Goal: Task Accomplishment & Management: Manage account settings

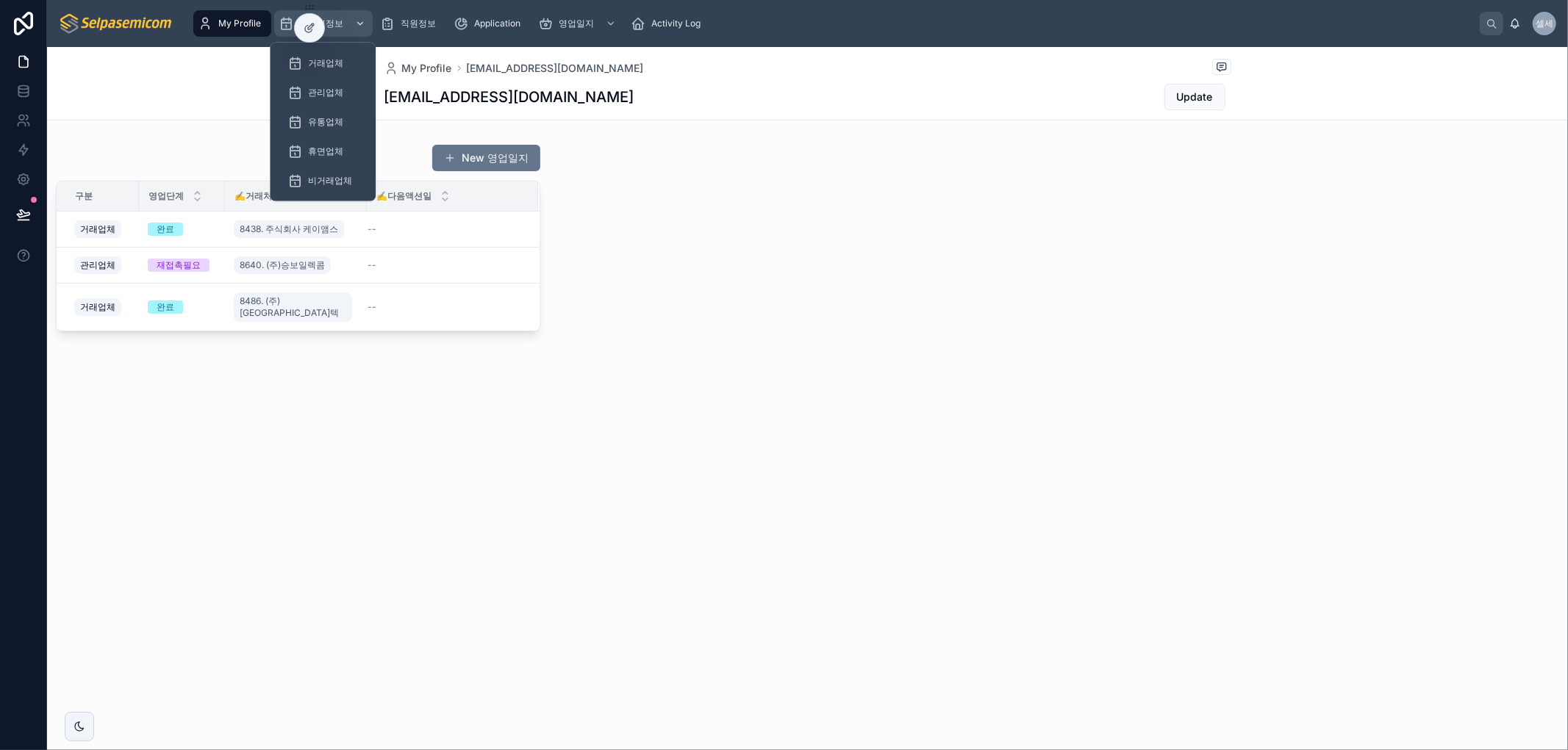
click at [334, 22] on span "거래처정보" at bounding box center [321, 23] width 44 height 11
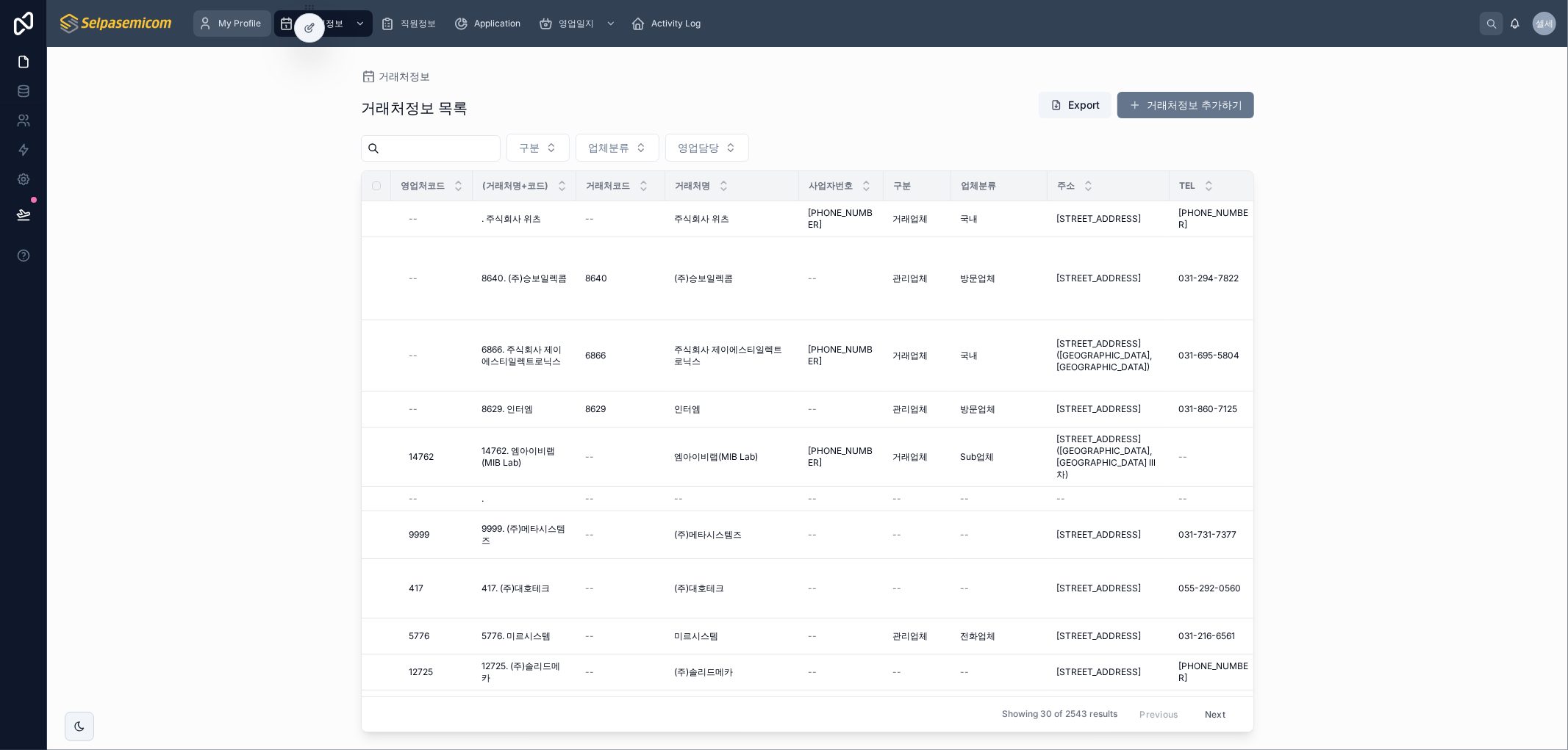
click at [230, 15] on div "My Profile" at bounding box center [233, 23] width 69 height 24
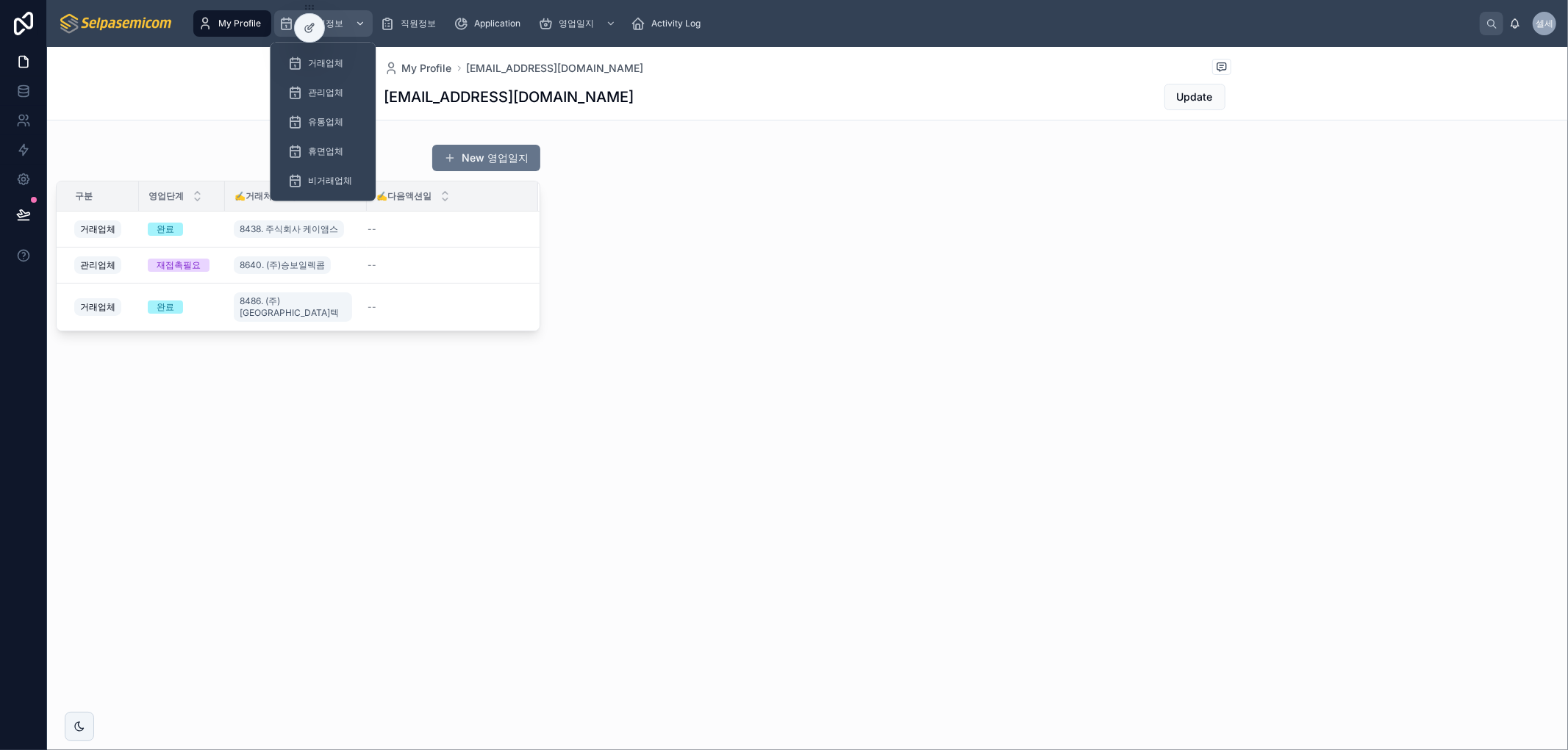
click at [337, 18] on span "거래처정보" at bounding box center [321, 23] width 44 height 11
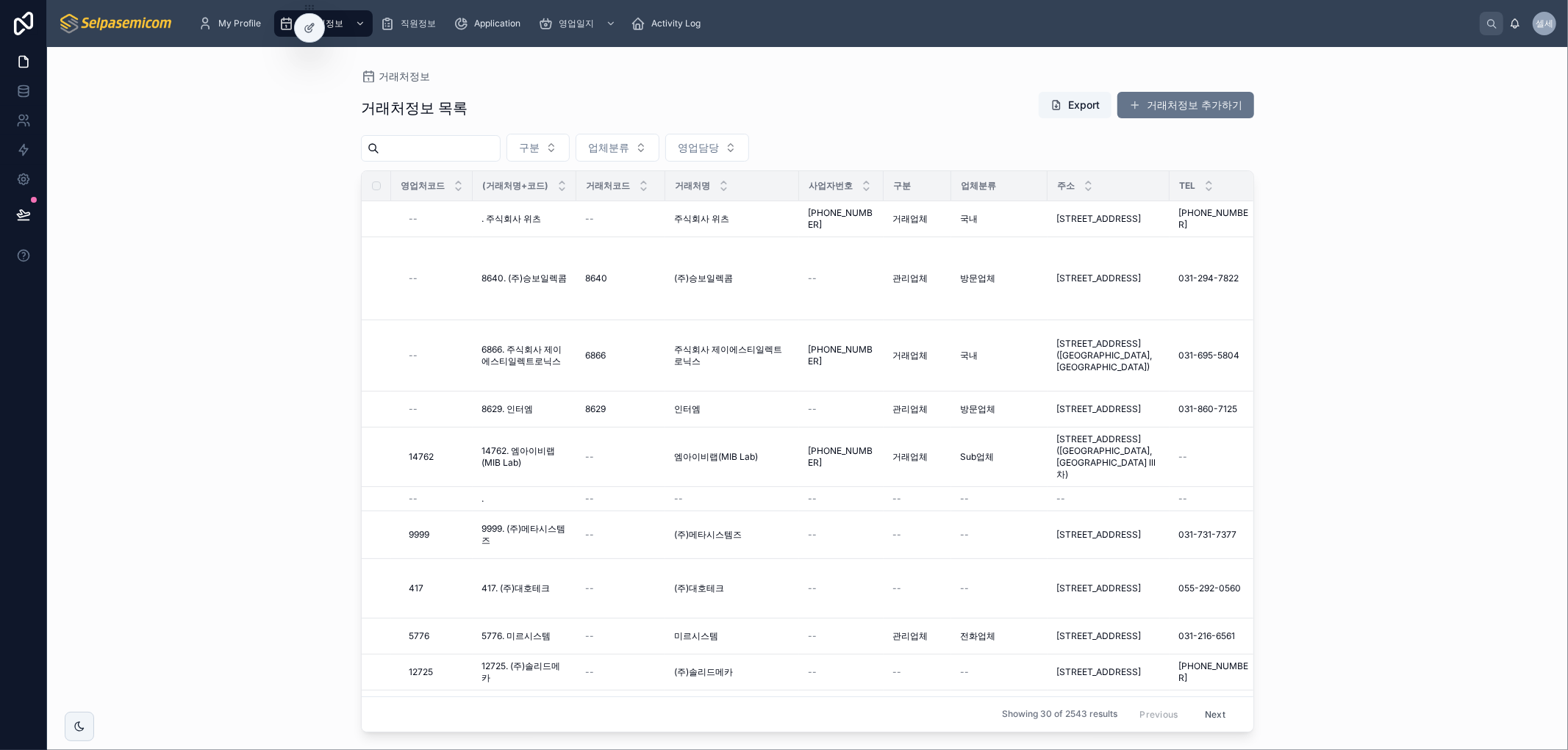
drag, startPoint x: 792, startPoint y: 37, endPoint x: 773, endPoint y: 44, distance: 20.2
click at [792, 37] on div "My Profile 거래처정보 직원정보 Application 영업일지 Activity Log" at bounding box center [833, 23] width 1294 height 33
drag, startPoint x: 207, startPoint y: 280, endPoint x: 129, endPoint y: 263, distance: 79.8
click at [206, 279] on div "거래처정보 거래처정보 목록 Export 거래처정보 추가하기 구분 업체분류 영업담당 영업처코드 (거래처명+코드) 거래처코드 거래처명 사업자번호 …" at bounding box center [807, 398] width 1521 height 703
click at [24, 189] on link at bounding box center [23, 179] width 46 height 29
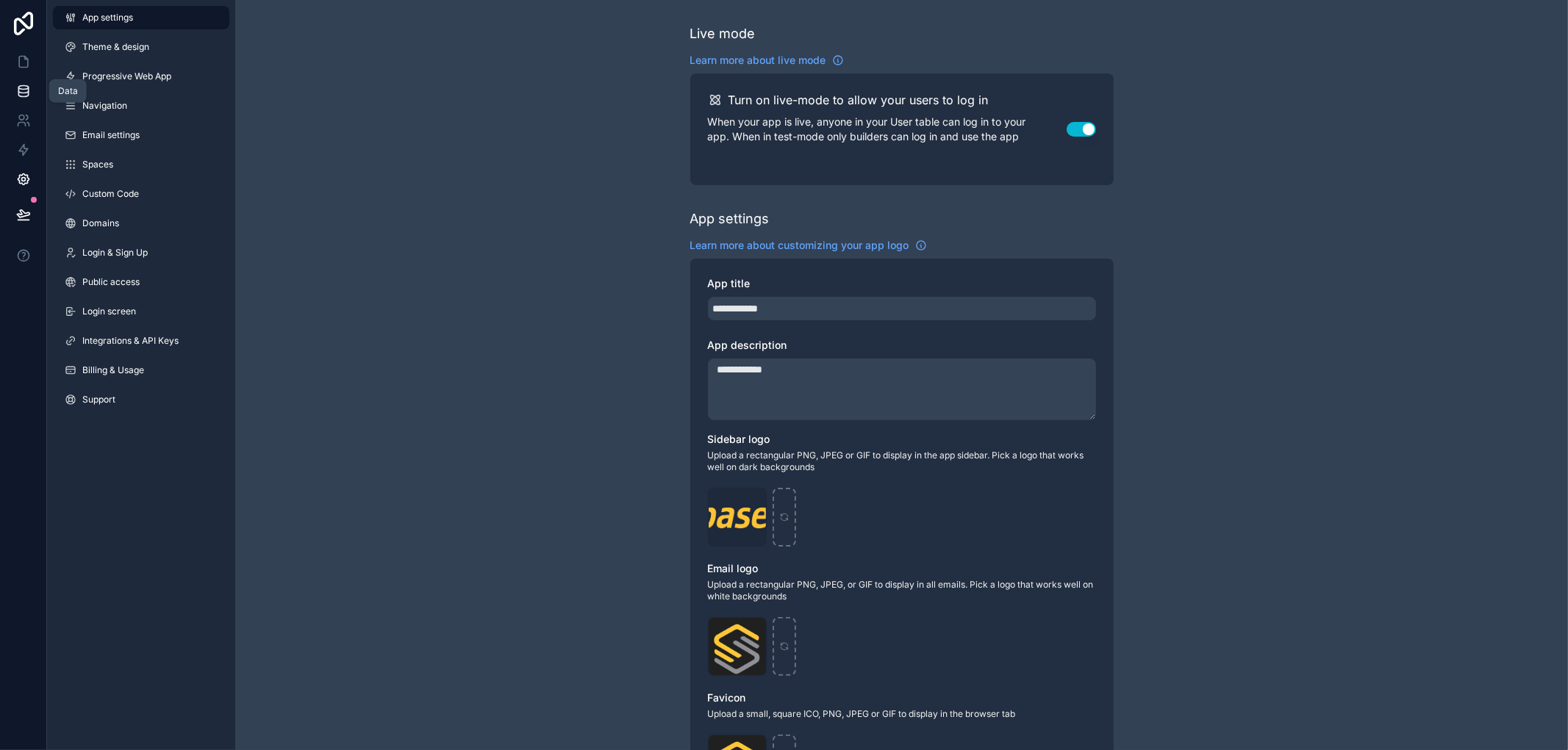
click at [27, 94] on icon at bounding box center [23, 91] width 15 height 15
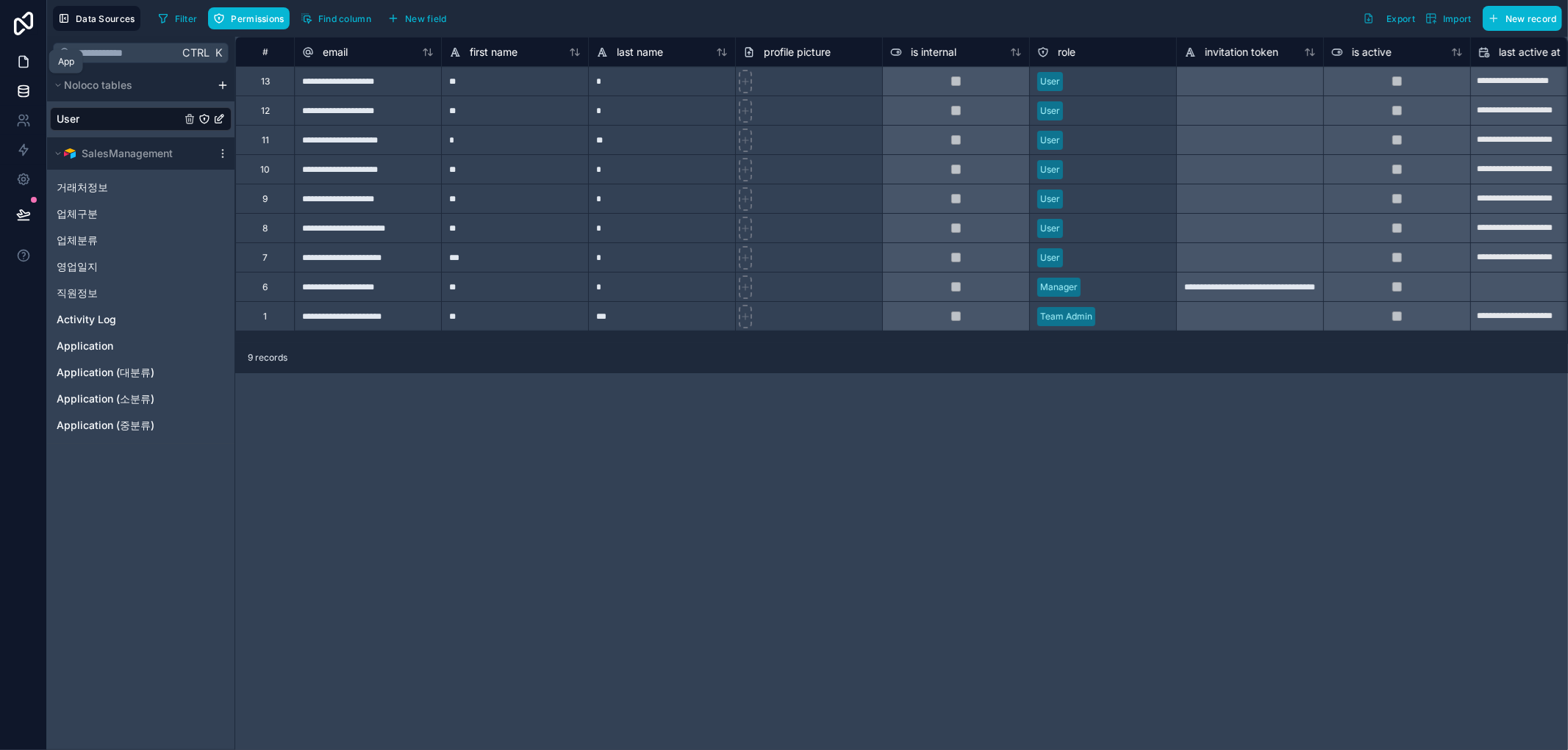
click at [29, 63] on icon at bounding box center [23, 61] width 15 height 15
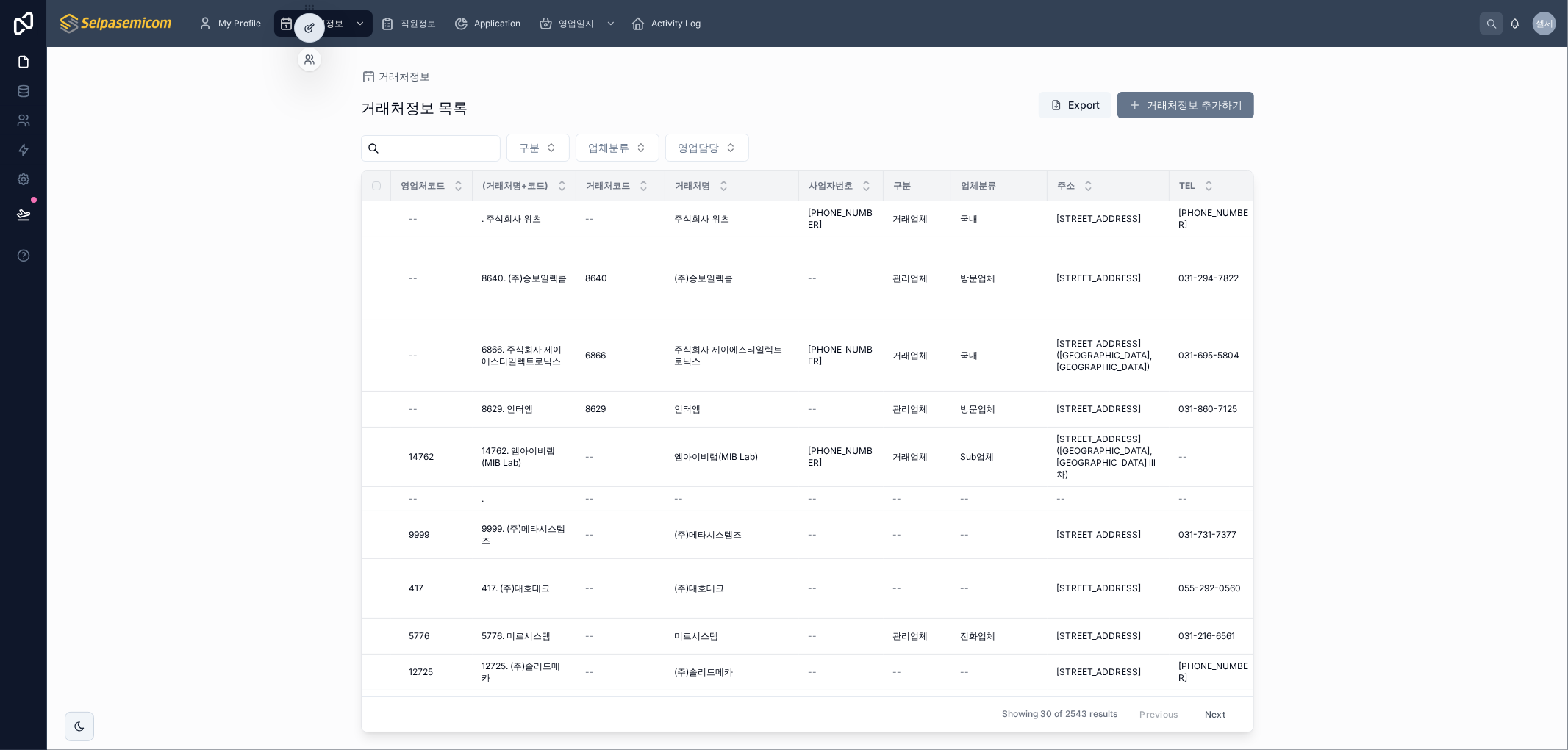
click at [303, 19] on div at bounding box center [309, 28] width 29 height 28
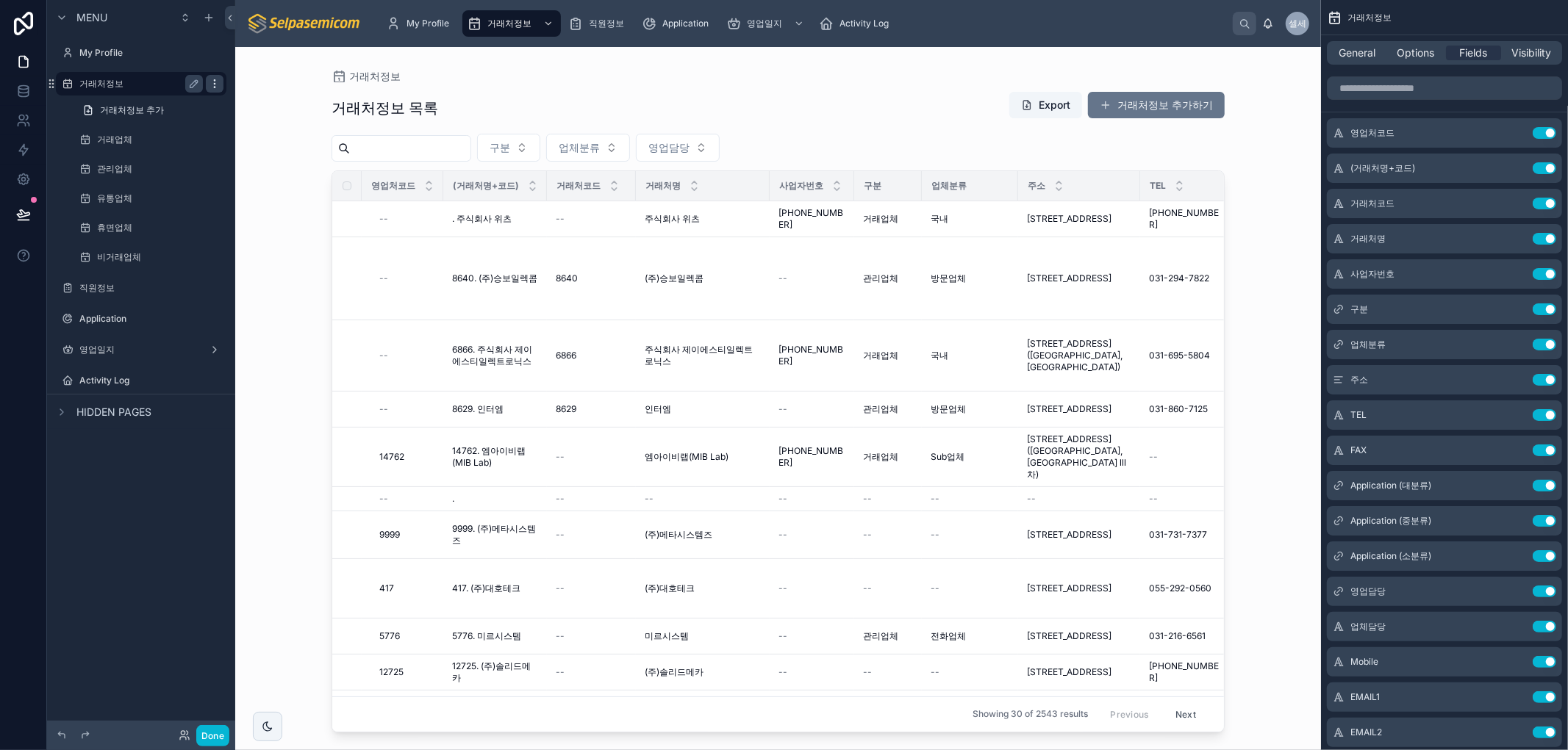
click at [215, 78] on icon "scrollable content" at bounding box center [214, 83] width 12 height 11
click at [119, 509] on div "Menu My Profile 거래처정보 거래처정보 추가 거래업체 관리업체 유통업체 휴면업체 비거래업체 직원정보 Application 영업일지 …" at bounding box center [141, 366] width 188 height 732
click at [63, 407] on icon "scrollable content" at bounding box center [61, 412] width 12 height 11
click at [60, 414] on icon "scrollable content" at bounding box center [61, 412] width 12 height 11
drag, startPoint x: 83, startPoint y: 547, endPoint x: 69, endPoint y: 532, distance: 20.5
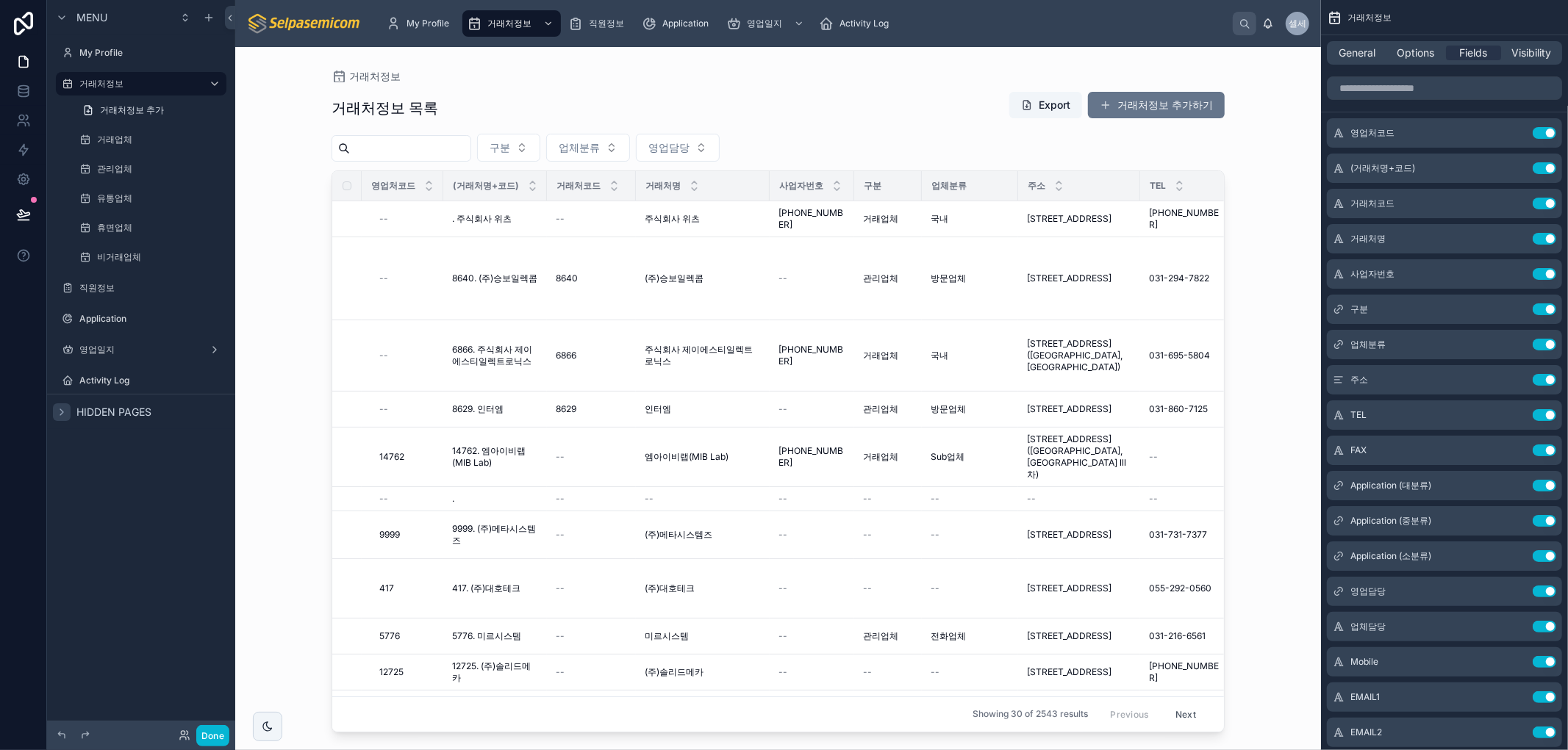
click at [84, 545] on div "Menu My Profile 거래처정보 거래처정보 추가 거래업체 관리업체 유통업체 휴면업체 비거래업체 직원정보 Application 영업일지 …" at bounding box center [141, 366] width 188 height 732
click at [916, 119] on div at bounding box center [778, 389] width 941 height 685
click at [24, 92] on icon at bounding box center [23, 91] width 15 height 15
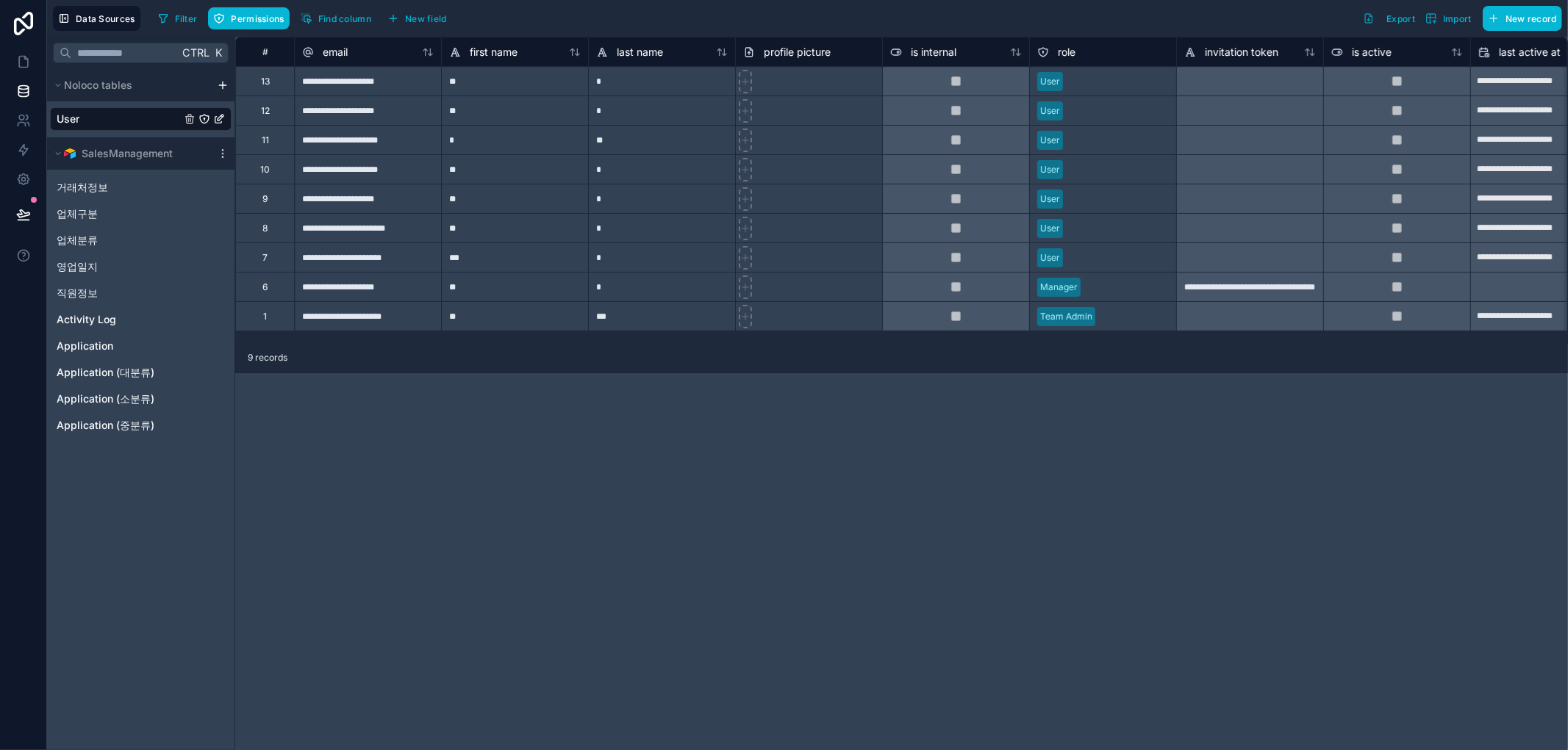
drag, startPoint x: 105, startPoint y: 539, endPoint x: 22, endPoint y: 83, distance: 463.5
click at [102, 506] on div "Ctrl K Noloco tables User SalesManagement 거래처정보 업체구분 업체분류 영업일지 직원정보 Activity Lo…" at bounding box center [141, 394] width 188 height 714
click at [24, 59] on icon at bounding box center [25, 57] width 3 height 3
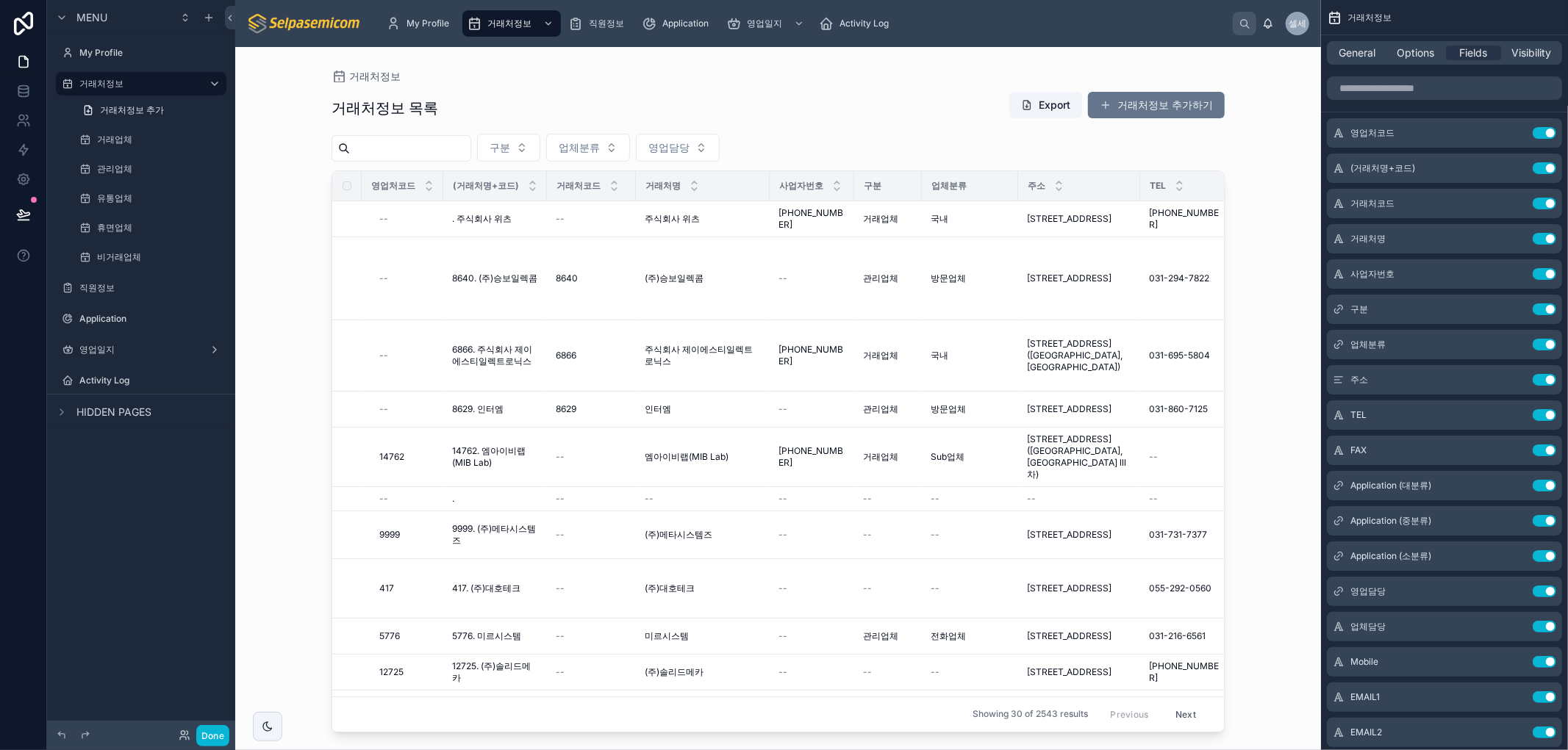
drag, startPoint x: 114, startPoint y: 476, endPoint x: 113, endPoint y: 465, distance: 11.0
click at [114, 476] on div "Menu My Profile 거래처정보 거래처정보 추가 거래업체 관리업체 유통업체 휴면업체 비거래업체 직원정보 Application 영업일지 …" at bounding box center [141, 366] width 188 height 732
drag, startPoint x: 954, startPoint y: 37, endPoint x: 1100, endPoint y: 25, distance: 146.5
click at [892, 75] on div "거래처정보 거래처정보 목록 Export 거래처정보 추가하기 구분 업체분류 영업담당 영업처코드 (거래처명+코드) 거래처코드 거래처명 사업자번호 …" at bounding box center [778, 389] width 941 height 685
click at [188, 19] on icon "scrollable content" at bounding box center [185, 17] width 12 height 11
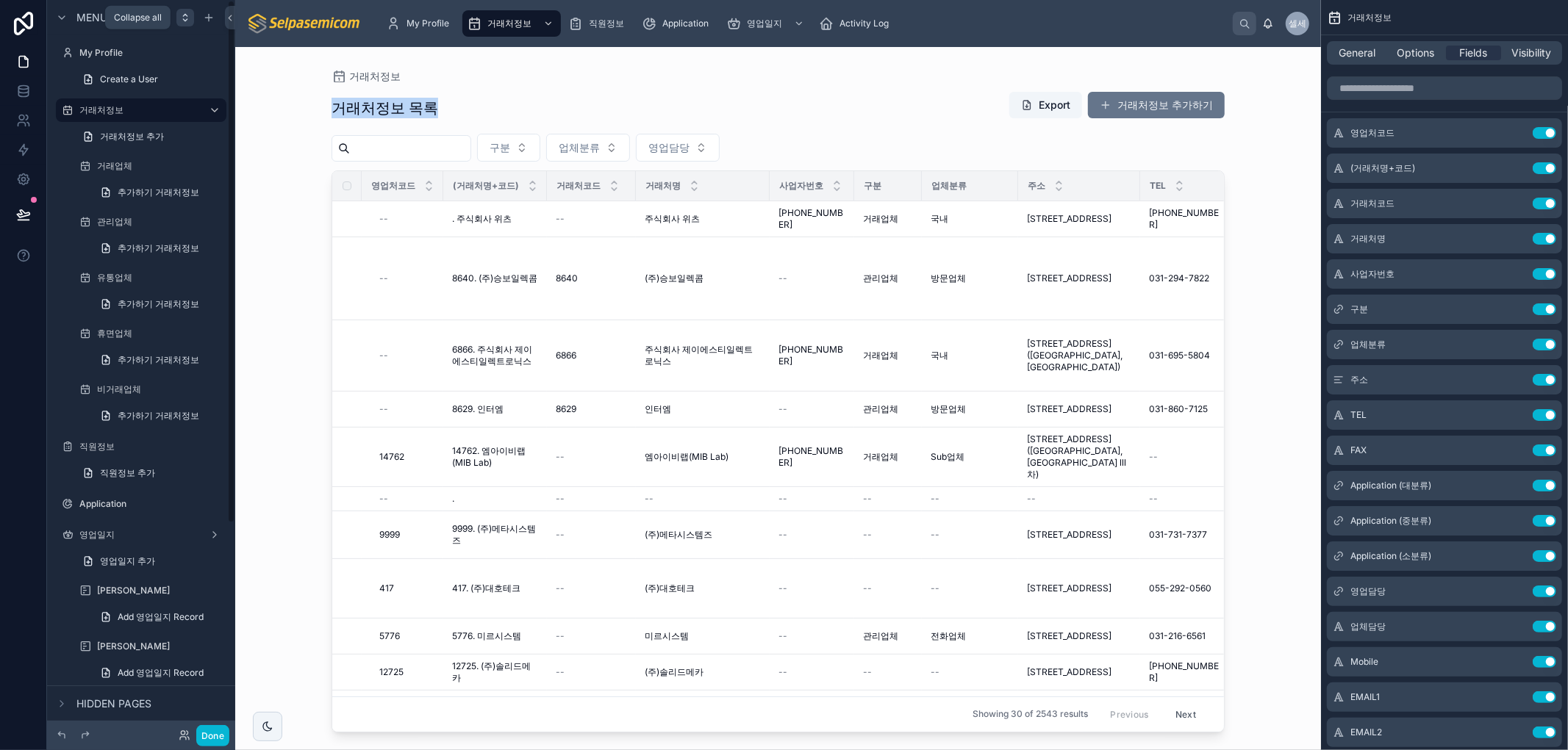
click at [192, 15] on div "scrollable content" at bounding box center [185, 18] width 18 height 18
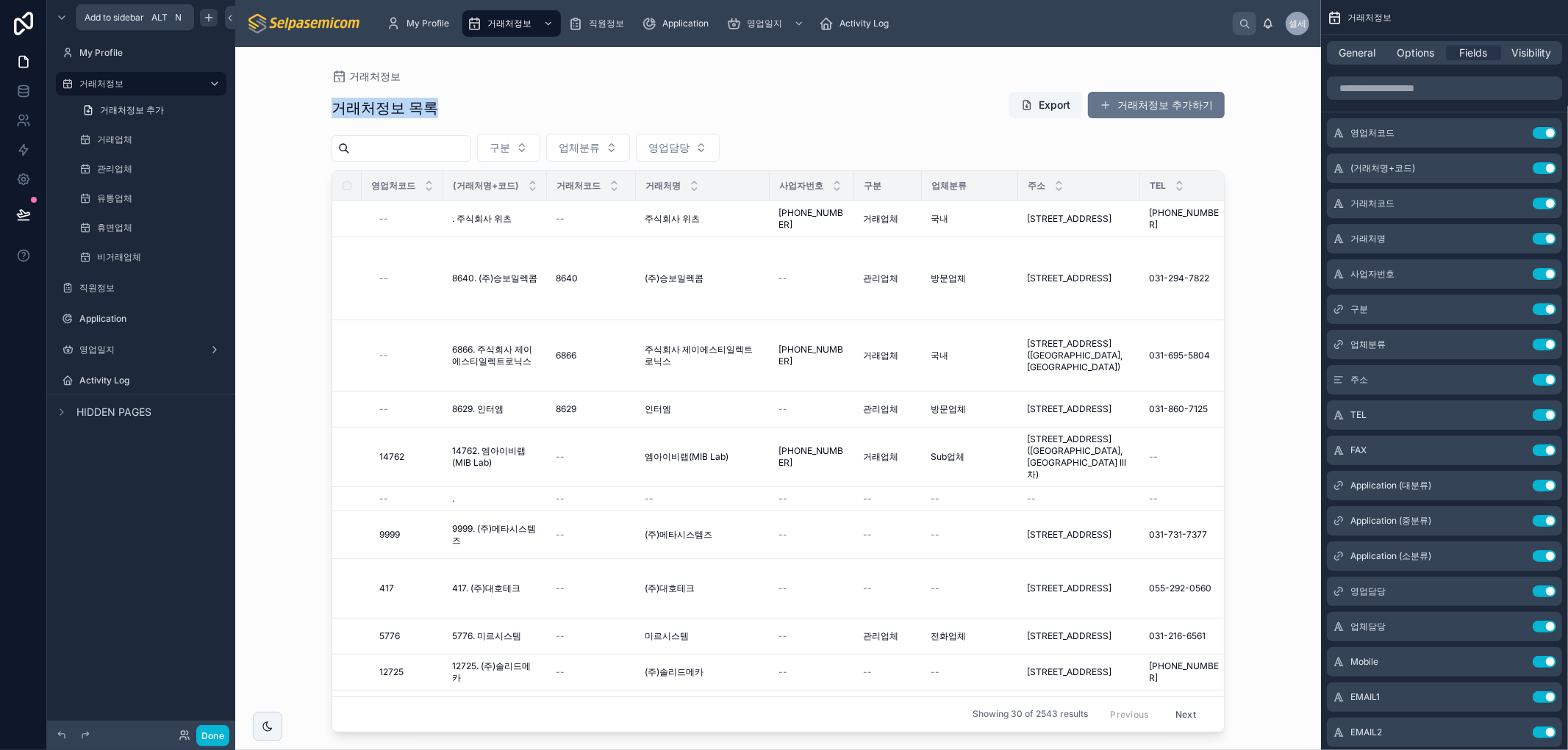
click at [207, 19] on icon "scrollable content" at bounding box center [208, 17] width 12 height 11
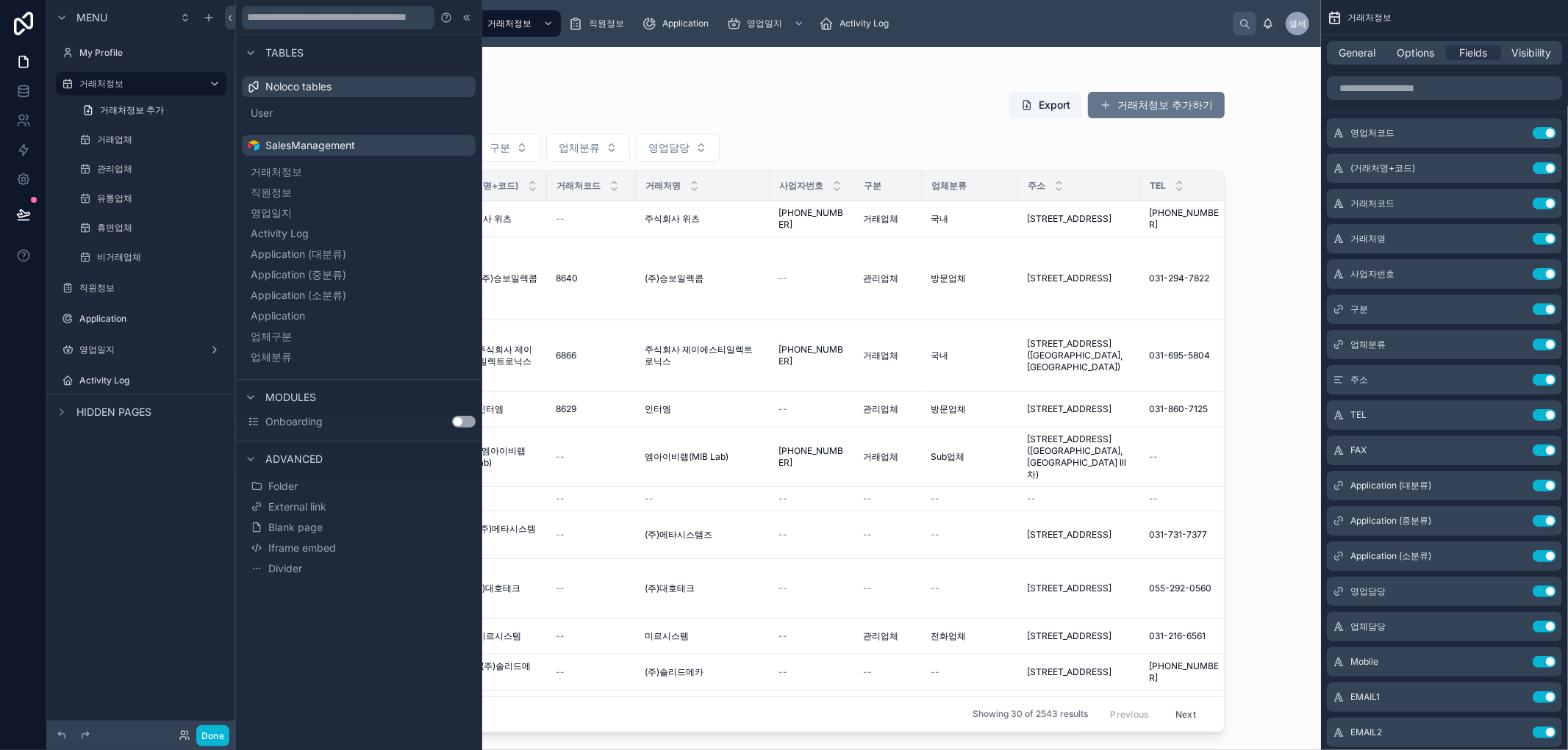
click at [104, 571] on div "Menu My Profile 거래처정보 거래처정보 추가 거래업체 관리업체 유통업체 휴면업체 비거래업체 직원정보 Application 영업일지 …" at bounding box center [141, 366] width 188 height 732
click at [78, 520] on div "Menu My Profile 거래처정보 거래처정보 추가 거래업체 관리업체 유통업체 휴면업체 비거래업체 직원정보 Application 영업일지 …" at bounding box center [141, 366] width 188 height 732
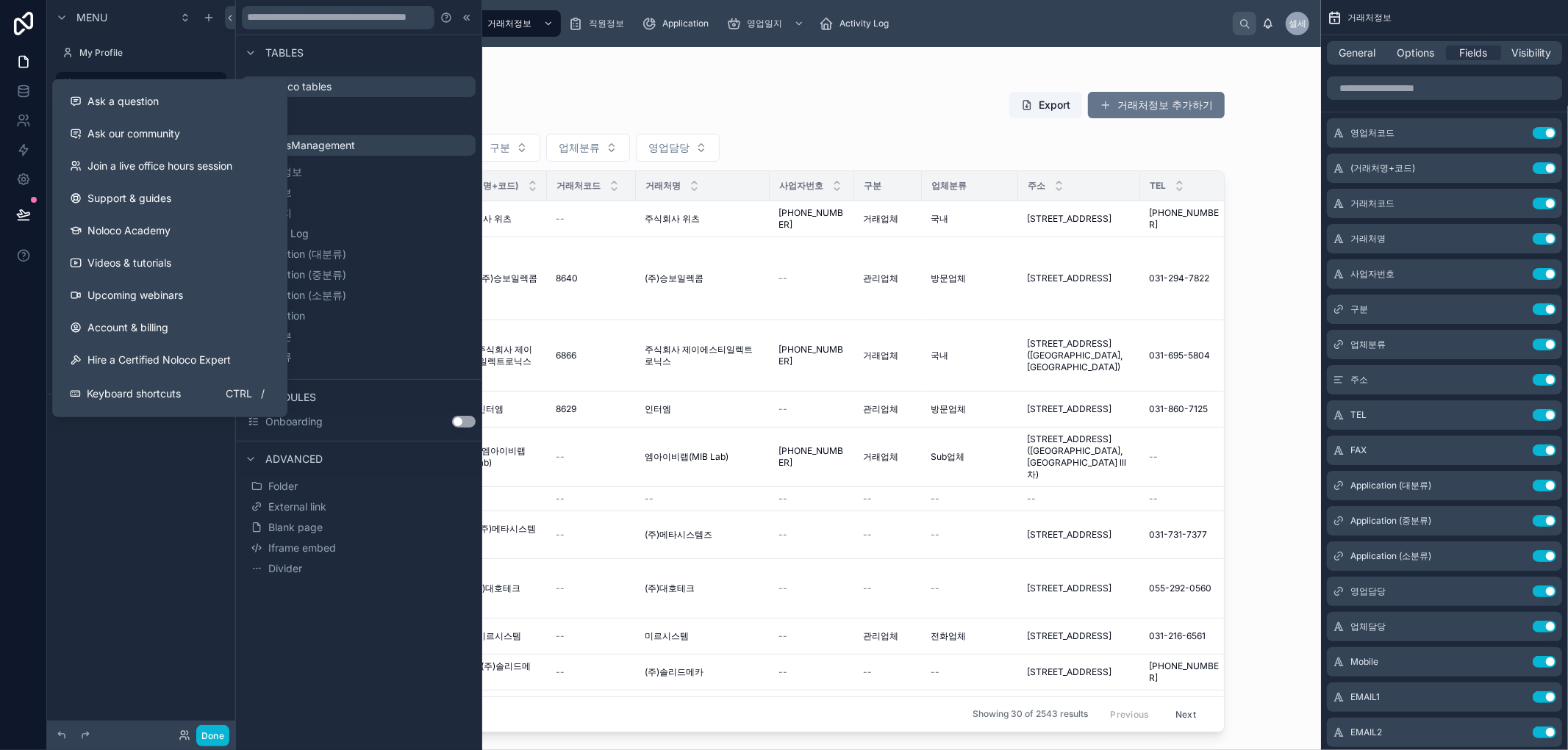
drag, startPoint x: 133, startPoint y: 509, endPoint x: 122, endPoint y: 519, distance: 14.9
click at [133, 510] on div "Menu My Profile 거래처정보 거래처정보 추가 거래업체 관리업체 유통업체 휴면업체 비거래업체 직원정보 Application 영업일지 …" at bounding box center [141, 366] width 188 height 732
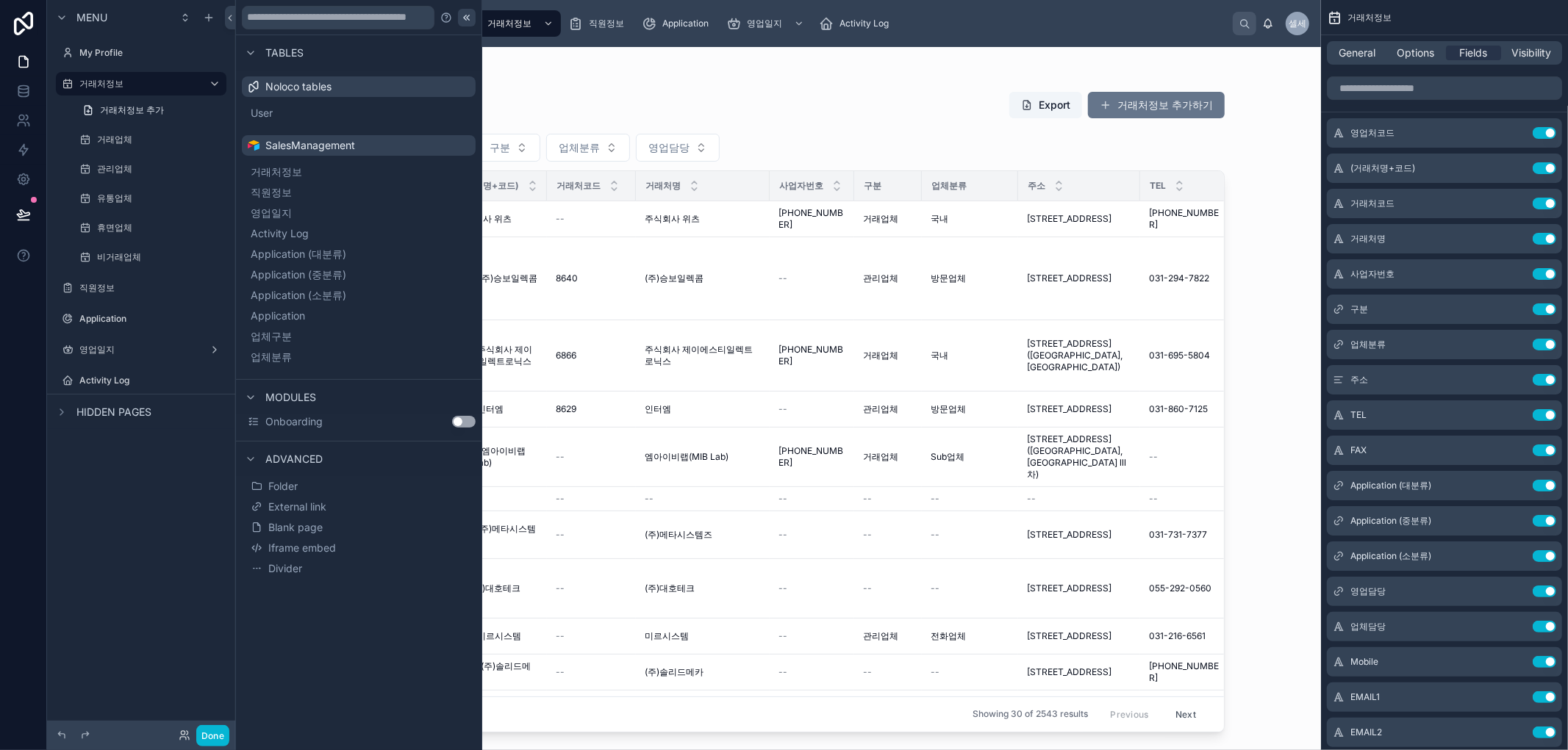
drag, startPoint x: 465, startPoint y: 18, endPoint x: 701, endPoint y: 24, distance: 236.1
click at [465, 19] on icon at bounding box center [466, 17] width 12 height 11
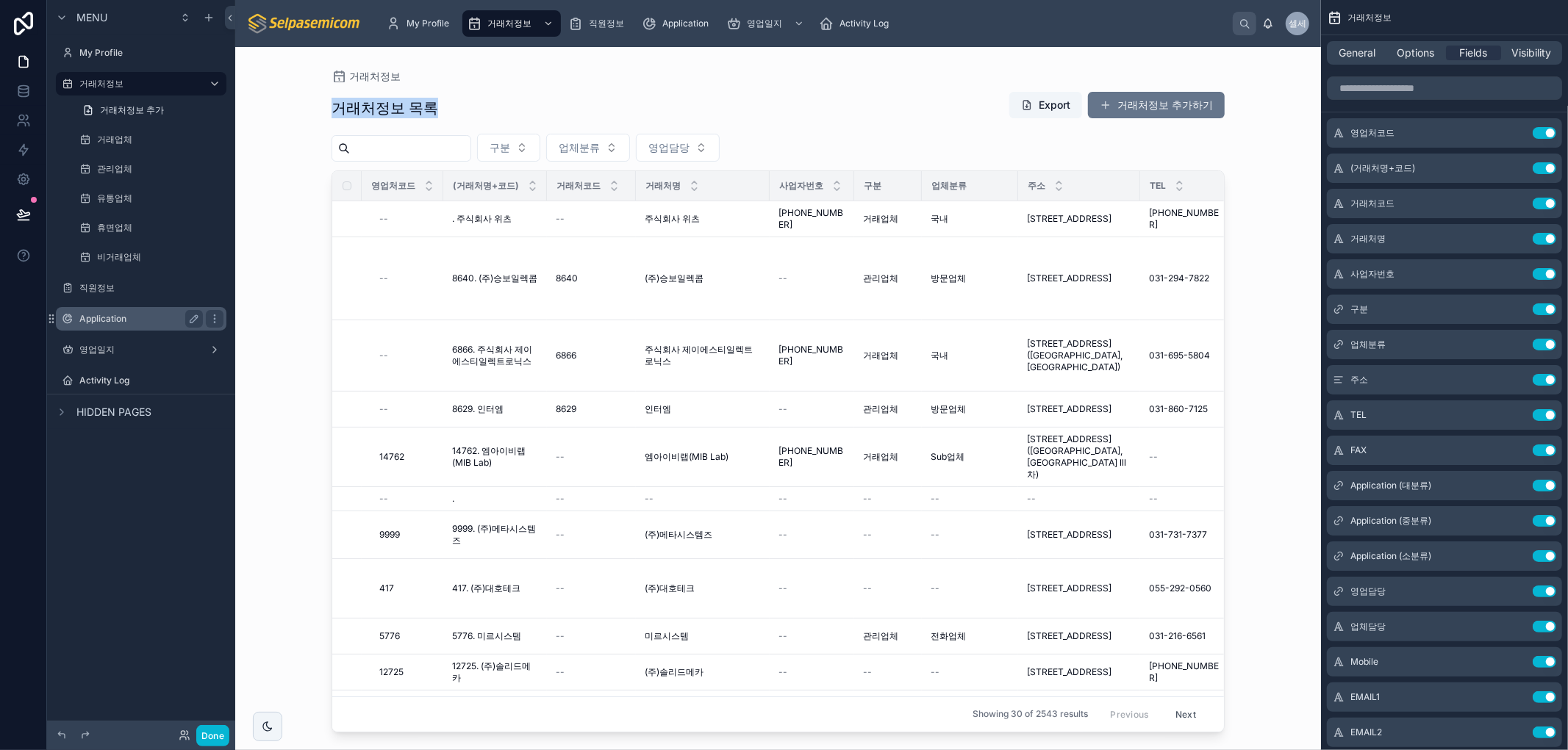
click at [102, 322] on label "Application" at bounding box center [138, 318] width 118 height 11
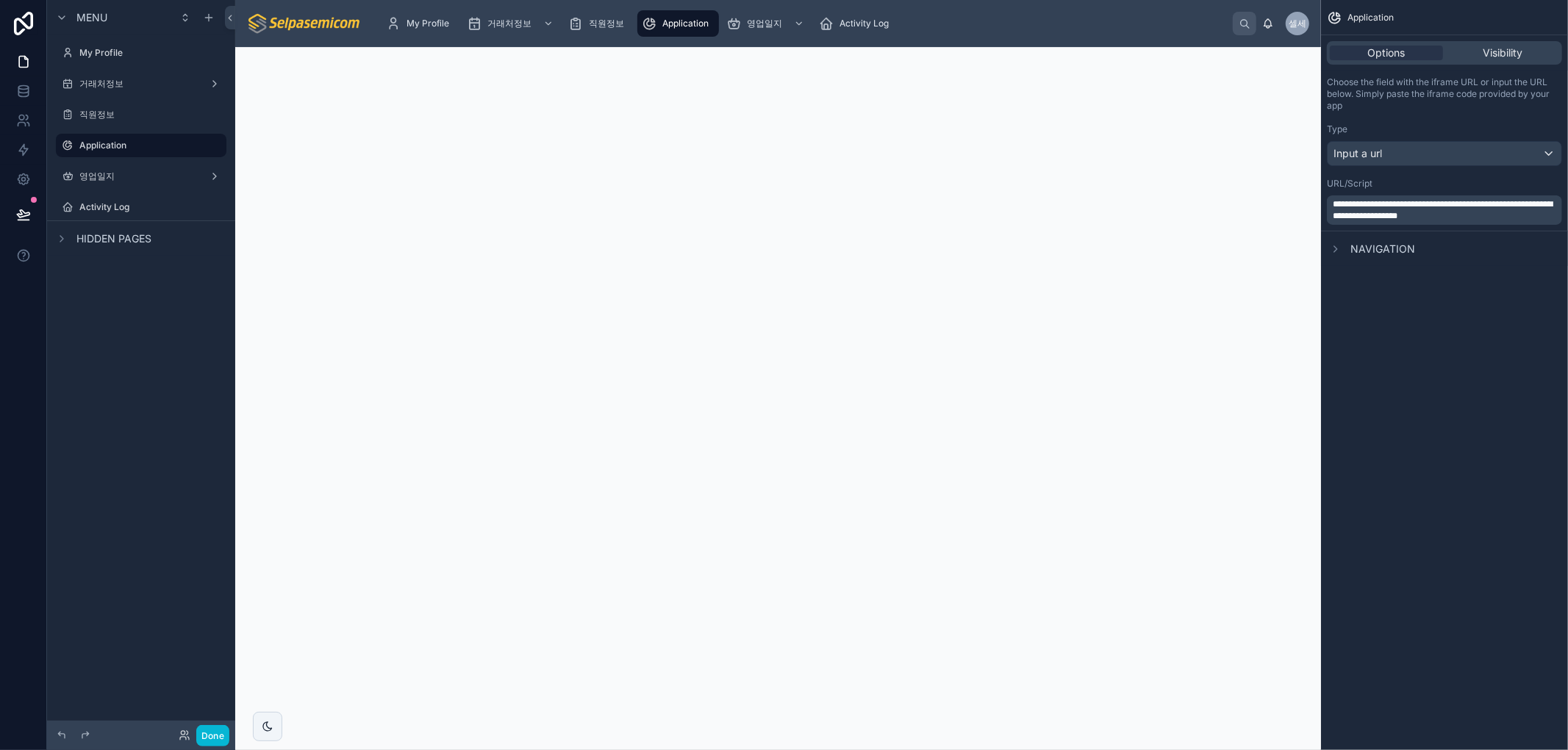
drag, startPoint x: 103, startPoint y: 562, endPoint x: 61, endPoint y: 562, distance: 42.0
click at [102, 563] on div "Menu My Profile 거래처정보 직원정보 Application 영업일지 Activity Log Hidden pages" at bounding box center [141, 366] width 188 height 732
click at [19, 178] on icon at bounding box center [23, 180] width 11 height 11
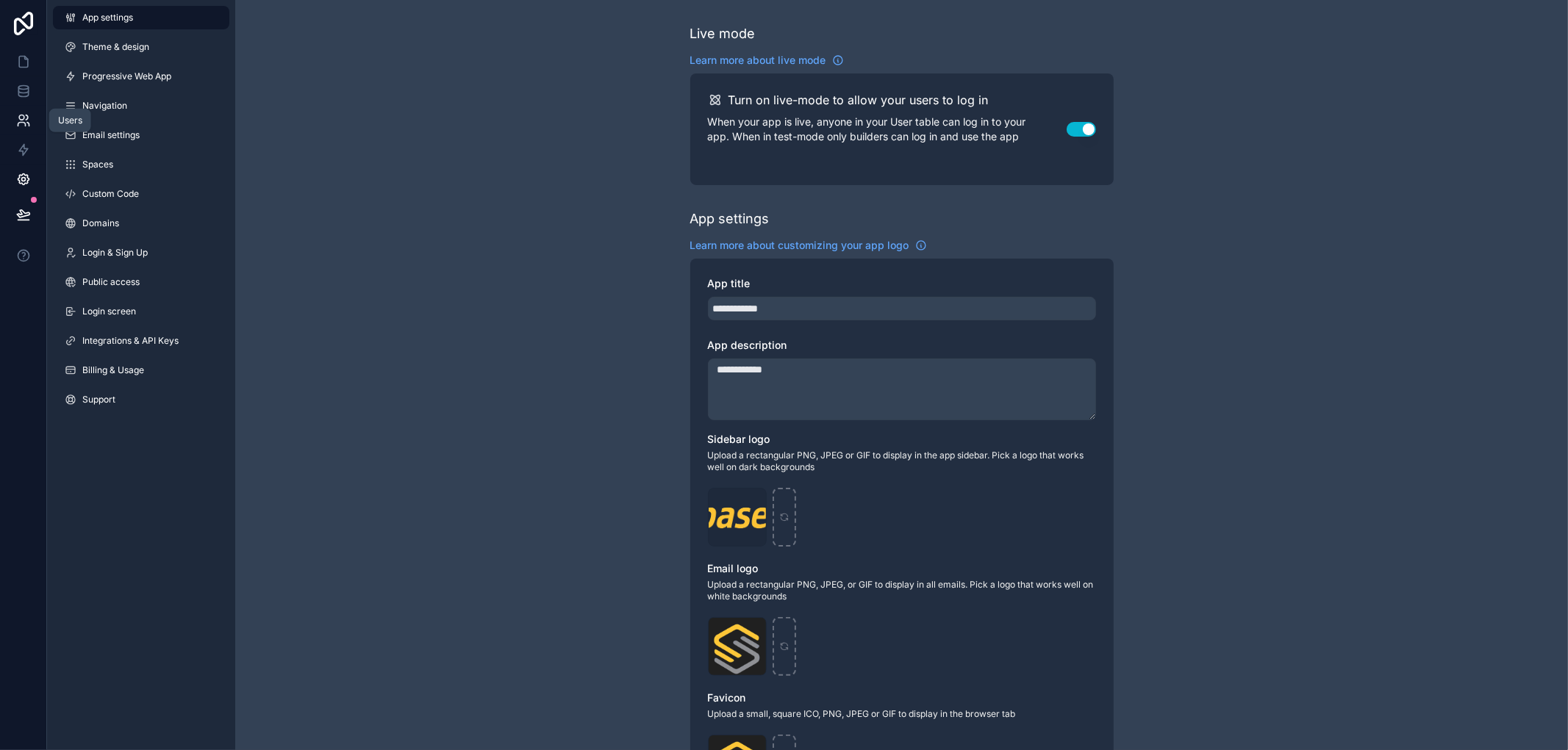
click at [16, 119] on icon at bounding box center [23, 120] width 15 height 15
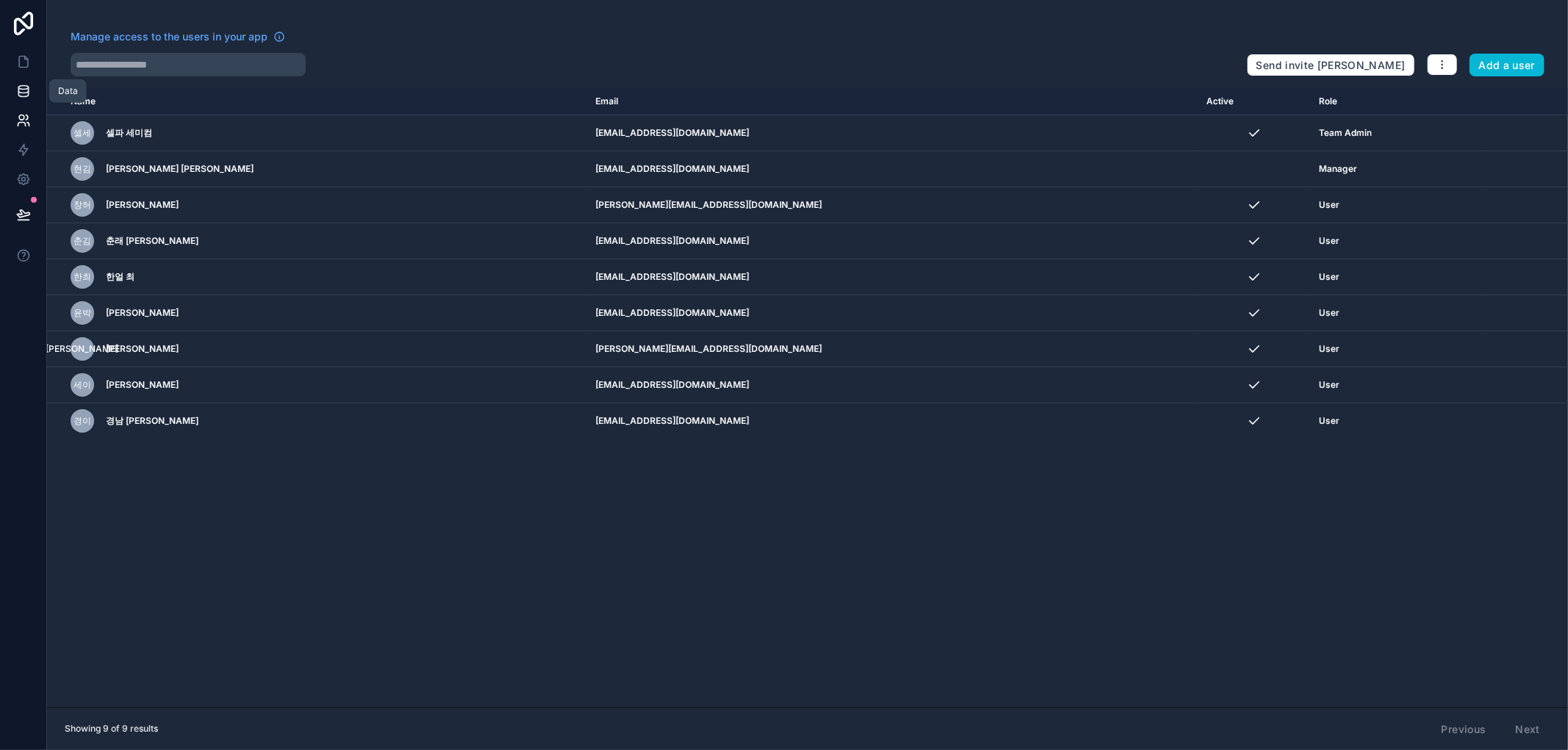
click at [19, 94] on icon at bounding box center [23, 94] width 10 height 6
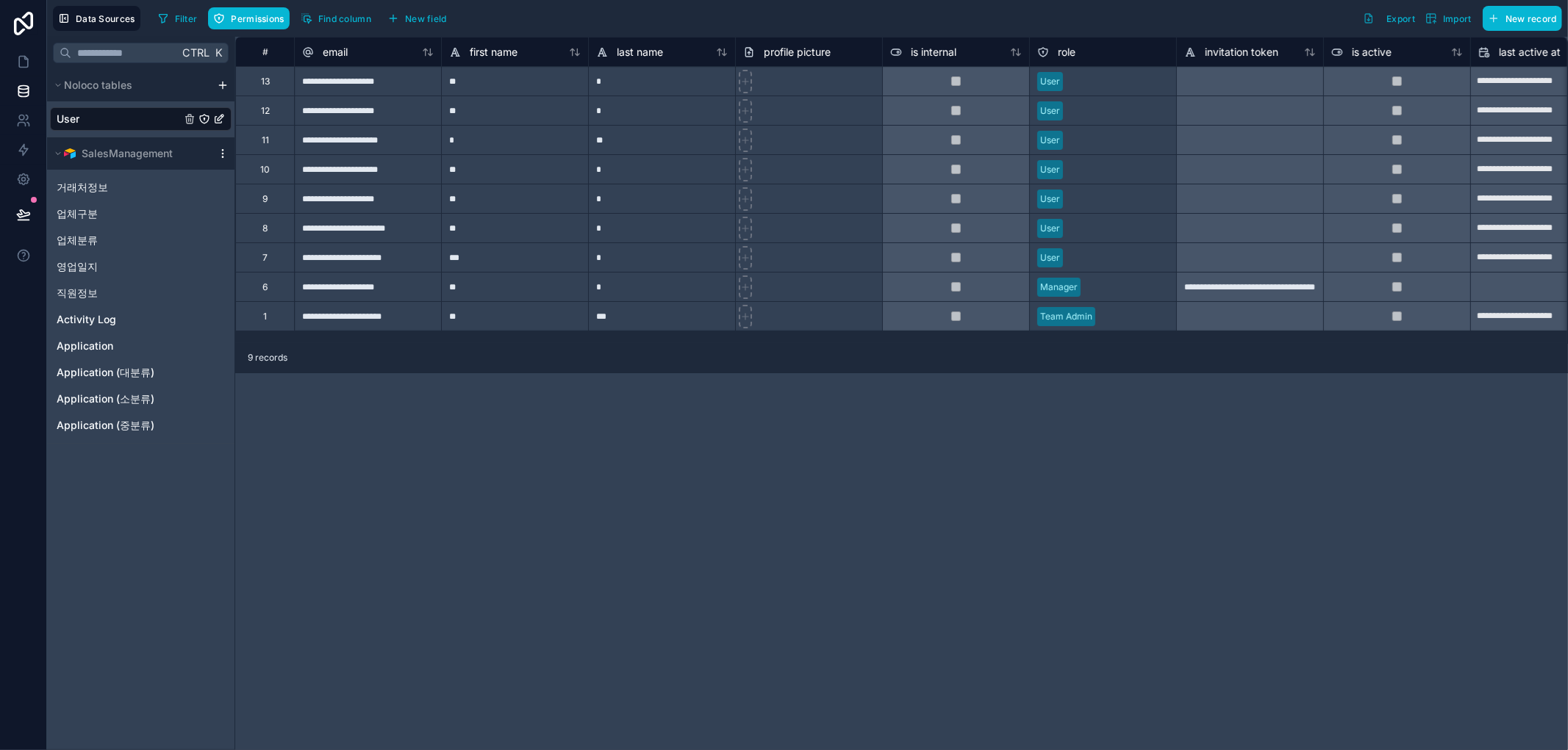
click at [221, 157] on icon "scrollable content" at bounding box center [222, 153] width 12 height 11
click at [20, 57] on icon at bounding box center [23, 61] width 15 height 15
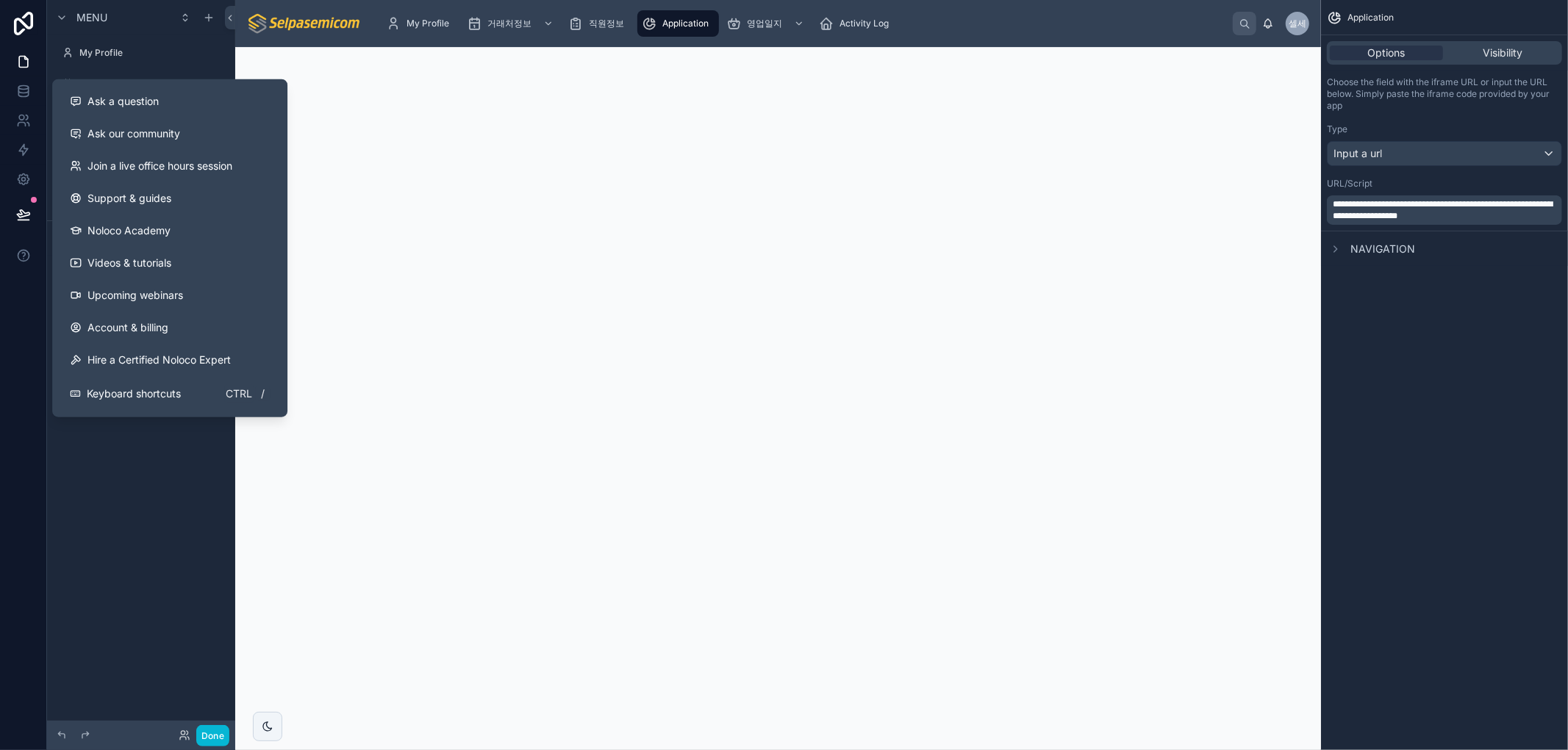
drag, startPoint x: 109, startPoint y: 519, endPoint x: 116, endPoint y: 525, distance: 9.2
click at [111, 520] on div "Menu My Profile 거래처정보 직원정보 Application 영업일지 Activity Log Hidden pages" at bounding box center [141, 366] width 188 height 732
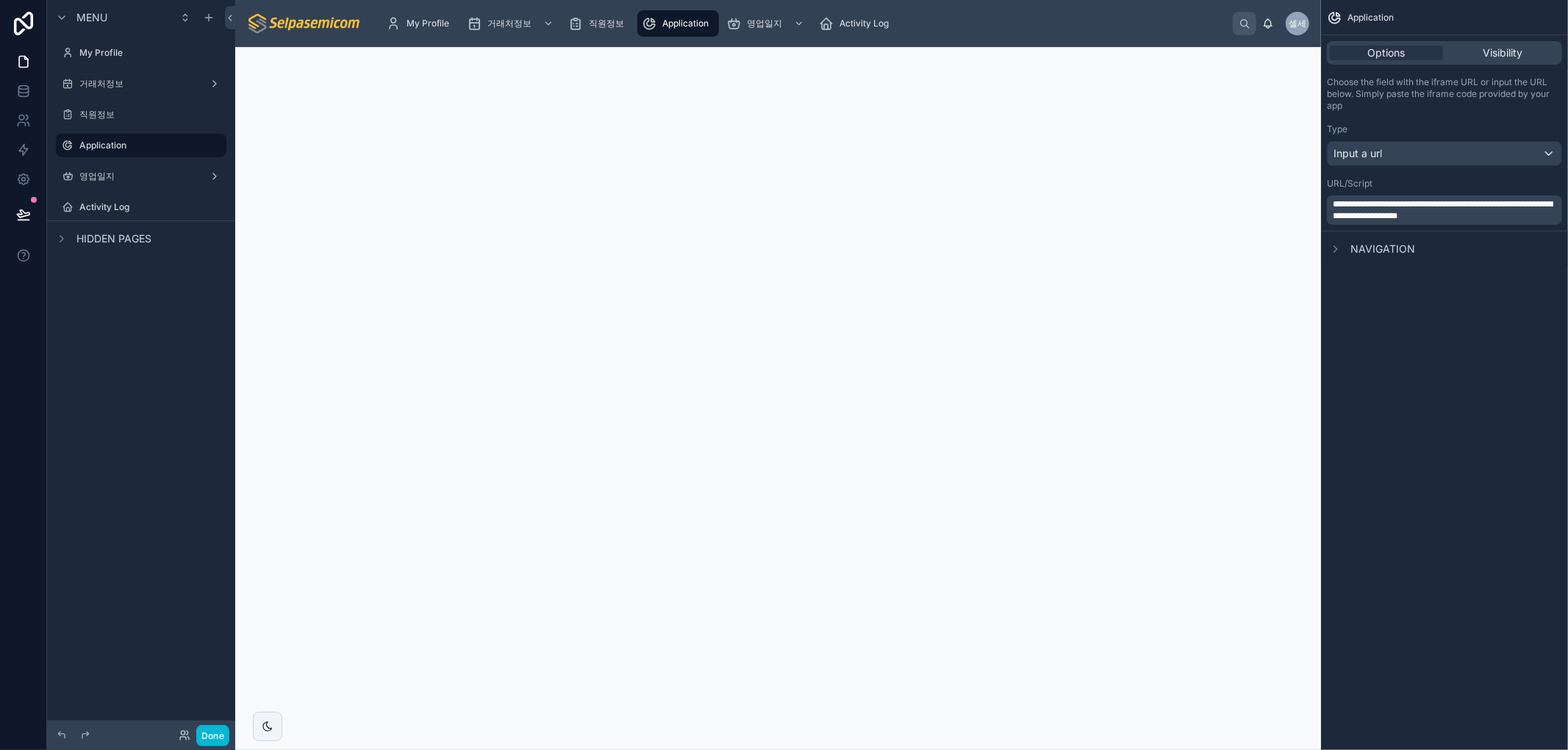
drag, startPoint x: 113, startPoint y: 343, endPoint x: 84, endPoint y: 346, distance: 29.2
click at [85, 346] on div "Menu My Profile 거래처정보 직원정보 Application 영업일지 Activity Log Hidden pages" at bounding box center [141, 366] width 188 height 732
drag, startPoint x: 926, startPoint y: 23, endPoint x: 919, endPoint y: 19, distance: 8.1
click at [919, 19] on div "My Profile 거래처정보 직원정보 Application 영업일지 Activity Log" at bounding box center [803, 23] width 859 height 33
drag, startPoint x: 215, startPoint y: 637, endPoint x: 203, endPoint y: 731, distance: 94.8
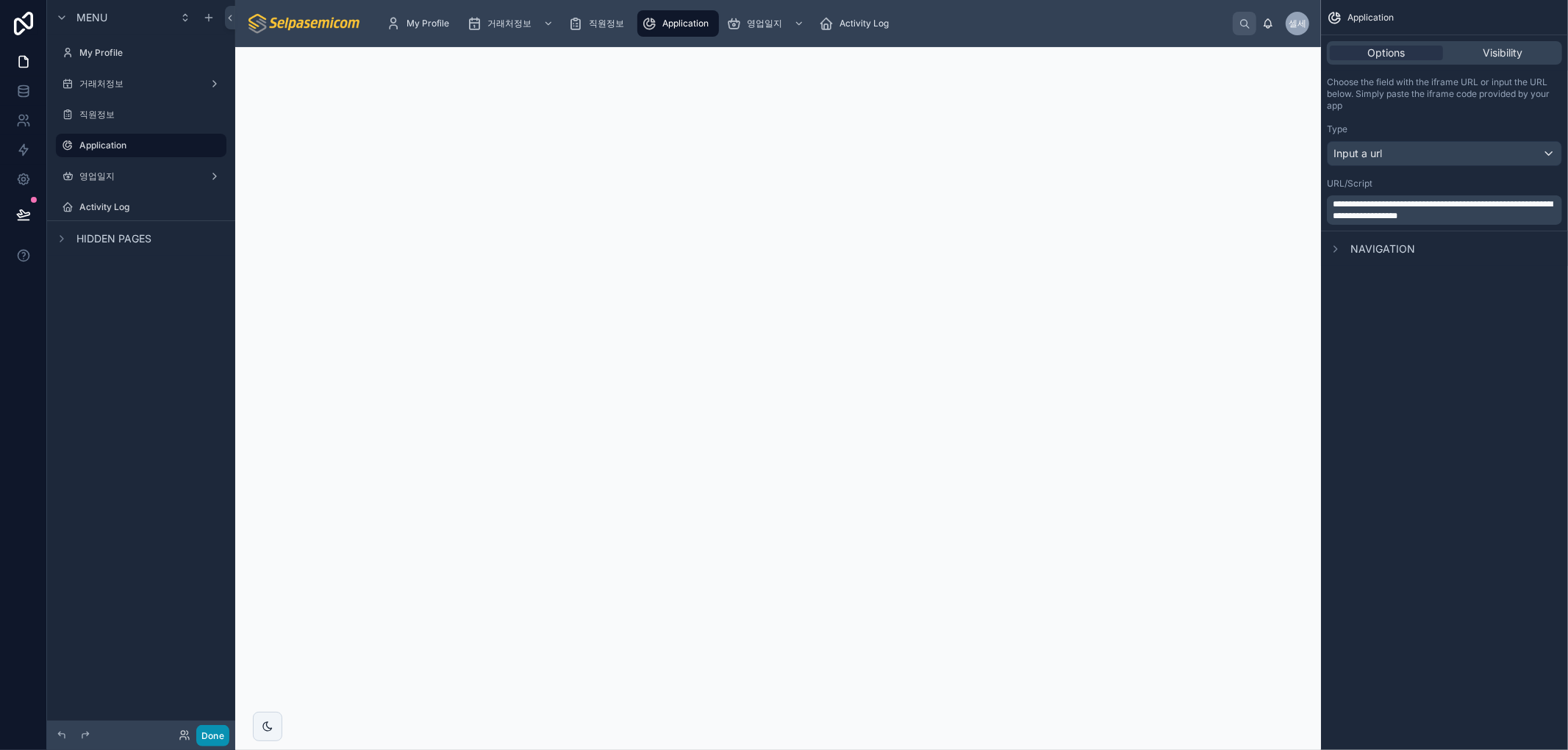
click at [215, 642] on div "Menu My Profile 거래처정보 직원정보 Application 영업일지 Activity Log Hidden pages" at bounding box center [141, 366] width 188 height 732
click at [1457, 432] on div "**********" at bounding box center [1444, 375] width 247 height 750
click at [11, 119] on link at bounding box center [23, 120] width 46 height 29
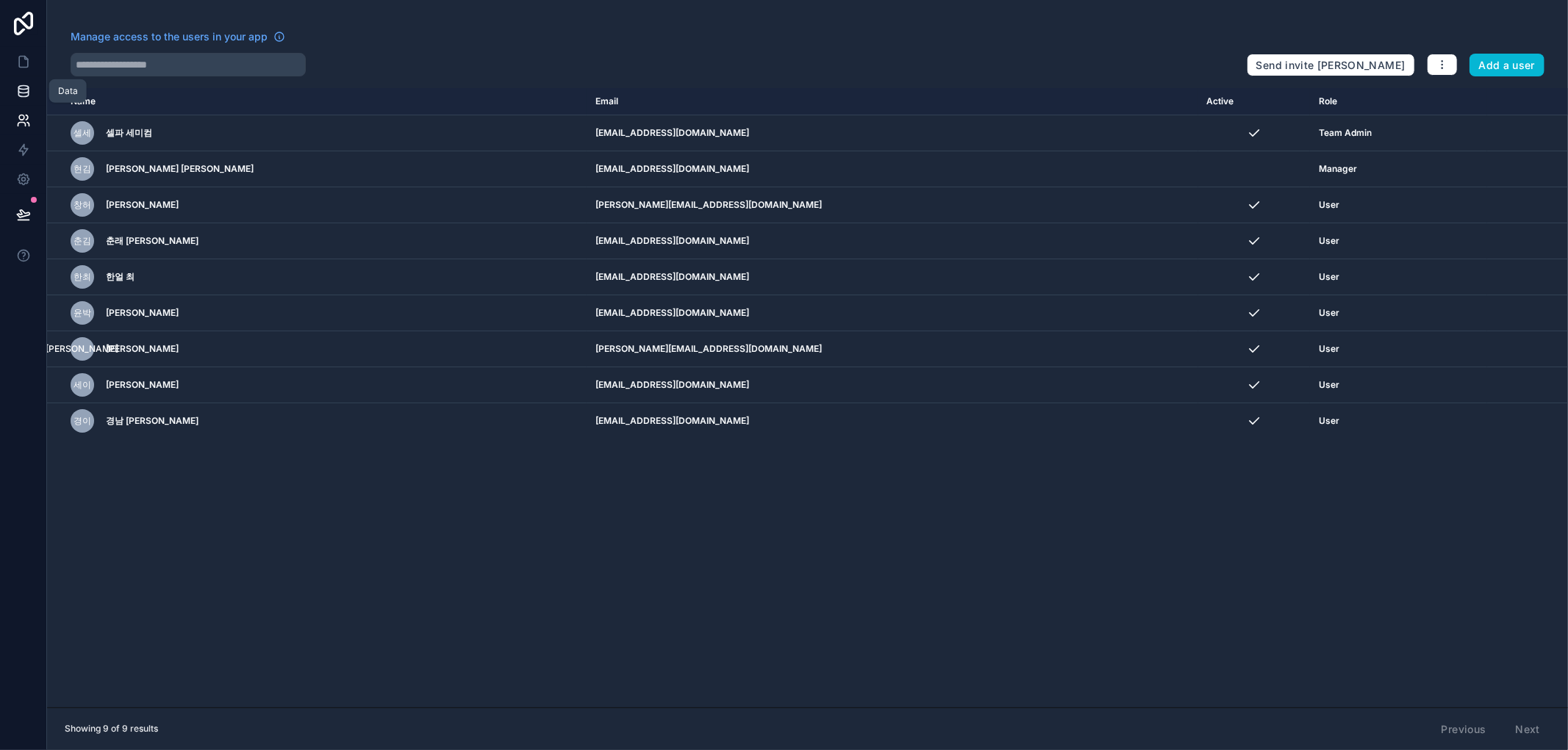
click at [19, 94] on icon at bounding box center [23, 94] width 10 height 6
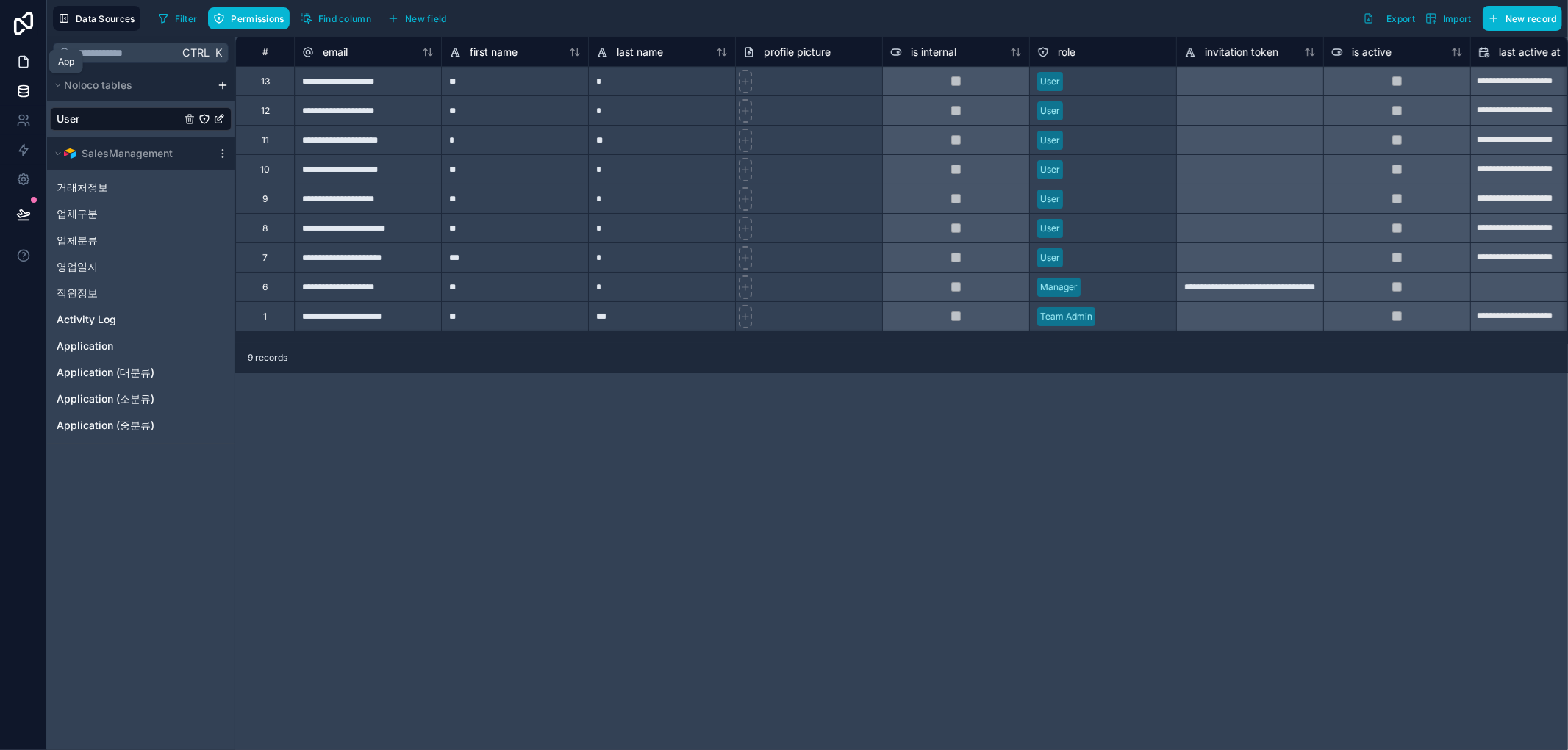
click at [19, 67] on icon at bounding box center [23, 61] width 15 height 15
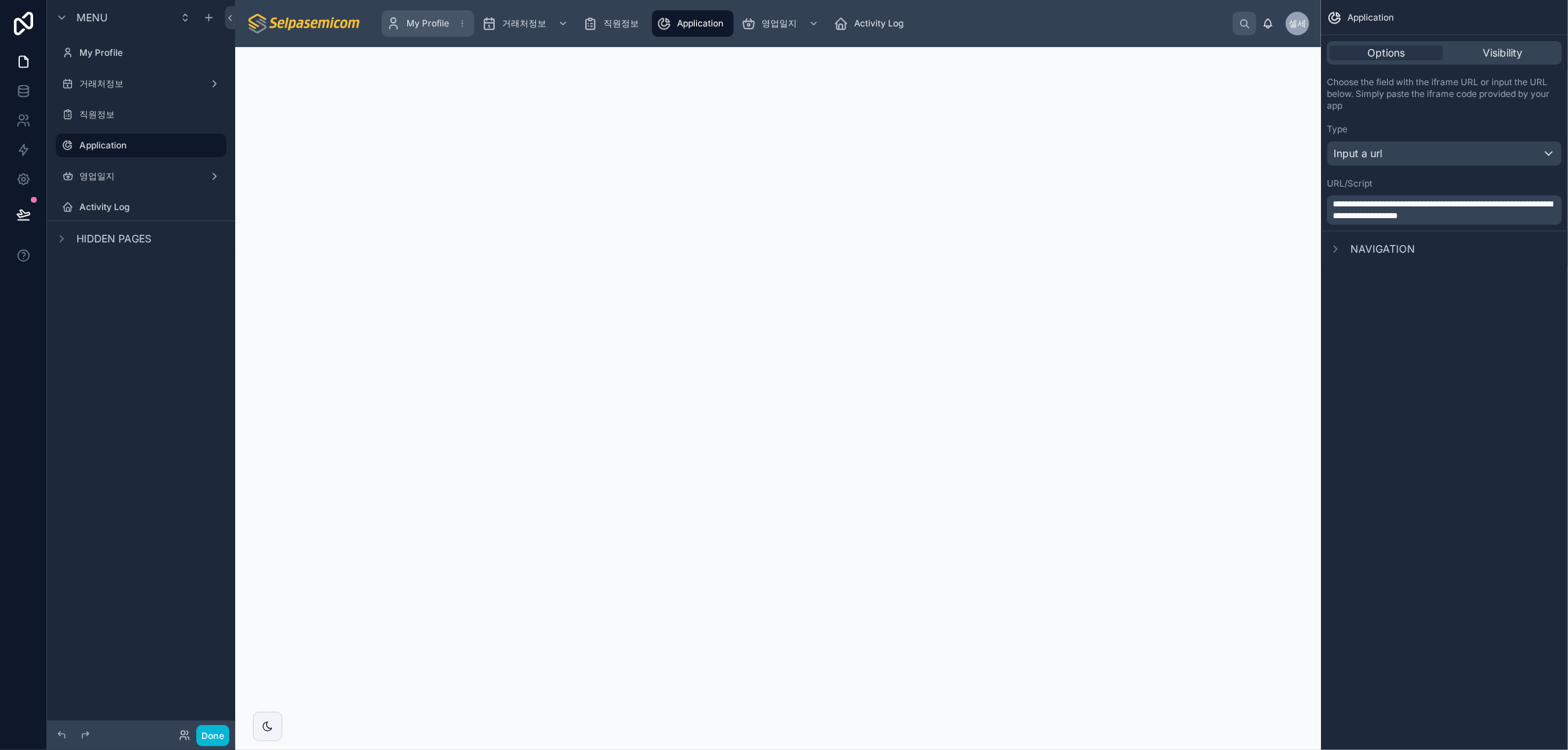
click at [437, 23] on span "My Profile" at bounding box center [428, 23] width 42 height 11
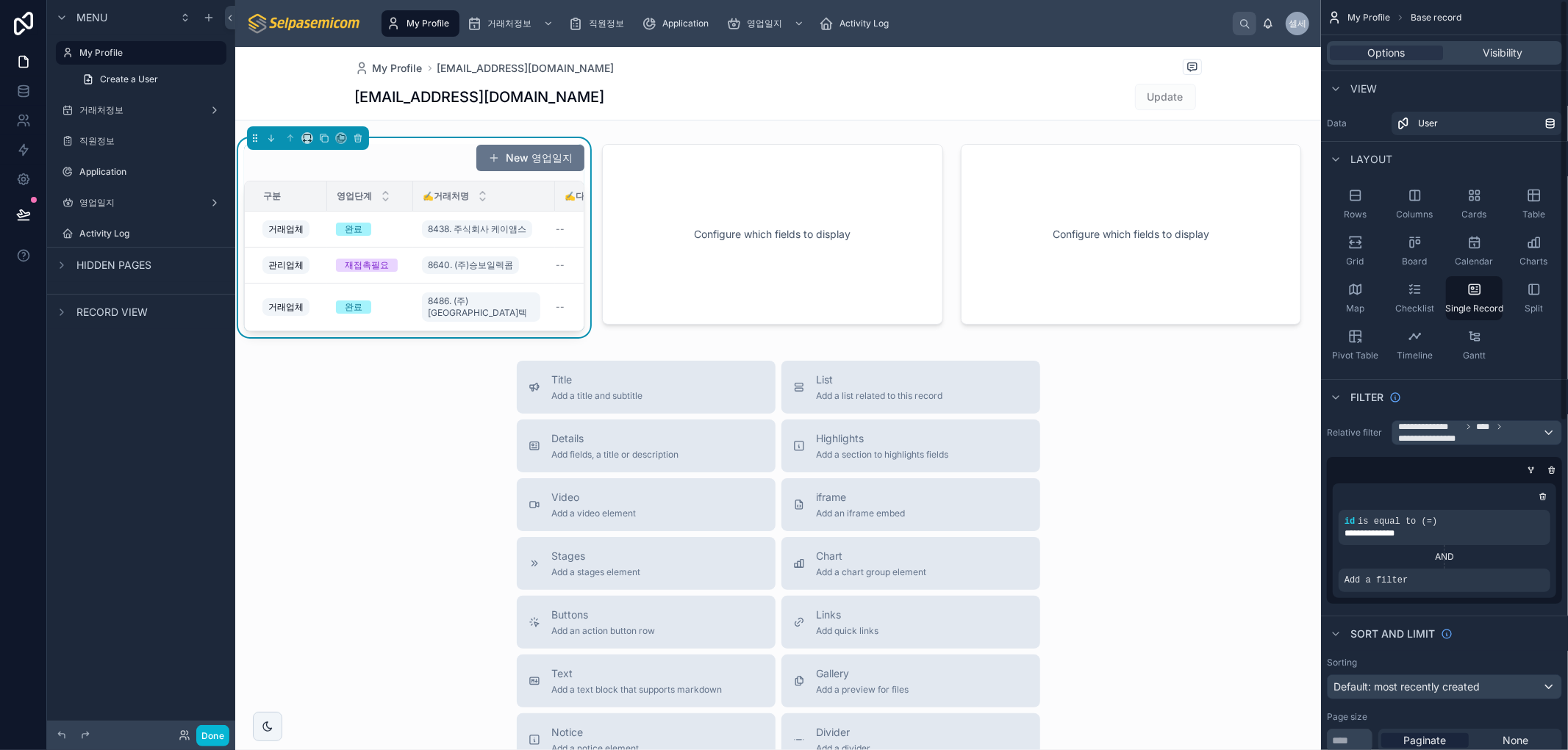
click at [120, 487] on div "Menu My Profile Create a User 거래처정보 직원정보 Application 영업일지 Activity Log Hidden p…" at bounding box center [141, 366] width 188 height 732
click at [20, 57] on icon at bounding box center [23, 61] width 15 height 15
click at [109, 48] on label "My Profile" at bounding box center [138, 52] width 118 height 11
click at [124, 106] on label "거래처정보" at bounding box center [138, 110] width 118 height 11
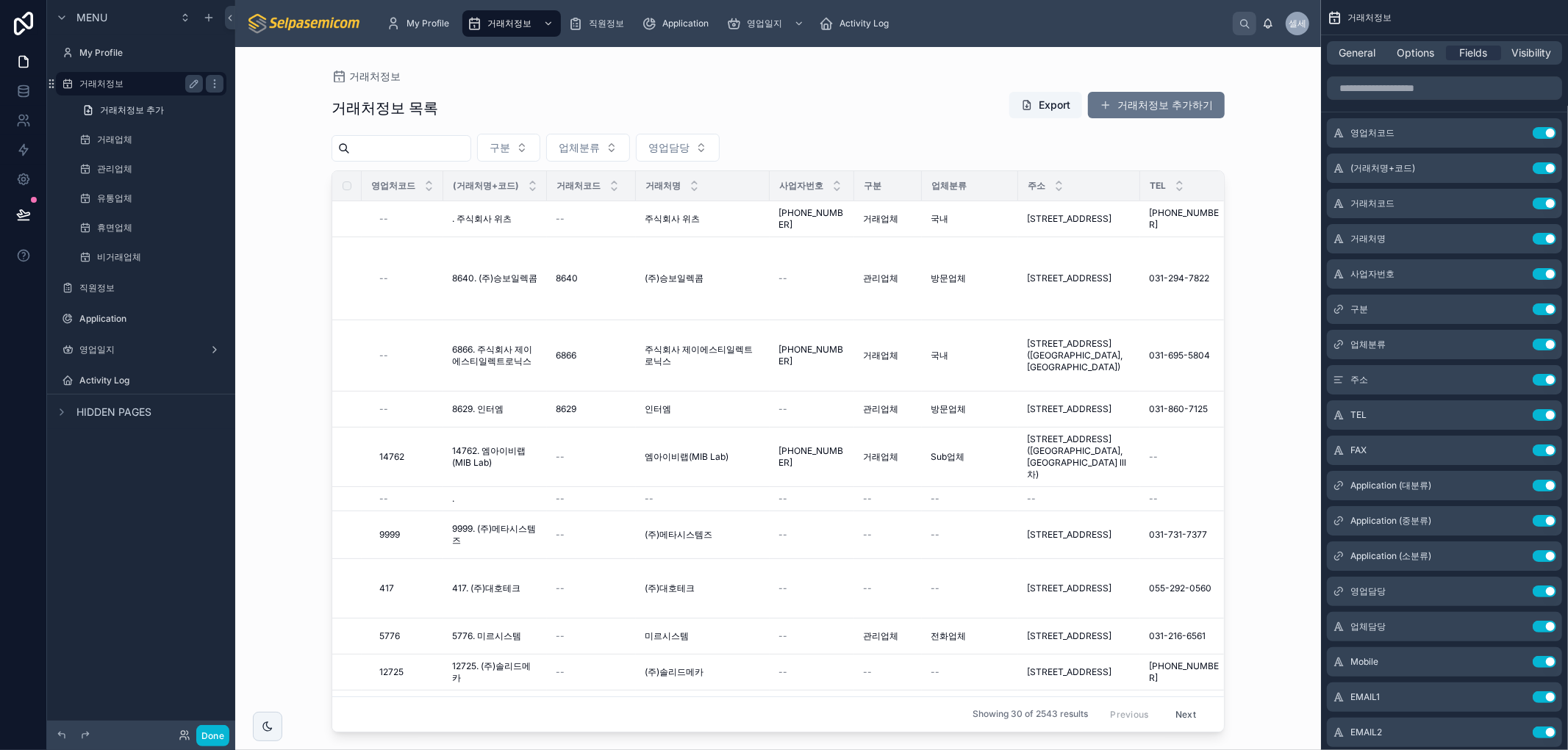
click at [111, 86] on label "거래처정보" at bounding box center [138, 83] width 118 height 11
click at [1429, 53] on span "Options" at bounding box center [1416, 53] width 37 height 15
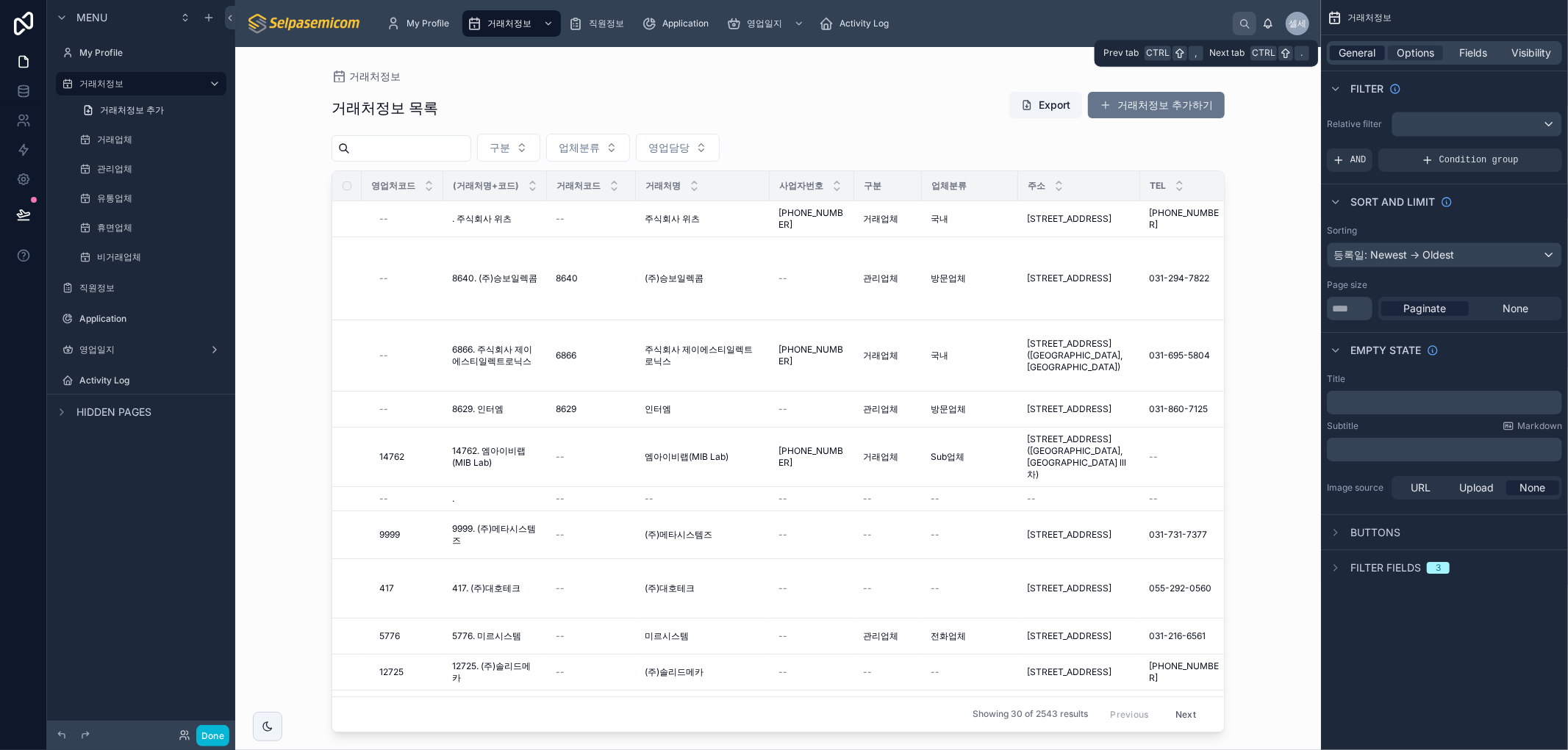
click at [1350, 50] on span "General" at bounding box center [1358, 53] width 37 height 15
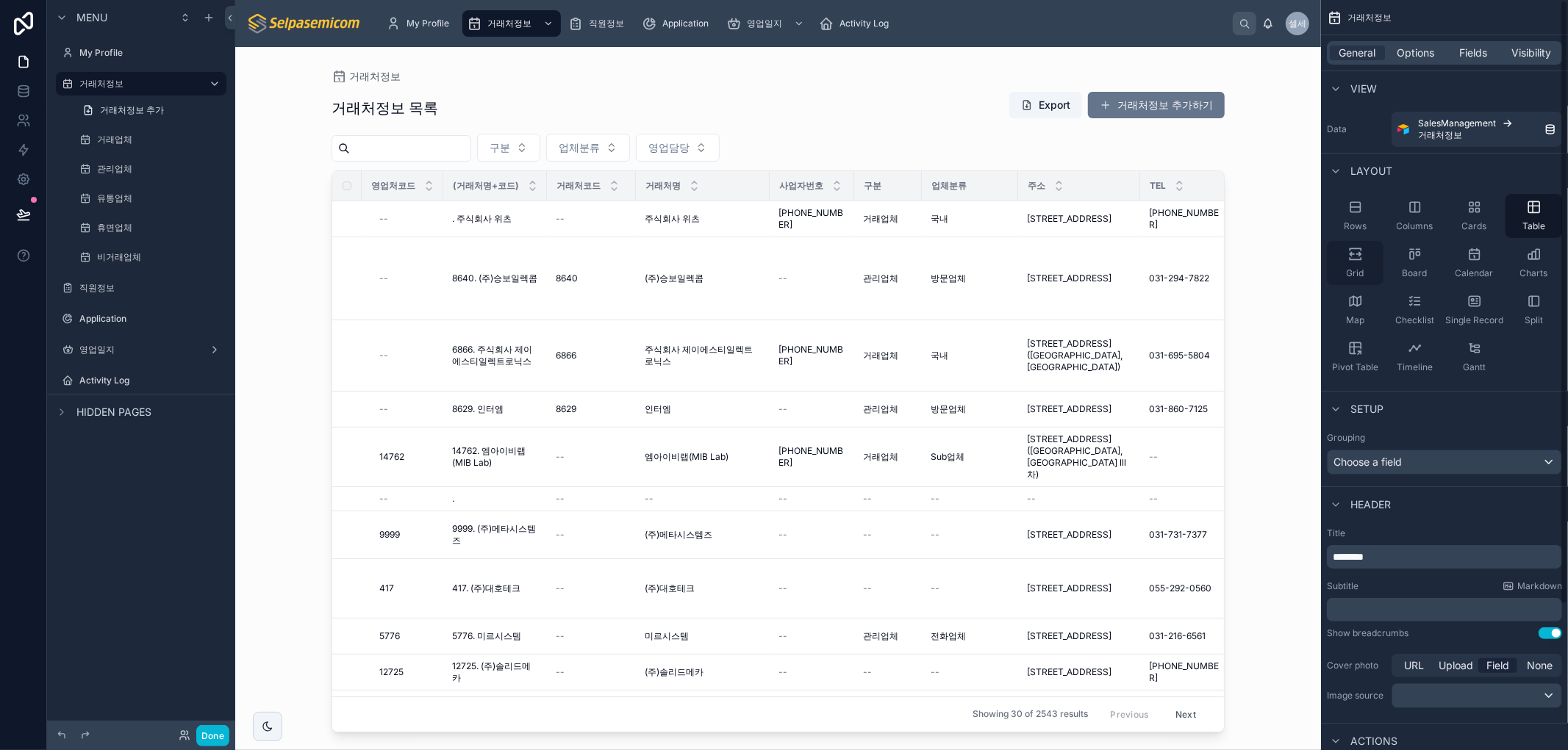
click at [1354, 256] on icon "scrollable content" at bounding box center [1356, 254] width 15 height 15
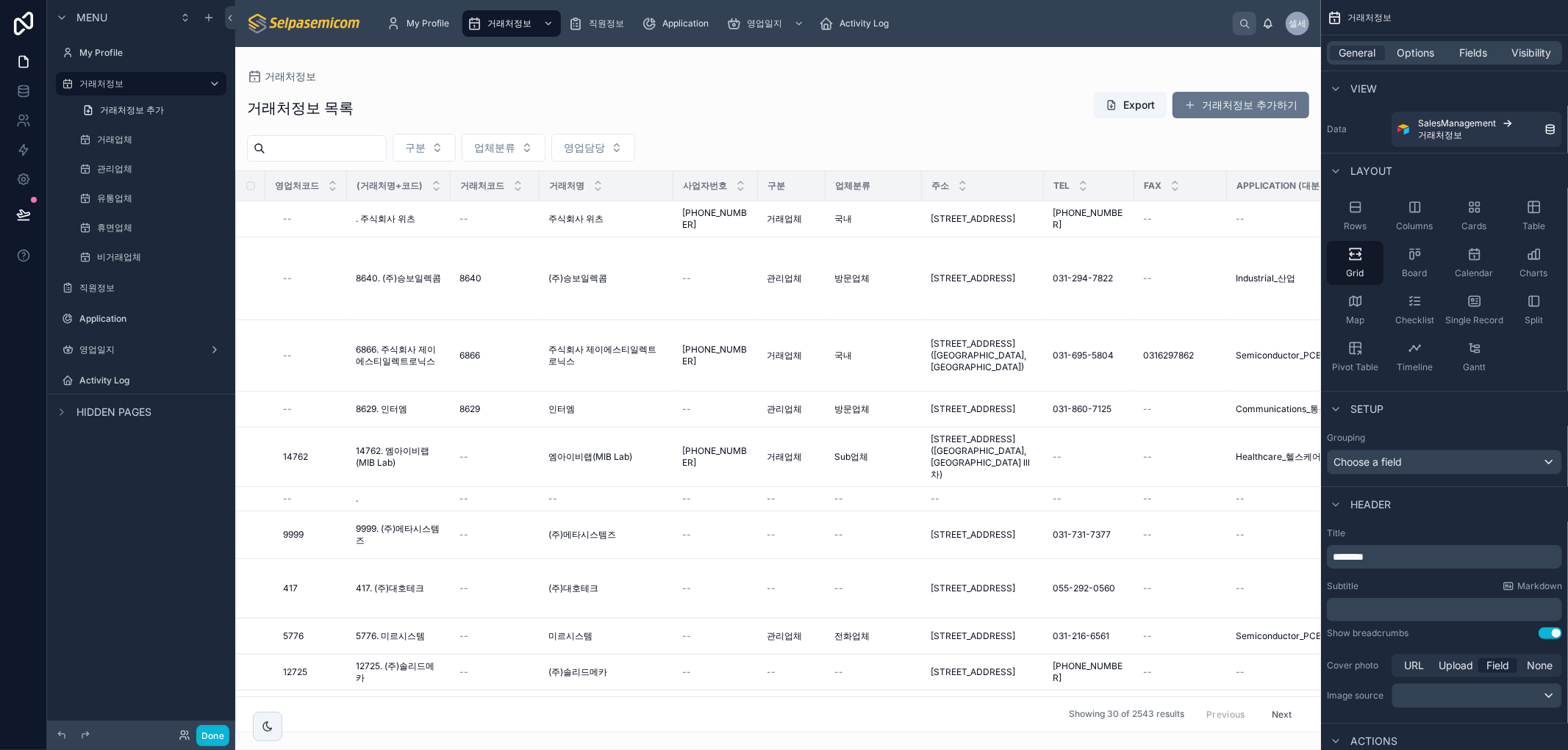
click at [759, 71] on div "거래처정보" at bounding box center [778, 76] width 1063 height 11
drag, startPoint x: 945, startPoint y: 104, endPoint x: 1037, endPoint y: 115, distance: 92.7
click at [945, 104] on div "거래처정보 목록 Export 거래처정보 추가하기" at bounding box center [778, 108] width 1063 height 34
click at [203, 735] on button "Done" at bounding box center [212, 736] width 33 height 21
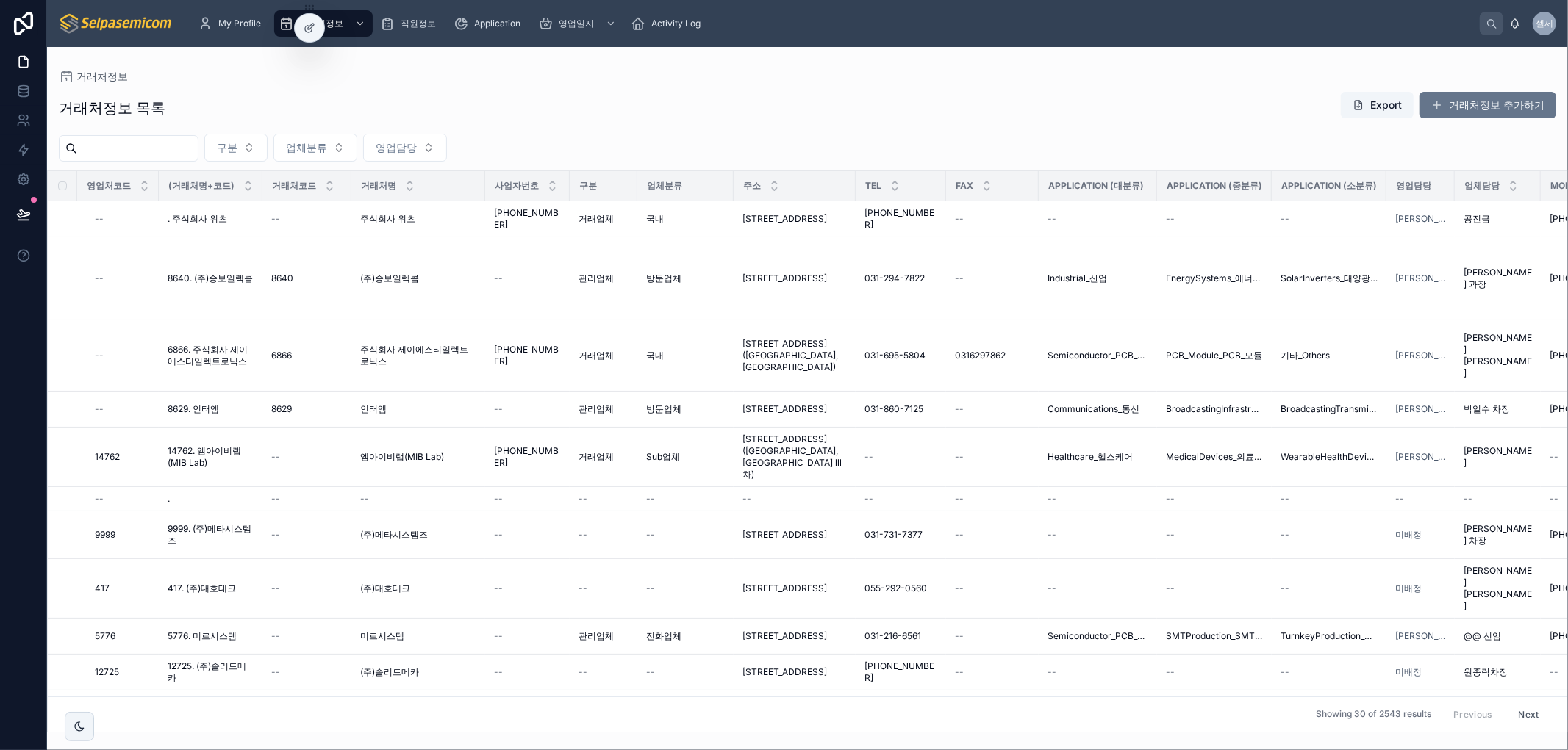
click at [734, 52] on div "거래처정보 거래처정보 목록 Export 거래처정보 추가하기 구분 업체분류 영업담당 영업처코드 (거래처명+코드) 거래처코드 거래처명 사업자번호 …" at bounding box center [807, 389] width 1521 height 685
drag, startPoint x: 730, startPoint y: 192, endPoint x: 707, endPoint y: 188, distance: 23.3
click at [707, 188] on tr "영업처코드 (거래처명+코드) 거래처코드 거래처명 사업자번호 구분 업체분류 주소 TEL FAX Application (대분류) Applicati…" at bounding box center [1298, 187] width 2501 height 30
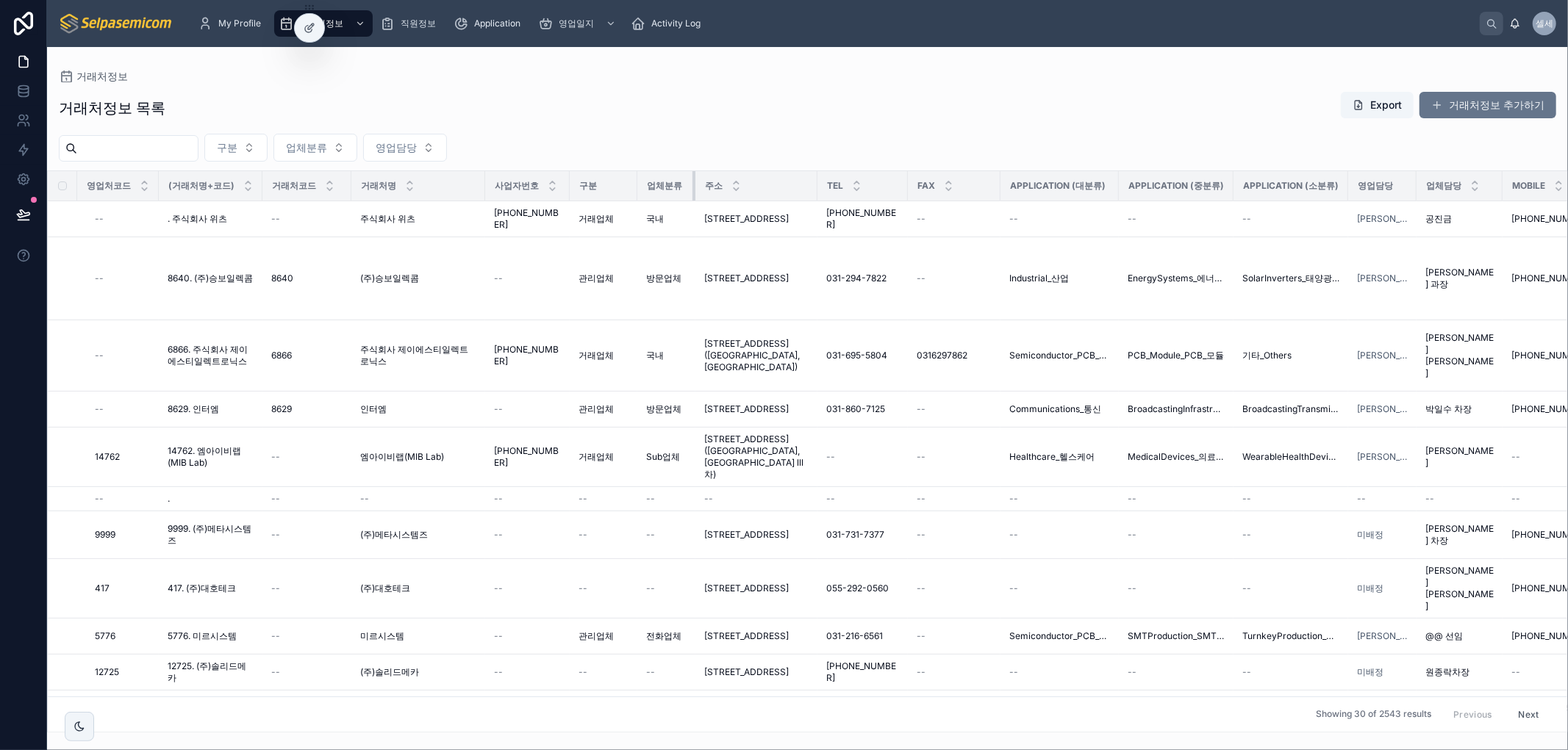
drag, startPoint x: 726, startPoint y: 188, endPoint x: 726, endPoint y: 172, distance: 16.0
click at [693, 188] on div at bounding box center [696, 186] width 6 height 29
drag, startPoint x: 482, startPoint y: 191, endPoint x: 304, endPoint y: 201, distance: 178.3
click at [480, 198] on div at bounding box center [483, 186] width 6 height 29
drag, startPoint x: 507, startPoint y: 101, endPoint x: 802, endPoint y: 136, distance: 297.1
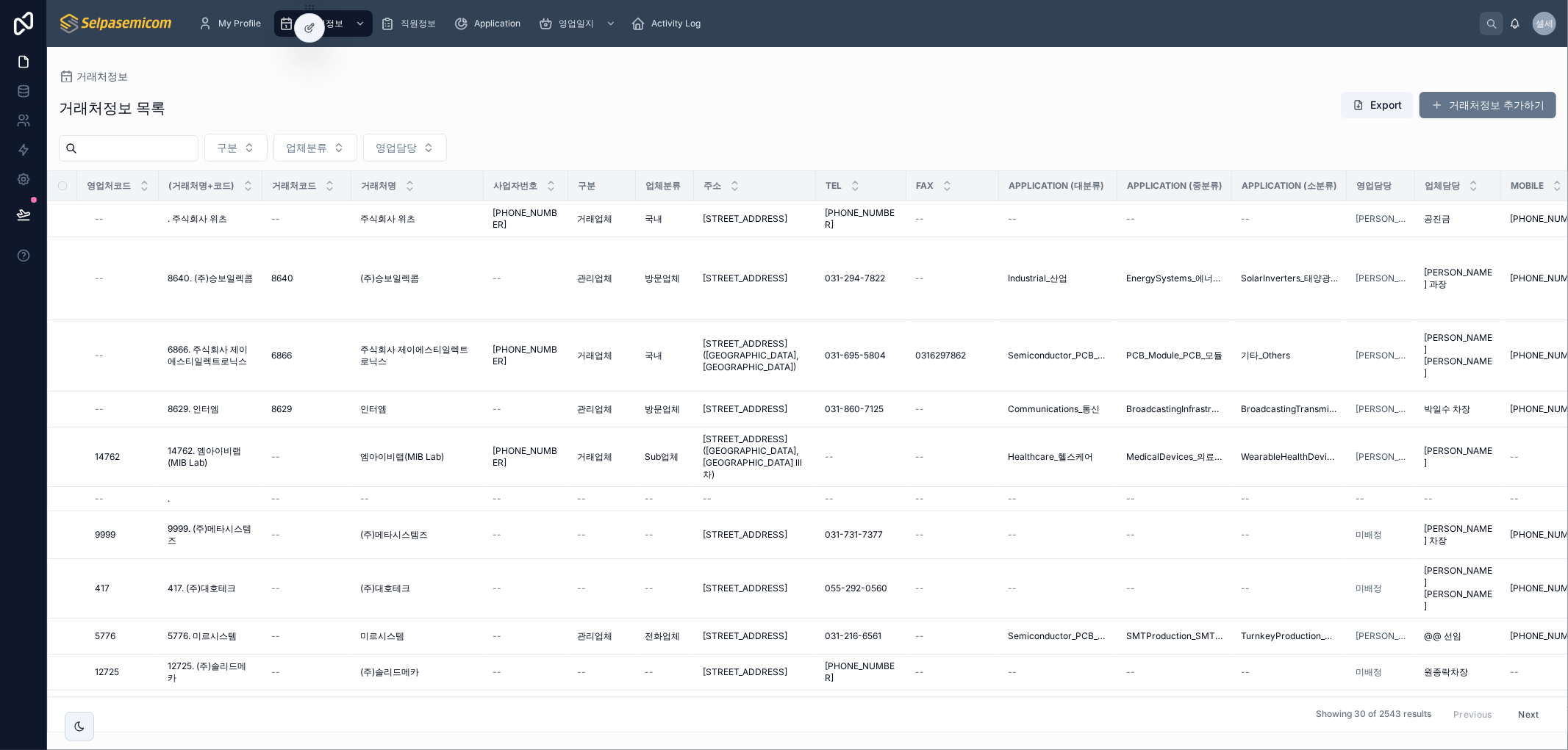
click at [508, 101] on div "거래처정보 목록 Export 거래처정보 추가하기" at bounding box center [807, 108] width 1498 height 34
click at [401, 28] on span "직원정보" at bounding box center [419, 23] width 35 height 11
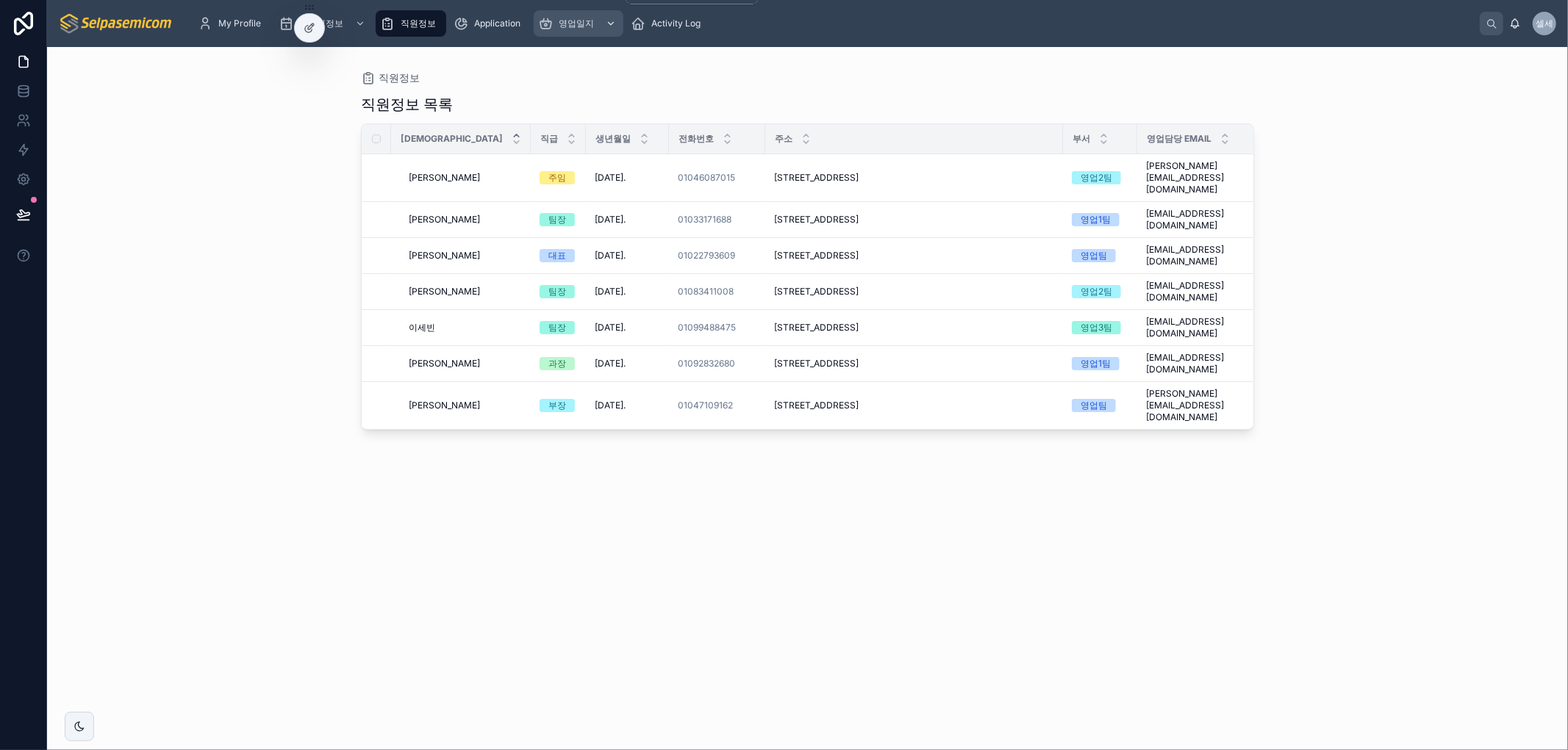
click at [567, 20] on span "영업일지" at bounding box center [577, 23] width 35 height 11
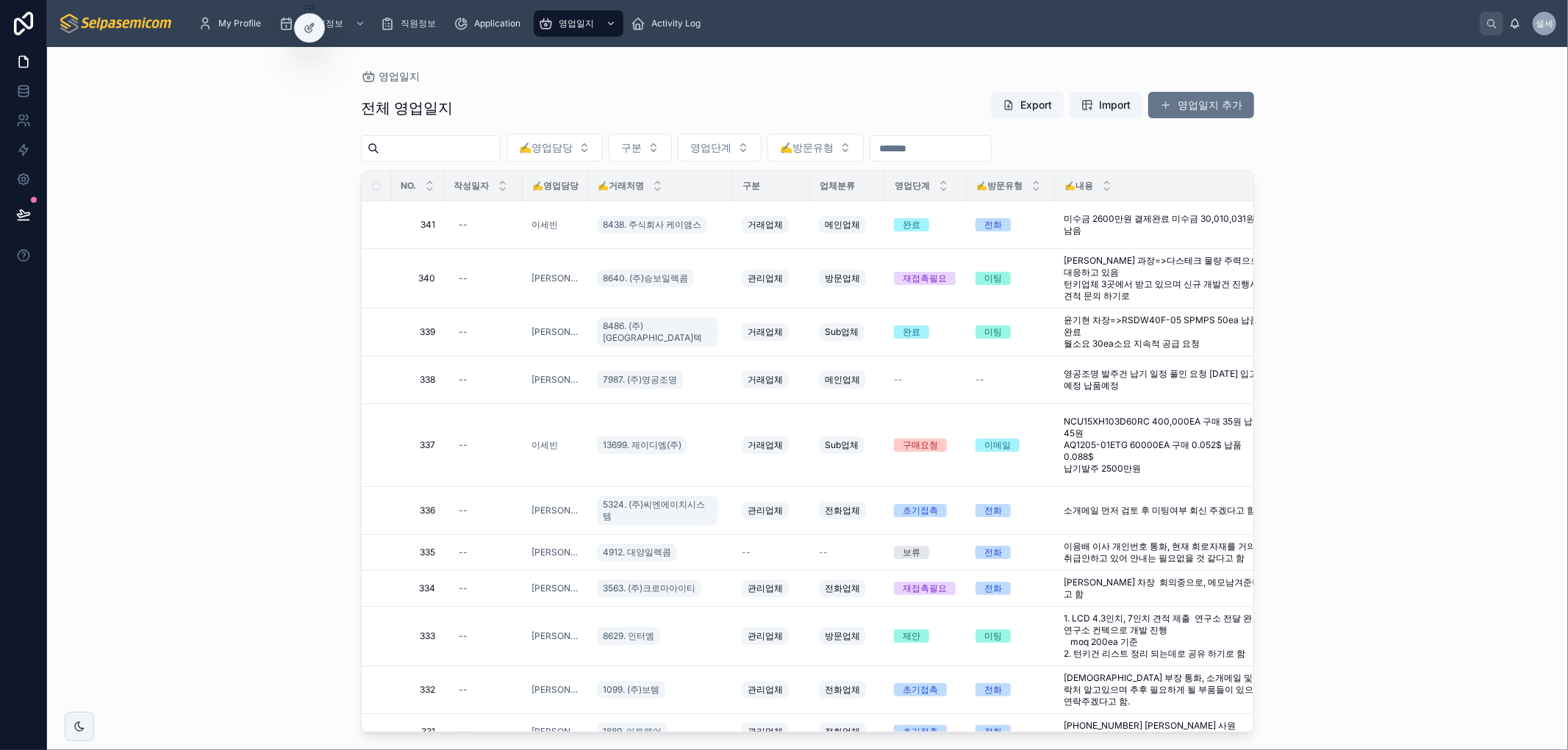
click at [752, 71] on div "영업일지" at bounding box center [808, 76] width 894 height 11
click at [311, 35] on div at bounding box center [309, 28] width 29 height 28
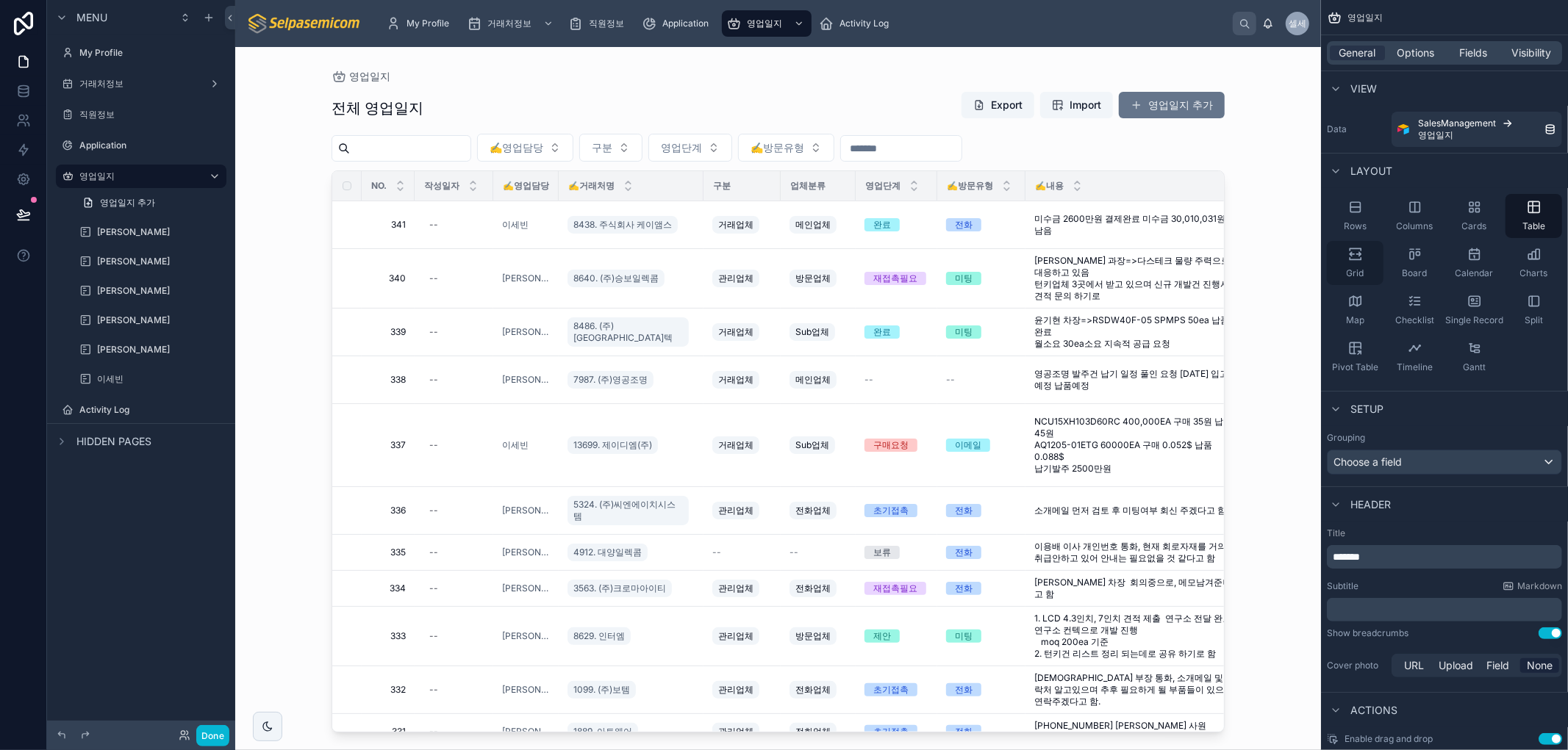
click at [1364, 255] on div "Grid" at bounding box center [1356, 264] width 57 height 44
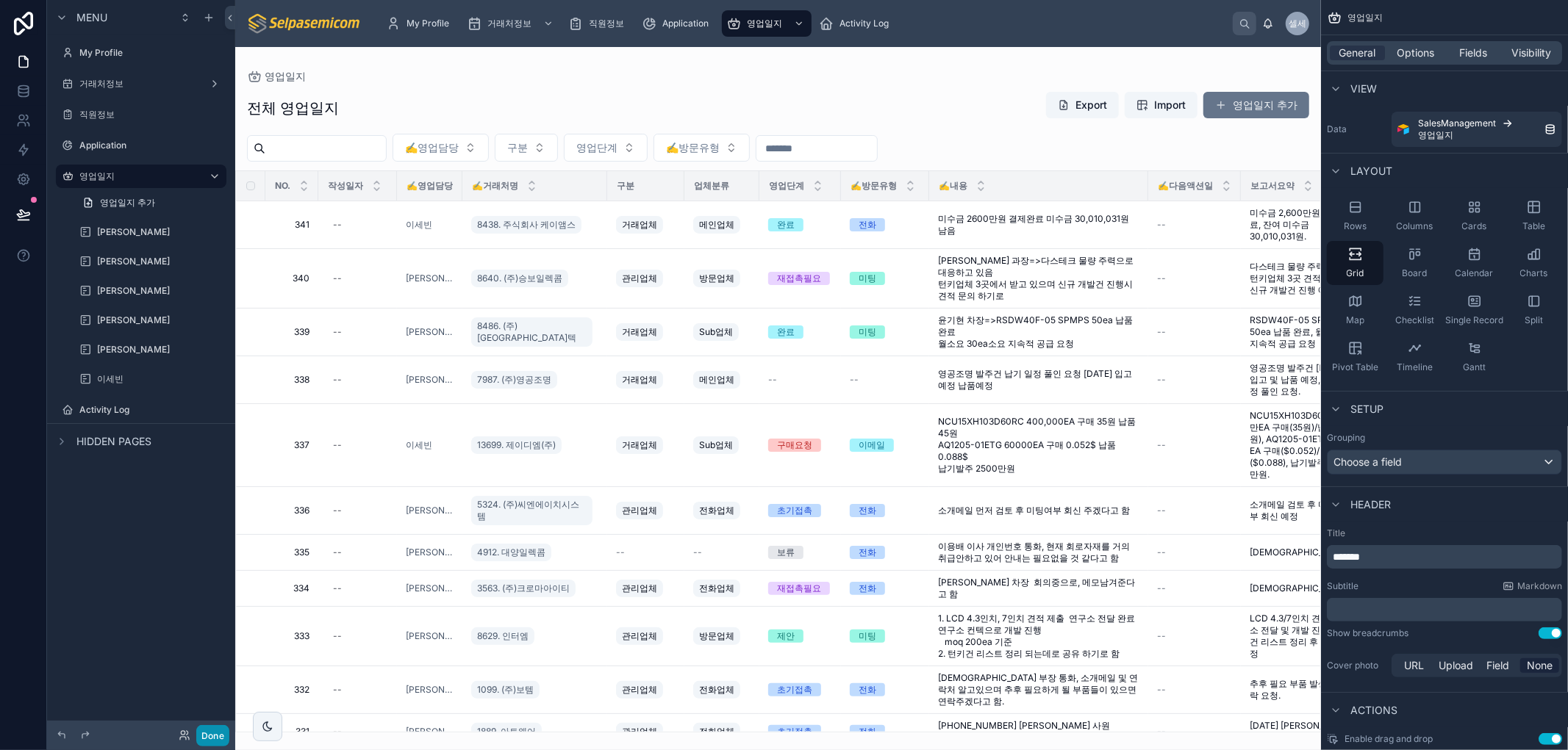
click at [204, 732] on button "Done" at bounding box center [212, 736] width 33 height 21
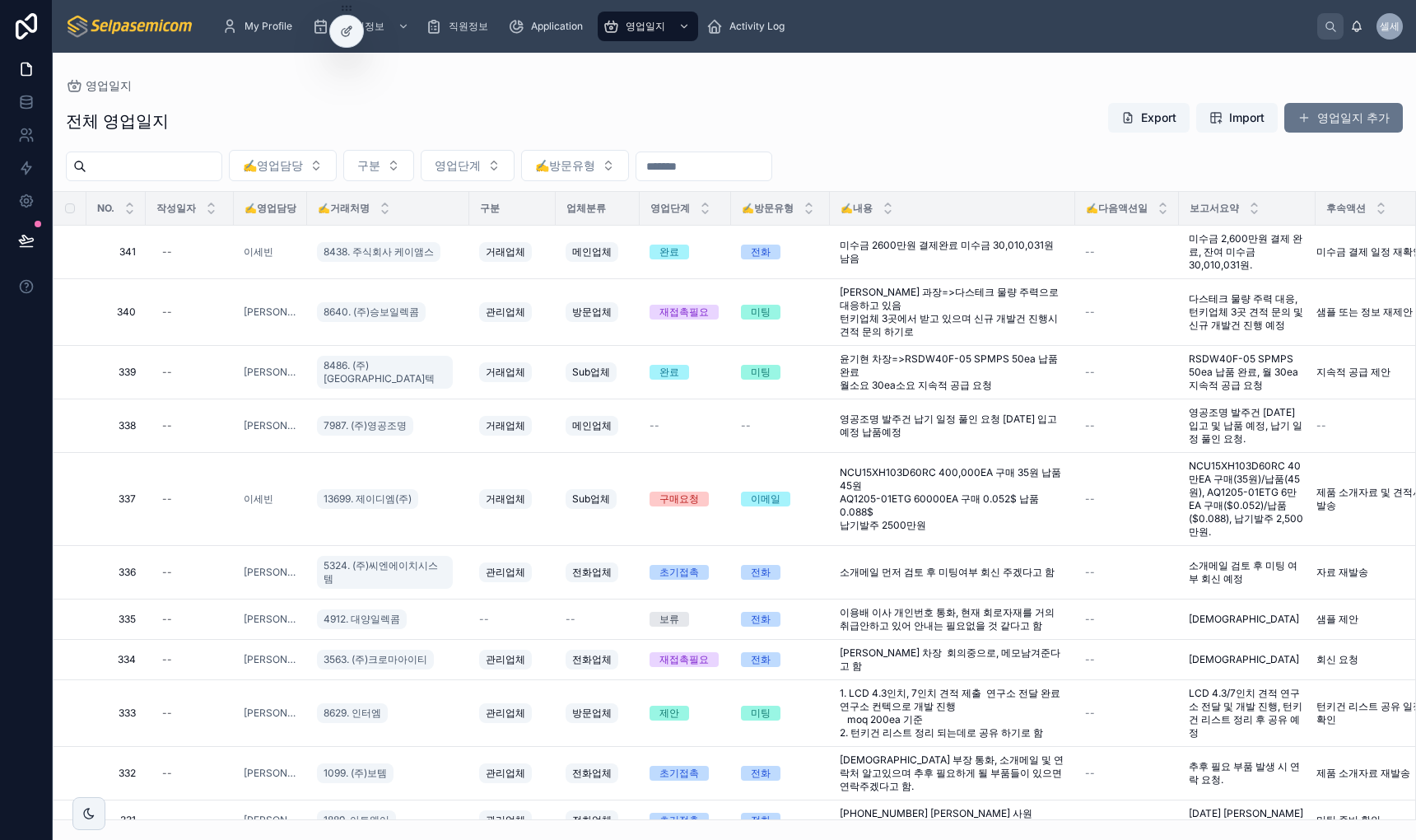
click at [232, 109] on div "전체 영업일지 Export Import 영업일지 추가" at bounding box center [733, 121] width 1337 height 38
click at [341, 29] on icon at bounding box center [346, 31] width 13 height 13
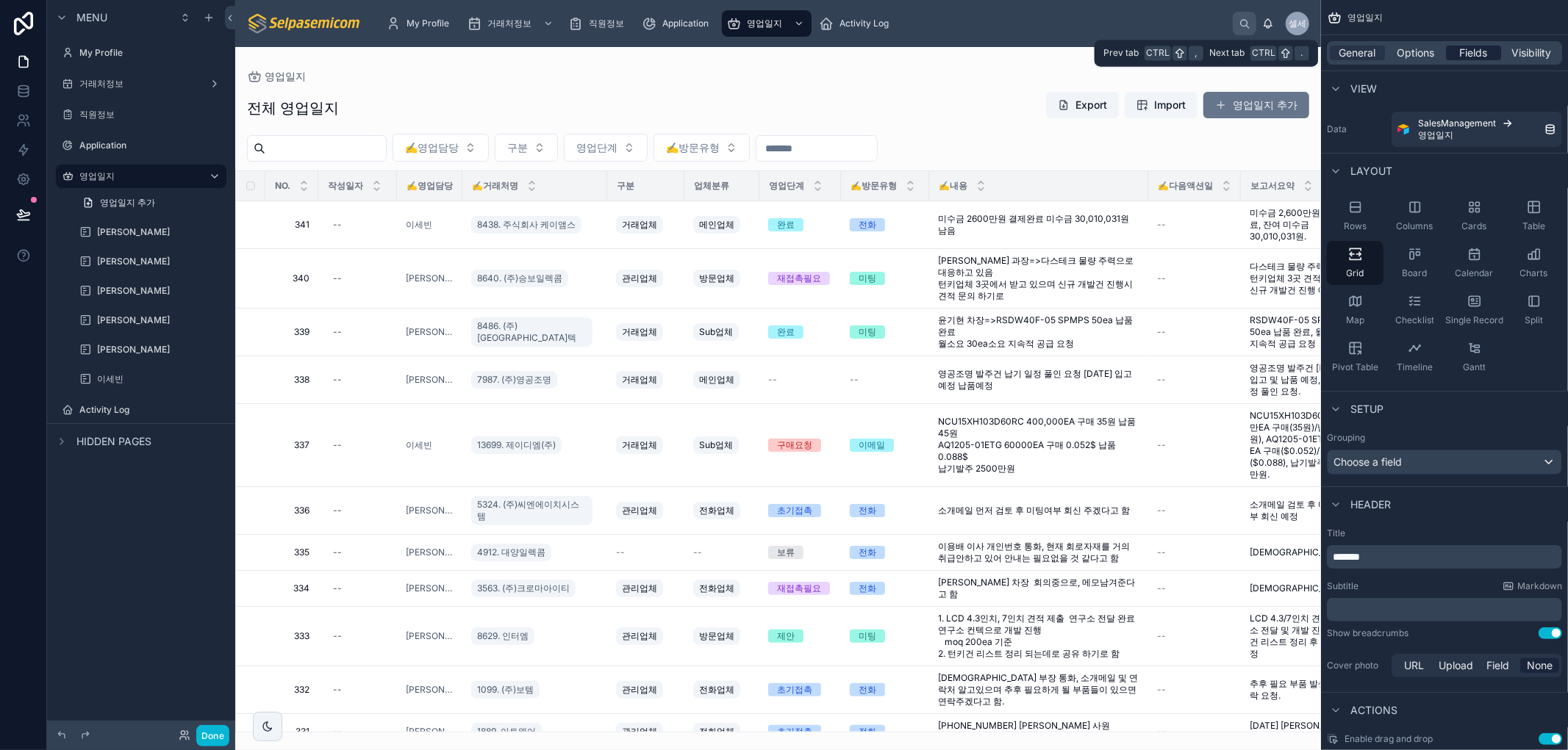
click at [1487, 56] on span "Fields" at bounding box center [1474, 53] width 28 height 15
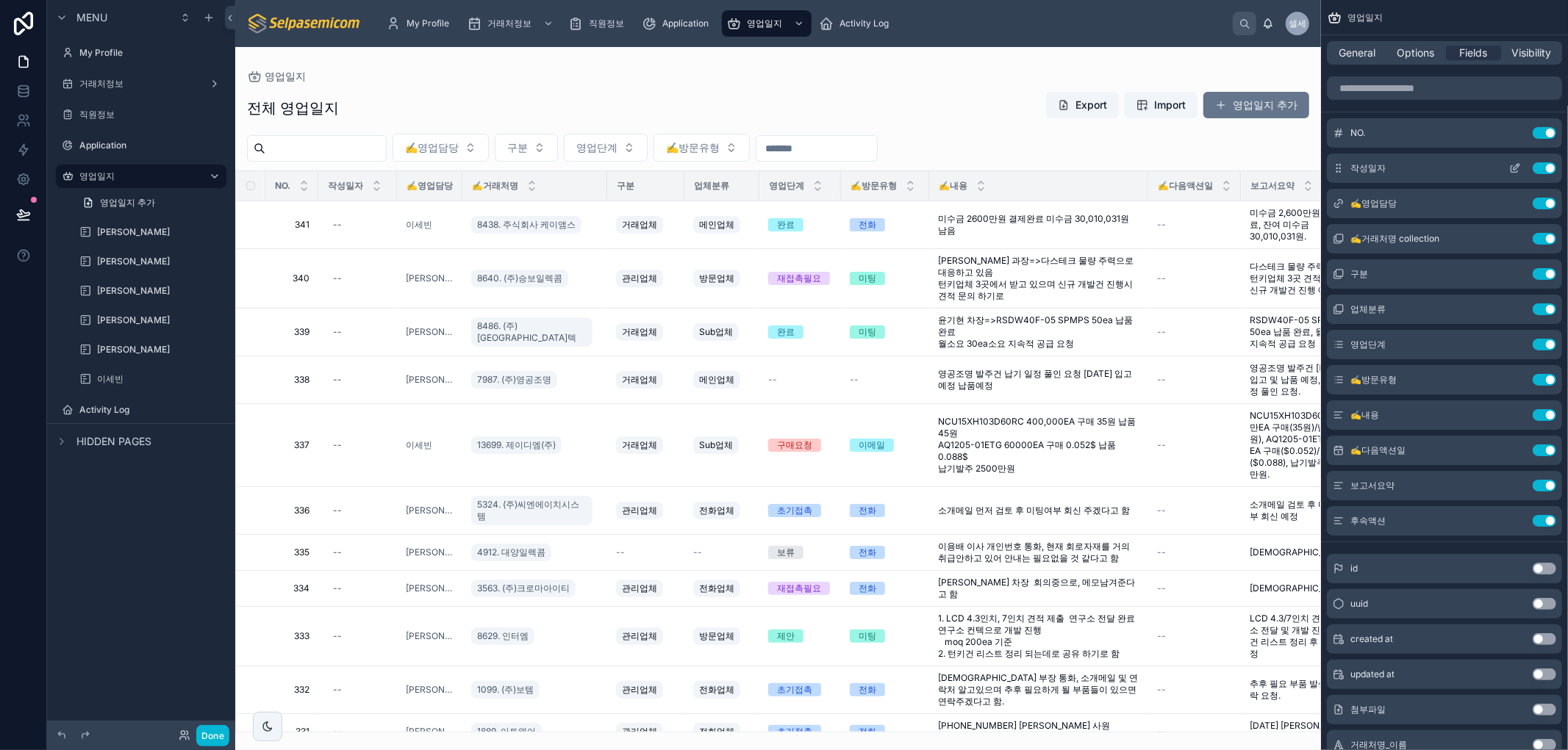
click at [1511, 166] on icon "scrollable content" at bounding box center [1514, 169] width 6 height 6
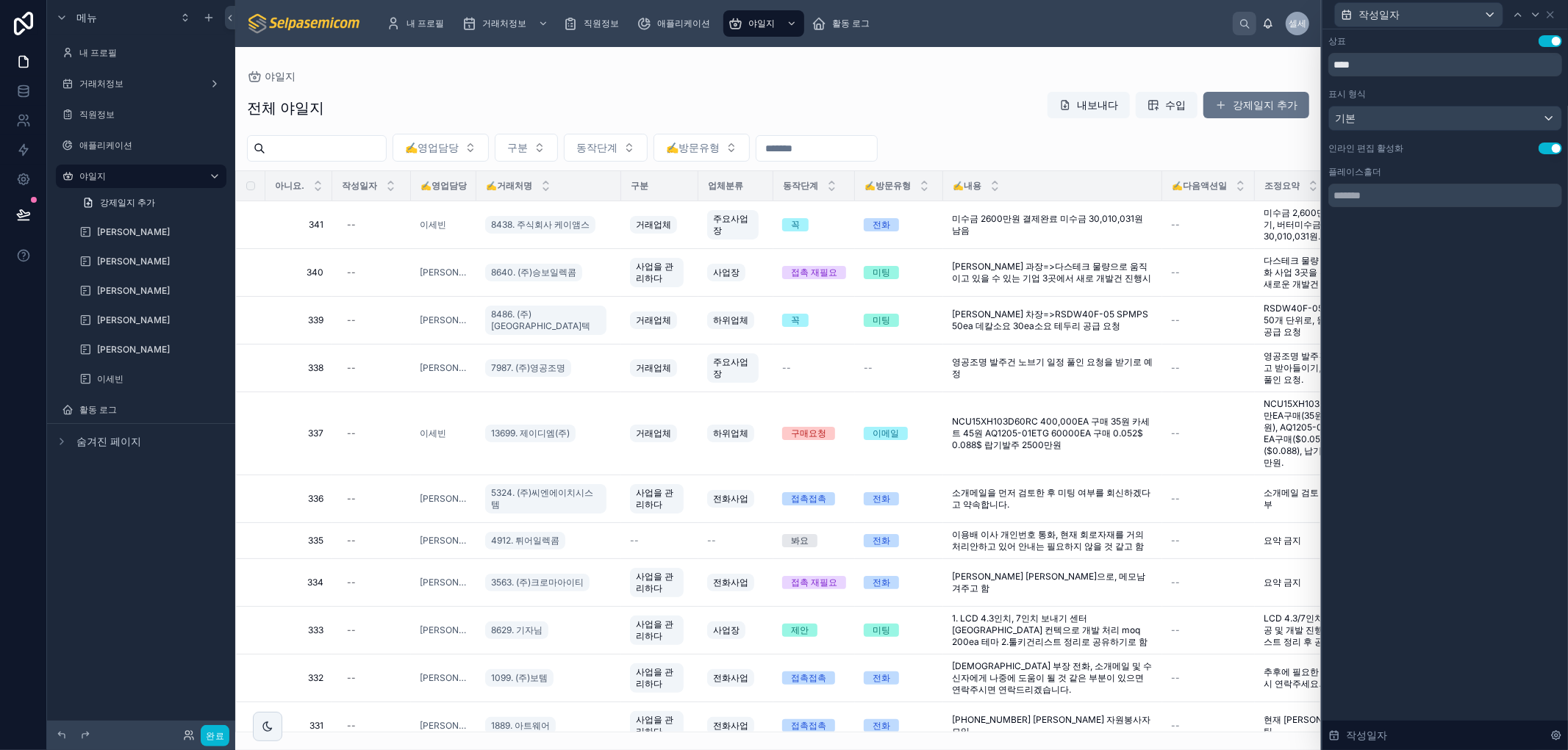
drag, startPoint x: 1394, startPoint y: 319, endPoint x: 1377, endPoint y: 294, distance: 30.2
click at [1393, 315] on div "상표 설정 사용 **** 표시 형식 기본 인라인 편집 활성화 설정 사용 플레이스홀더 작성일자" at bounding box center [1446, 389] width 246 height 721
click at [1554, 12] on icon at bounding box center [1550, 14] width 12 height 11
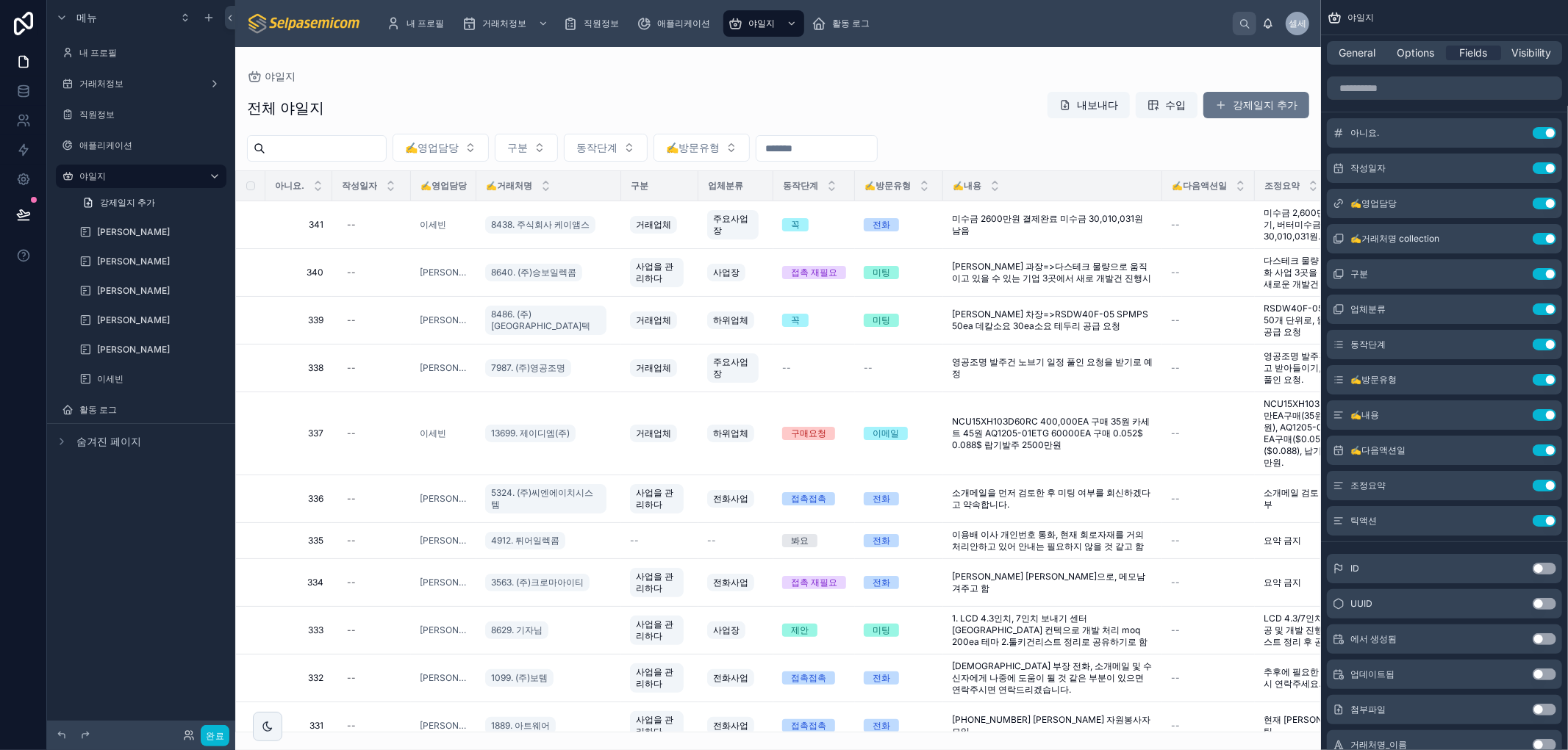
click at [1243, 103] on div at bounding box center [778, 398] width 1086 height 703
click at [1220, 105] on span at bounding box center [1221, 104] width 12 height 11
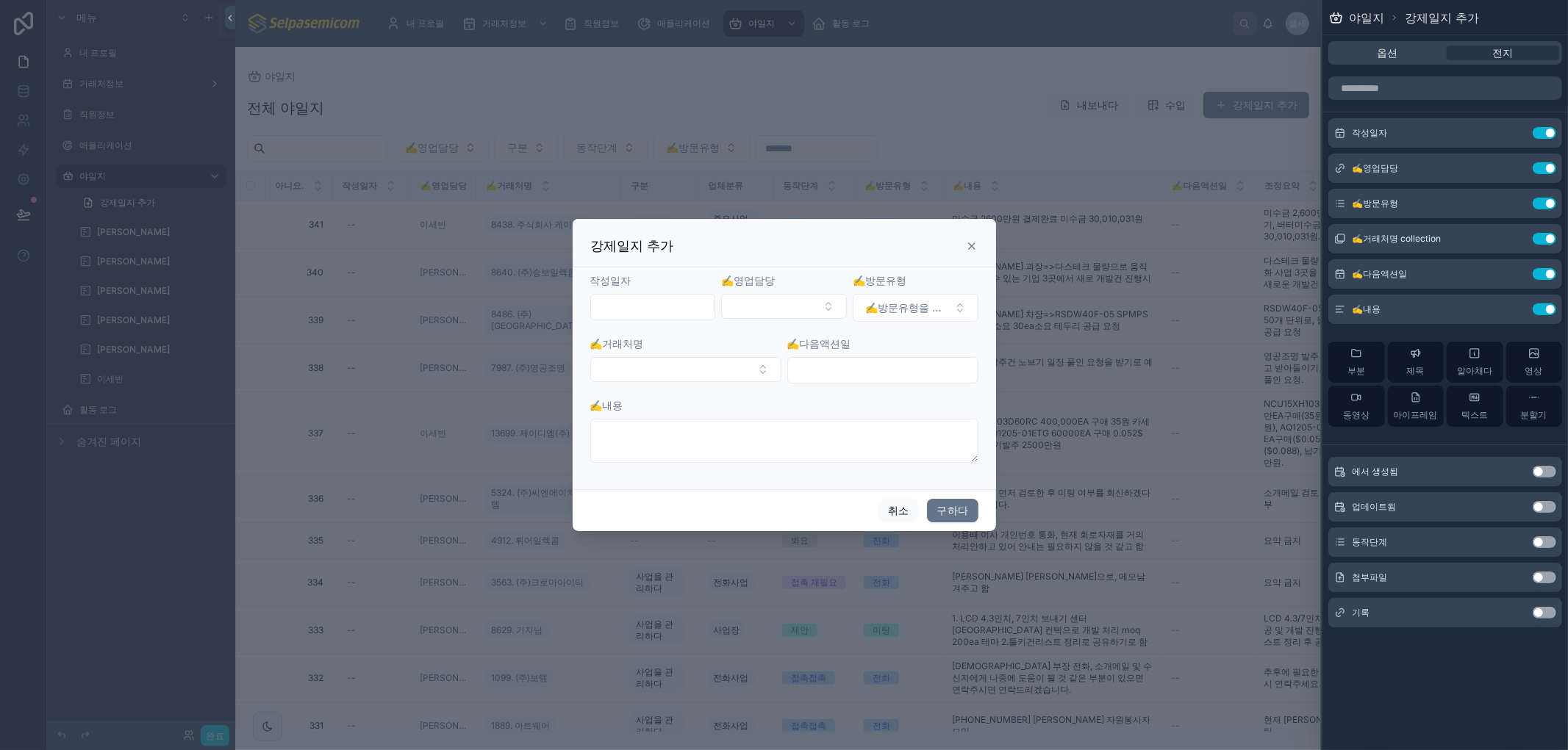
click at [659, 310] on input "text" at bounding box center [653, 307] width 124 height 20
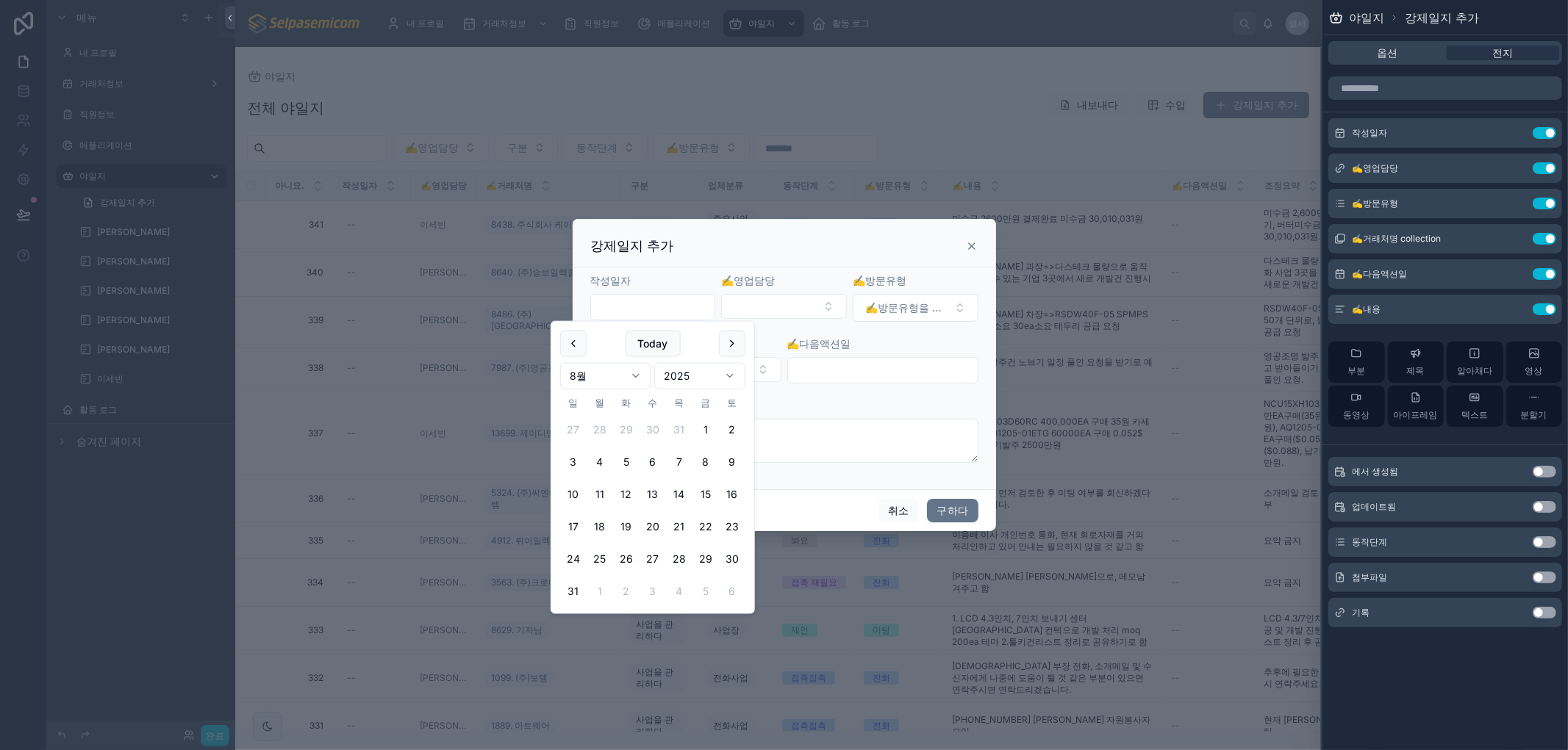
click at [730, 241] on div "강제일지 추가" at bounding box center [784, 246] width 387 height 18
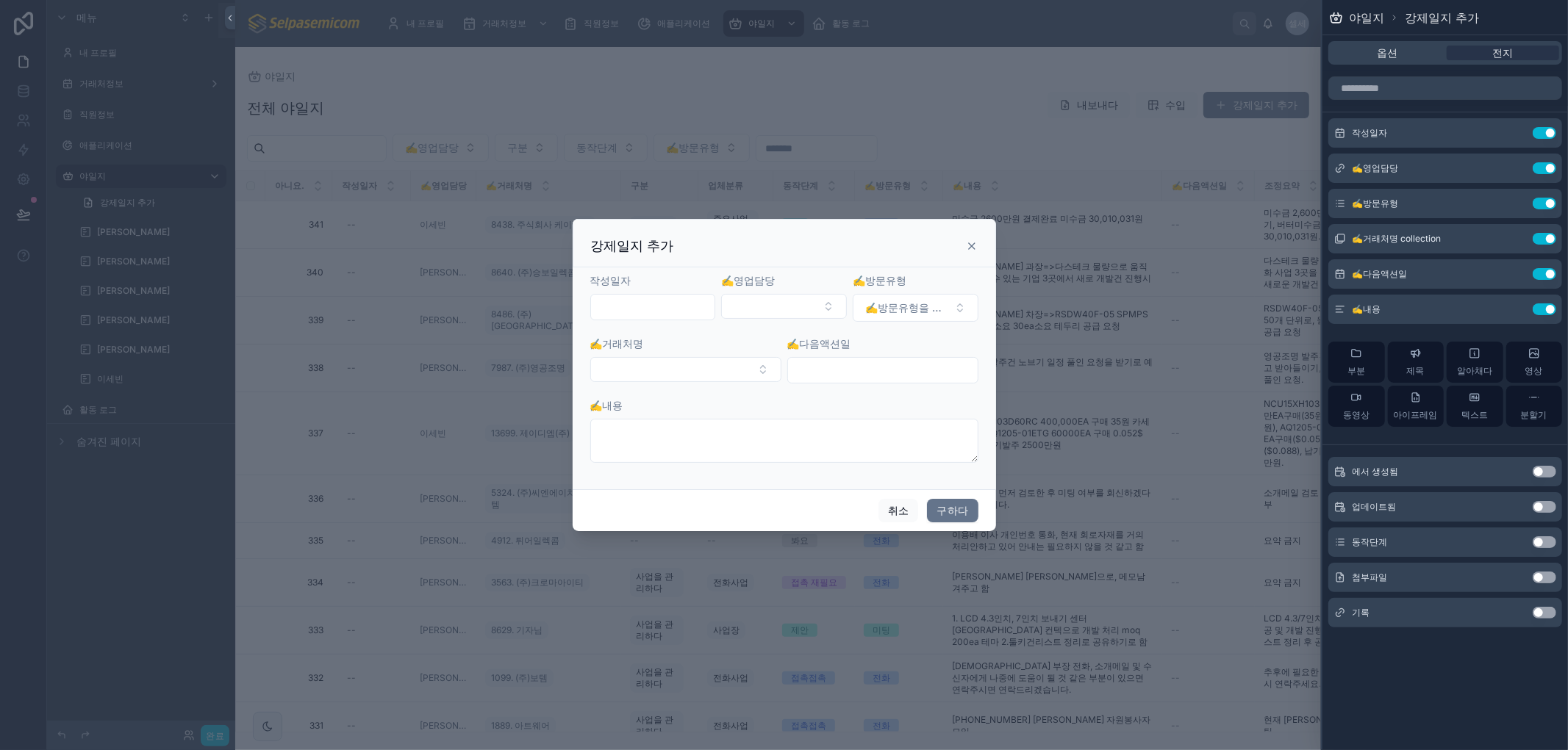
drag, startPoint x: 973, startPoint y: 242, endPoint x: 986, endPoint y: 57, distance: 185.5
click at [973, 243] on icon at bounding box center [972, 246] width 12 height 11
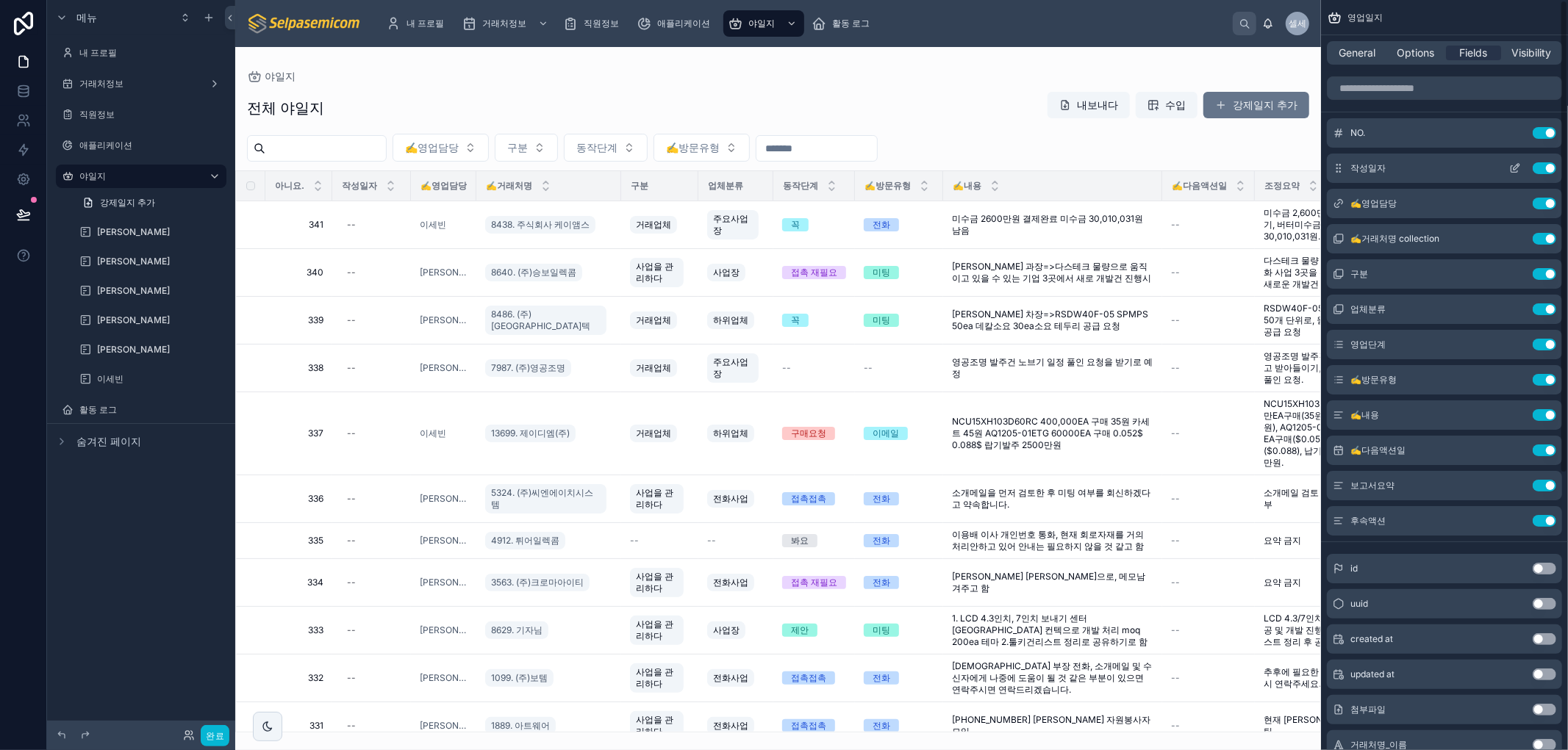
click at [1384, 173] on span "작성일자" at bounding box center [1368, 168] width 35 height 11
click at [1413, 49] on span "Options" at bounding box center [1416, 53] width 37 height 15
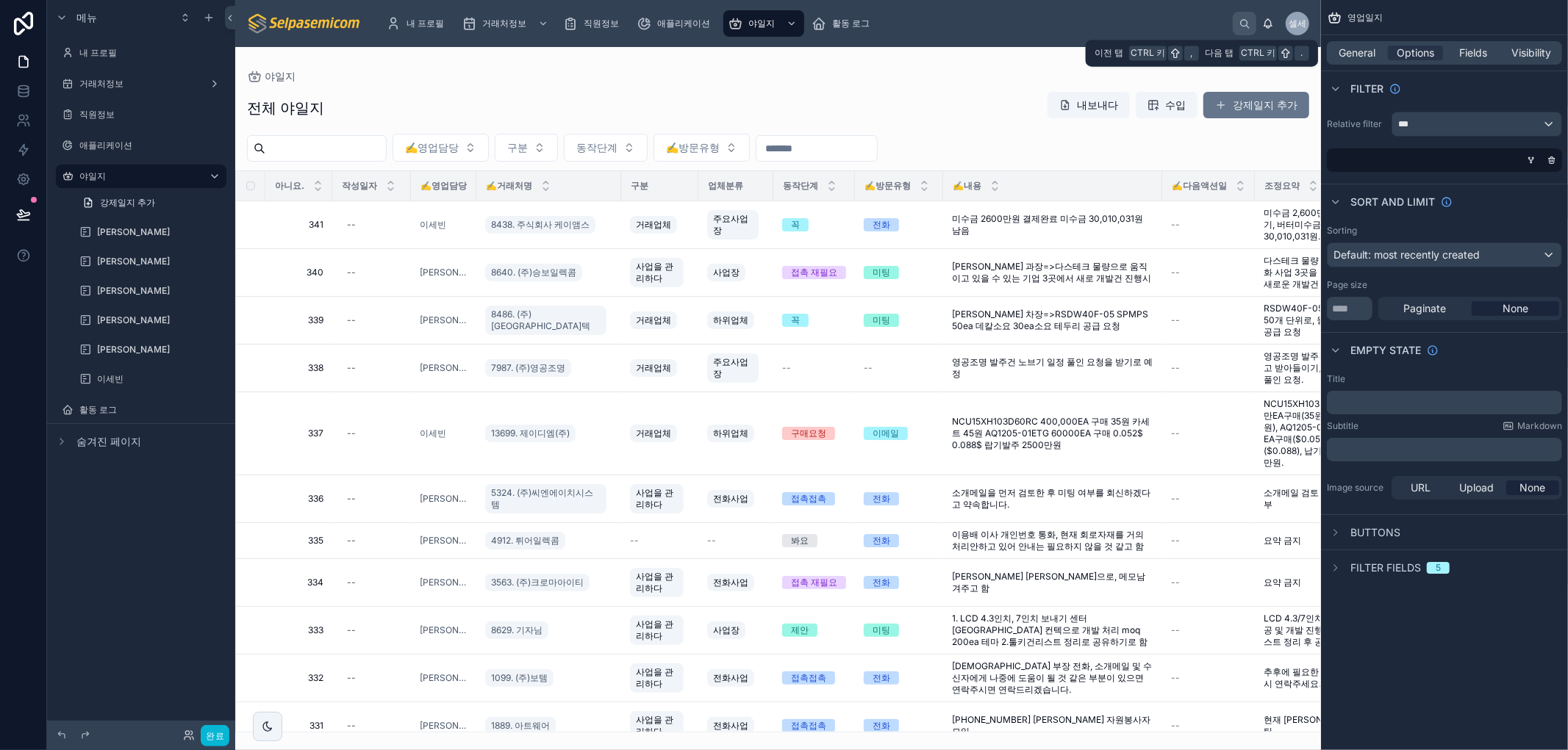
click at [1333, 37] on div "General Options Fields Visibility" at bounding box center [1444, 53] width 247 height 35
click at [1343, 47] on span "General" at bounding box center [1358, 53] width 37 height 15
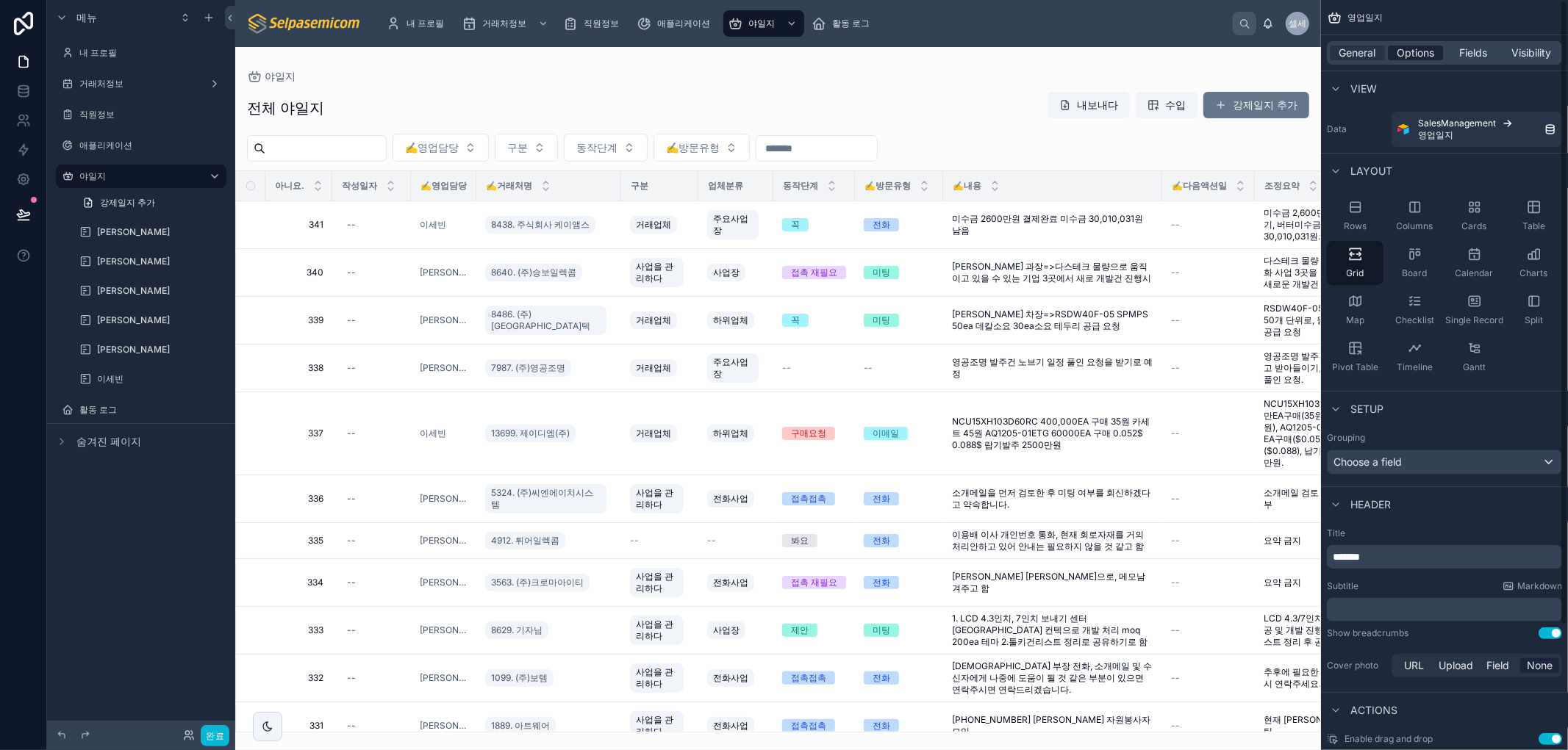
click at [1405, 50] on span "Options" at bounding box center [1416, 53] width 37 height 15
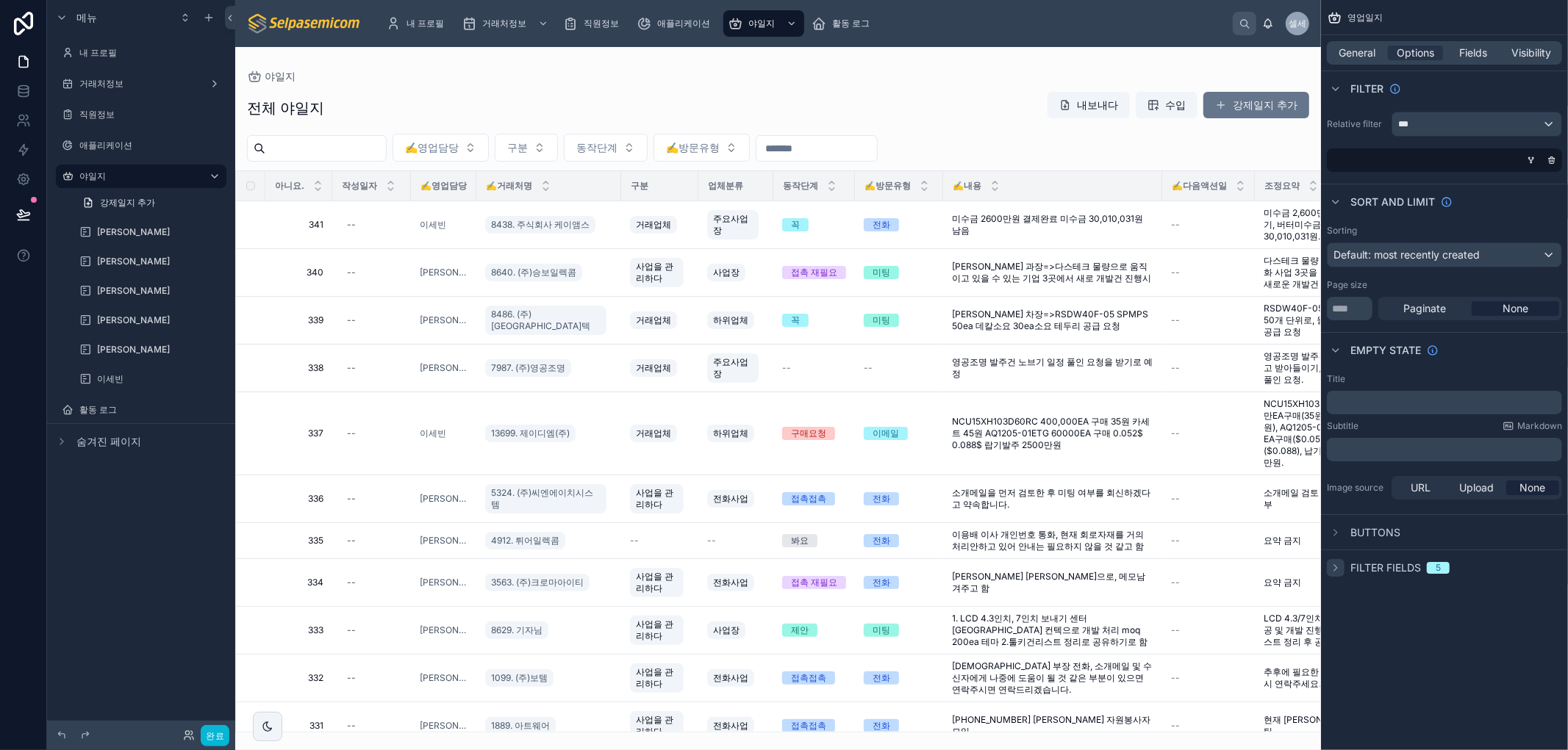
click at [1334, 569] on icon "스크롤 가능한 콘텐츠" at bounding box center [1335, 568] width 12 height 11
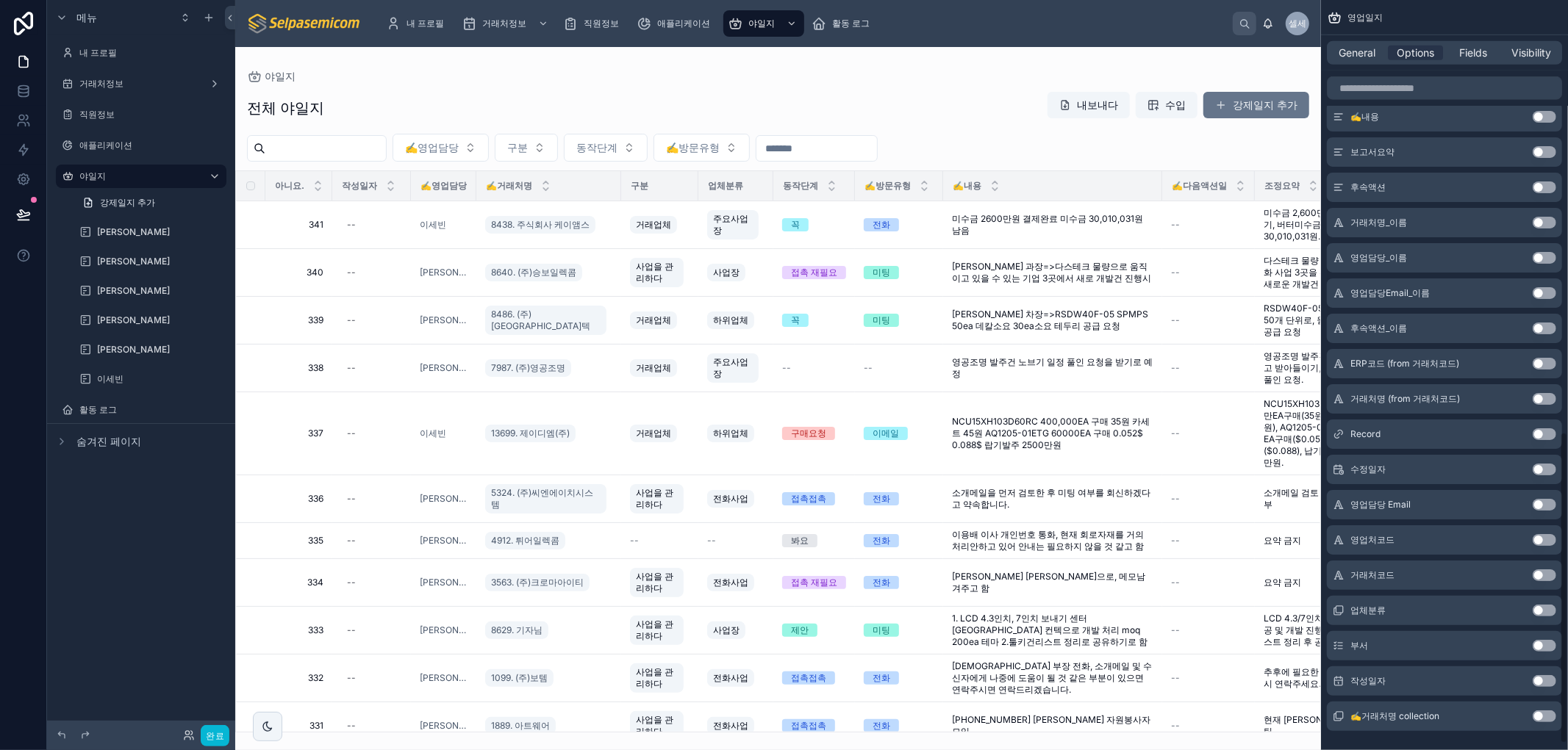
scroll to position [1052, 0]
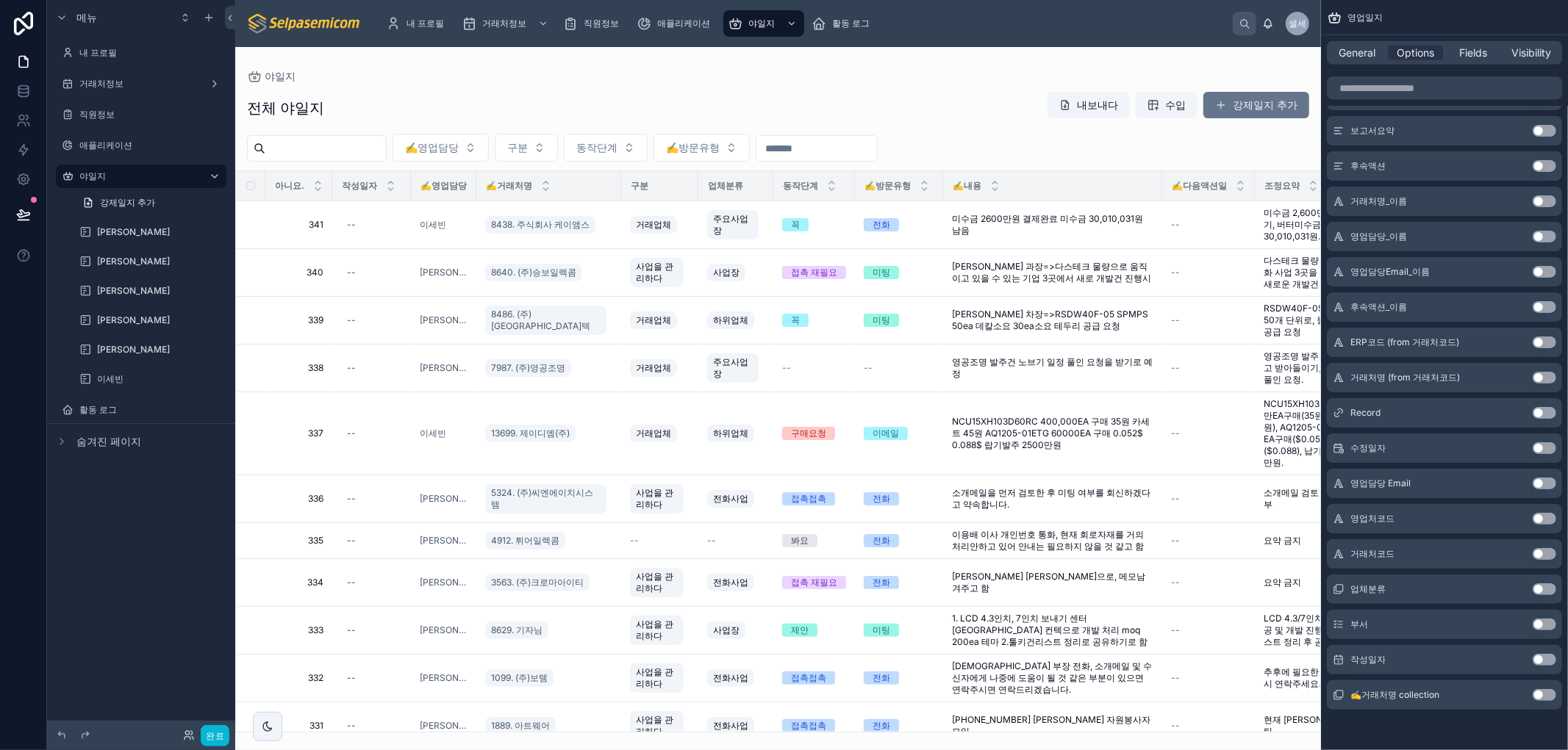
click at [1537, 665] on div "작성일자 Use setting" at bounding box center [1445, 660] width 235 height 29
click at [1535, 660] on button "Use setting" at bounding box center [1544, 660] width 24 height 11
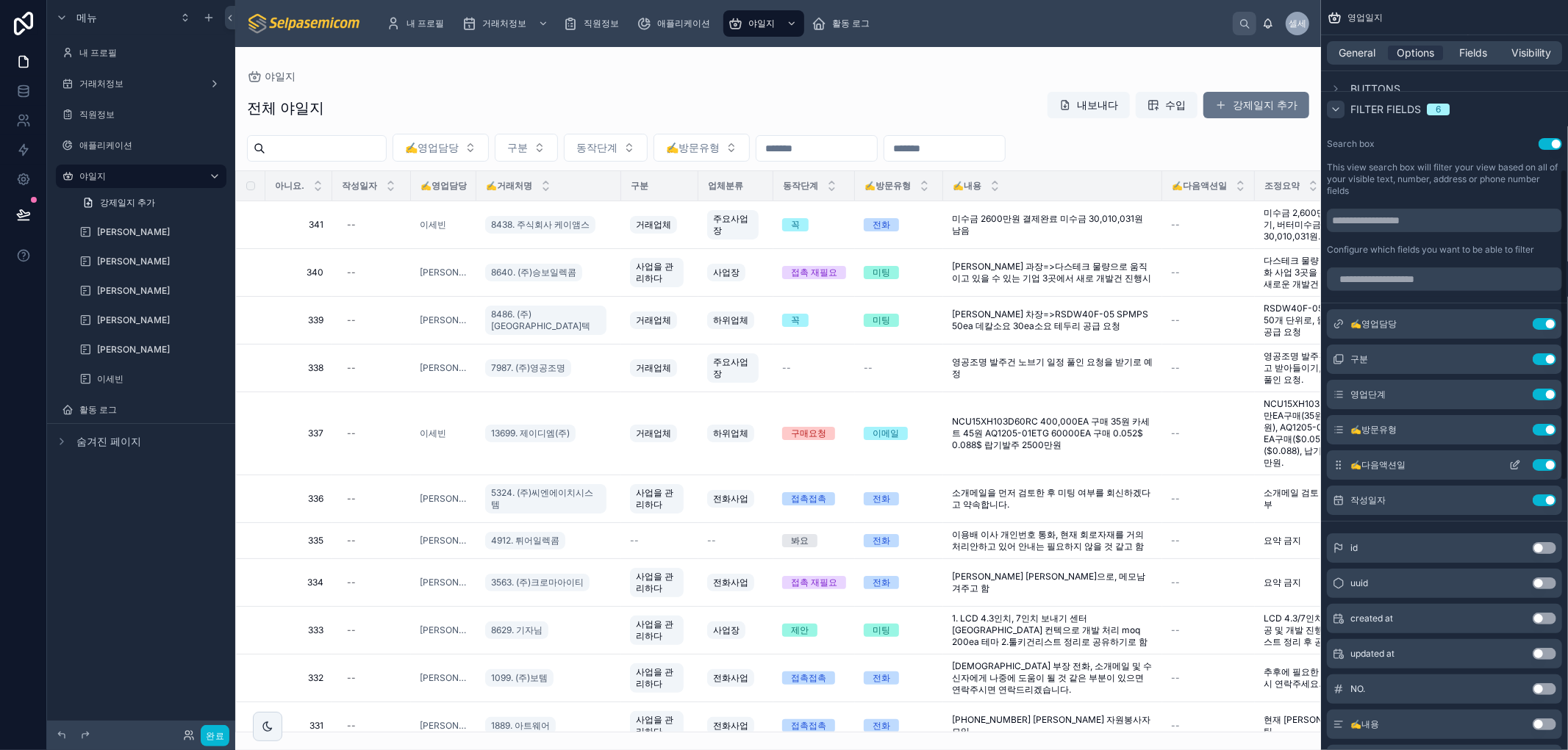
scroll to position [399, 0]
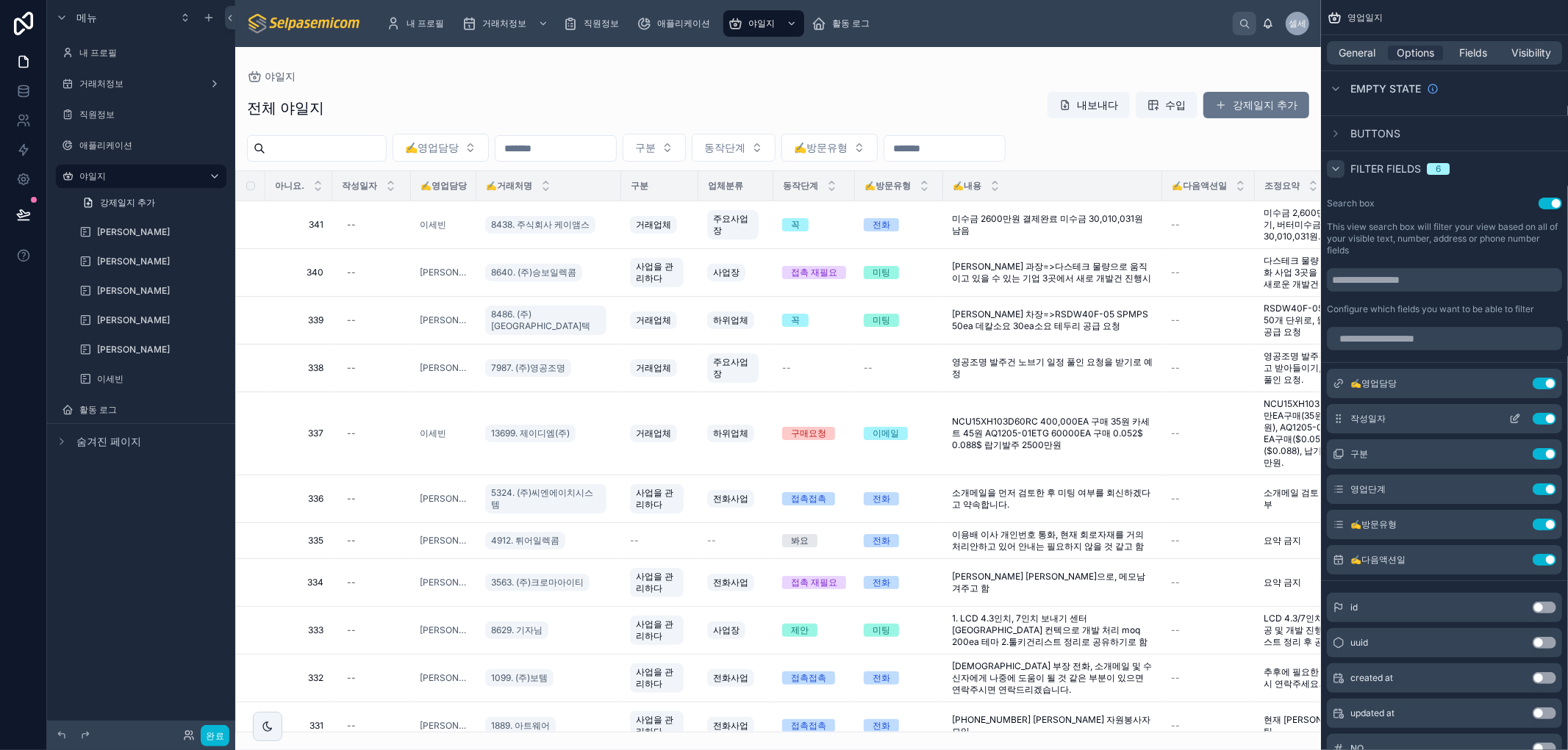
click at [1509, 417] on button "스크롤 가능한 콘텐츠" at bounding box center [1515, 418] width 24 height 11
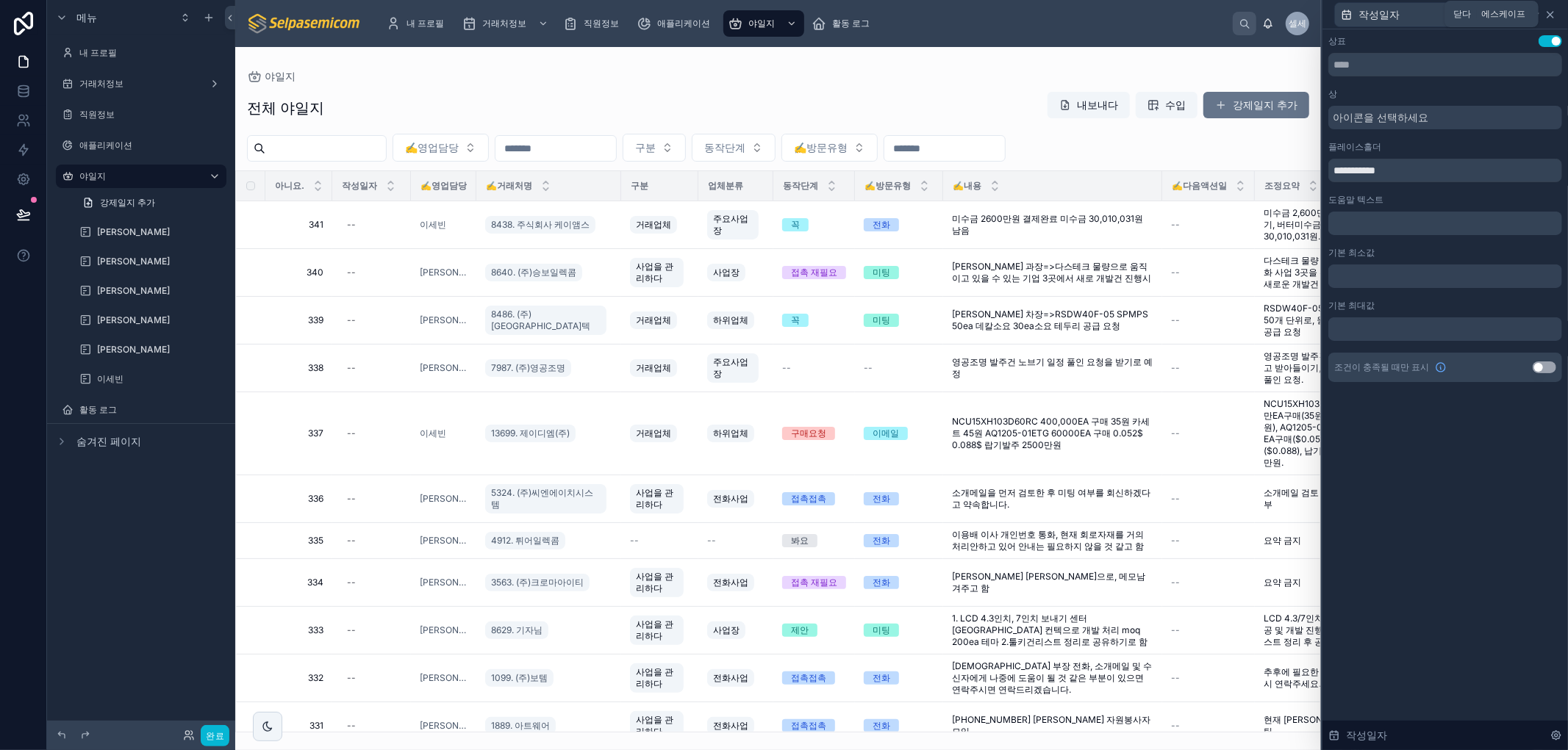
click at [1549, 15] on icon at bounding box center [1550, 14] width 12 height 11
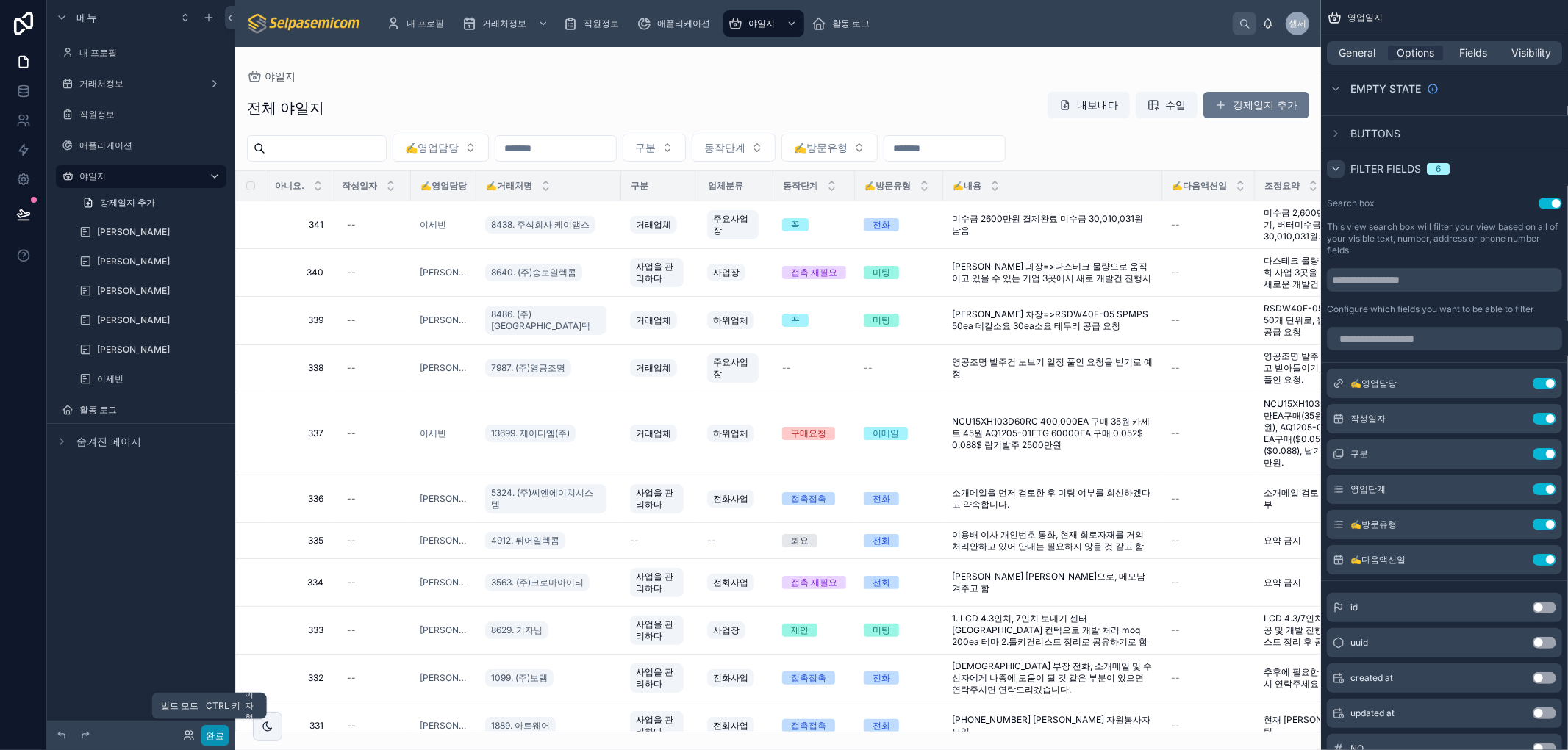
click at [213, 737] on font "완료" at bounding box center [215, 736] width 19 height 11
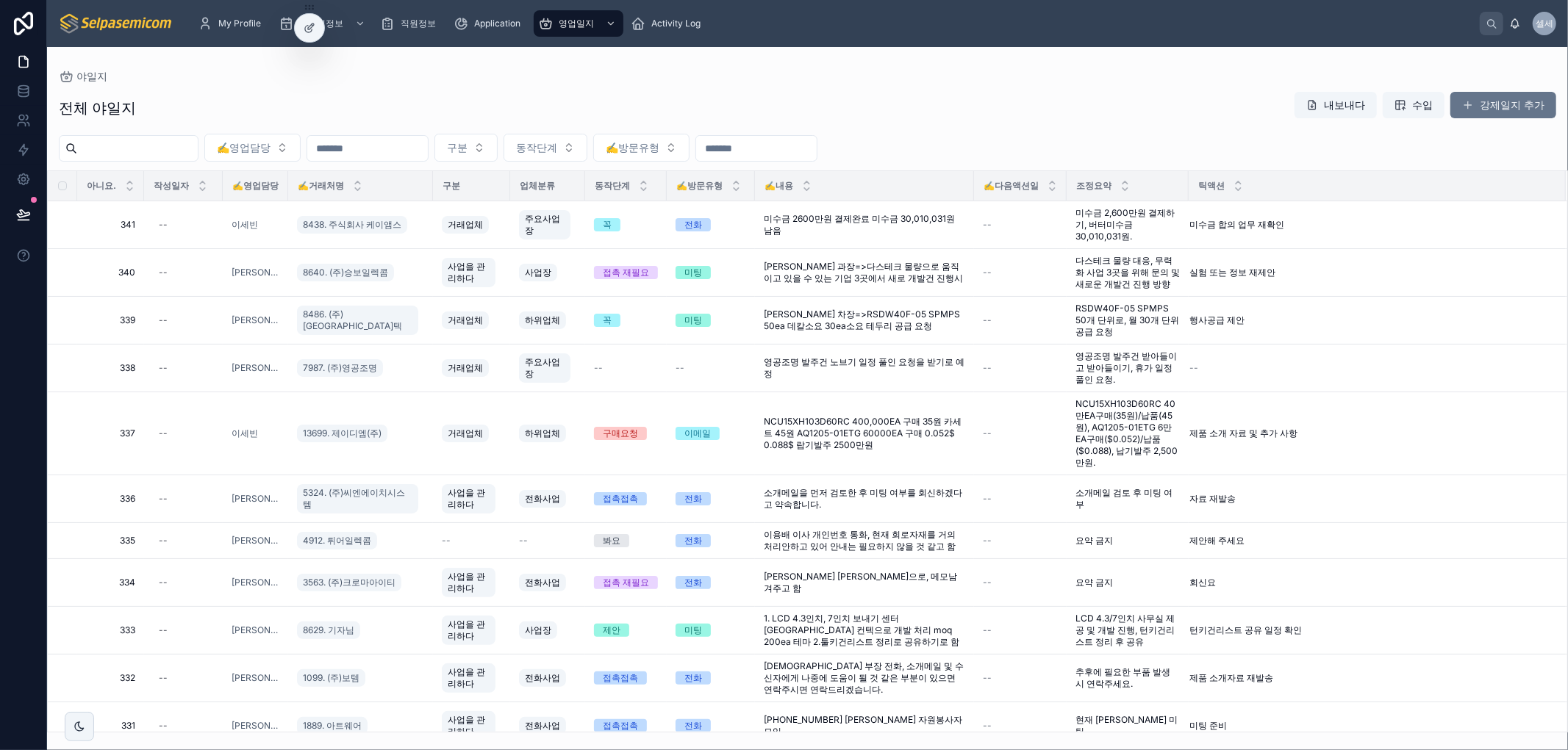
drag, startPoint x: 332, startPoint y: 103, endPoint x: 466, endPoint y: 89, distance: 134.7
click at [333, 103] on div "전체 야일지 내보내다 수입 강제일지 추가" at bounding box center [807, 108] width 1498 height 34
click at [27, 94] on icon at bounding box center [23, 94] width 10 height 6
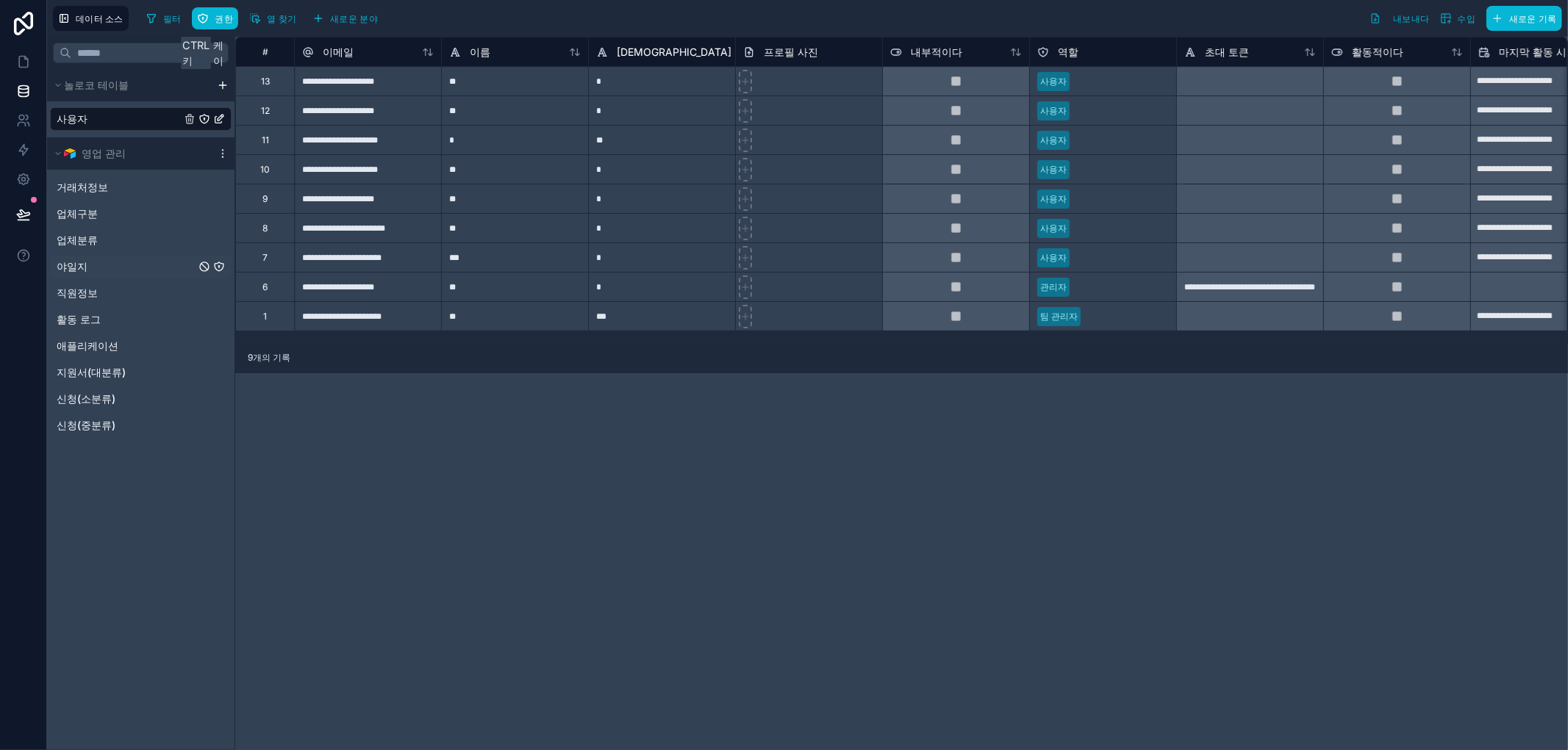
click at [78, 263] on font "야일지" at bounding box center [72, 266] width 31 height 12
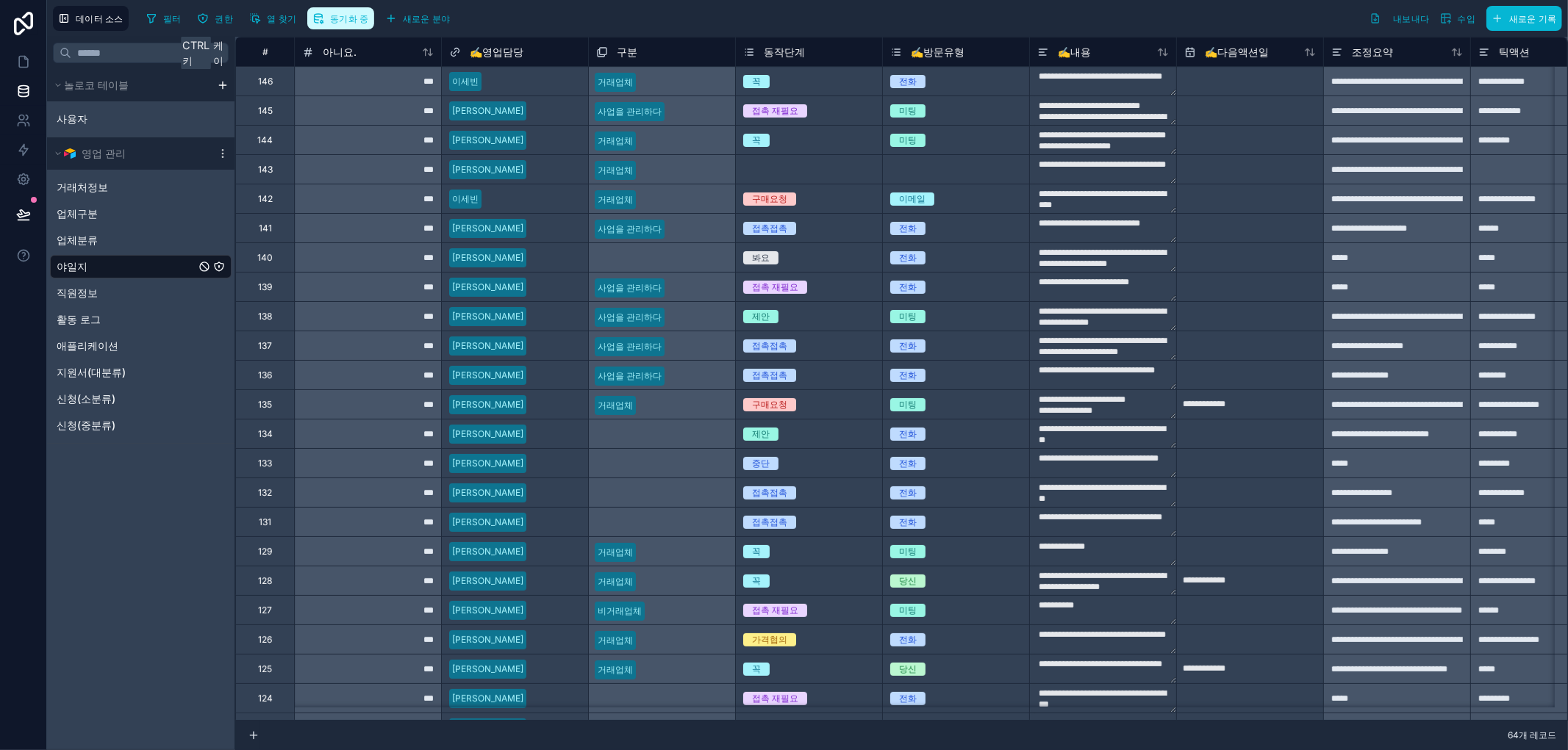
click at [334, 15] on font "동기화 중" at bounding box center [350, 19] width 39 height 11
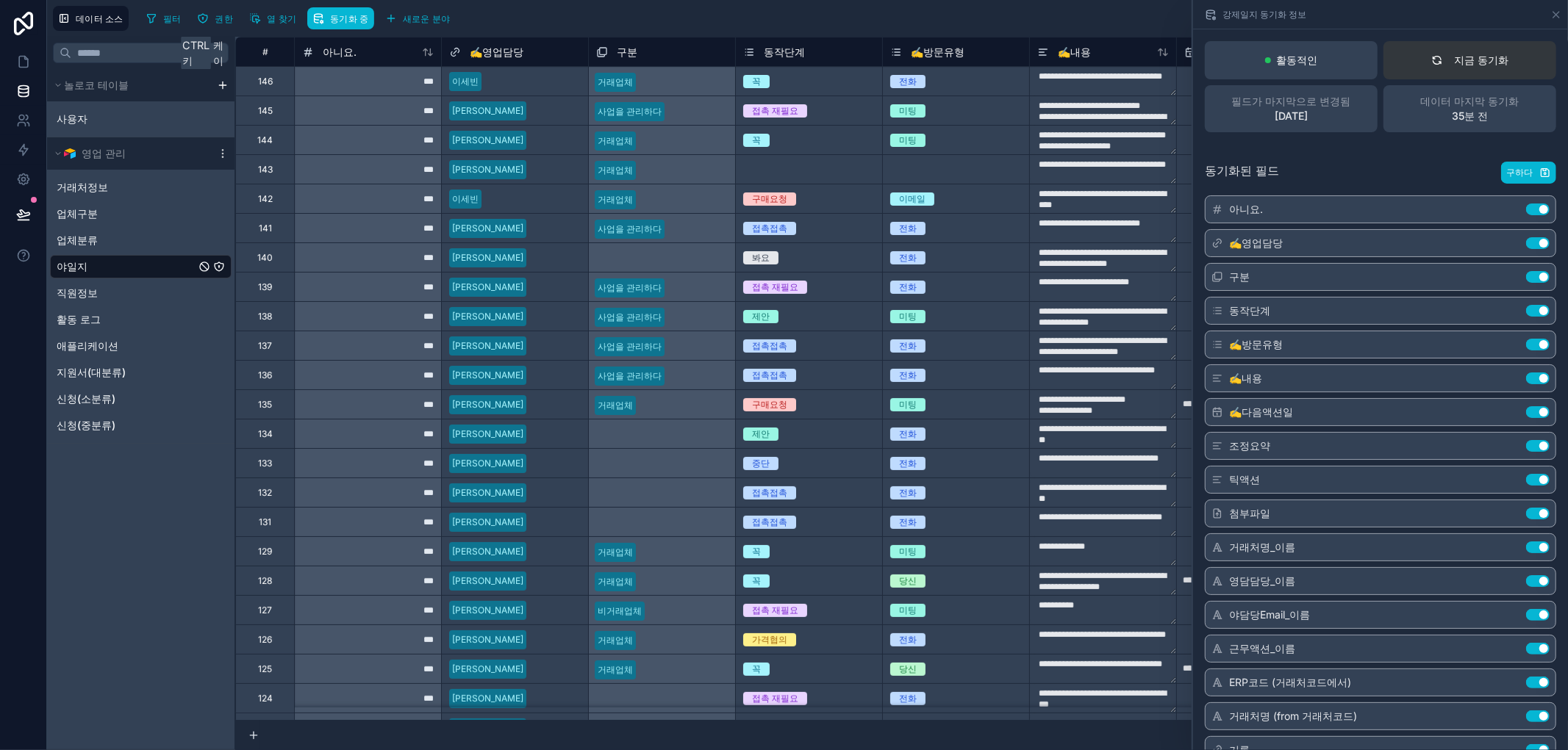
click at [1455, 56] on font "지금 동기화" at bounding box center [1481, 60] width 54 height 12
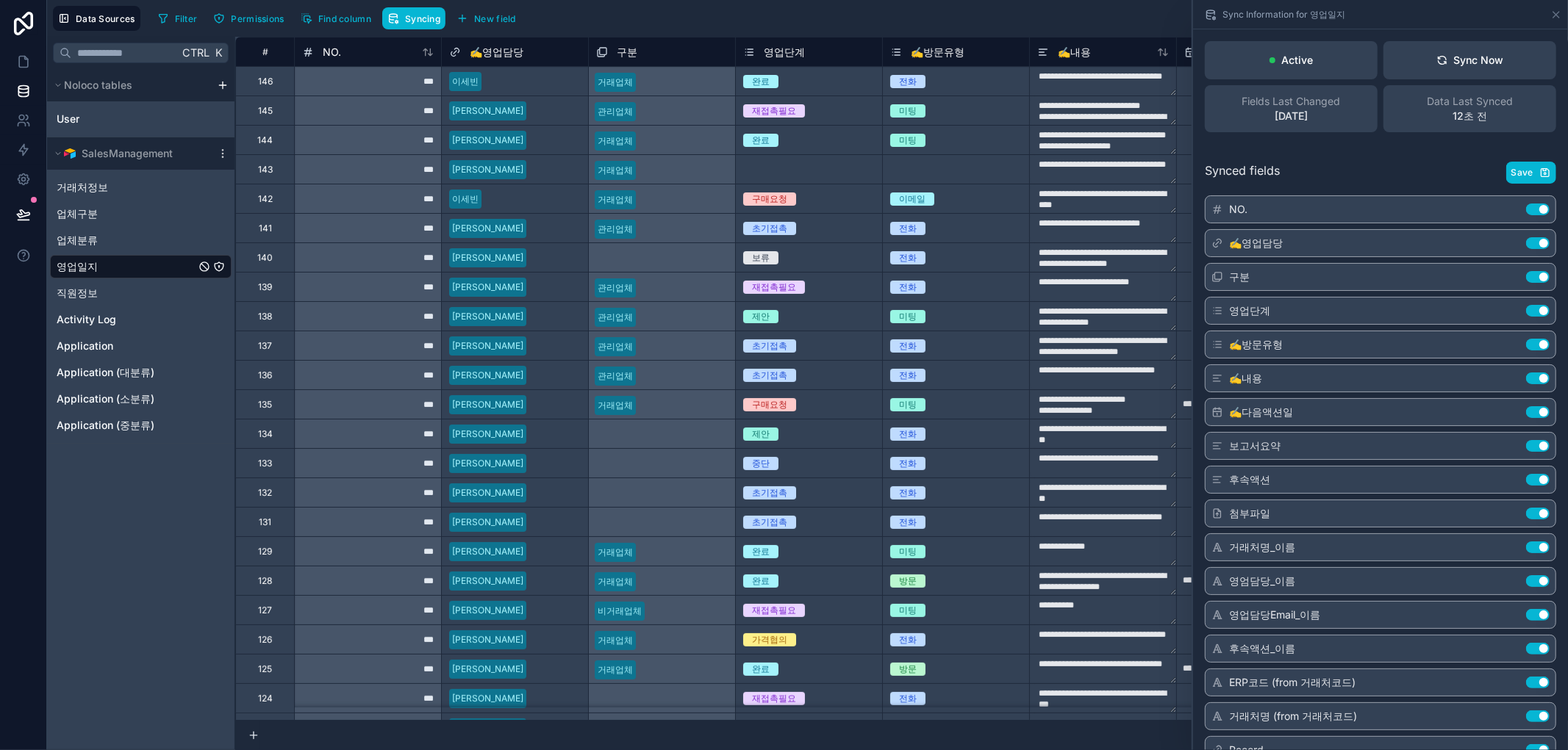
click at [1355, 149] on div "Synced fields Save NO. Use setting ✍️영업담당 Use setting 구분 Use setting 영업단계 Use s…" at bounding box center [1381, 578] width 375 height 869
click at [81, 295] on span "직원정보" at bounding box center [77, 293] width 42 height 15
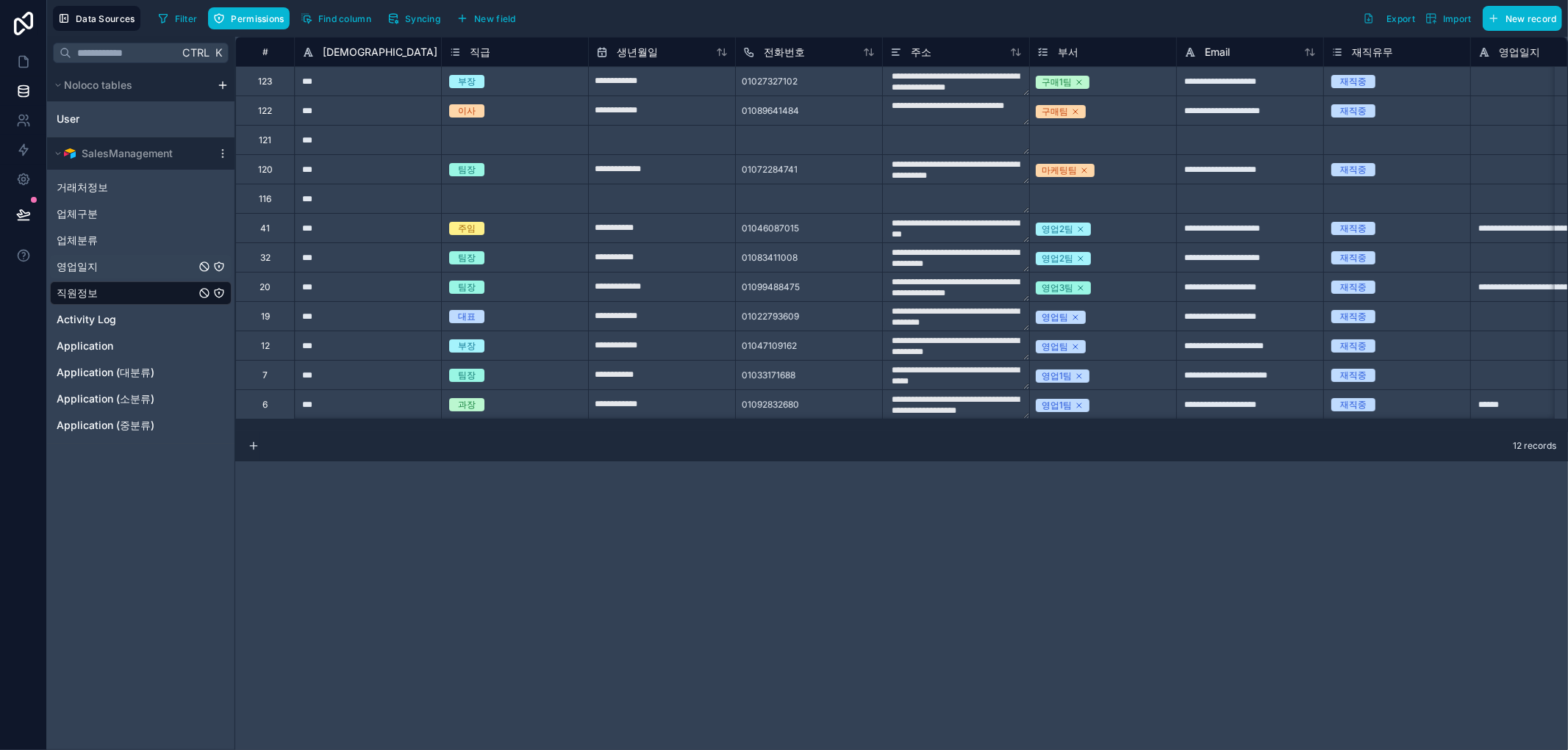
click at [79, 266] on span "영업일지" at bounding box center [77, 266] width 42 height 15
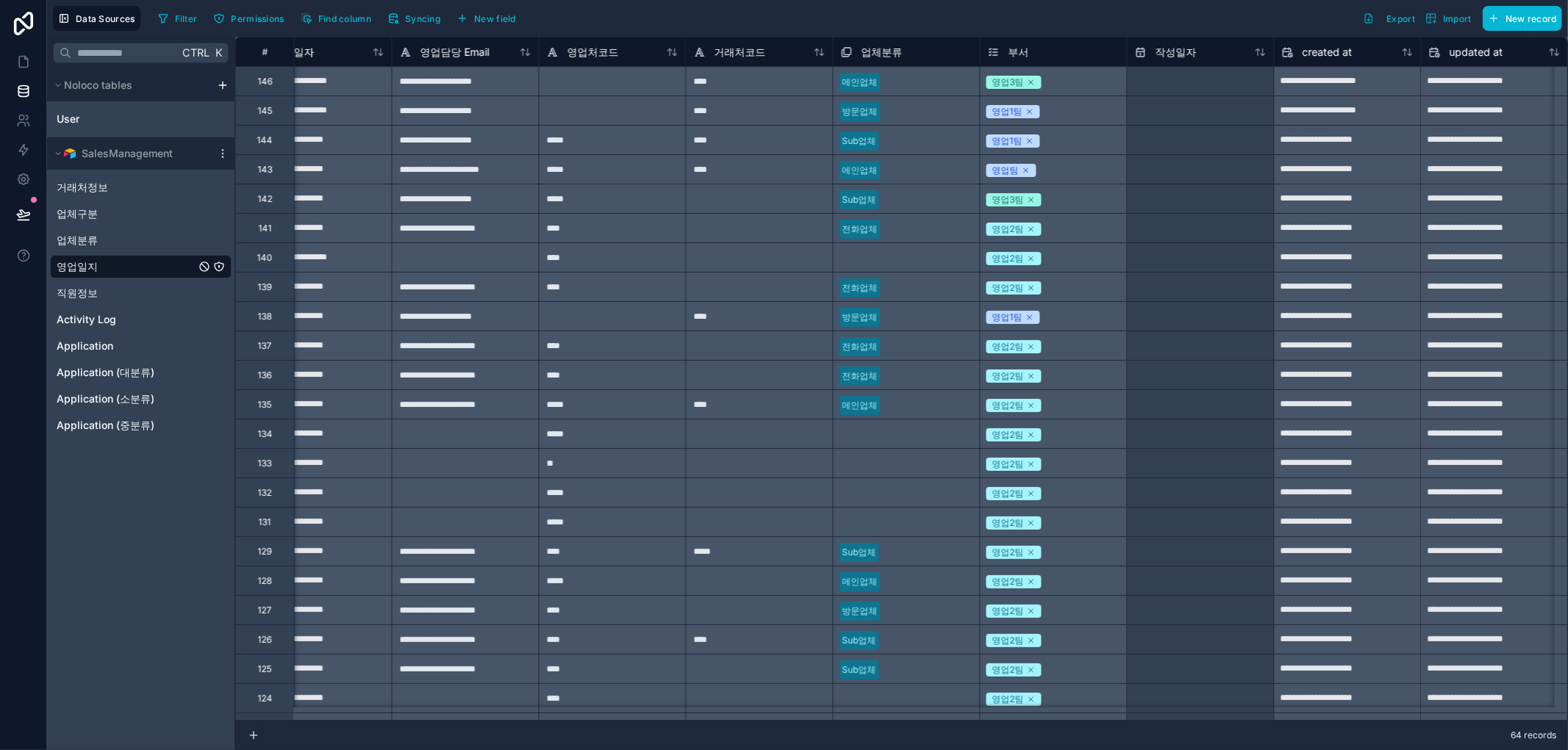
scroll to position [0, 2555]
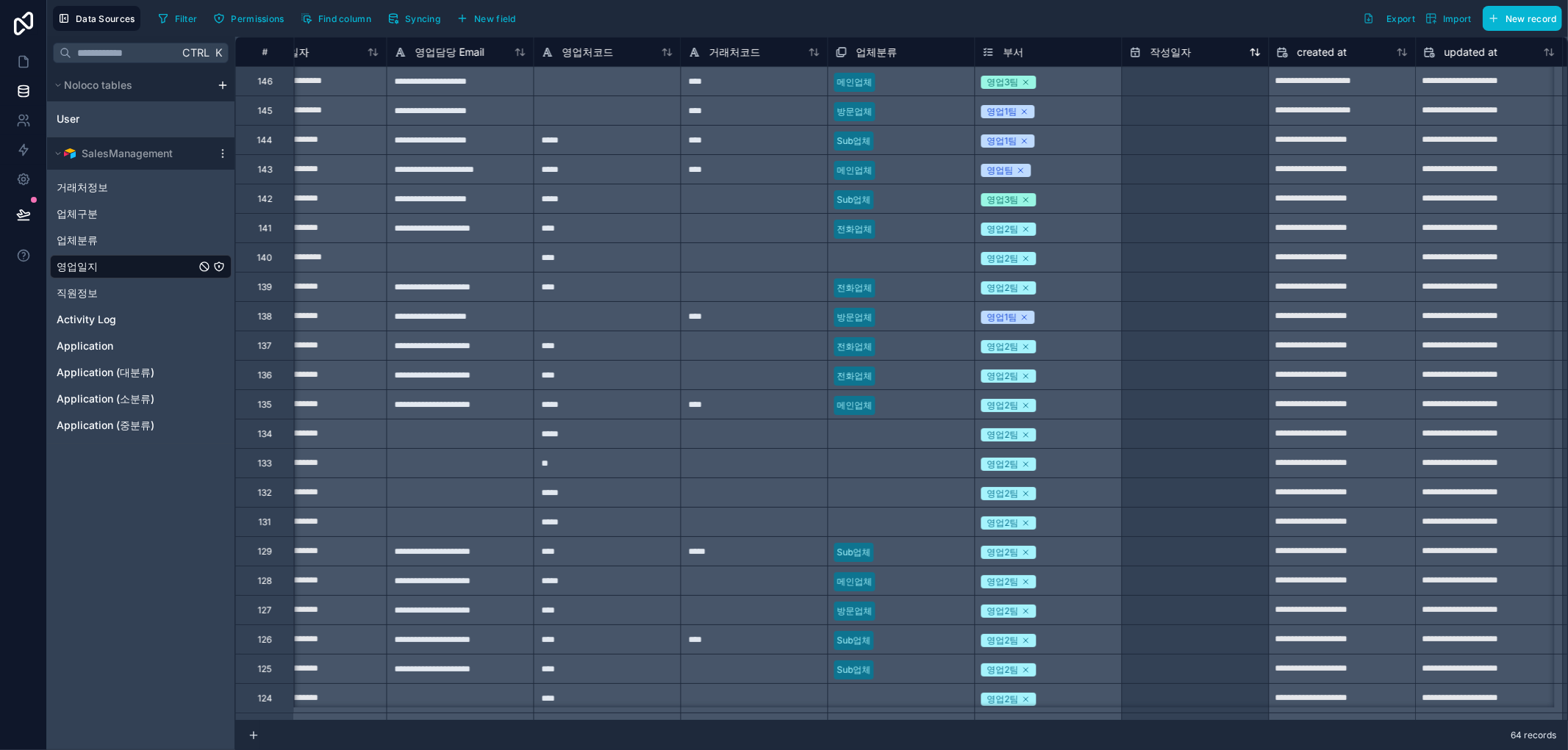
drag, startPoint x: 1167, startPoint y: 53, endPoint x: 1164, endPoint y: 59, distance: 6.7
click at [1167, 52] on span "작성일자" at bounding box center [1171, 52] width 42 height 15
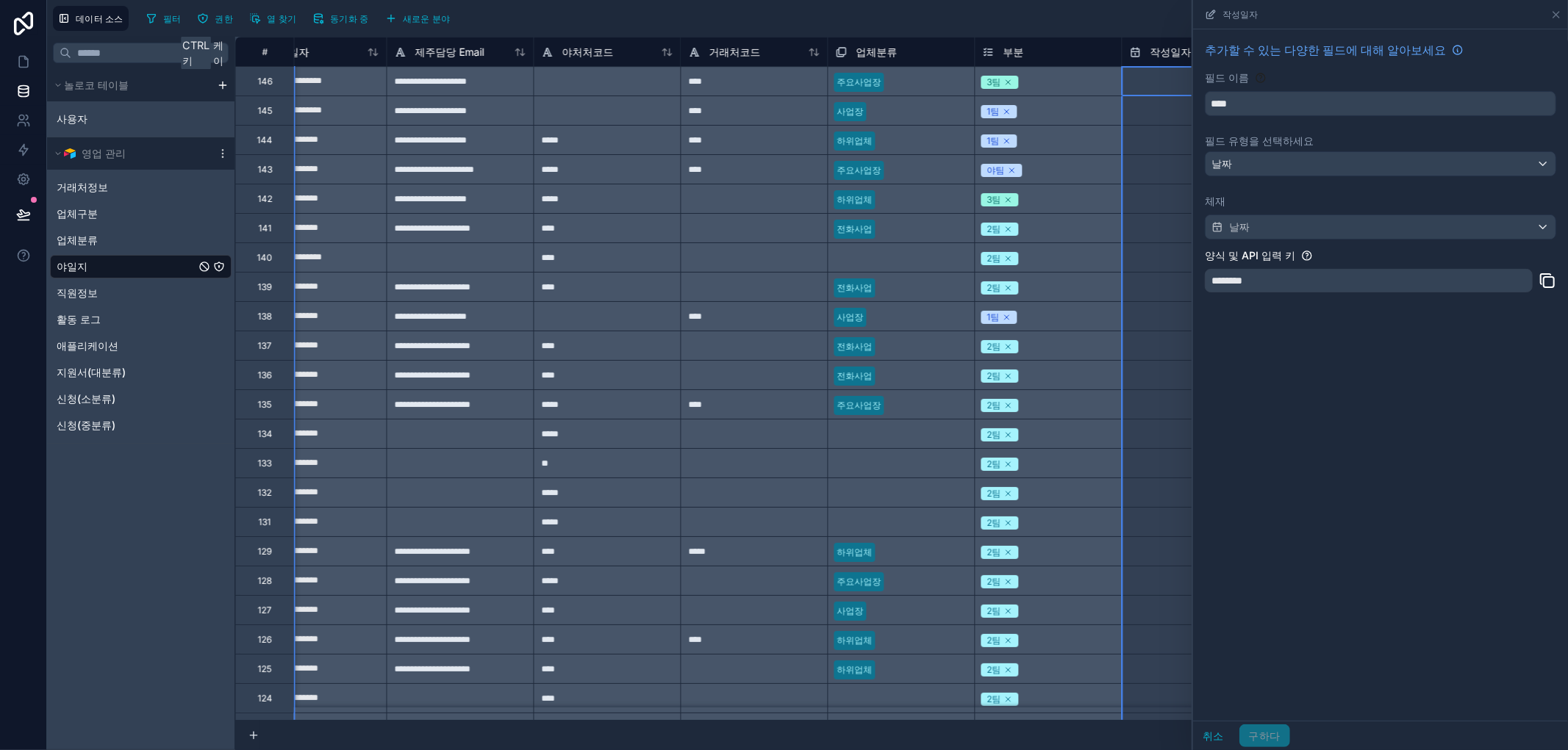
drag, startPoint x: 1392, startPoint y: 484, endPoint x: 1268, endPoint y: 339, distance: 190.8
click at [1392, 484] on div "추가할 수 있는 다양한 필드에 대해 알아보세요 필드 이름 **** 필드 유형을 선택하세요 날짜 체재 날짜 양식 및 API 입력 키 ******…" at bounding box center [1381, 375] width 375 height 692
click at [1228, 733] on button "취소" at bounding box center [1214, 736] width 41 height 24
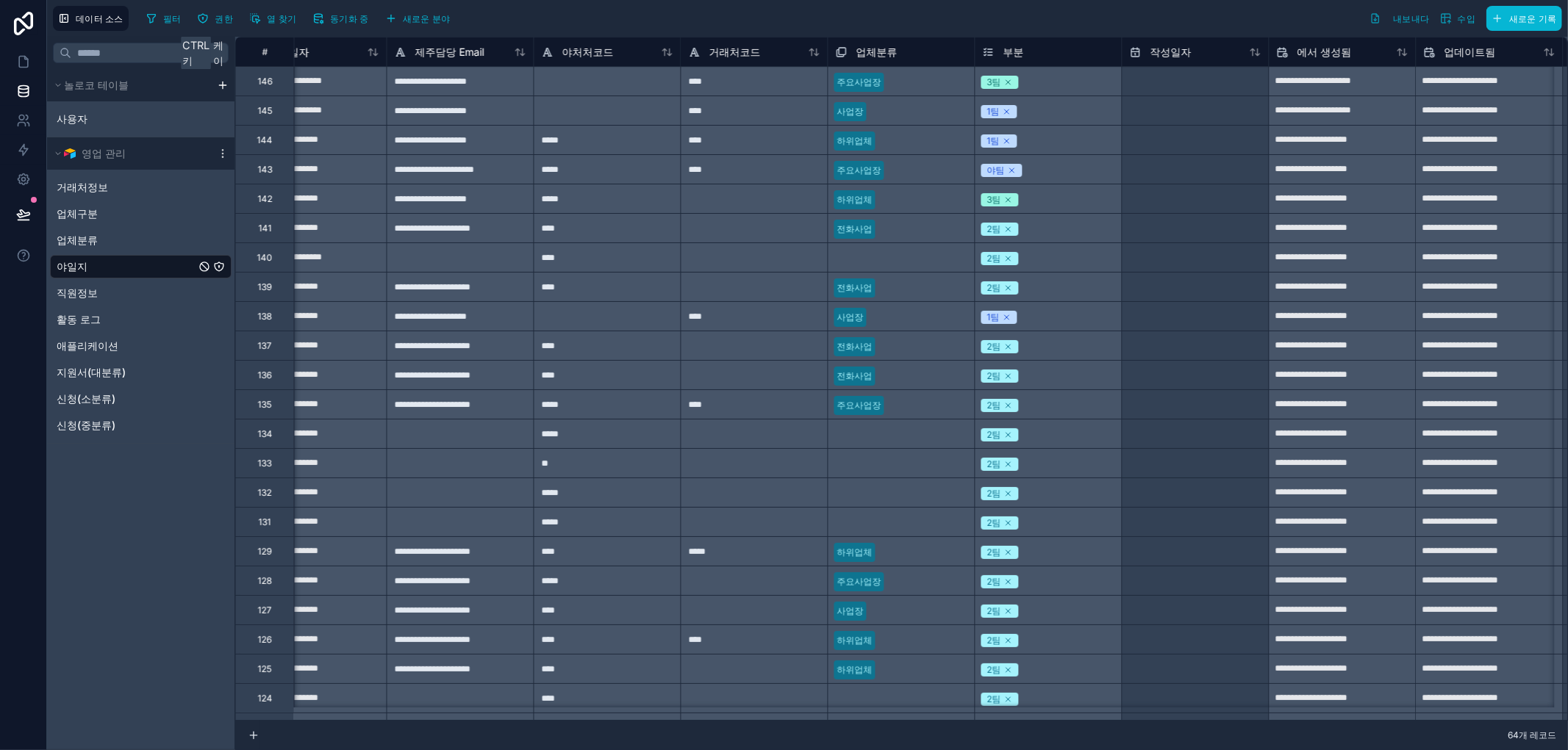
drag, startPoint x: 94, startPoint y: 624, endPoint x: 131, endPoint y: 478, distance: 150.6
click at [98, 618] on div "Ctrl 키 케이 놀로코 테이블 사용자 영업 관리 거래처정보 업체구분 업체분류 야일지 직원정보 활동 로그 애플리케이션 지원서(대분류) 신청(소…" at bounding box center [141, 394] width 188 height 714
click at [331, 18] on font "동기화 중" at bounding box center [350, 19] width 39 height 11
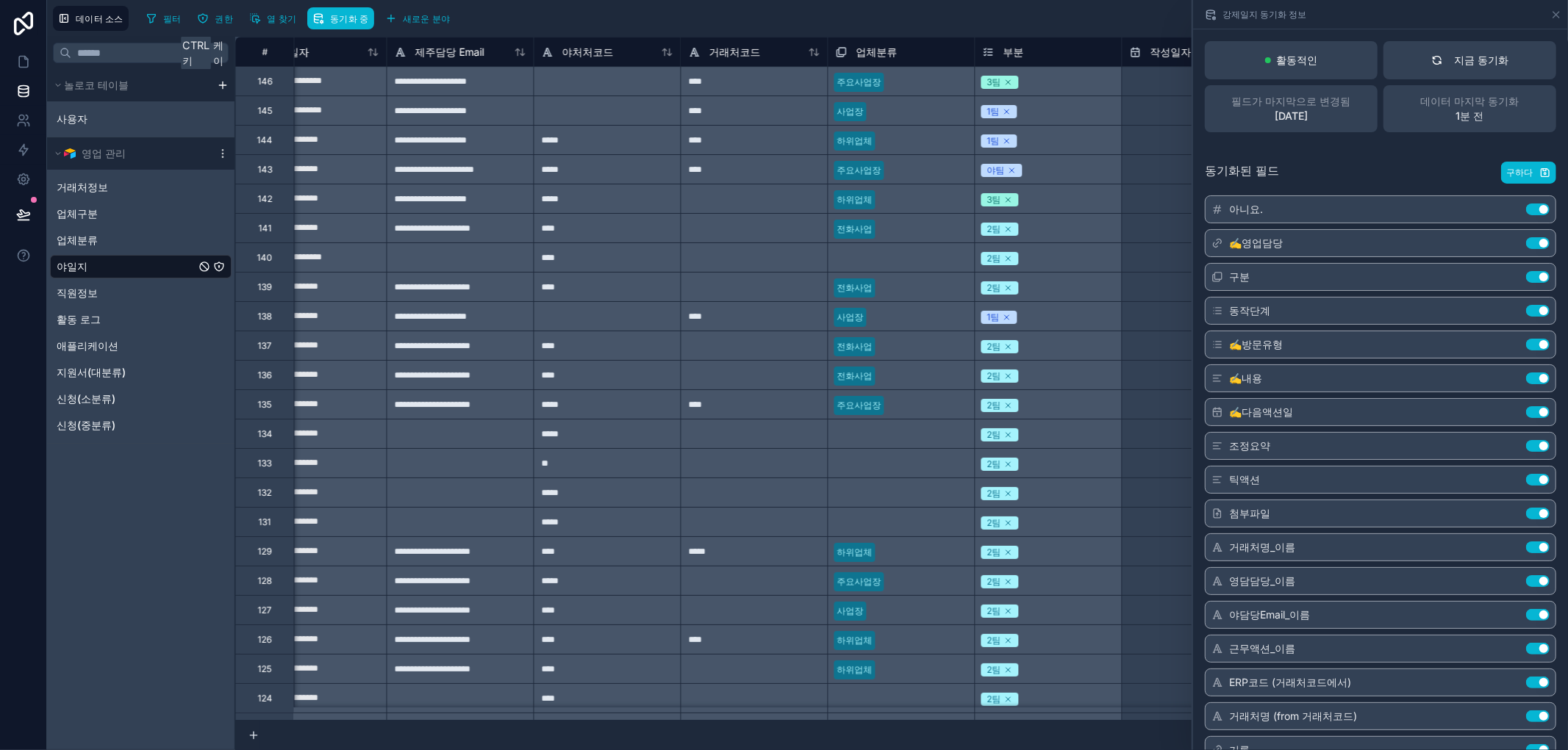
drag, startPoint x: 142, startPoint y: 567, endPoint x: 160, endPoint y: 571, distance: 18.4
click at [147, 570] on div "Ctrl 키 케이 놀로코 테이블 사용자 영업 관리 거래처정보 업체구분 업체분류 야일지 직원정보 활동 로그 애플리케이션 지원서(대분류) 신청(소…" at bounding box center [141, 394] width 188 height 714
click at [27, 60] on icon at bounding box center [24, 62] width 9 height 11
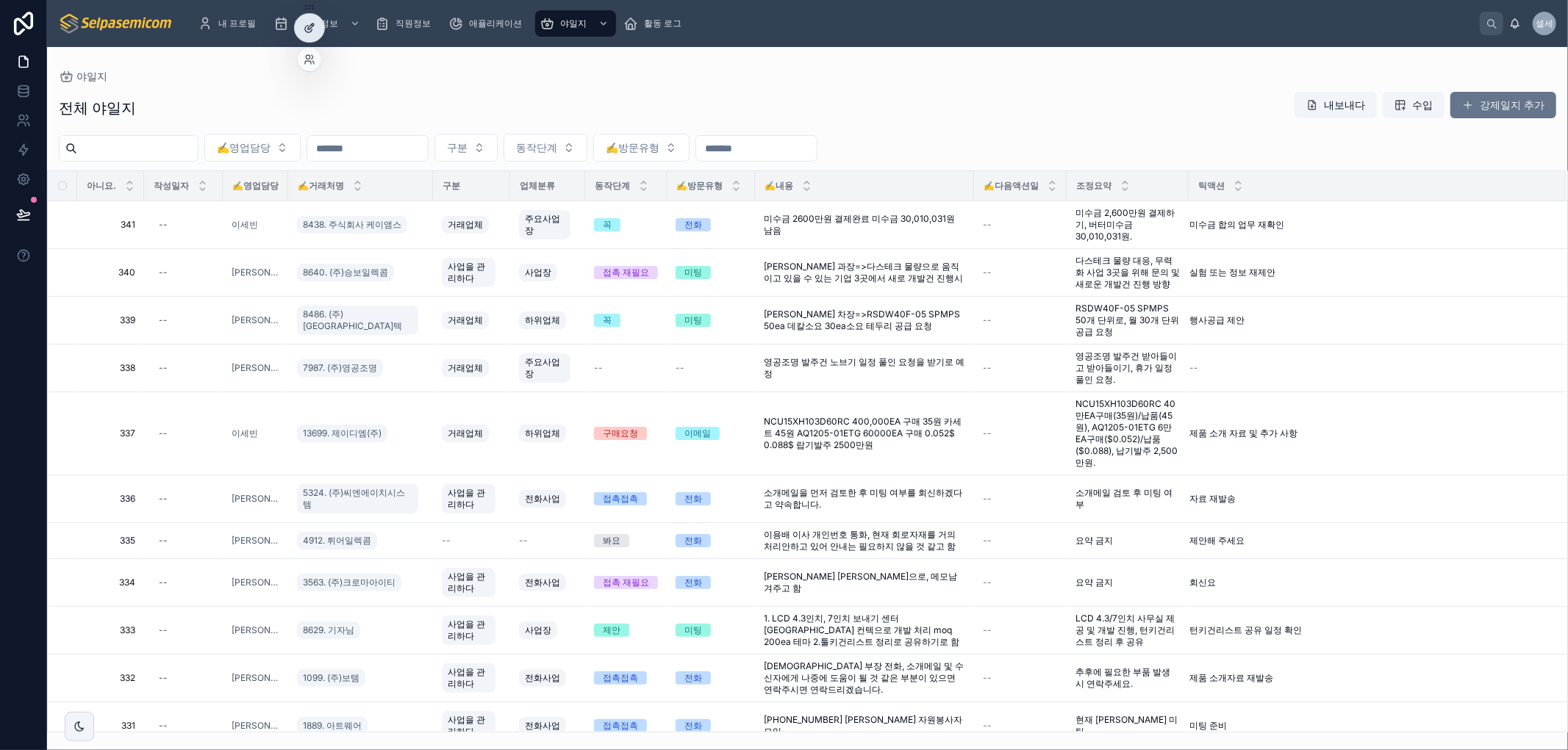
click at [306, 33] on icon at bounding box center [309, 27] width 12 height 11
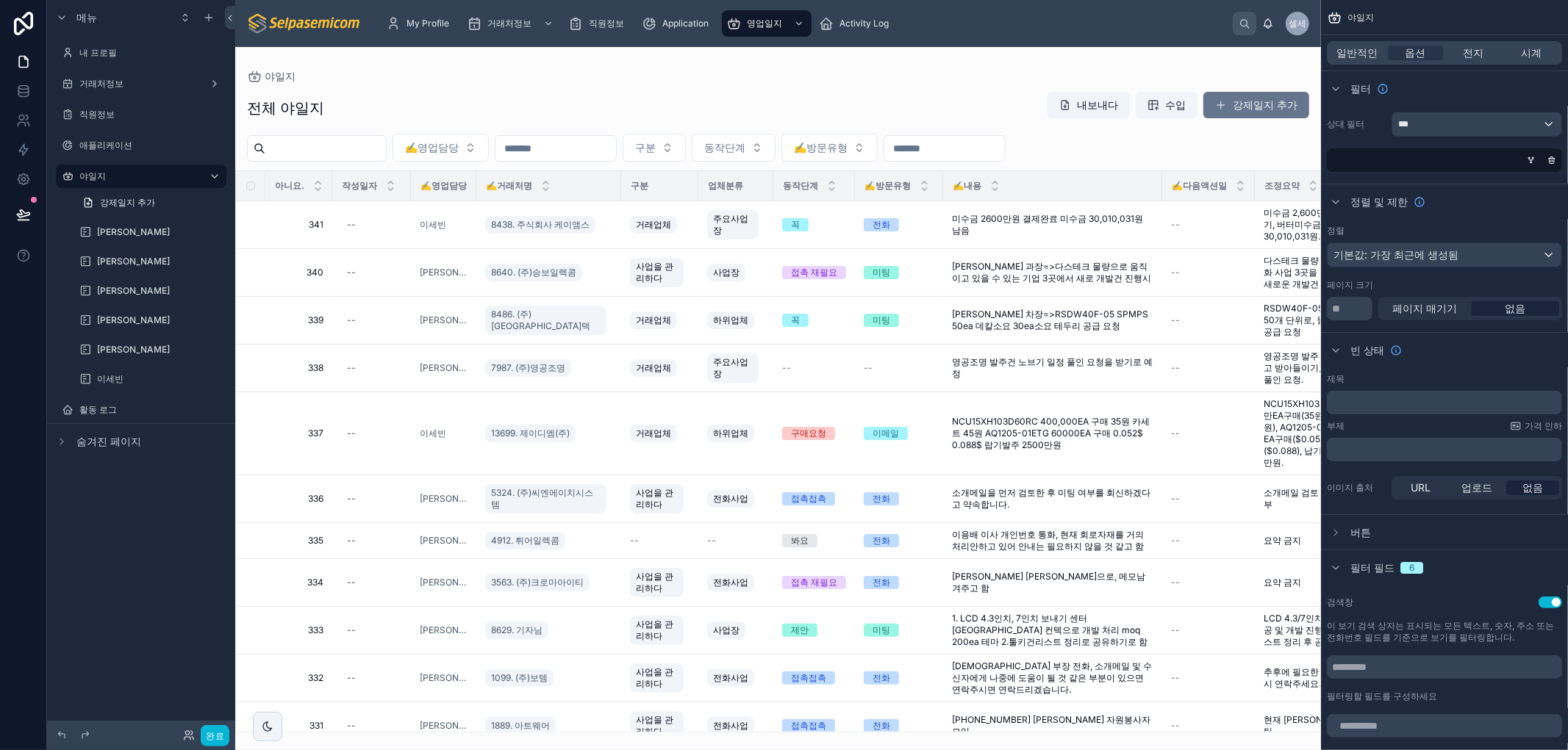
drag, startPoint x: 711, startPoint y: 723, endPoint x: 929, endPoint y: 708, distance: 218.5
click at [929, 708] on div at bounding box center [778, 398] width 1086 height 703
click at [1370, 58] on span "일반적인" at bounding box center [1357, 53] width 42 height 15
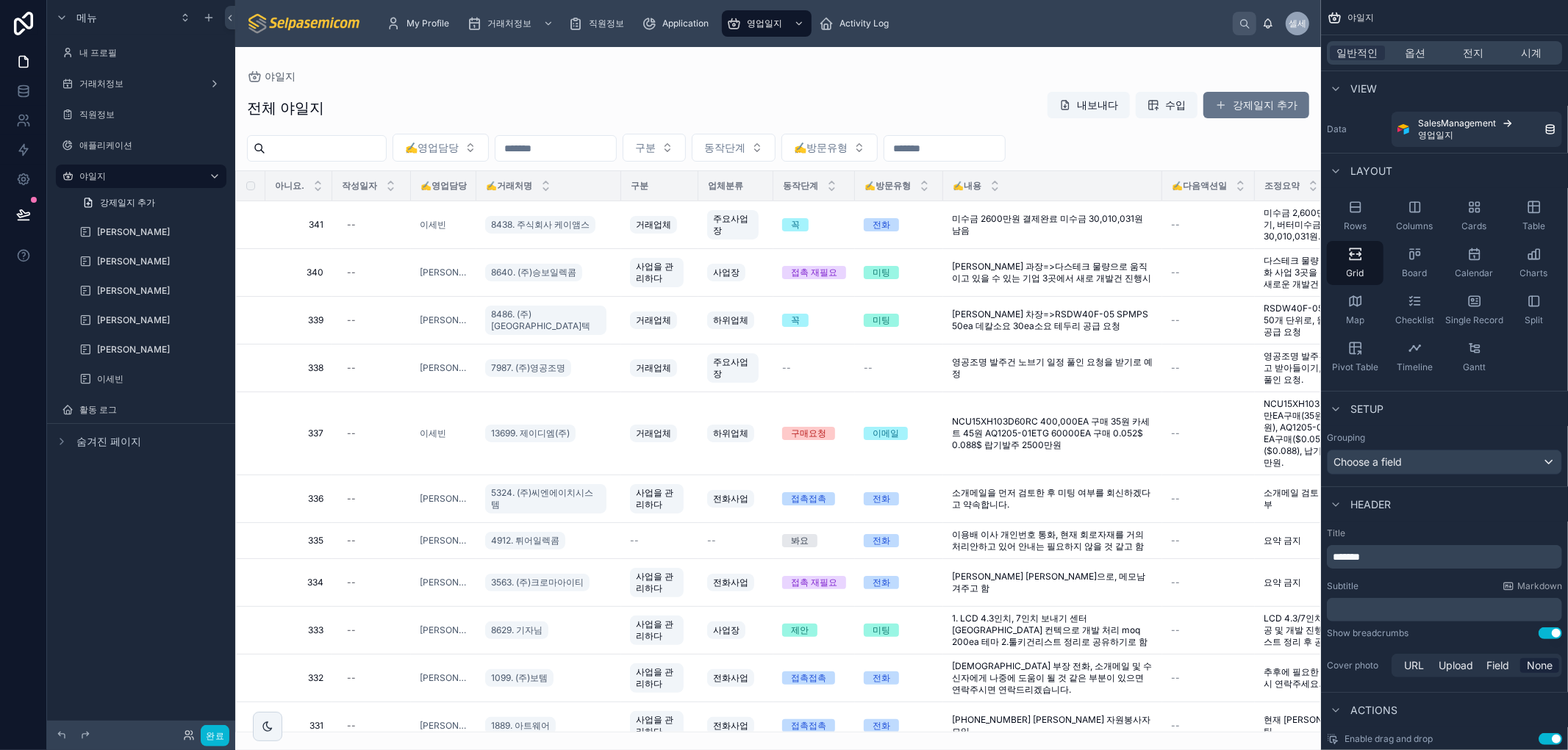
click at [188, 567] on div "메뉴 내 프로필 거래처정보 직원정보 애플리케이션 야일지 강제일지 추가 [PERSON_NAME] [PERSON_NAME] [PERSON_NAME…" at bounding box center [141, 366] width 188 height 732
click at [333, 22] on img at bounding box center [304, 23] width 115 height 24
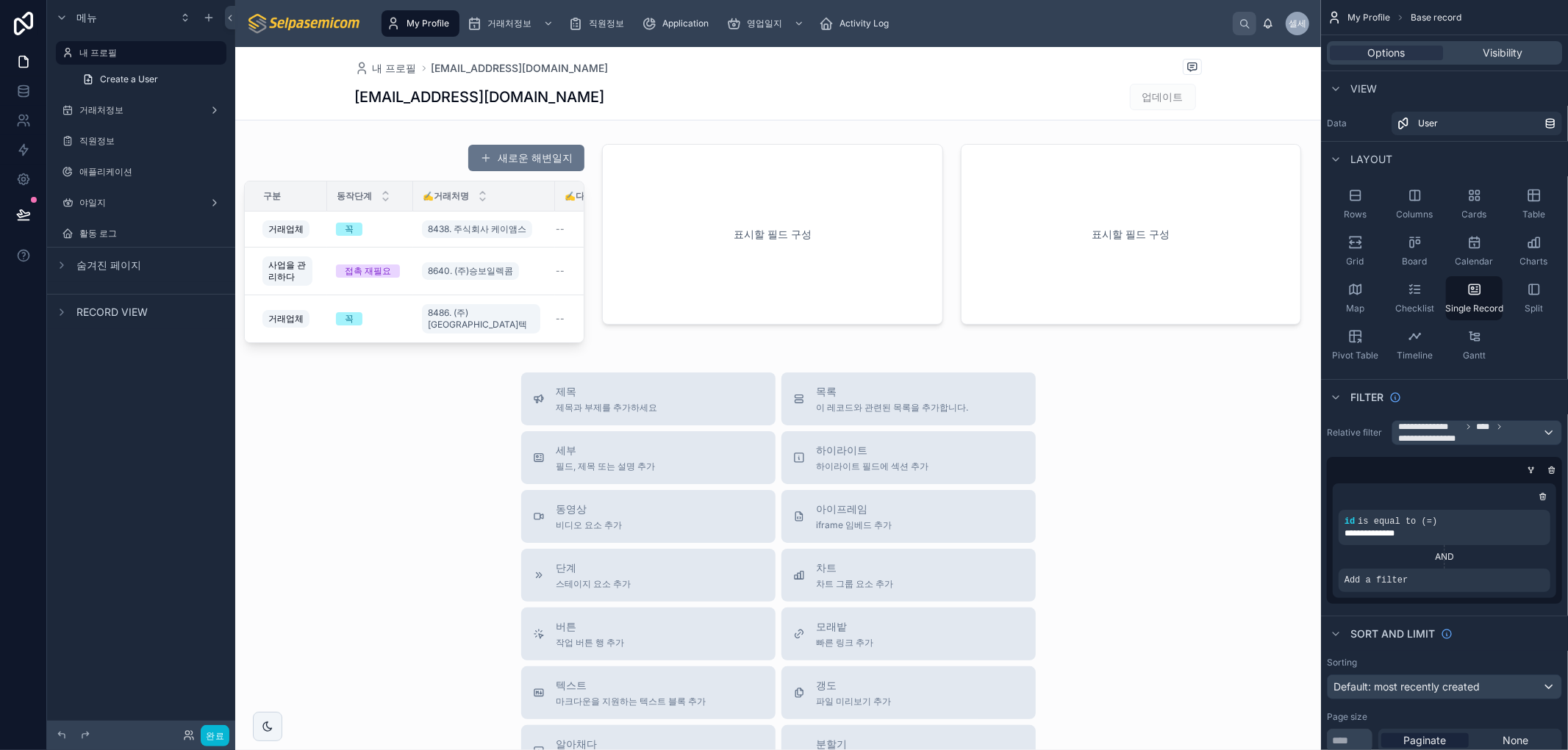
click at [399, 515] on div at bounding box center [778, 530] width 1086 height 967
click at [516, 149] on div at bounding box center [414, 243] width 358 height 210
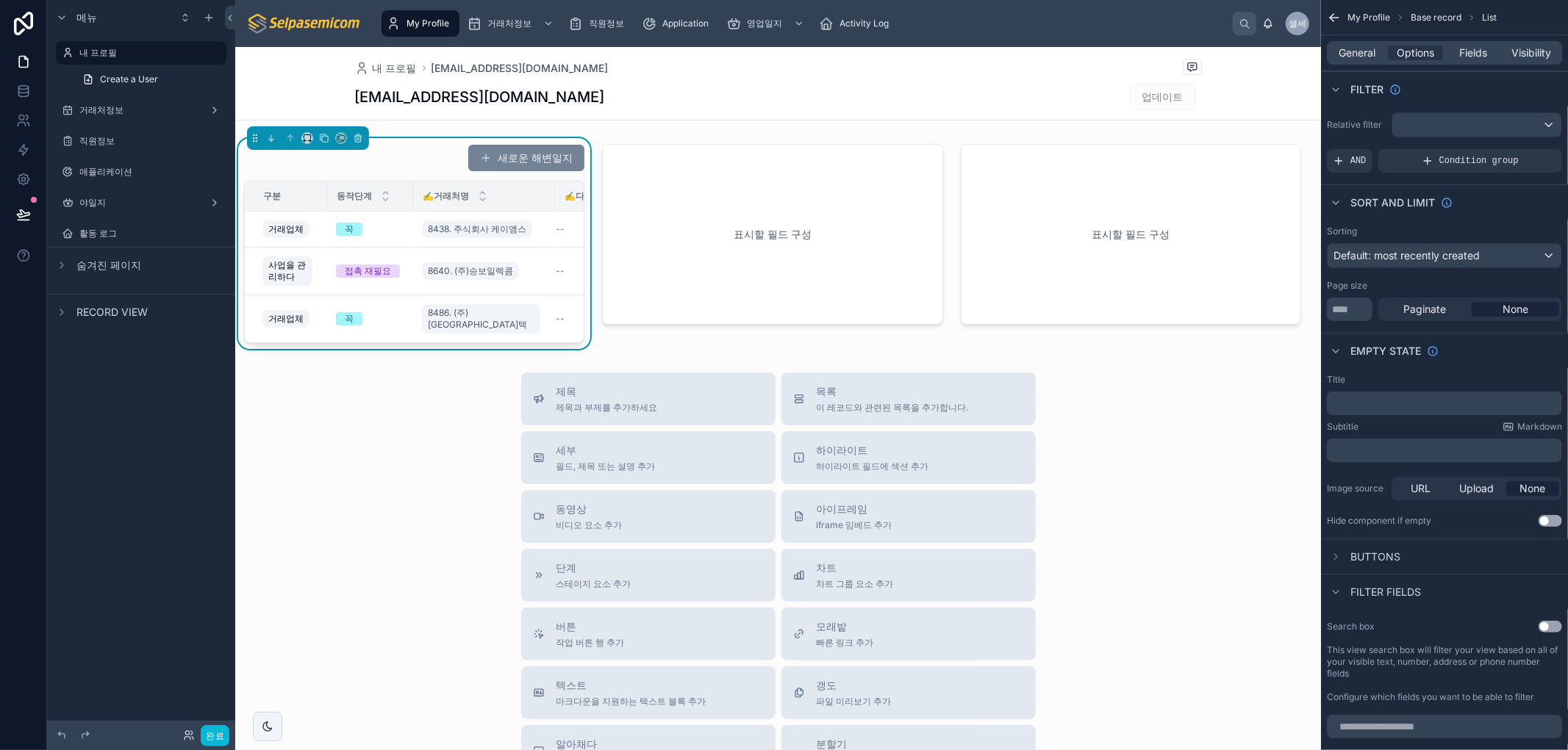
click at [483, 157] on span at bounding box center [486, 157] width 12 height 11
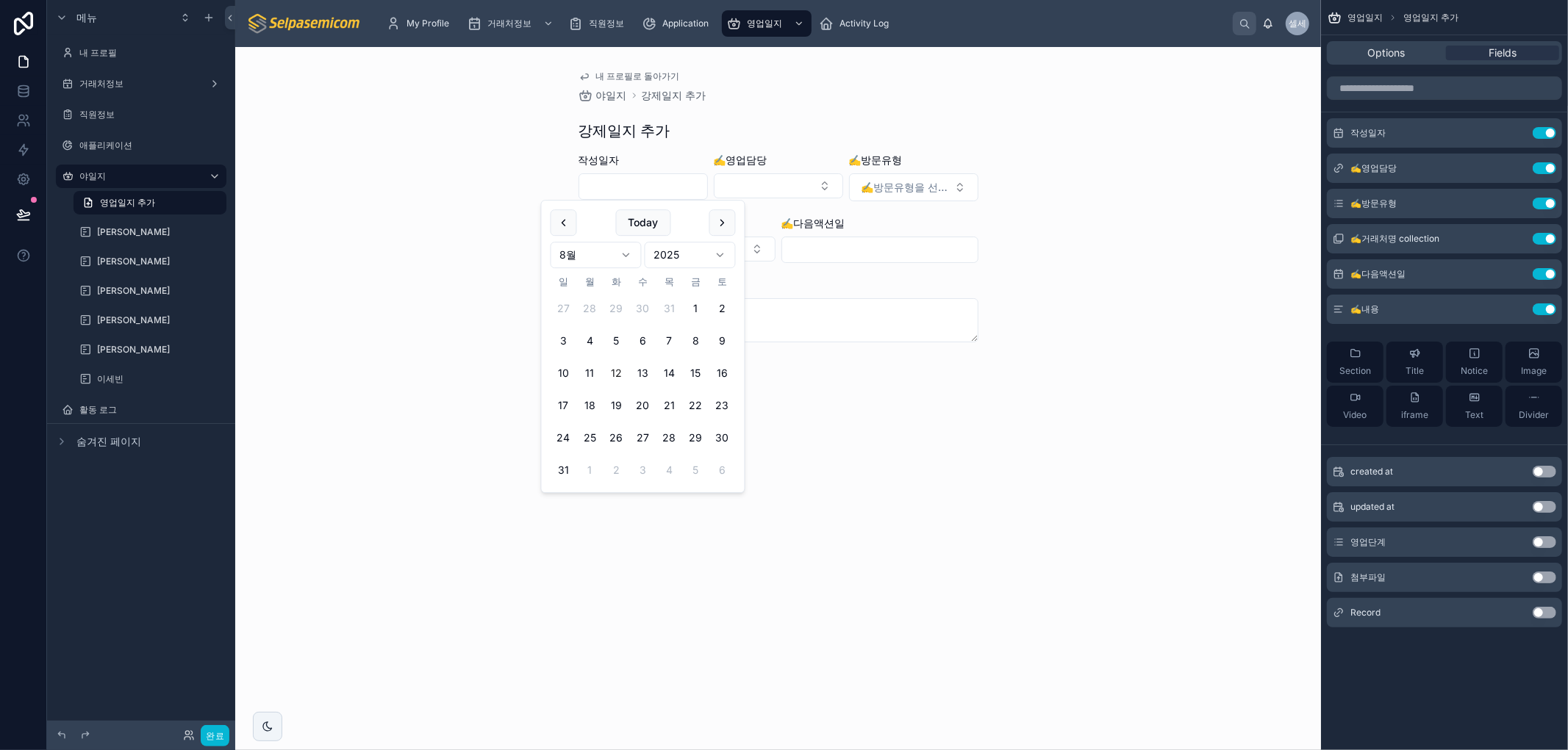
click at [623, 185] on input "text" at bounding box center [643, 186] width 128 height 20
click at [334, 230] on div "내 프로필로 돌아가기 야일지 강제일지 추가 강제일지 추가 작성일자 ✍️영업담당 ✍️방문유형 ✍️방문유형을 선택하세요 ✍️거래처명 ✍️다음액션일…" at bounding box center [778, 398] width 1086 height 703
click at [491, 20] on span "거래처정보" at bounding box center [510, 23] width 44 height 11
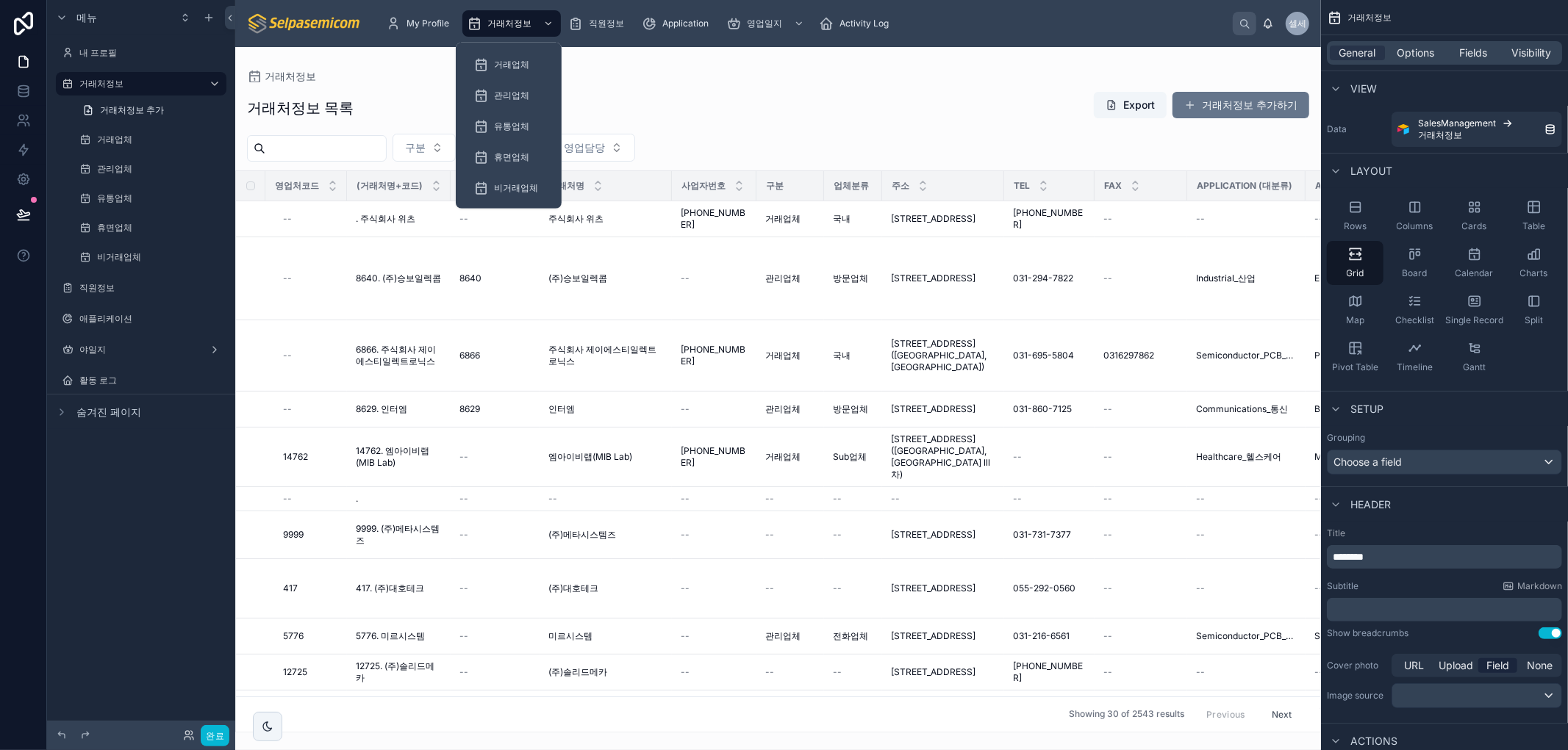
click at [703, 100] on div at bounding box center [778, 398] width 1086 height 703
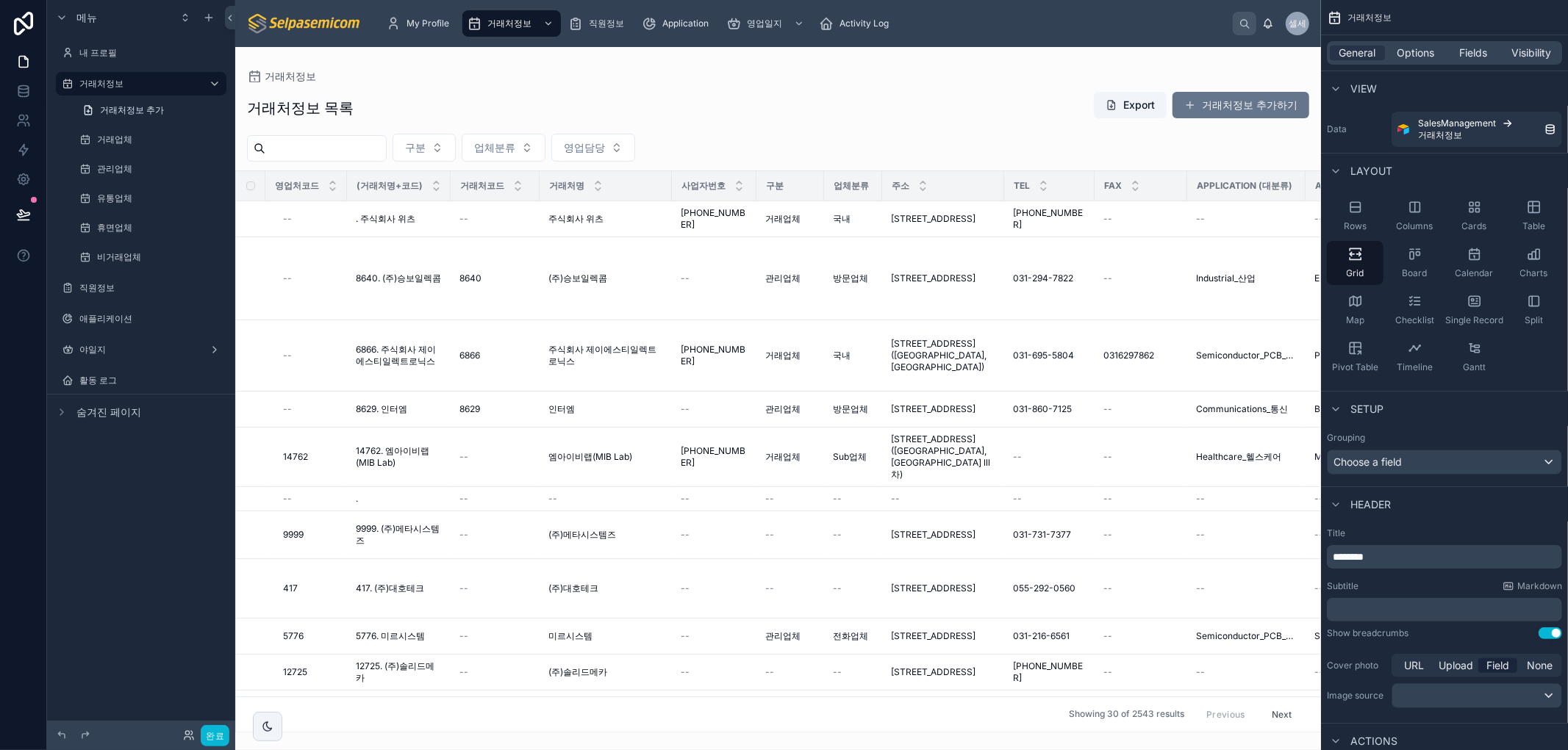
click at [461, 104] on div "거래처정보 목록 Export 거래처정보 추가하기" at bounding box center [778, 108] width 1063 height 34
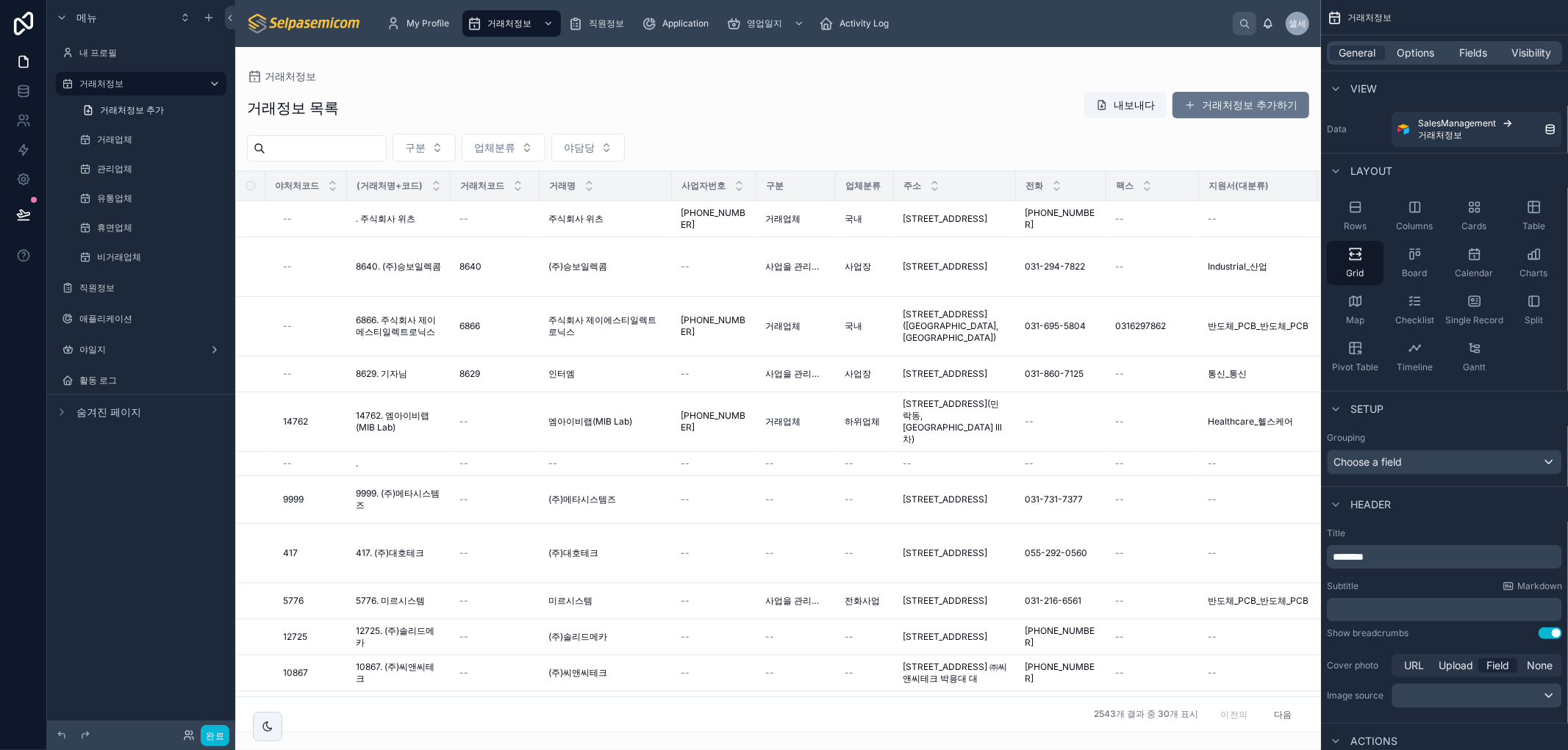
click at [634, 77] on div "거래처정보" at bounding box center [778, 76] width 1063 height 11
click at [111, 83] on font "거래처정보" at bounding box center [102, 83] width 44 height 11
click at [1359, 50] on span "General" at bounding box center [1358, 53] width 37 height 15
click at [1423, 58] on span "Options" at bounding box center [1416, 53] width 37 height 15
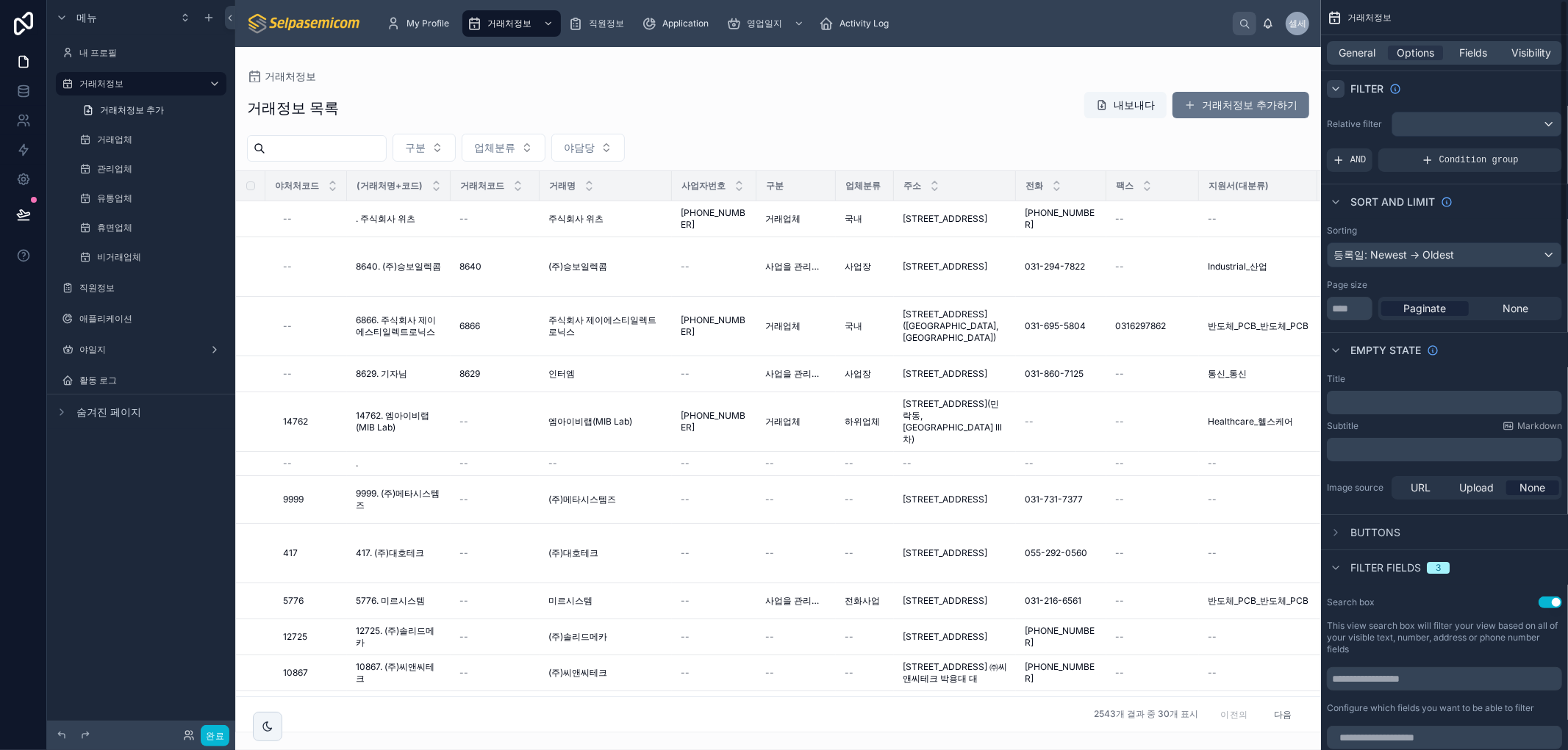
click at [1341, 81] on div "스크롤 가능한 콘텐츠" at bounding box center [1336, 89] width 18 height 18
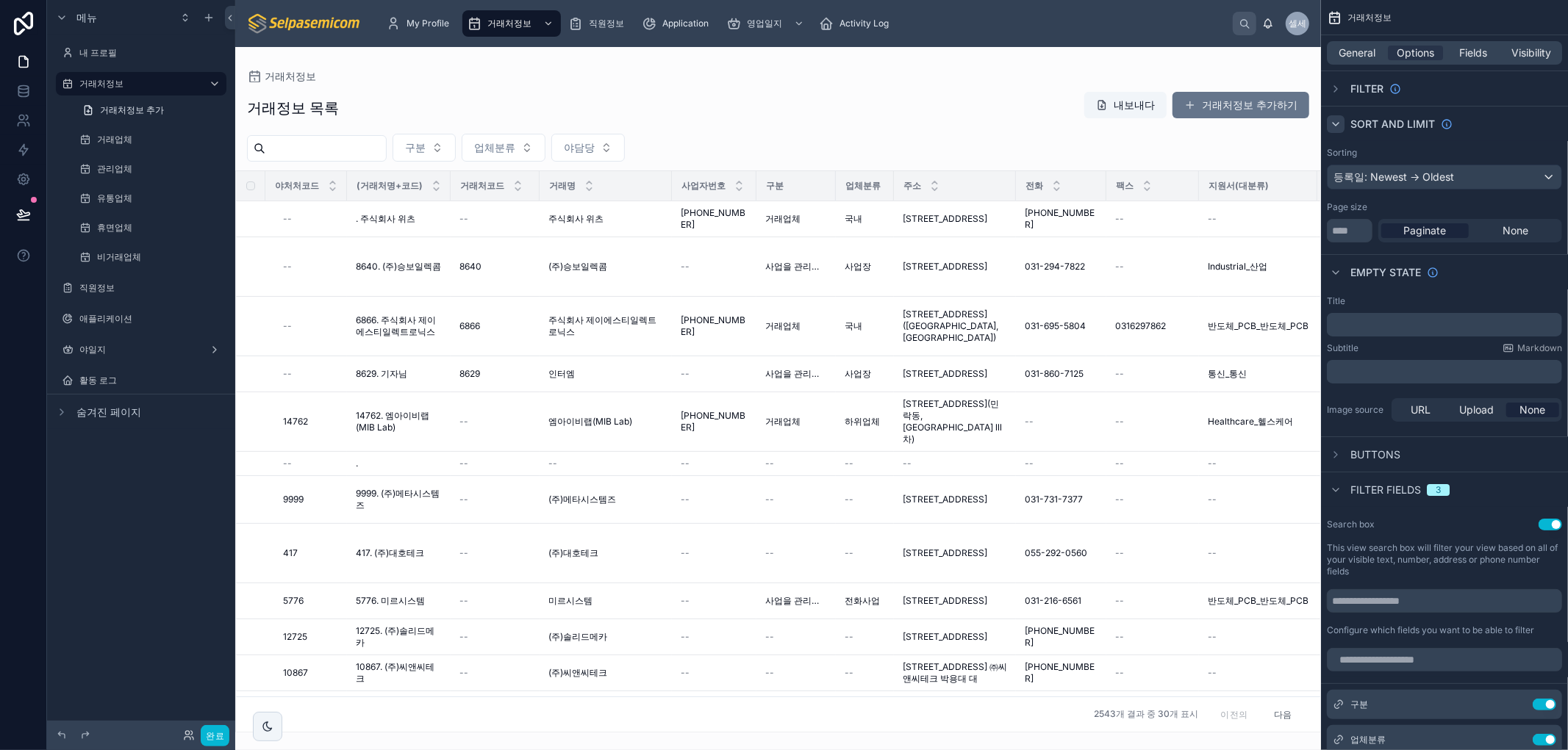
click at [1335, 121] on icon "스크롤 가능한 콘텐츠" at bounding box center [1335, 124] width 12 height 11
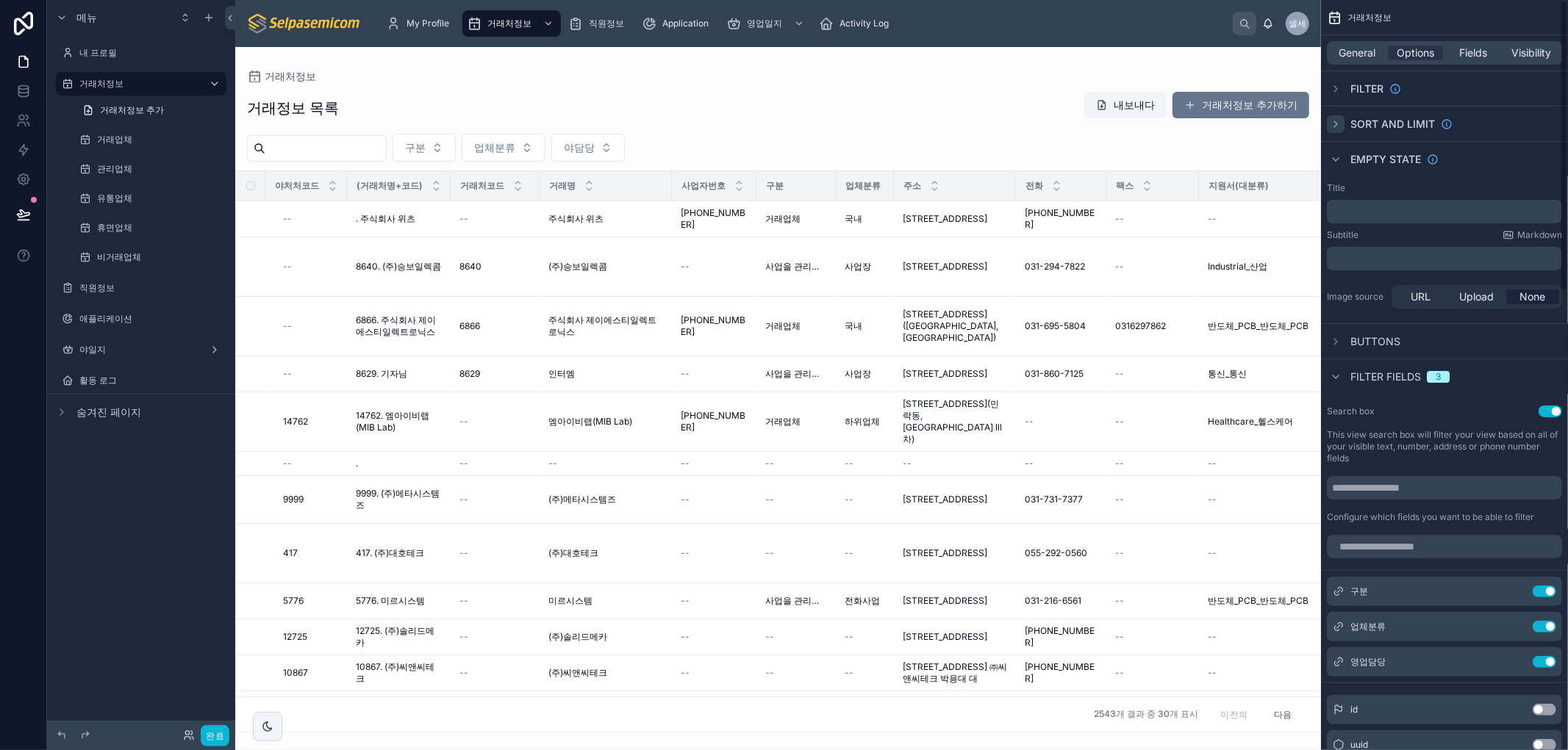
click at [1335, 121] on icon "스크롤 가능한 콘텐츠" at bounding box center [1335, 124] width 3 height 6
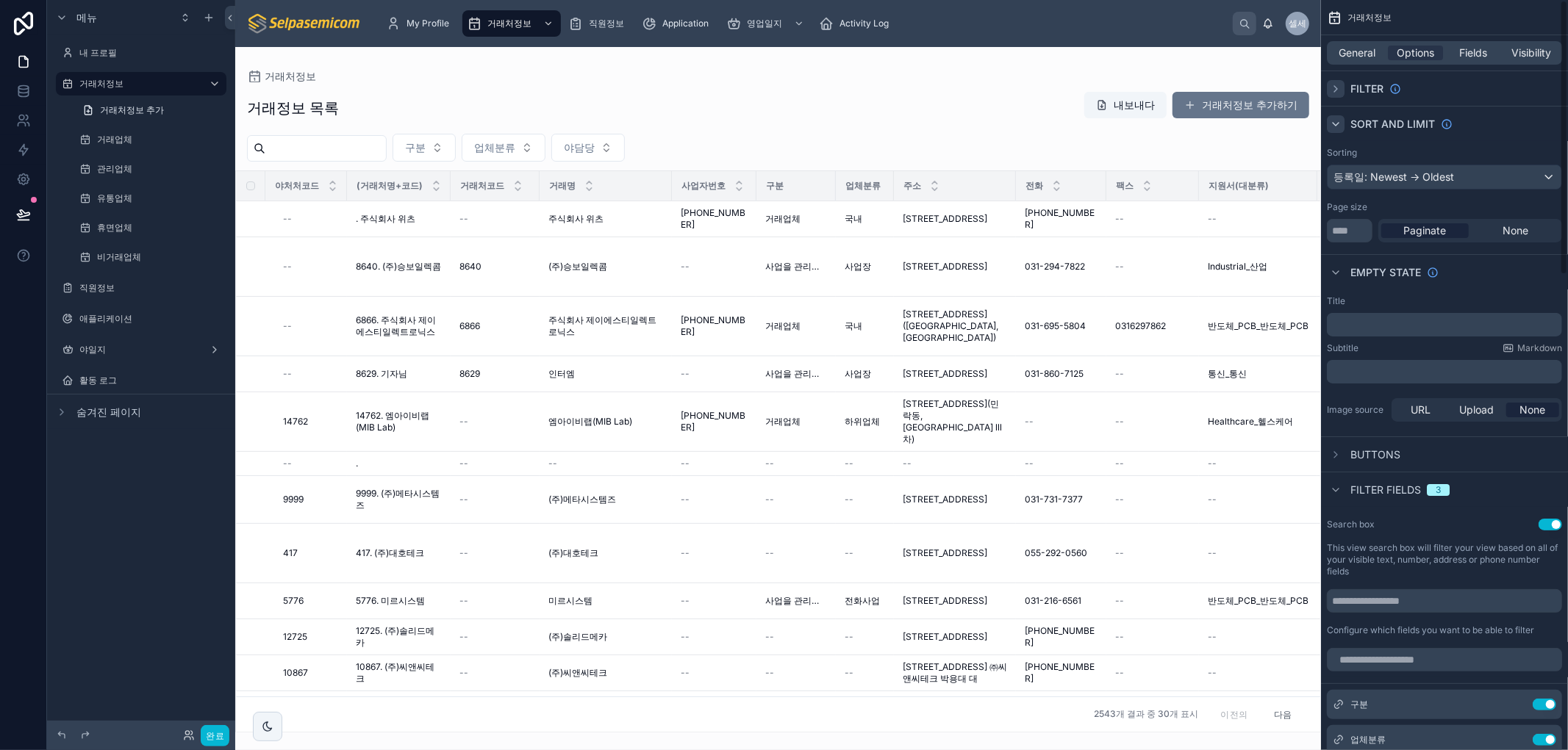
click at [1333, 83] on icon "스크롤 가능한 콘텐츠" at bounding box center [1335, 88] width 12 height 11
click at [1340, 454] on icon "스크롤 가능한 콘텐츠" at bounding box center [1335, 451] width 12 height 11
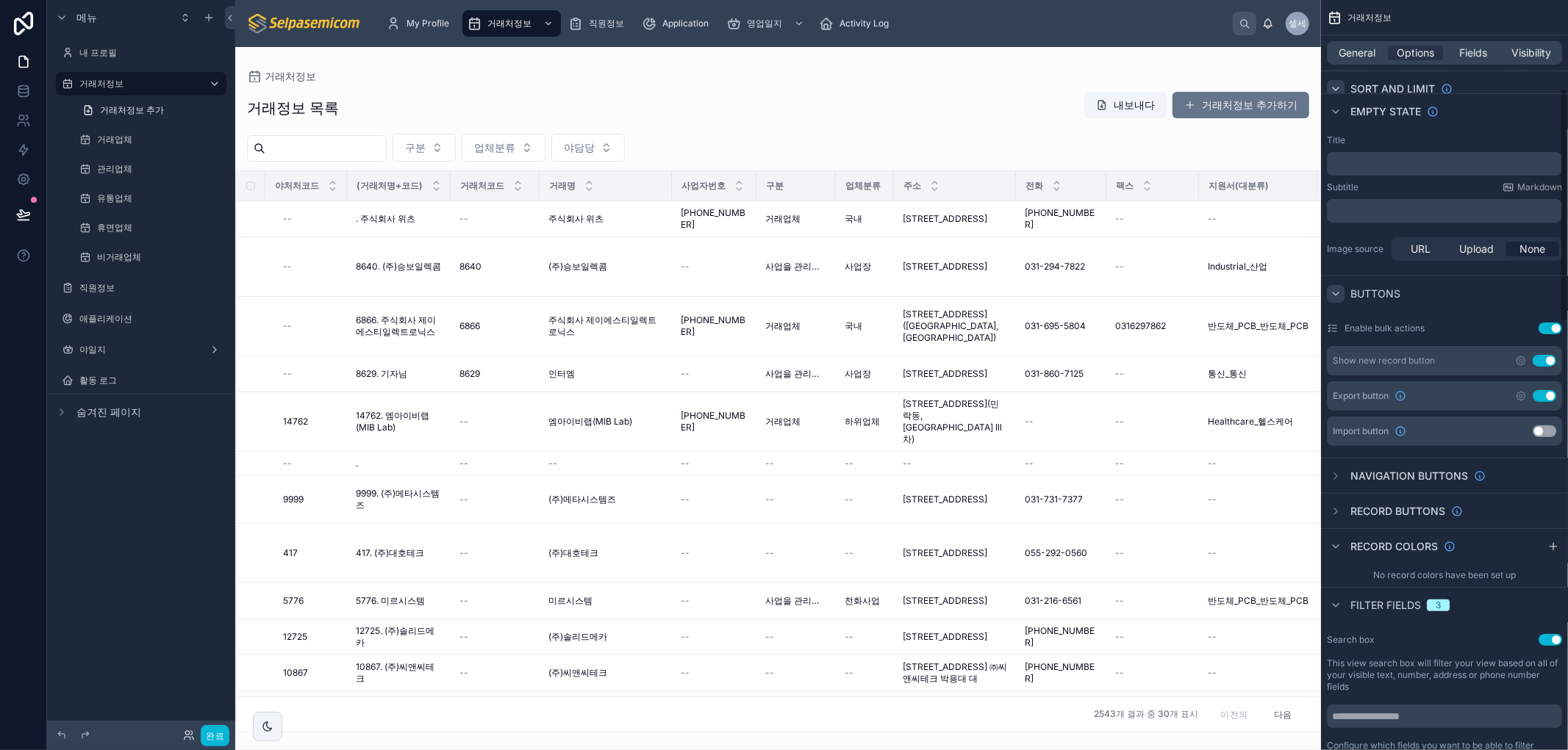
scroll to position [320, 0]
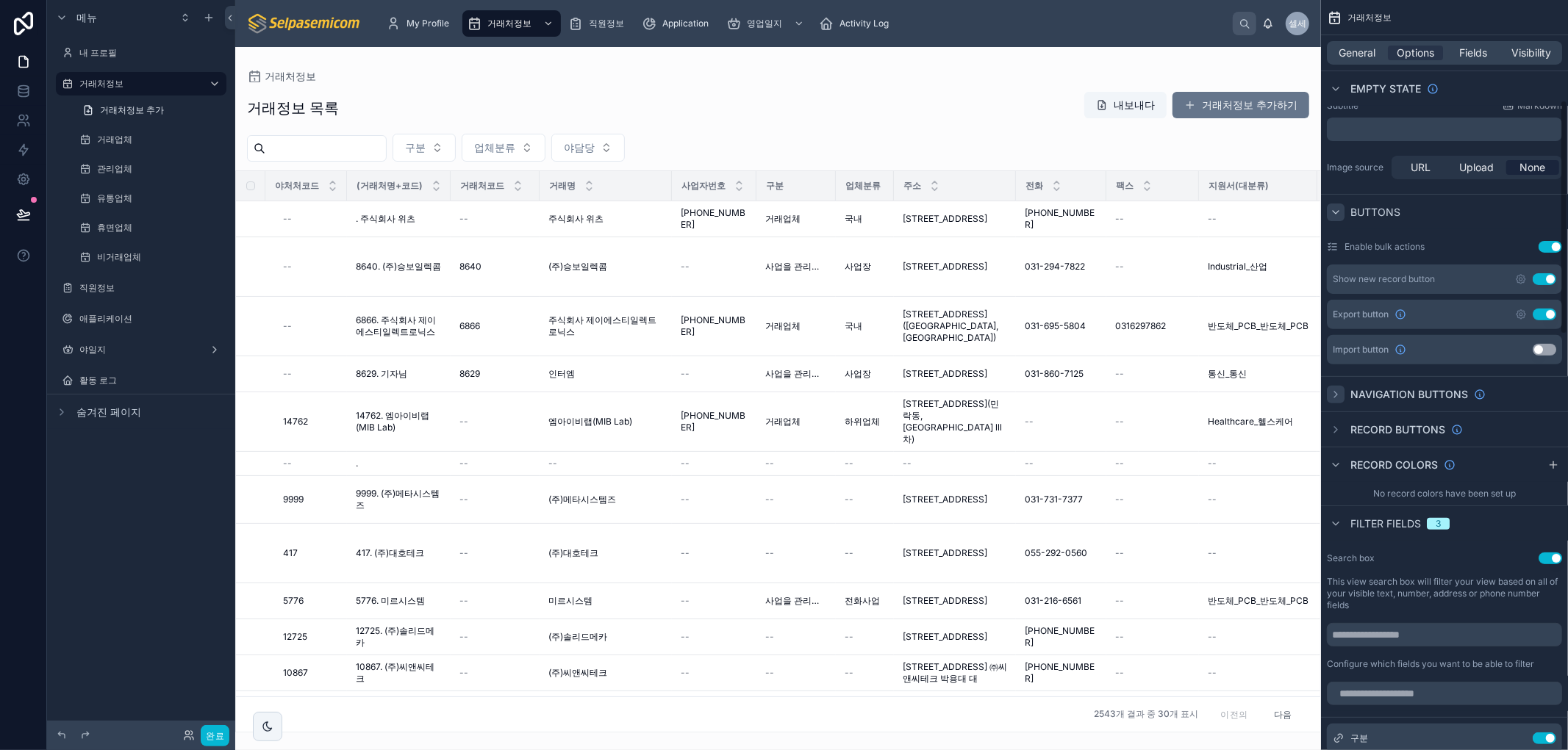
click at [1334, 398] on icon "스크롤 가능한 콘텐츠" at bounding box center [1335, 394] width 12 height 11
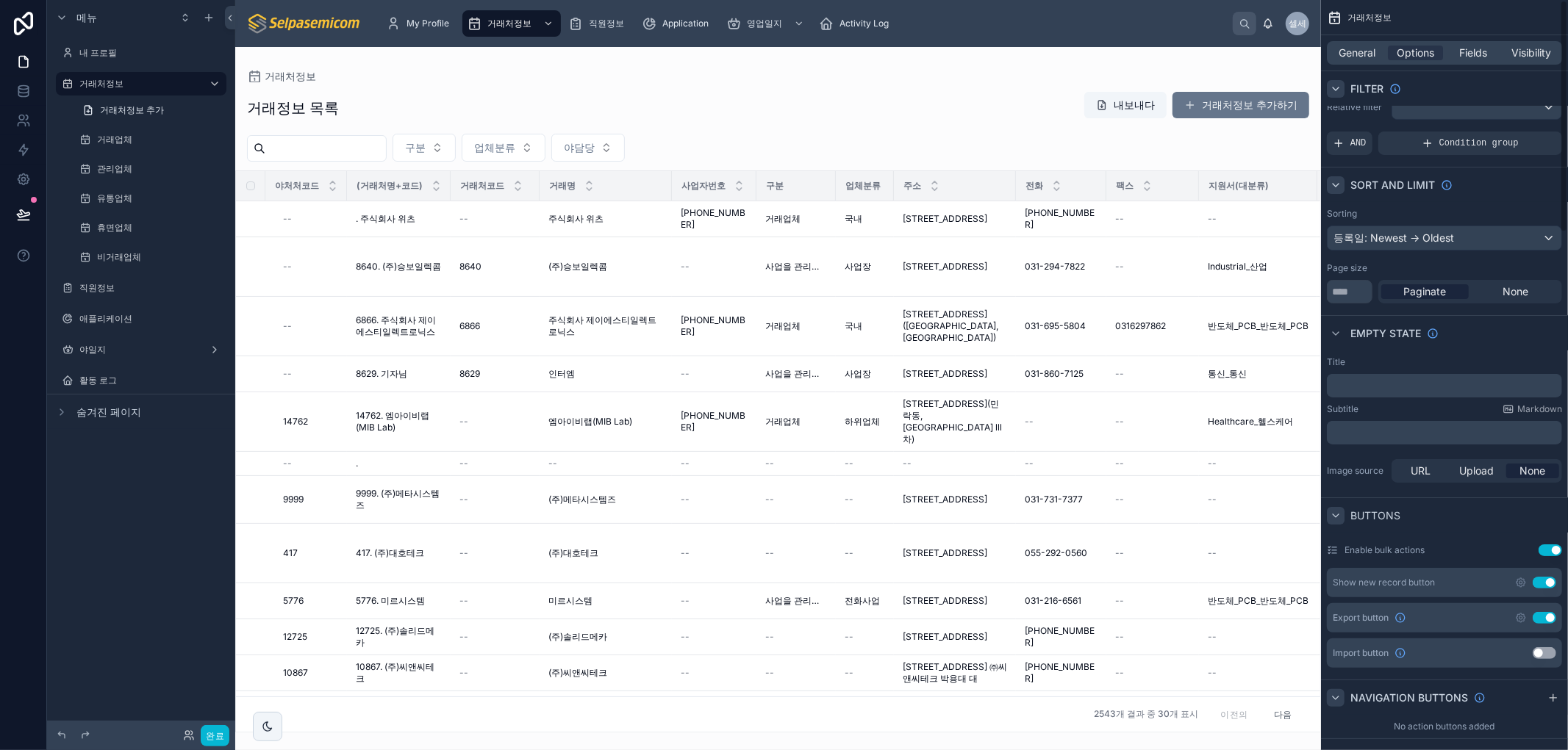
scroll to position [0, 0]
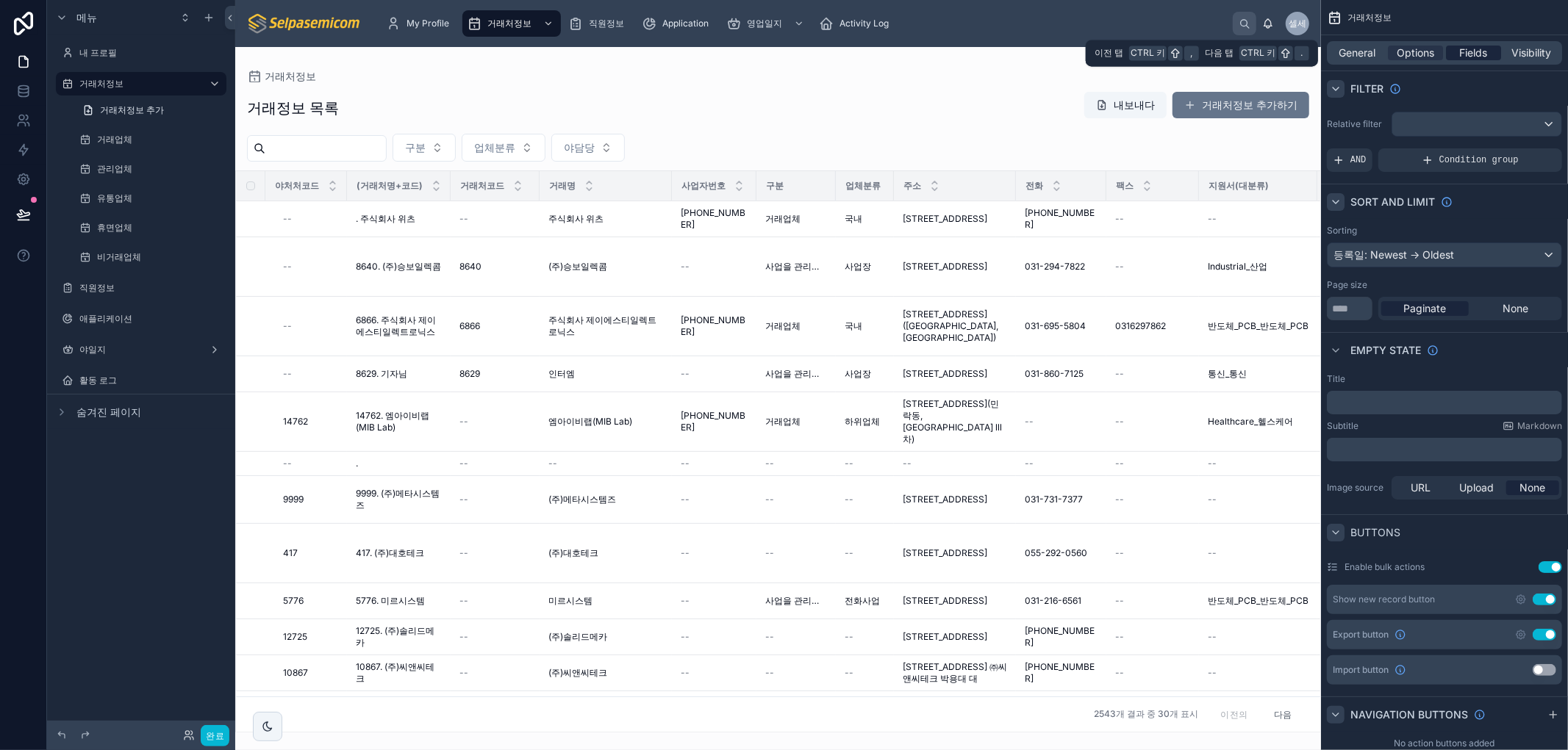
click at [1472, 46] on span "Fields" at bounding box center [1474, 53] width 28 height 15
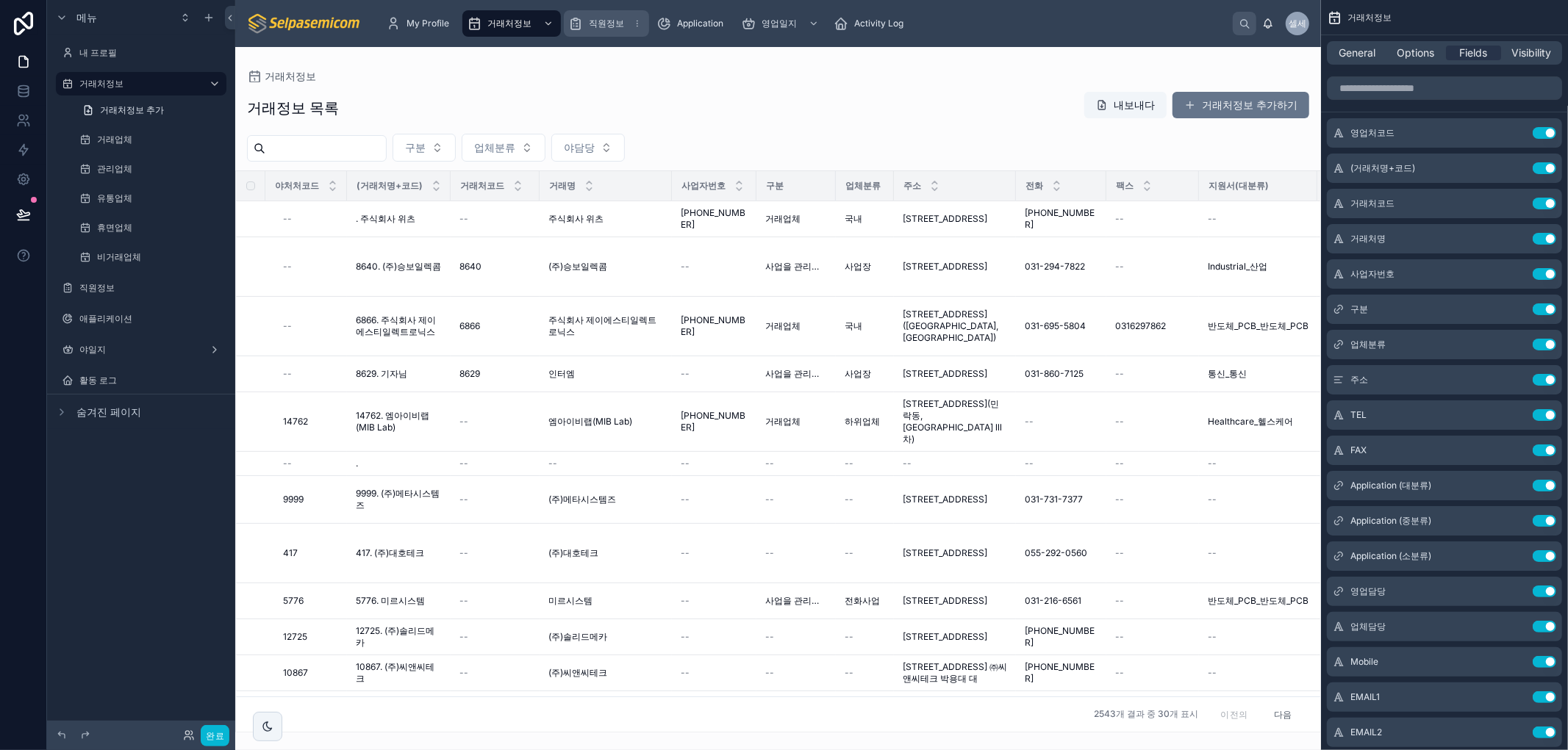
click at [589, 27] on span "직원정보" at bounding box center [607, 23] width 35 height 11
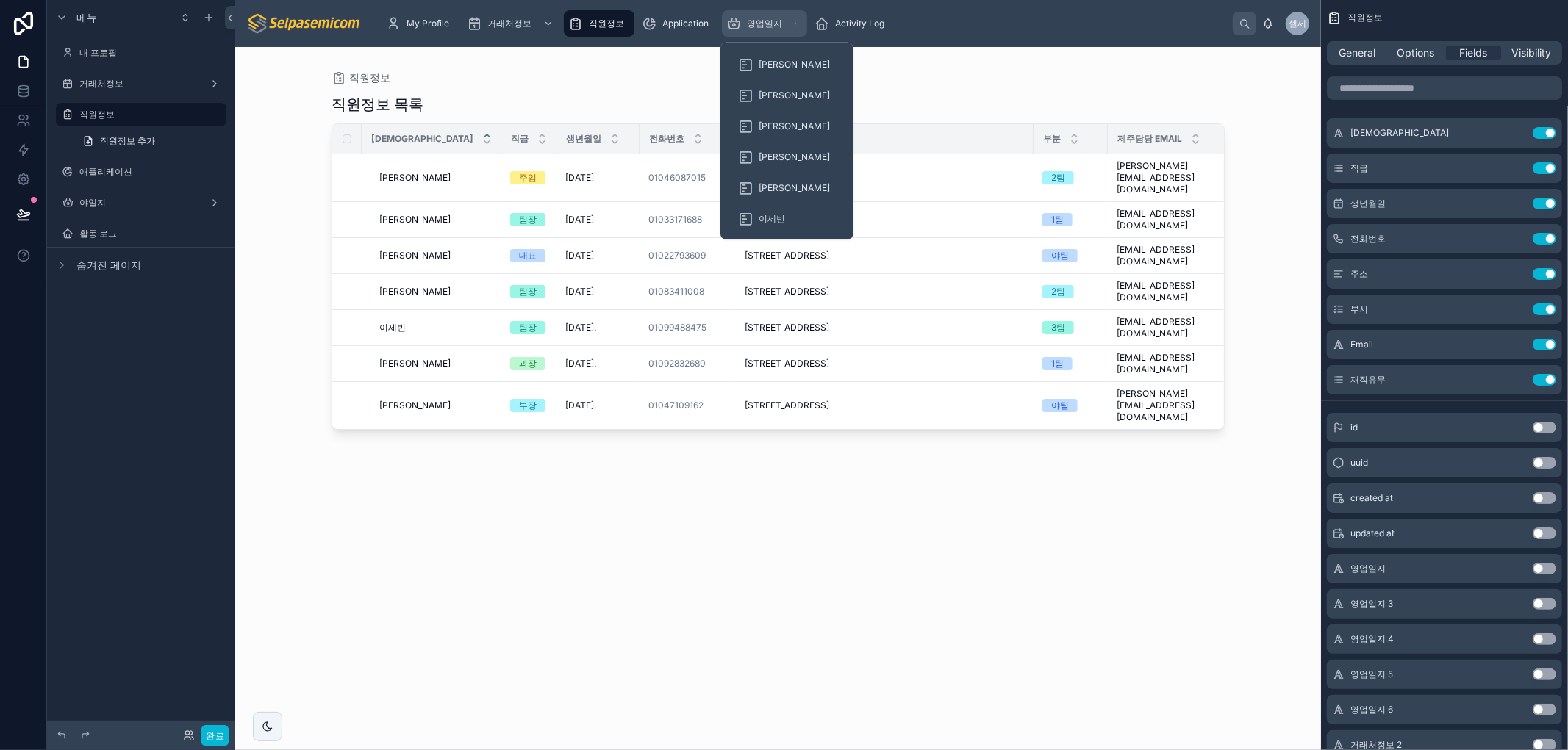
click at [784, 13] on div "영업일지" at bounding box center [765, 23] width 76 height 24
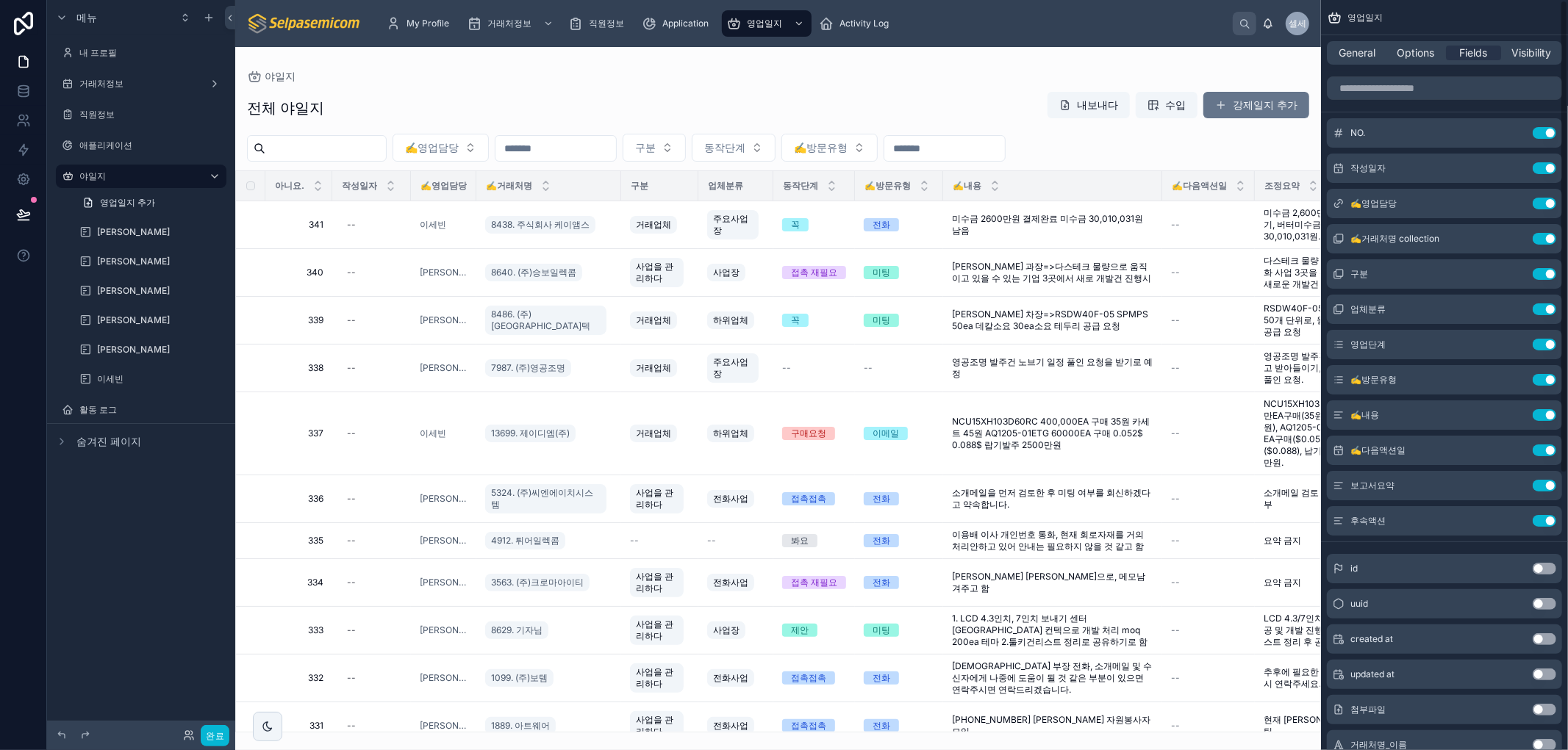
drag, startPoint x: 1088, startPoint y: 100, endPoint x: 1495, endPoint y: 60, distance: 409.0
click at [1098, 94] on div at bounding box center [778, 398] width 1086 height 703
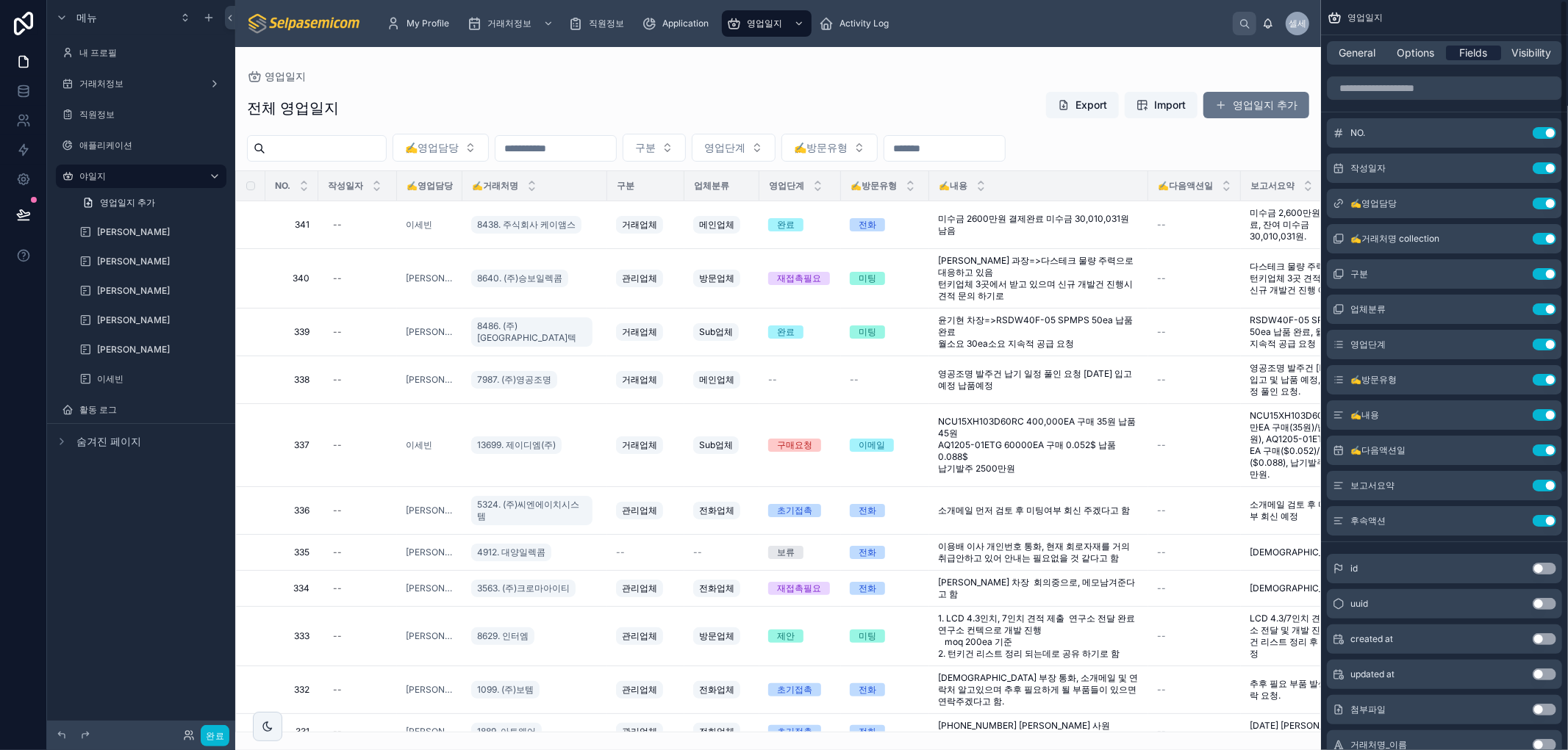
click at [1476, 53] on span "Fields" at bounding box center [1474, 53] width 28 height 15
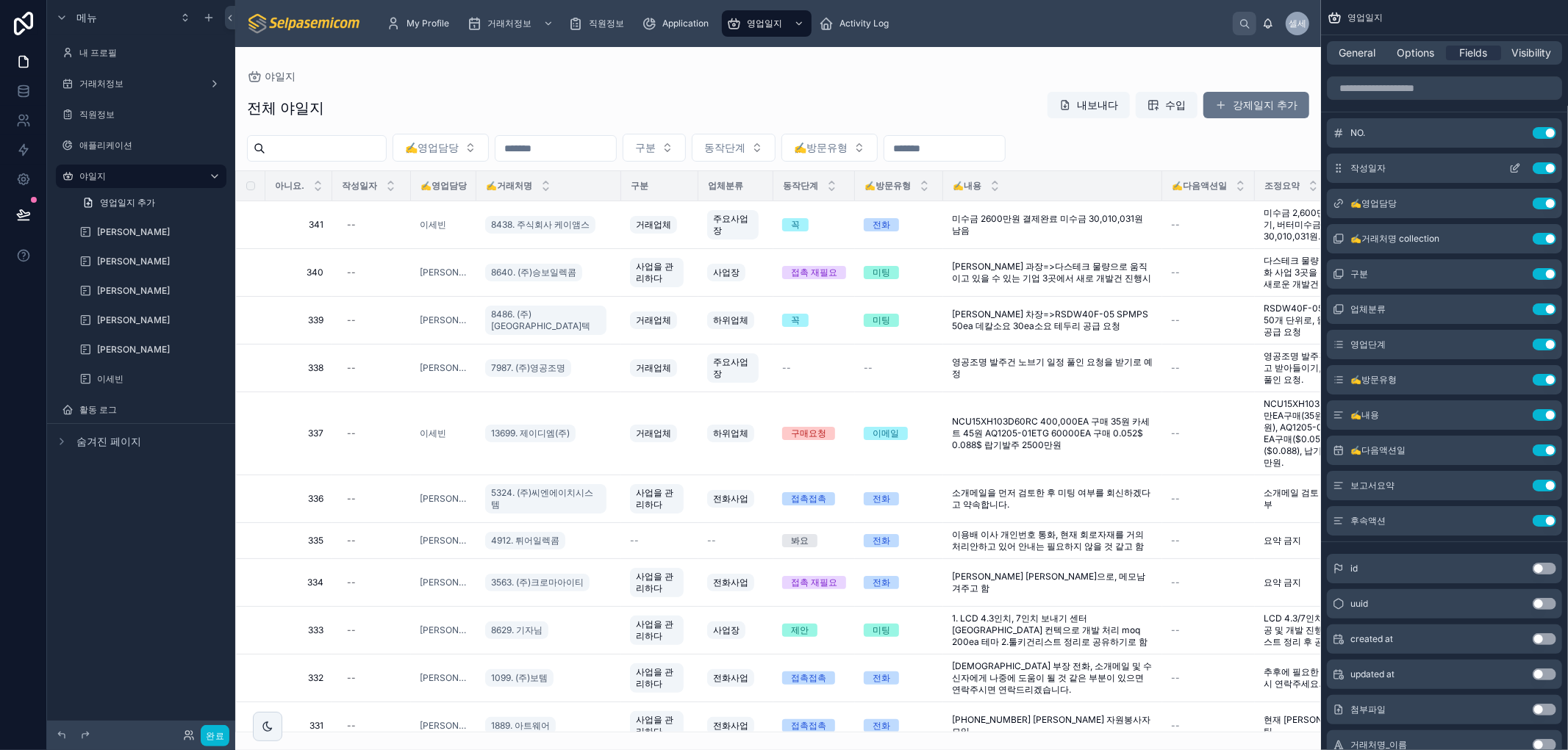
click at [1511, 166] on icon "스크롤 가능한 콘텐츠" at bounding box center [1514, 169] width 6 height 6
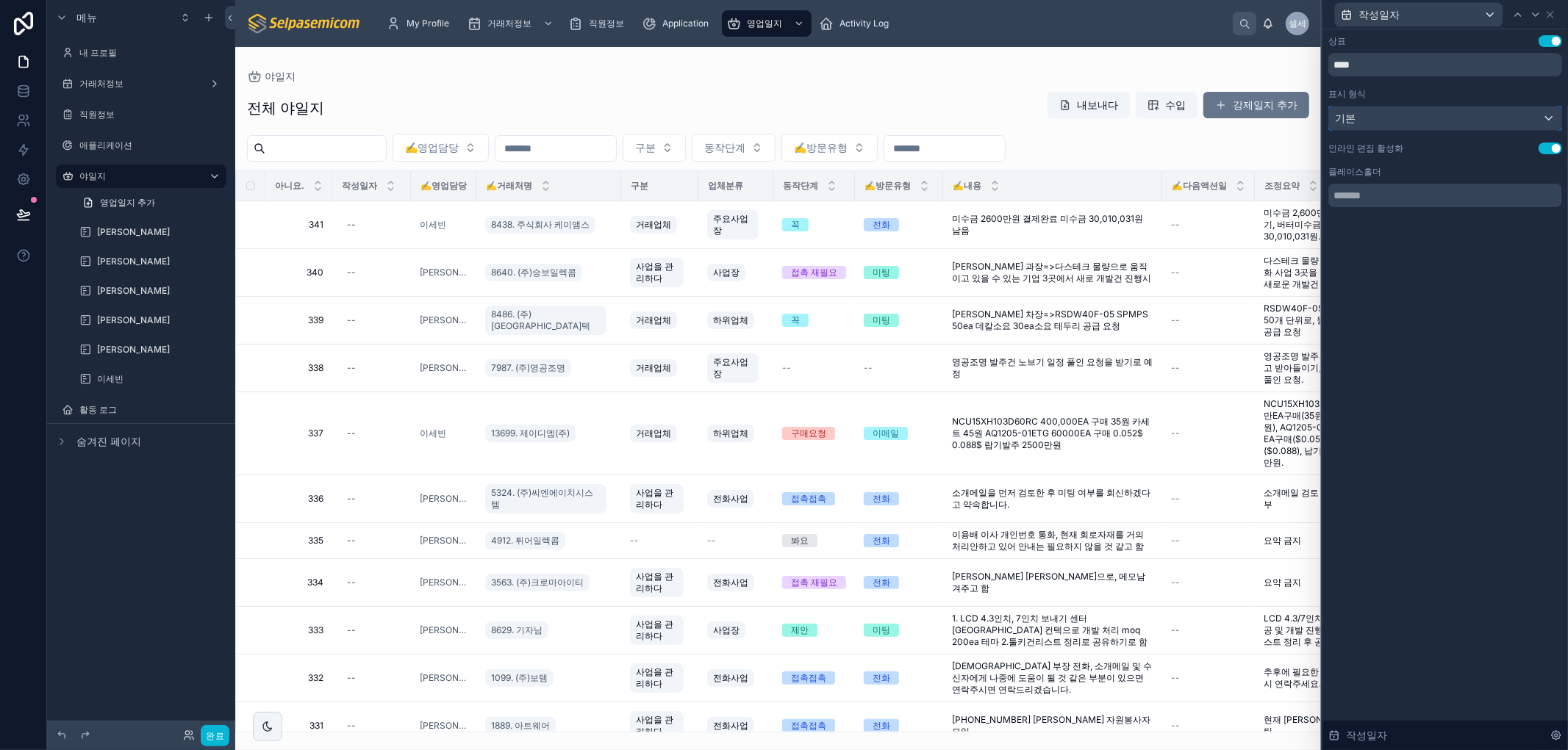
click at [1389, 119] on div "기본" at bounding box center [1445, 118] width 233 height 24
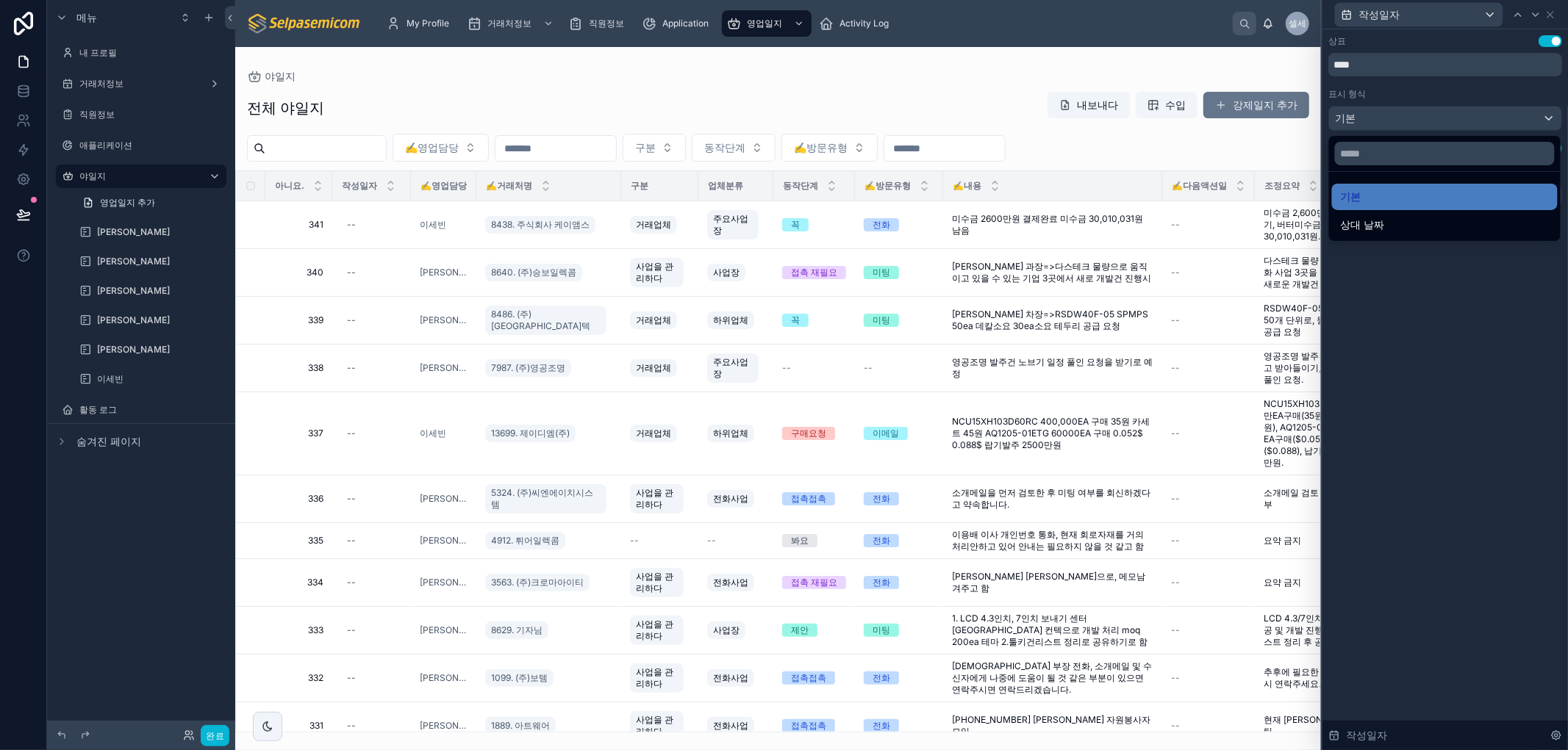
click at [1359, 331] on div at bounding box center [1446, 375] width 246 height 750
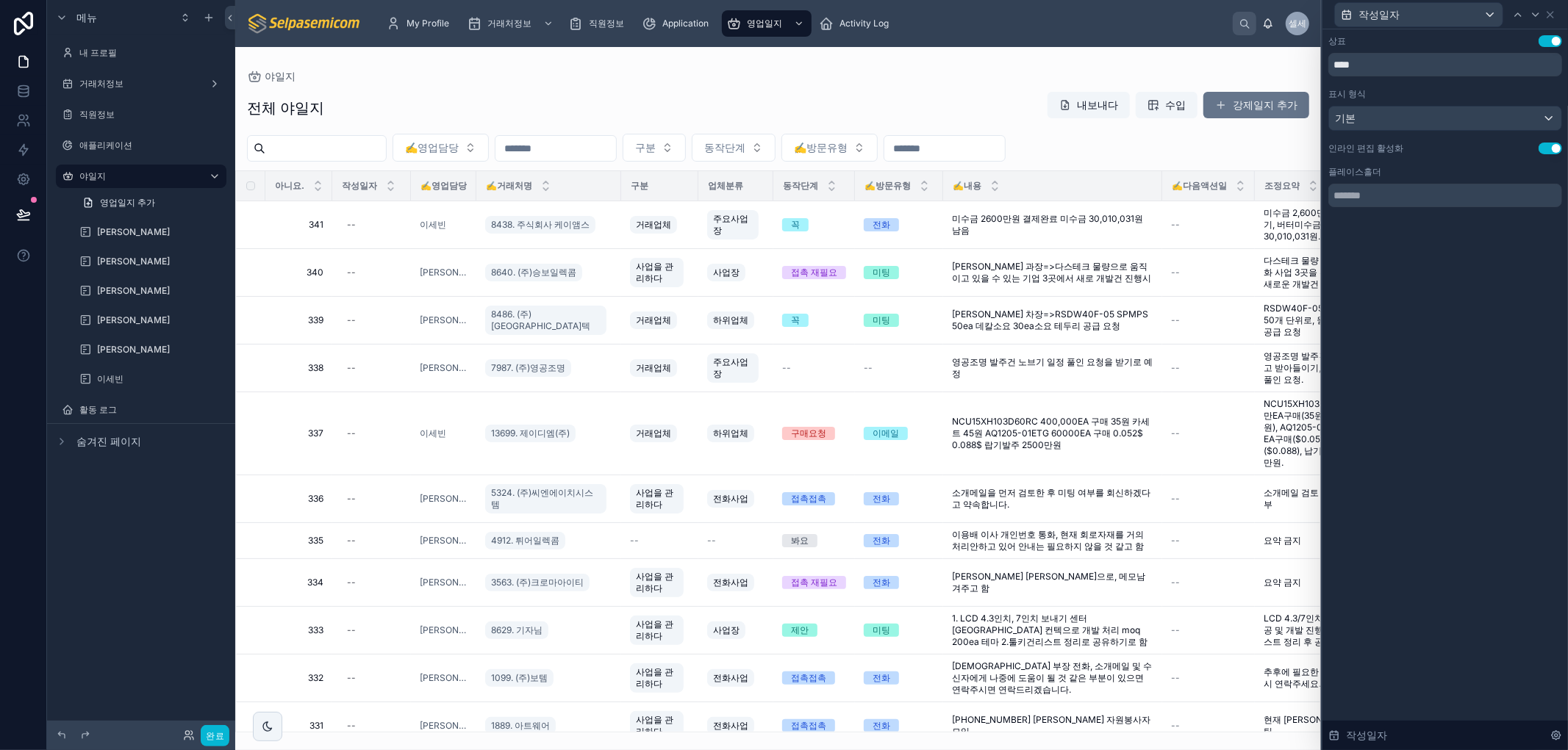
click at [1382, 178] on div "플레이스홀더" at bounding box center [1445, 187] width 234 height 42
click at [1375, 200] on input "text" at bounding box center [1445, 195] width 234 height 24
drag, startPoint x: 1387, startPoint y: 289, endPoint x: 1395, endPoint y: 189, distance: 100.3
click at [1393, 254] on div "상표 설정 사용 **** 표시 형식 기본 인라인 편집 활성화 설정 사용 플레이스홀더 작성일자" at bounding box center [1446, 389] width 246 height 721
click at [1549, 12] on icon at bounding box center [1550, 14] width 6 height 6
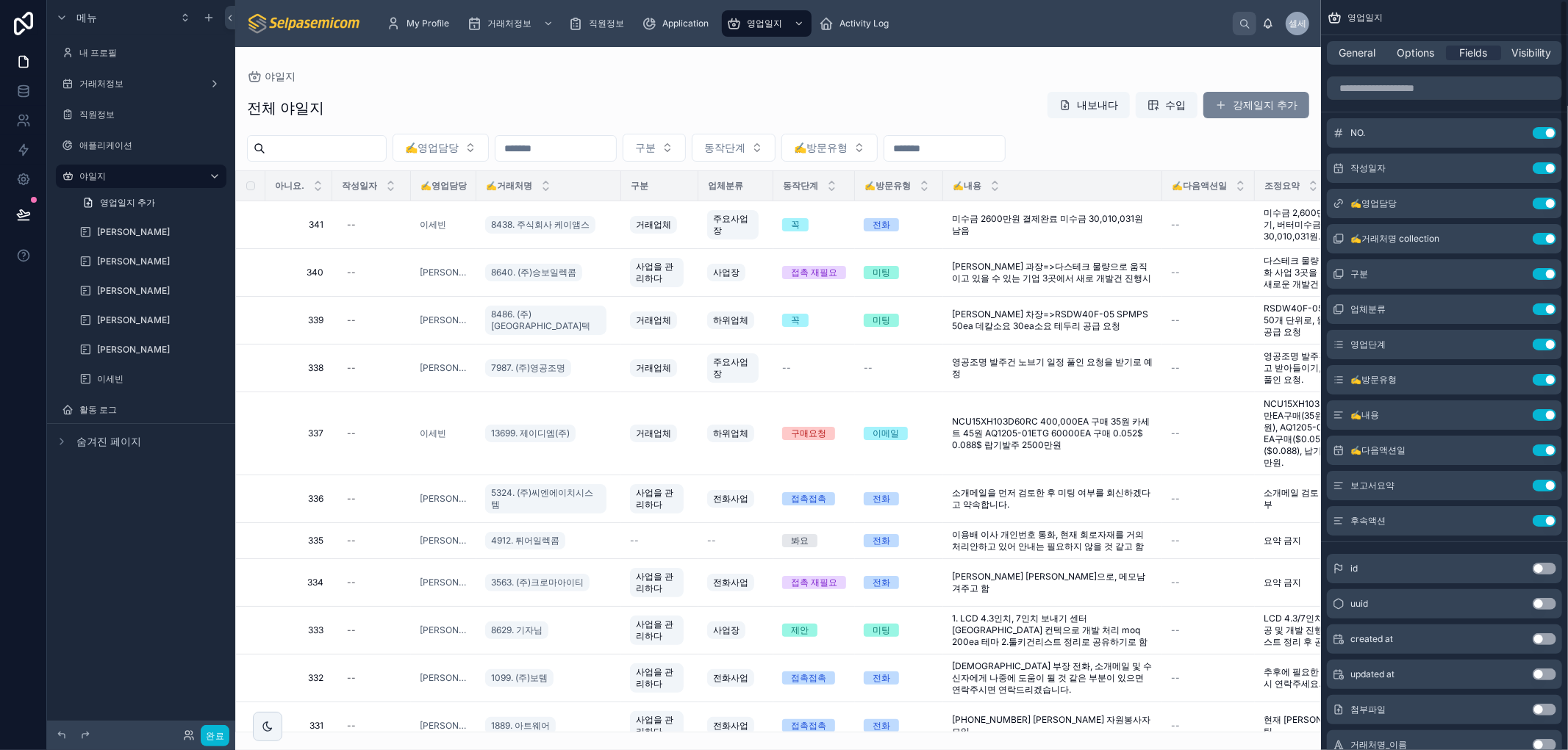
click at [1259, 93] on button "강제일지 추가" at bounding box center [1257, 105] width 106 height 27
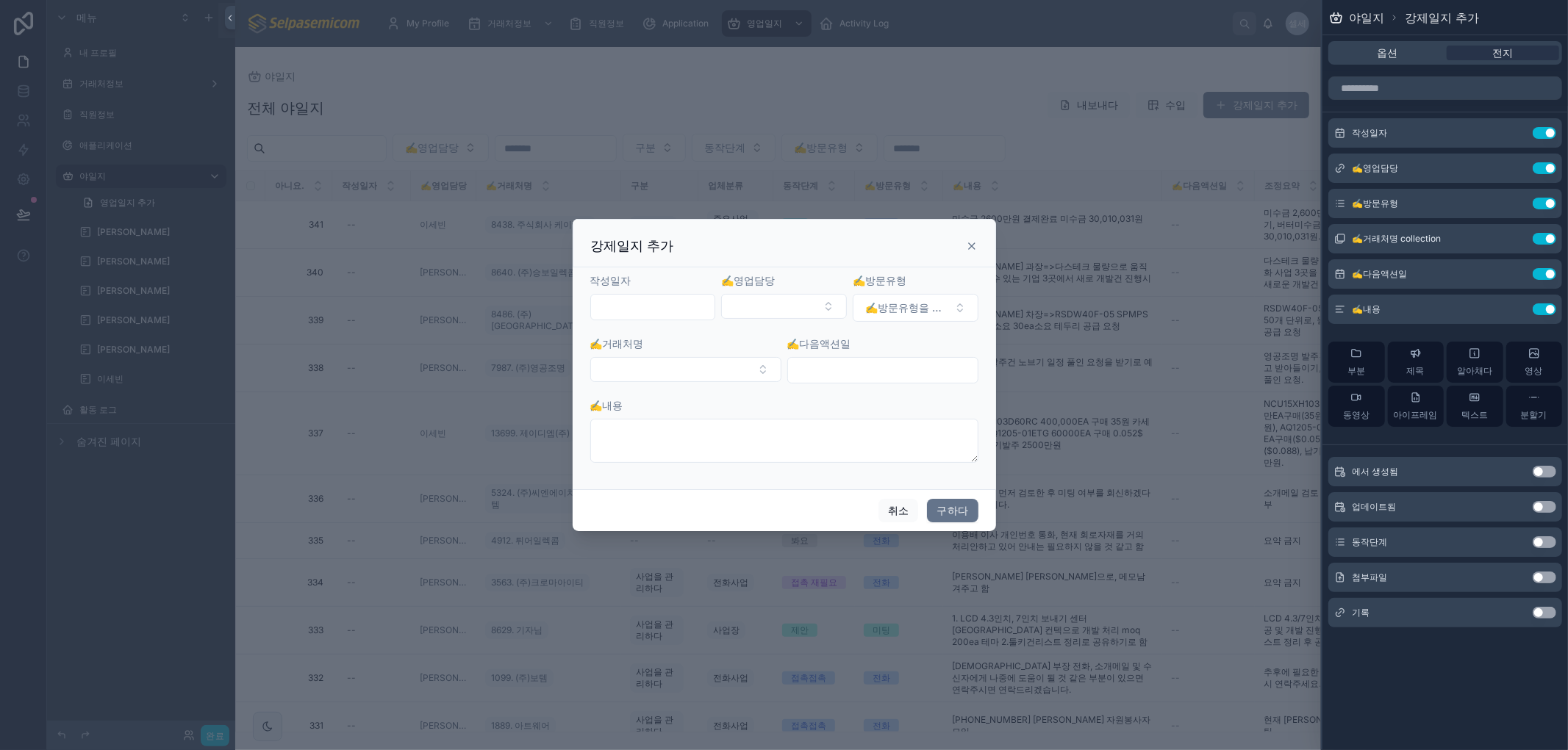
click at [649, 300] on input "text" at bounding box center [653, 307] width 124 height 20
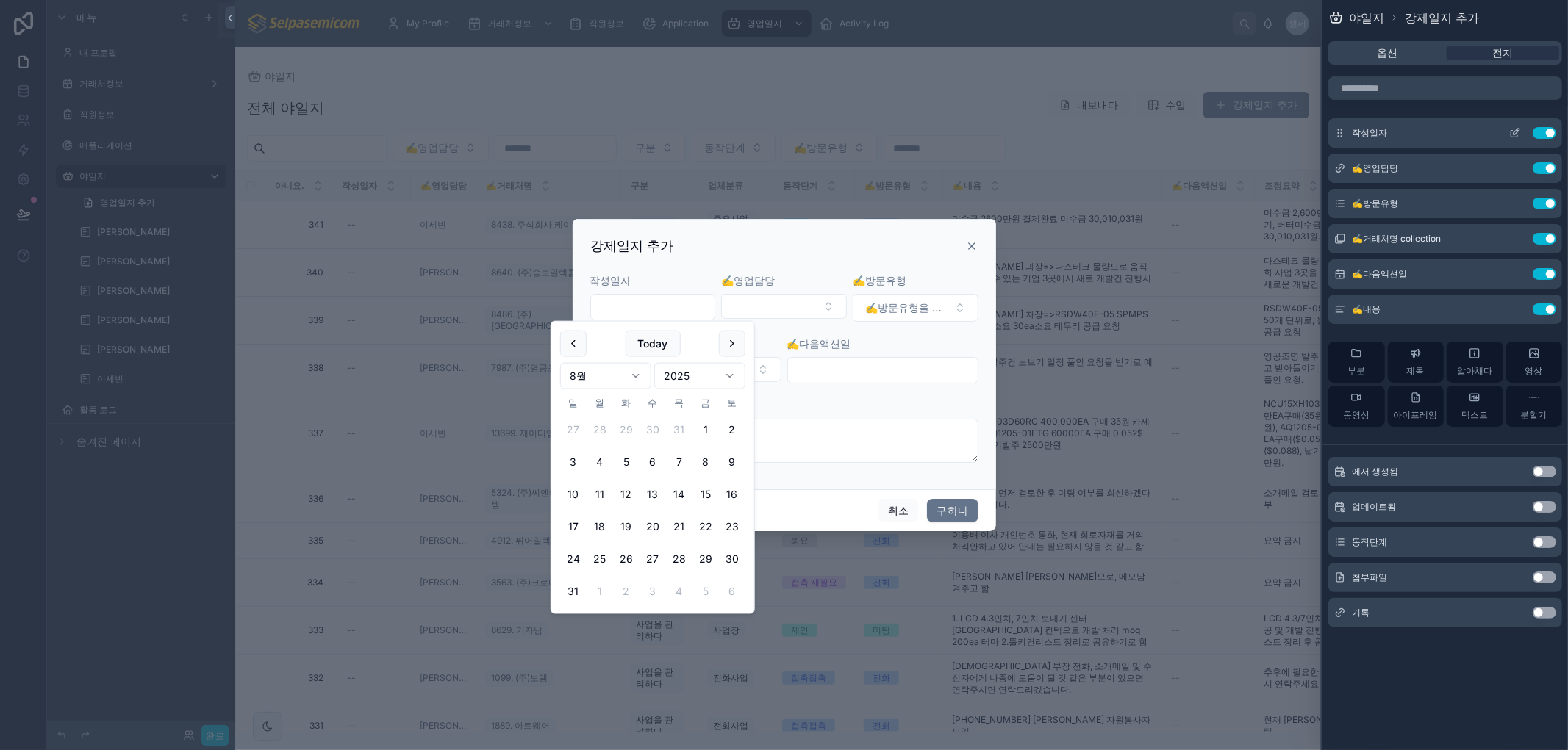
click at [1516, 131] on icon at bounding box center [1517, 131] width 6 height 6
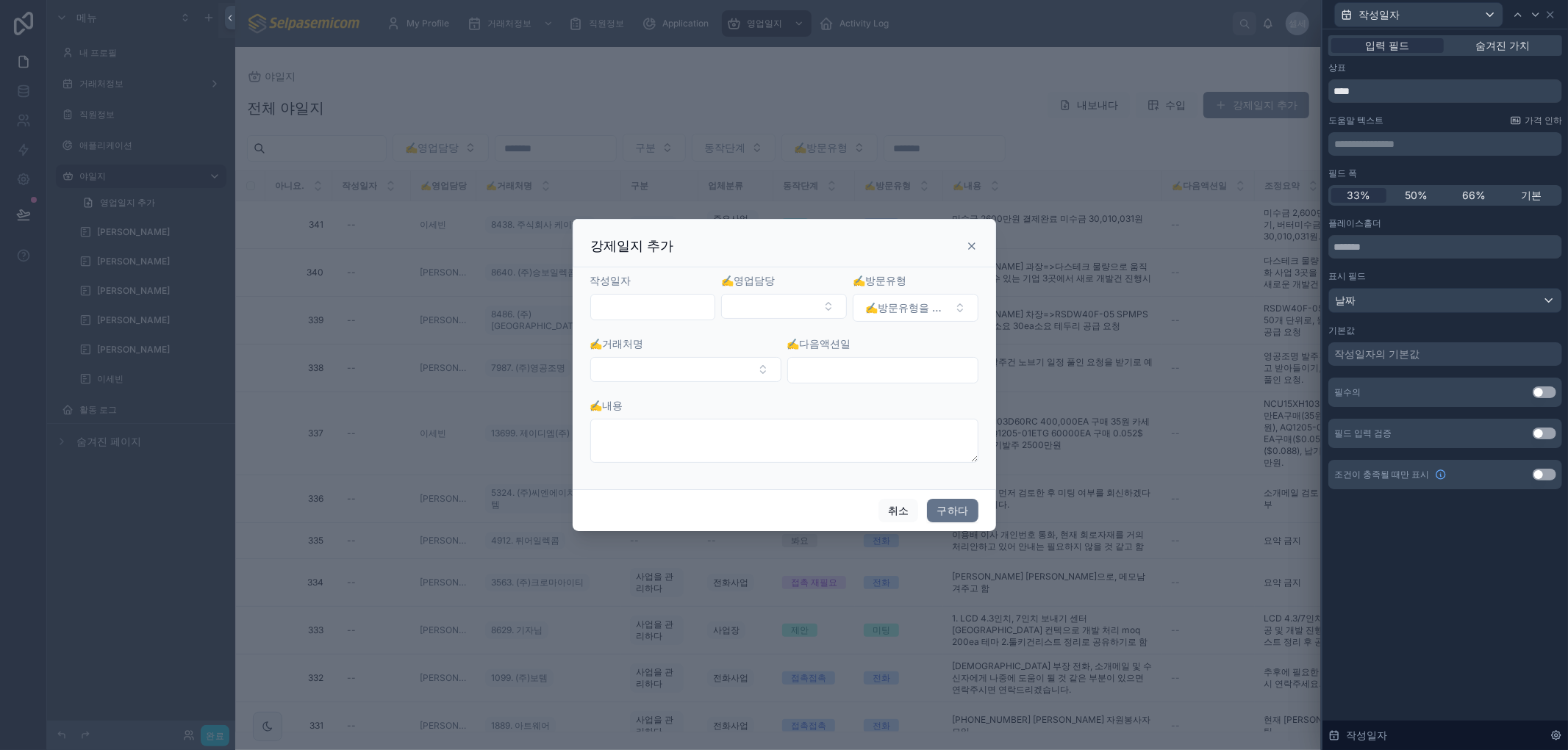
click at [1540, 392] on button "설정 사용" at bounding box center [1544, 392] width 24 height 11
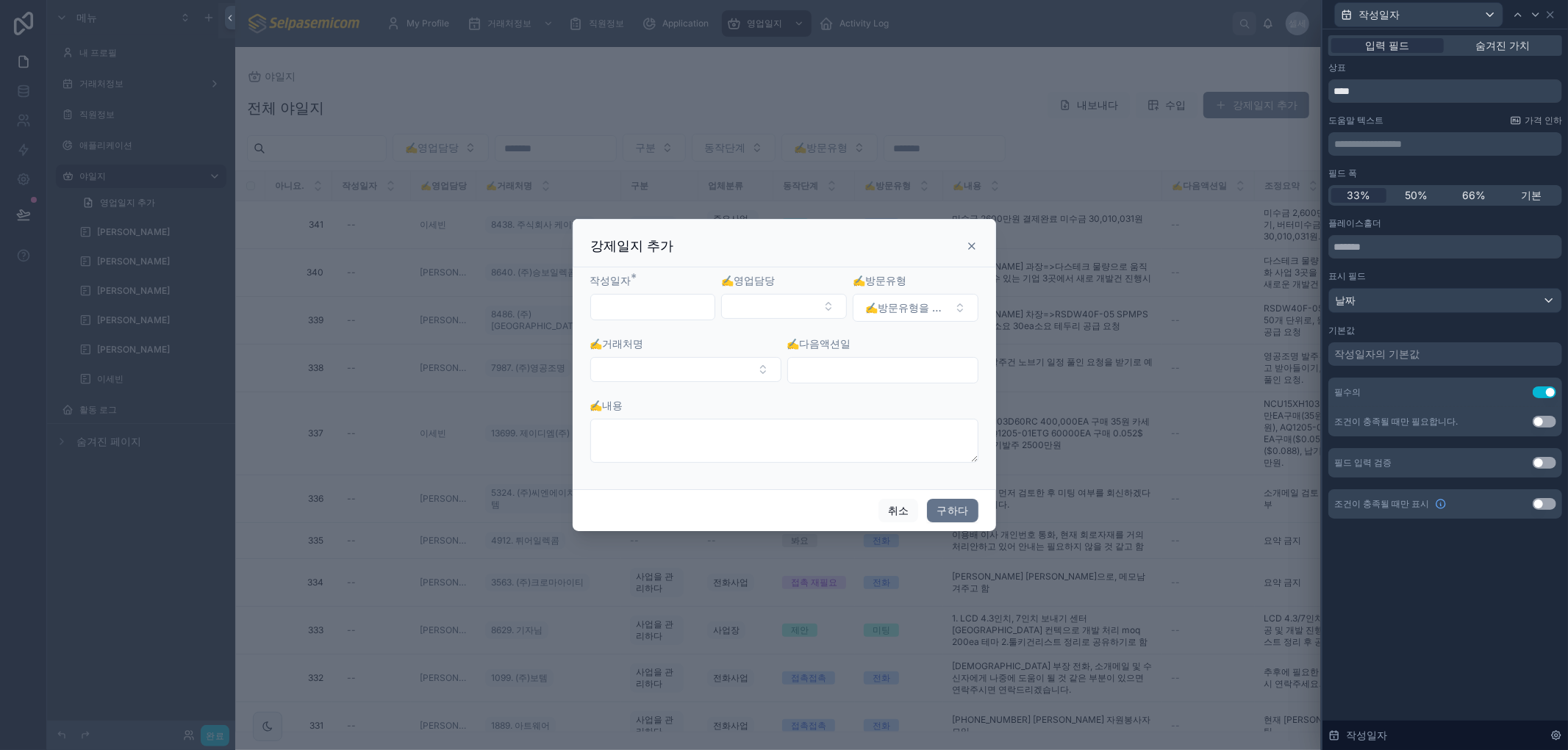
click at [1545, 387] on button "설정 사용" at bounding box center [1544, 392] width 24 height 11
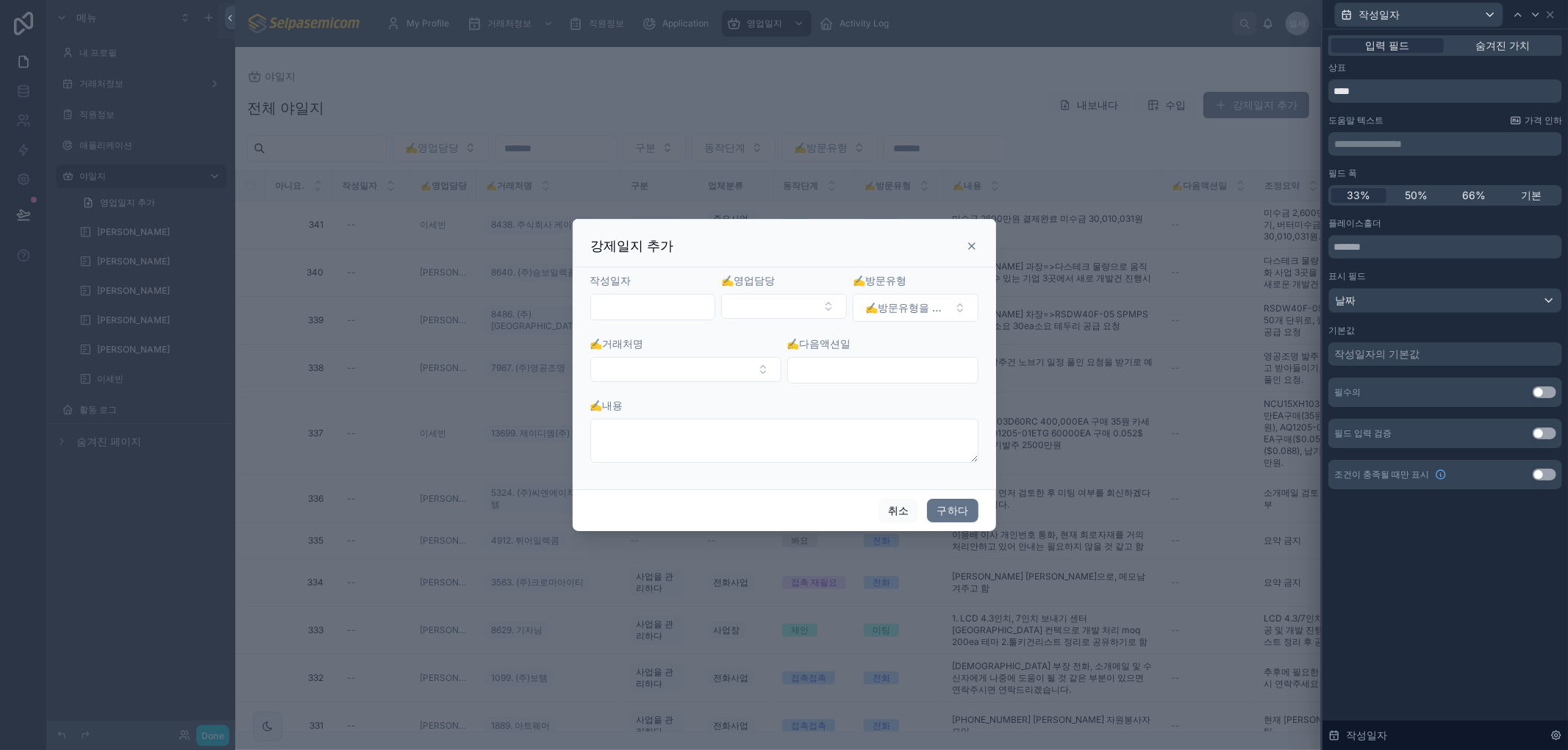
drag, startPoint x: 1428, startPoint y: 564, endPoint x: 1385, endPoint y: 530, distance: 54.8
click at [1419, 552] on div "**********" at bounding box center [1446, 389] width 246 height 721
click at [1482, 216] on div "**********" at bounding box center [1445, 276] width 234 height 428
click at [1439, 163] on div "**********" at bounding box center [1445, 276] width 234 height 428
click at [1437, 111] on div "**********" at bounding box center [1445, 276] width 234 height 428
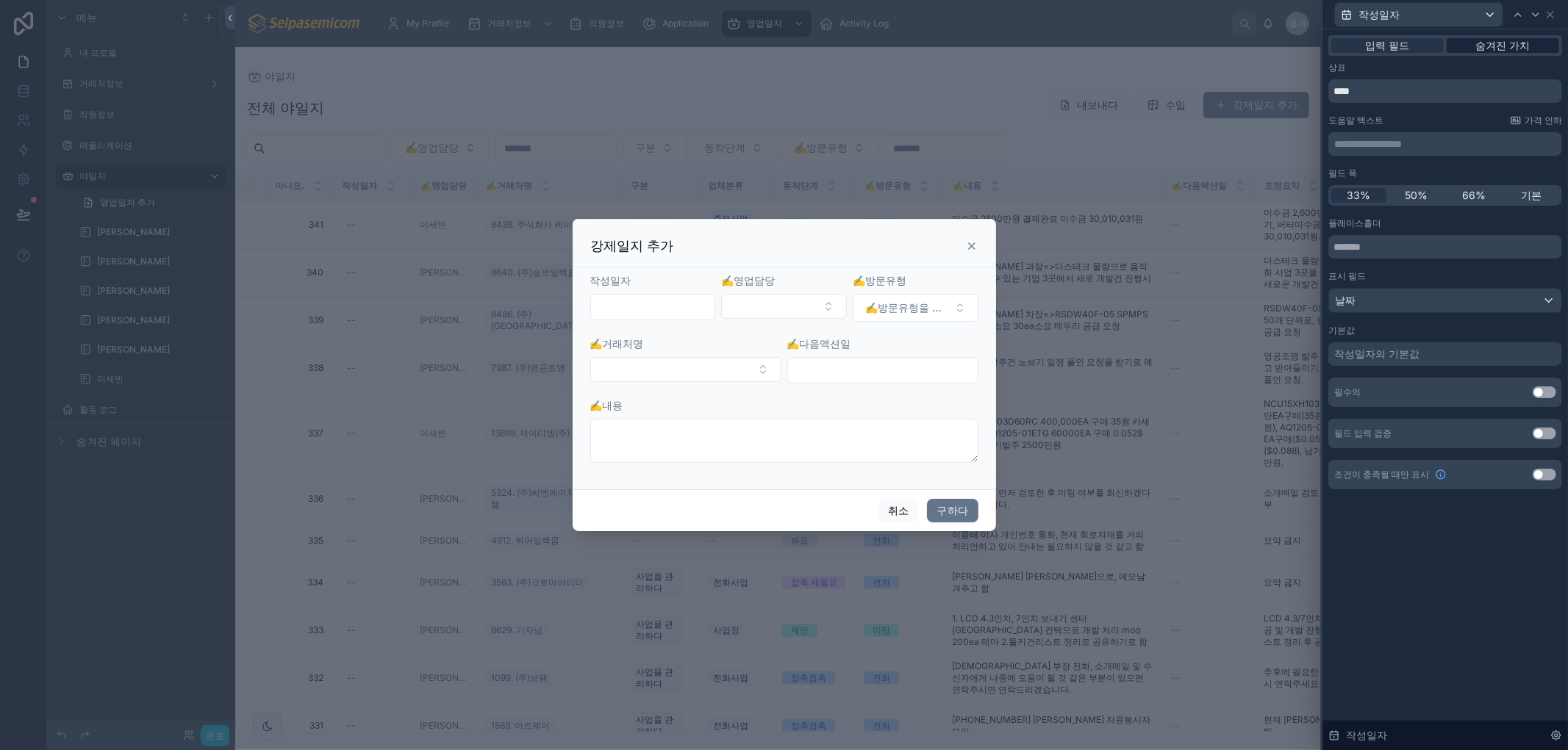
drag, startPoint x: 1464, startPoint y: 63, endPoint x: 1510, endPoint y: 49, distance: 48.1
click at [1464, 63] on div "상표" at bounding box center [1445, 67] width 234 height 11
click at [1510, 45] on font "숨겨진 가치" at bounding box center [1503, 45] width 54 height 12
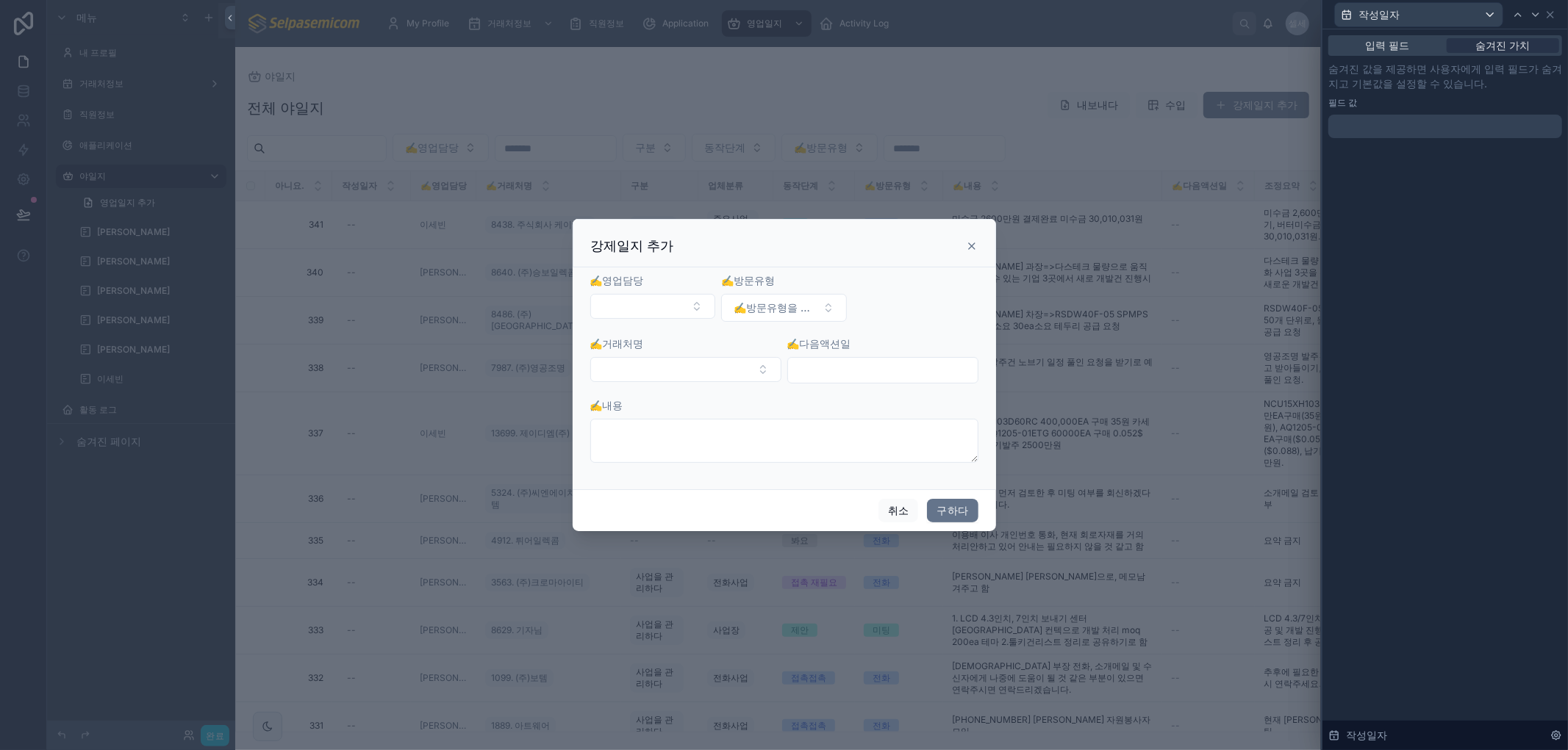
click at [1369, 37] on div "입력 필드 숨겨진 가치" at bounding box center [1445, 45] width 234 height 20
click at [967, 246] on icon at bounding box center [972, 246] width 12 height 11
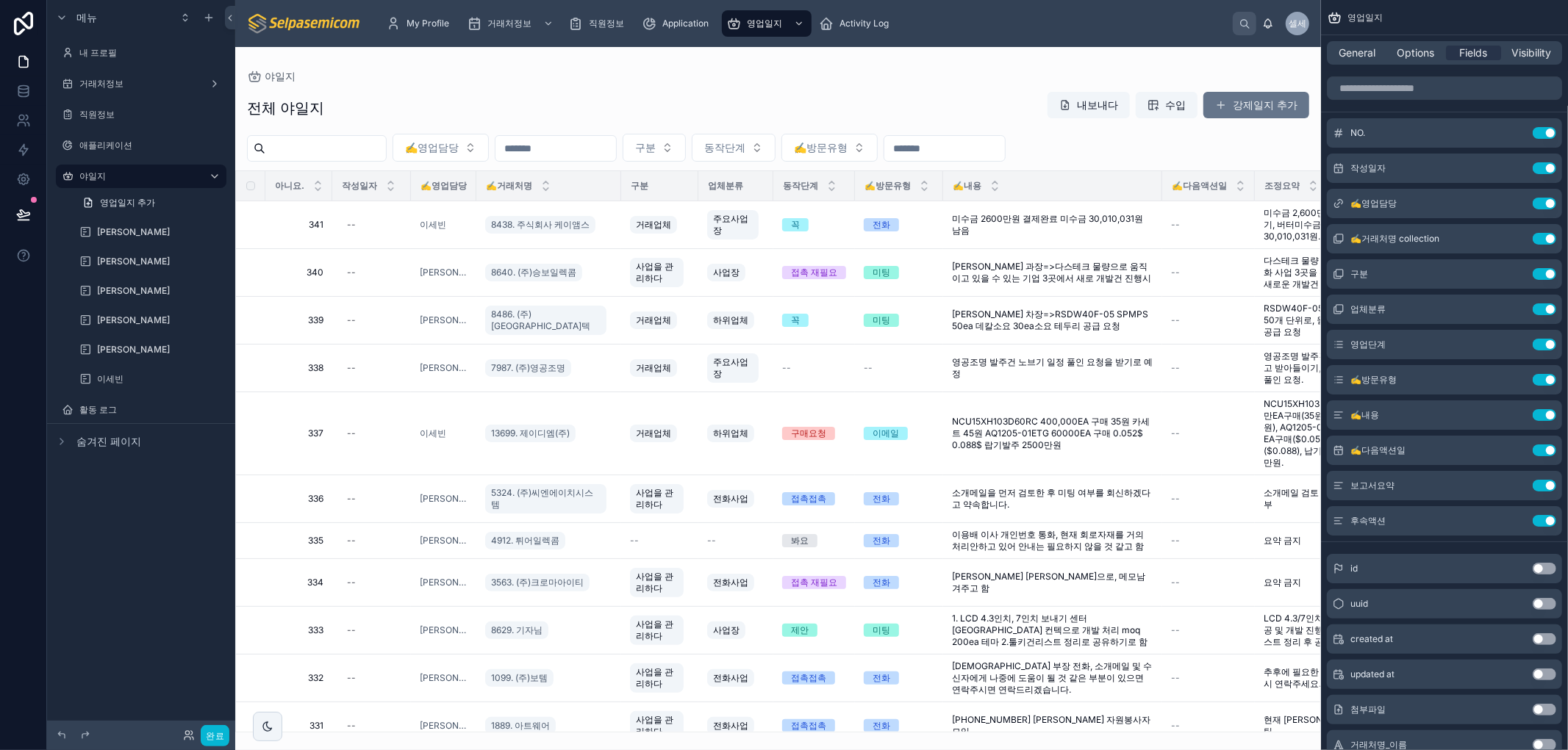
click at [785, 59] on div "야일지 전체 야일지 내보내다 수입 강제일지 추가 ✍️영업담당 구분 동작단계 ✍️방문유형 아니요. 작성일자 ✍️영업담당 ✍️거래처명 구분 업체분…" at bounding box center [778, 389] width 1086 height 685
click at [420, 22] on span "My Profile" at bounding box center [428, 23] width 42 height 11
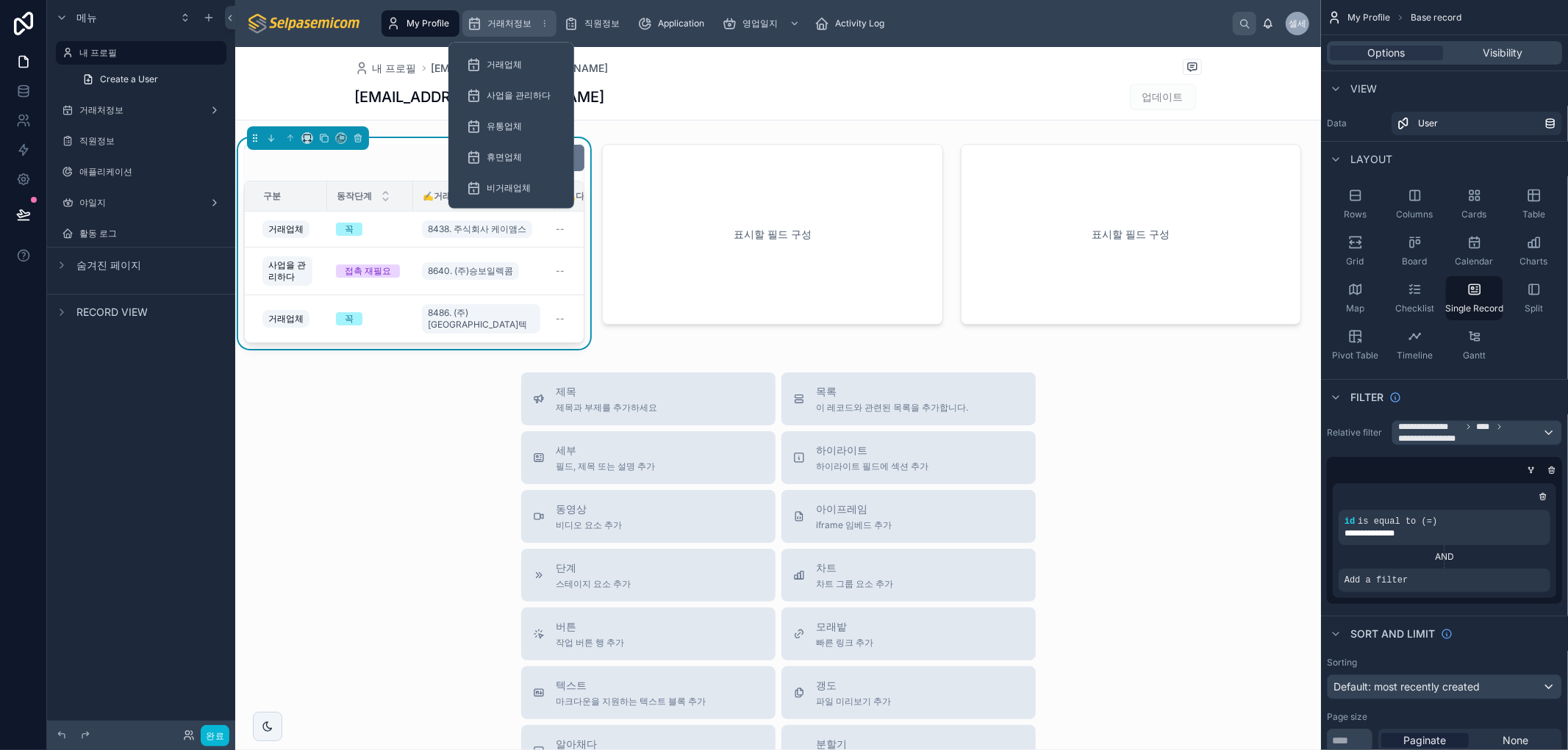
click at [504, 19] on span "거래처정보" at bounding box center [510, 23] width 44 height 11
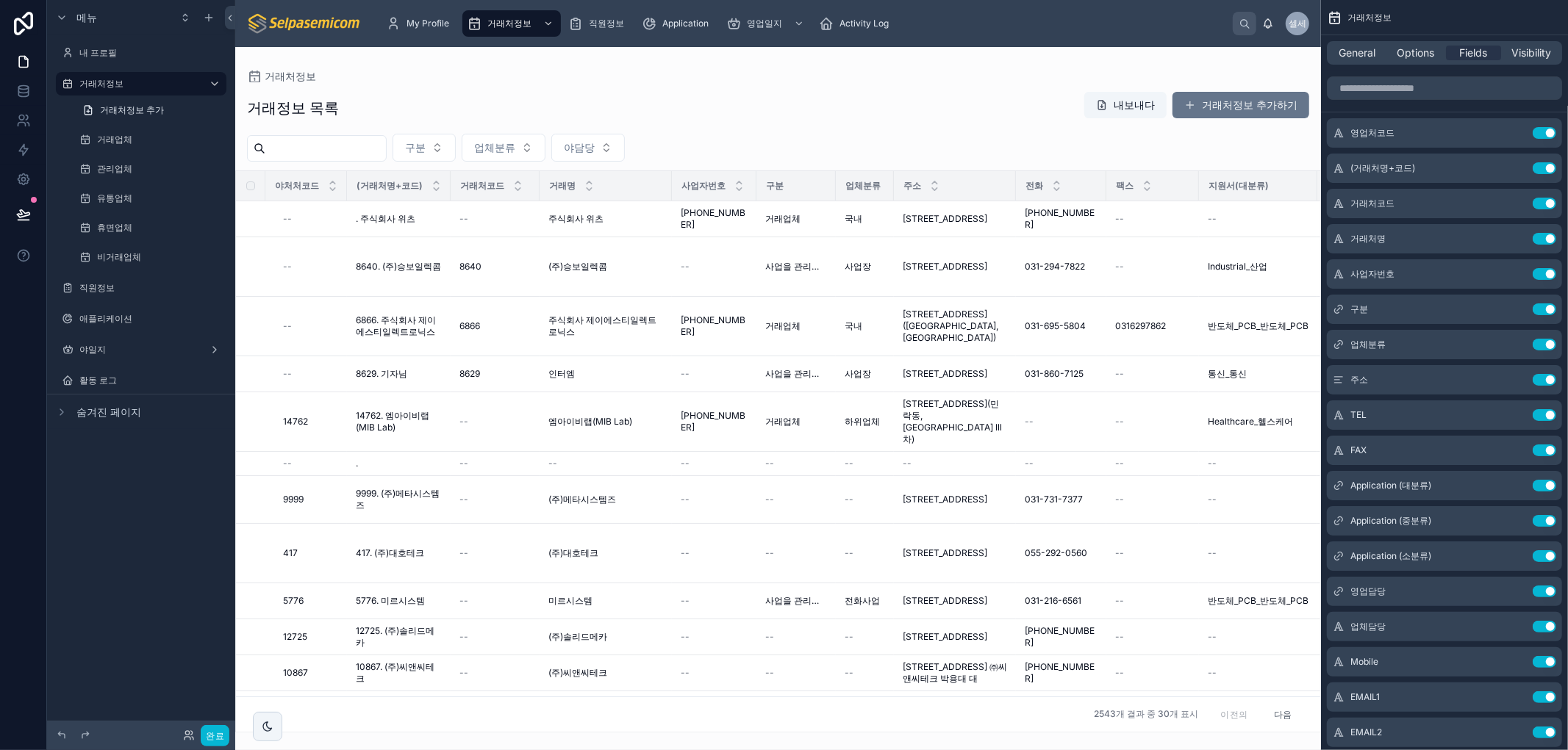
click at [594, 151] on div at bounding box center [778, 398] width 1086 height 703
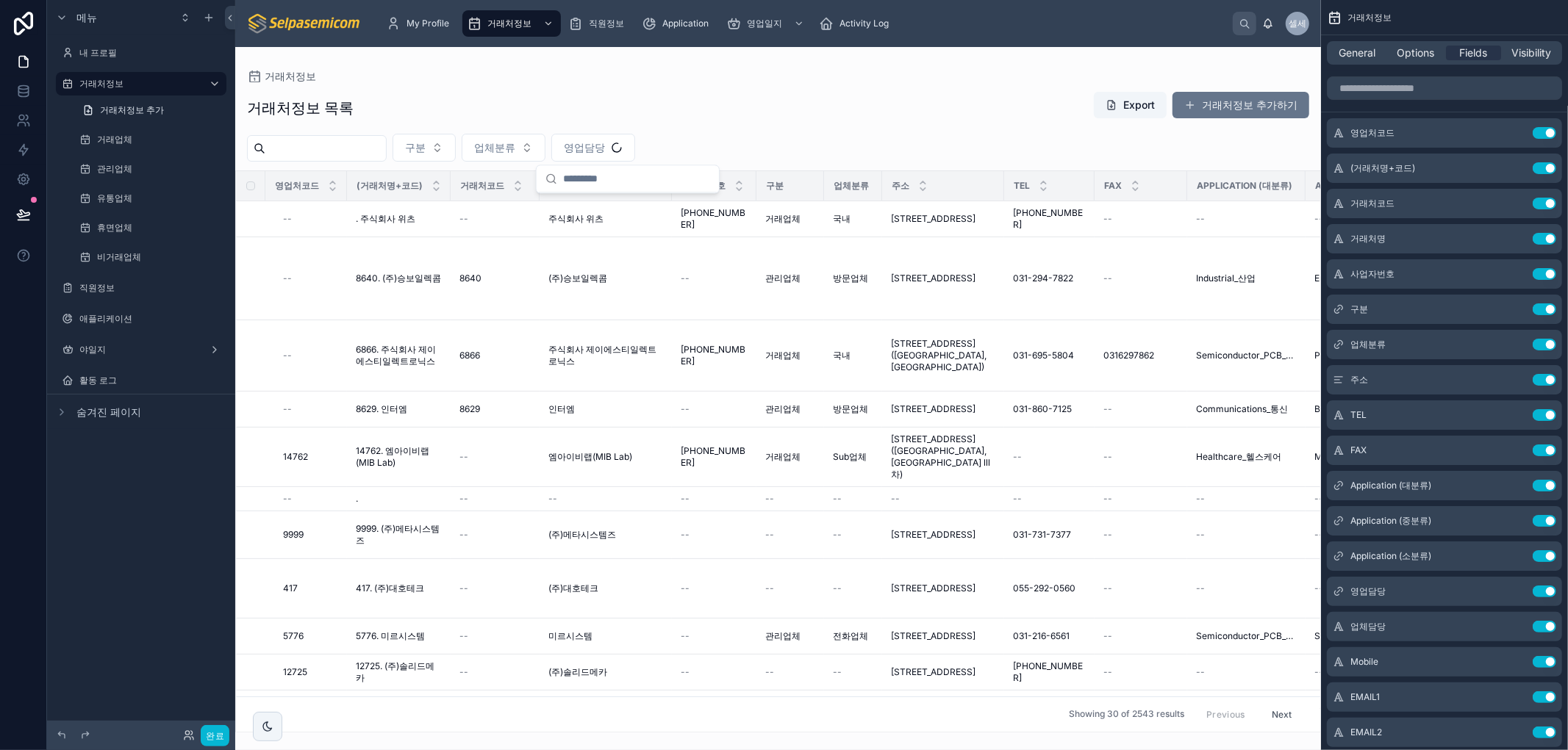
click at [642, 80] on div "거래처정보" at bounding box center [778, 76] width 1063 height 11
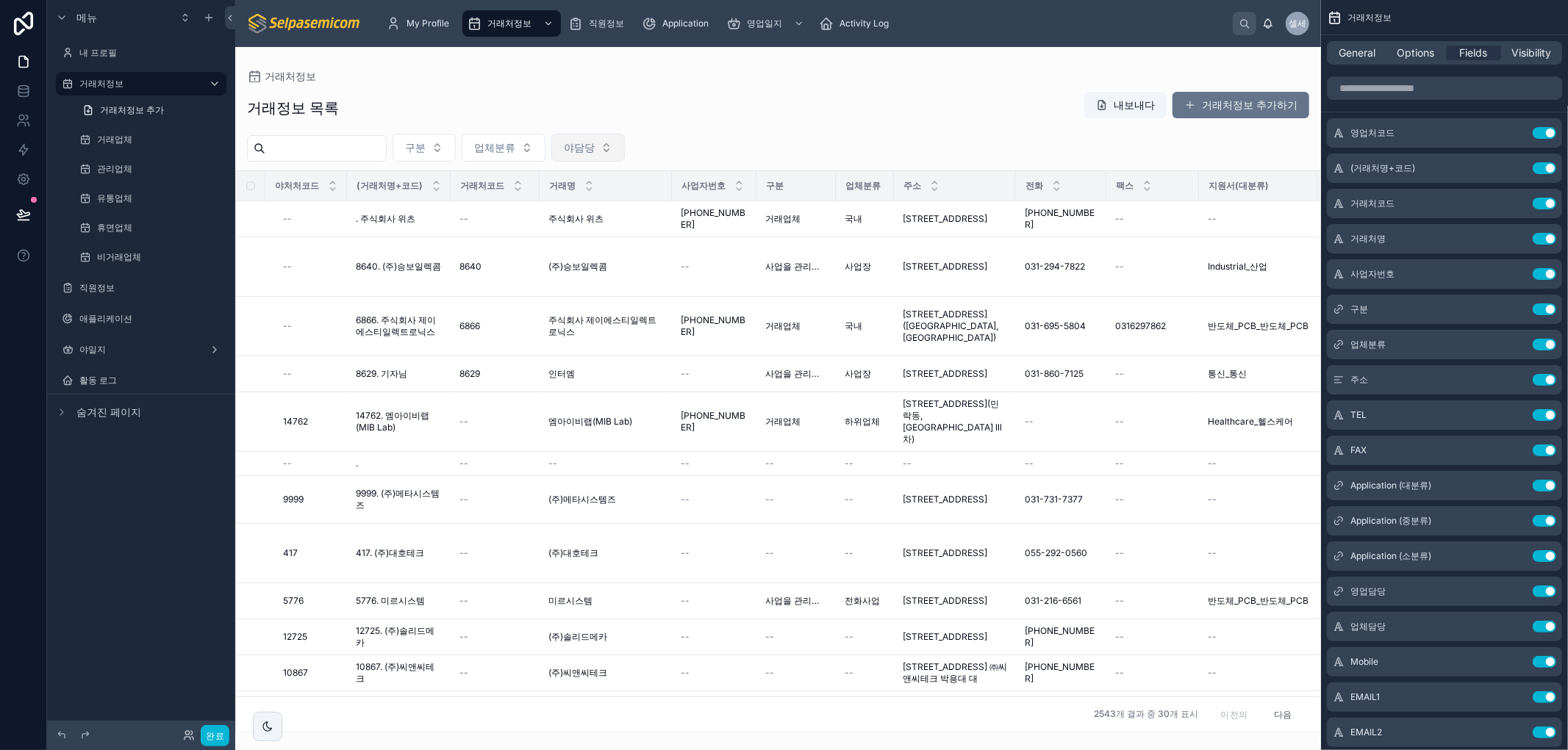
click at [625, 142] on button "야담당" at bounding box center [588, 148] width 73 height 28
type input "***"
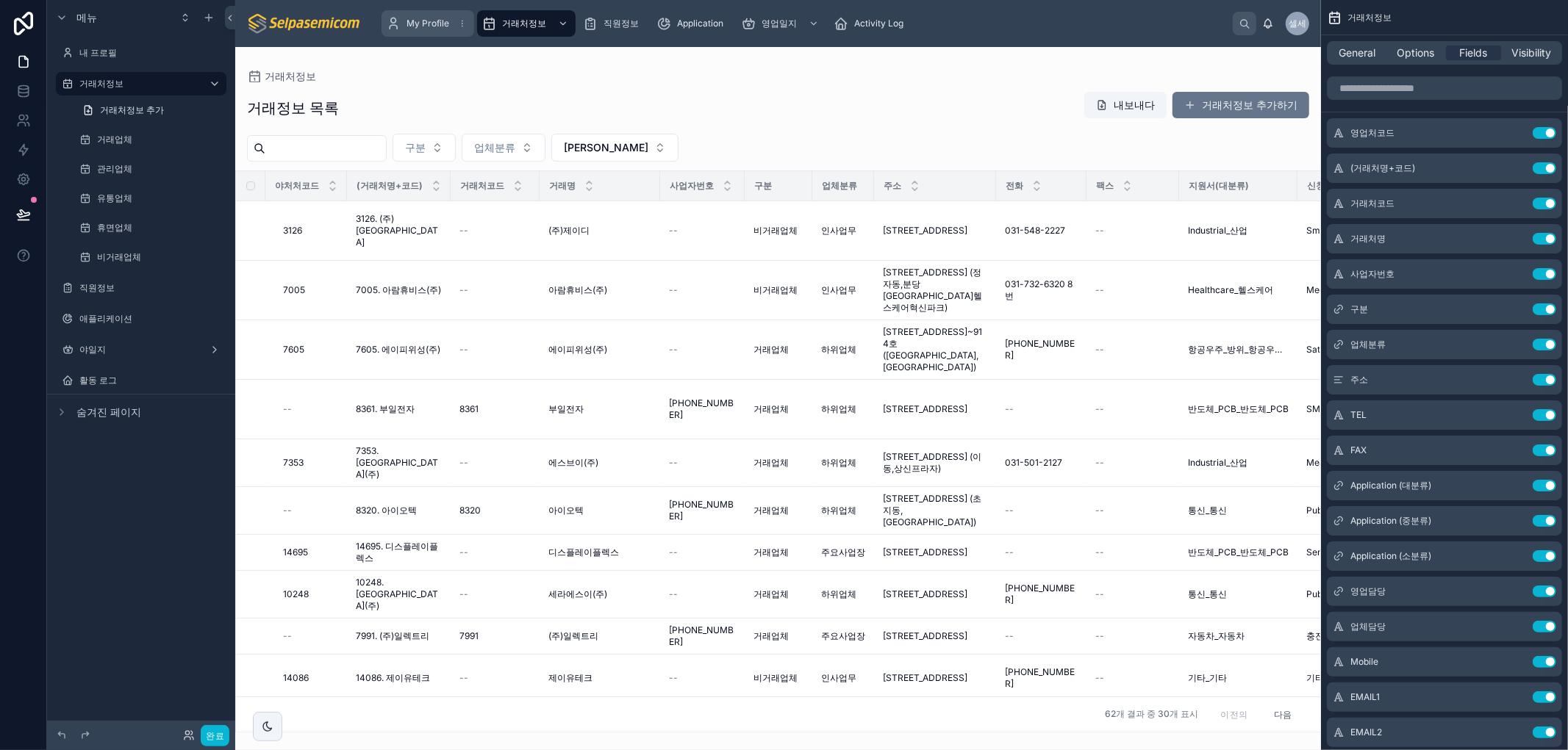
scroll to position [326, 0]
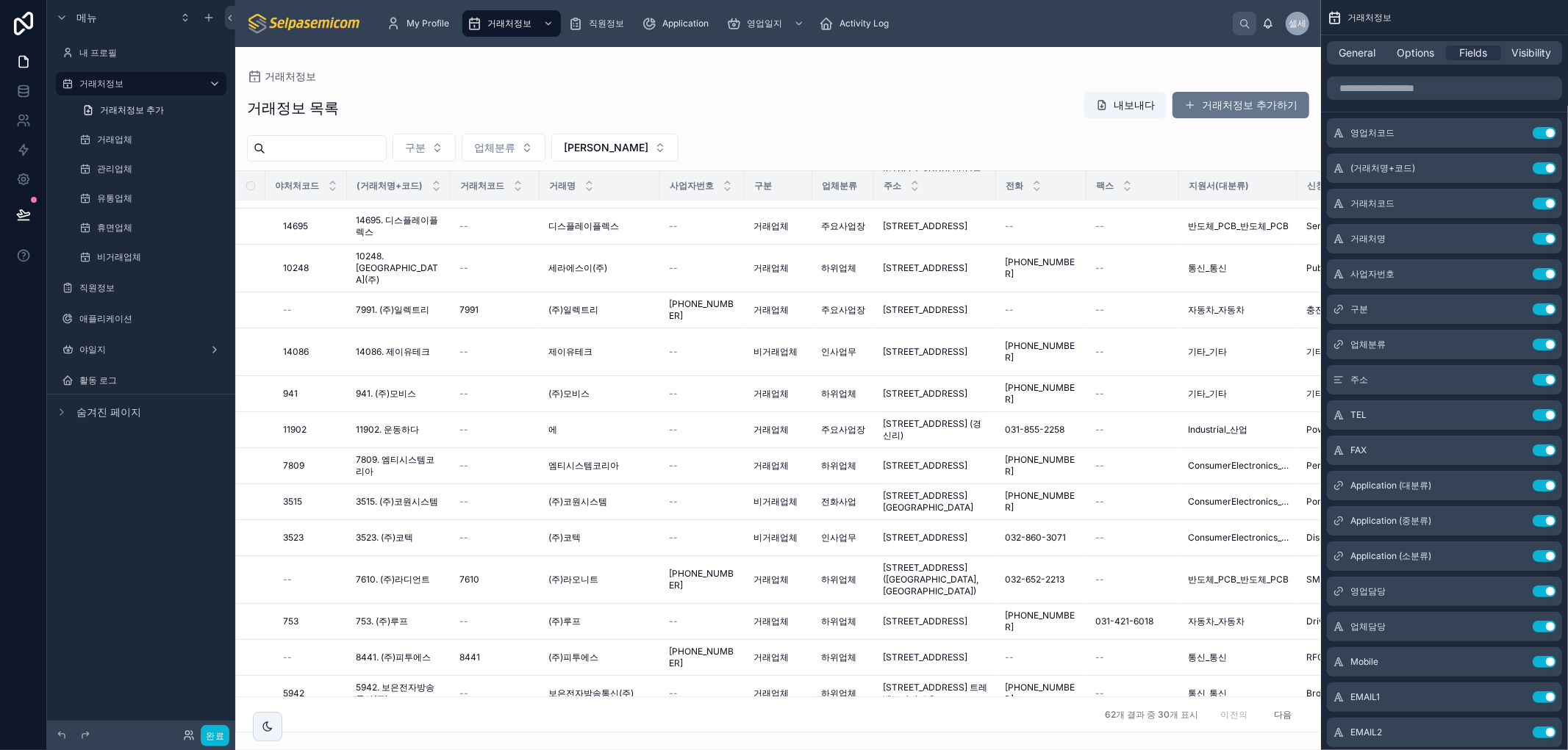
click at [400, 102] on div "거래정보 목록 내보내다 거래처정보 추가하기" at bounding box center [778, 108] width 1063 height 34
click at [955, 27] on div "My Profile 거래처정보 직원정보 Application 영업일지 Activity Log" at bounding box center [803, 23] width 859 height 33
click at [115, 539] on div "메뉴 내 프로필 거래처정보 거래처정보 추가 거래업체 관리업체 유통업체 휴면업체 비거래업체 직원정보 애플리케이션 야일지 활동 로그 숨겨진 페이지" at bounding box center [141, 366] width 188 height 732
click at [58, 409] on icon "스크롤 가능한 콘텐츠" at bounding box center [61, 412] width 12 height 11
click at [63, 410] on icon "스크롤 가능한 콘텐츠" at bounding box center [61, 411] width 6 height 3
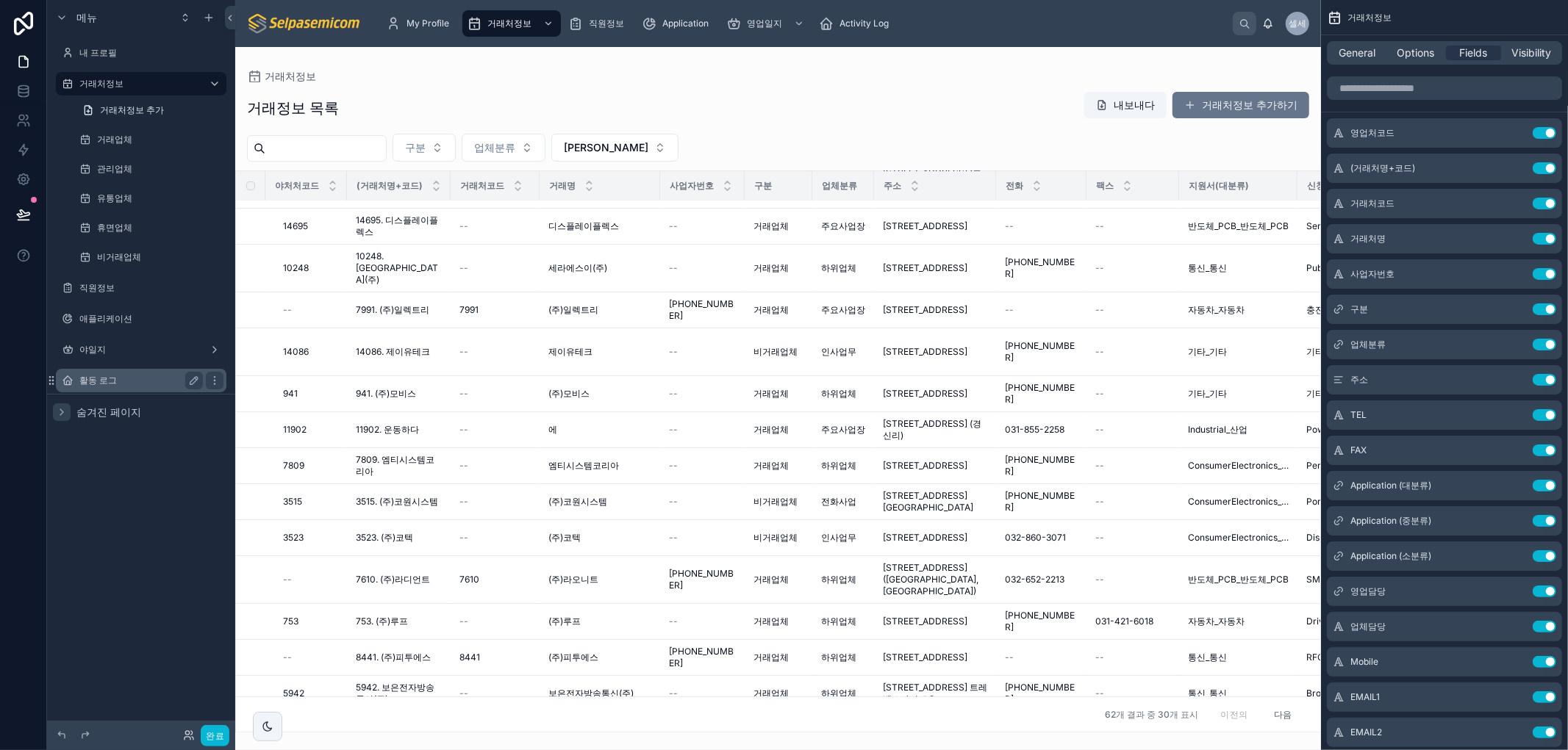
click at [106, 378] on font "활동 로그" at bounding box center [98, 380] width 37 height 11
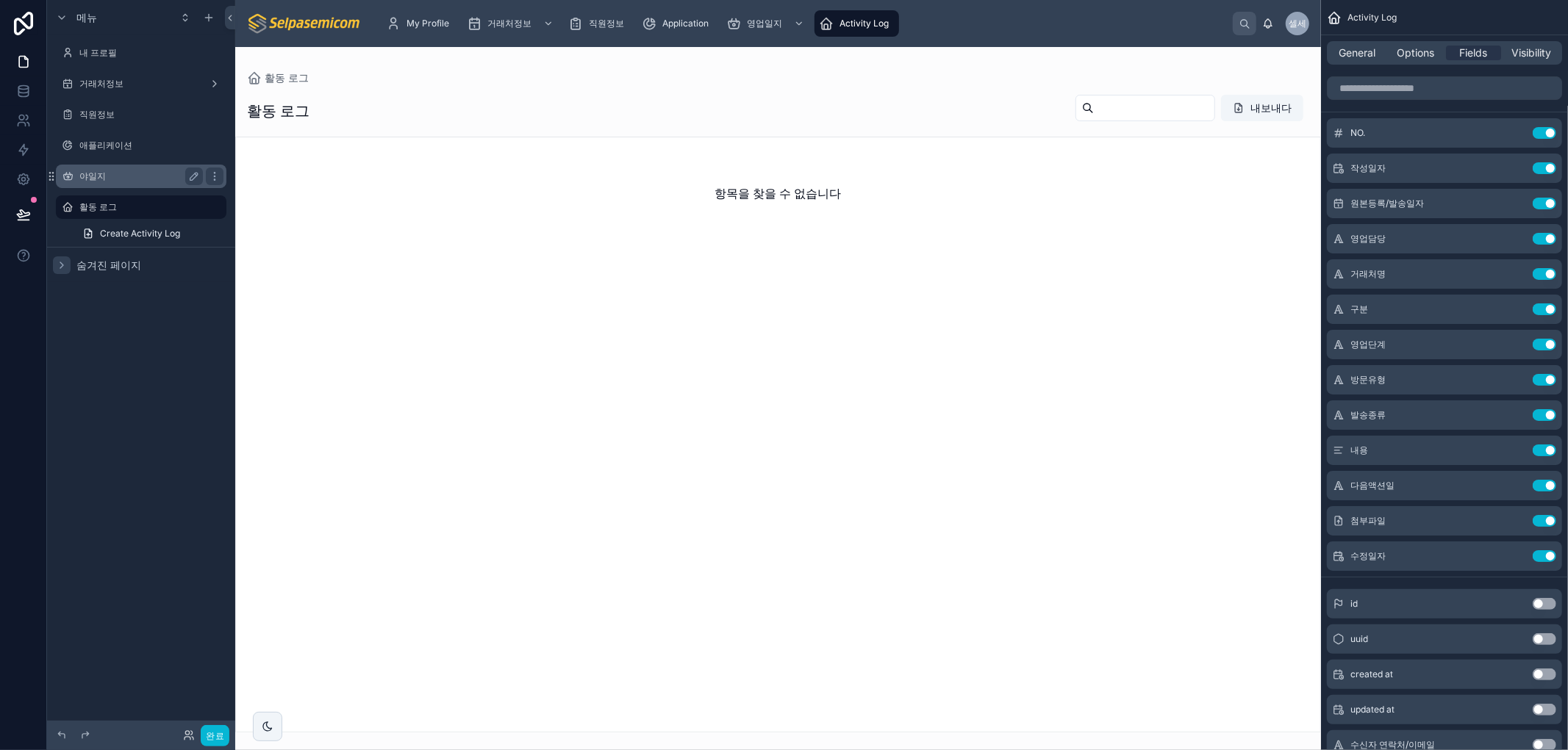
click at [111, 175] on label "야일지" at bounding box center [138, 176] width 118 height 11
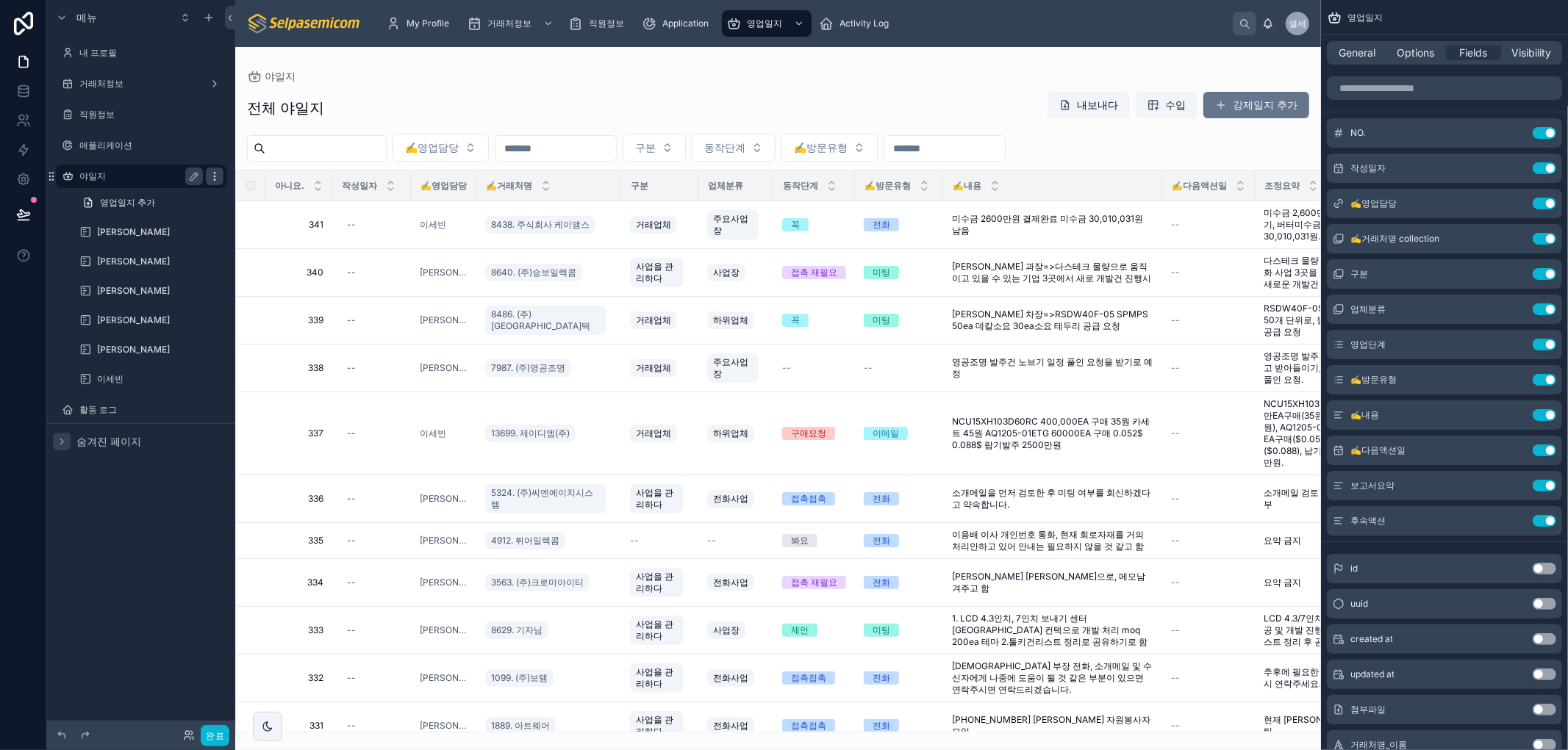
click at [217, 175] on icon "스크롤 가능한 콘텐츠" at bounding box center [214, 176] width 12 height 11
click at [515, 86] on div at bounding box center [778, 398] width 1086 height 703
click at [98, 175] on font "야일지" at bounding box center [93, 176] width 27 height 11
click at [1372, 163] on span "작성일자" at bounding box center [1368, 168] width 35 height 11
click at [1509, 160] on div "작성일자 Use setting" at bounding box center [1445, 168] width 235 height 29
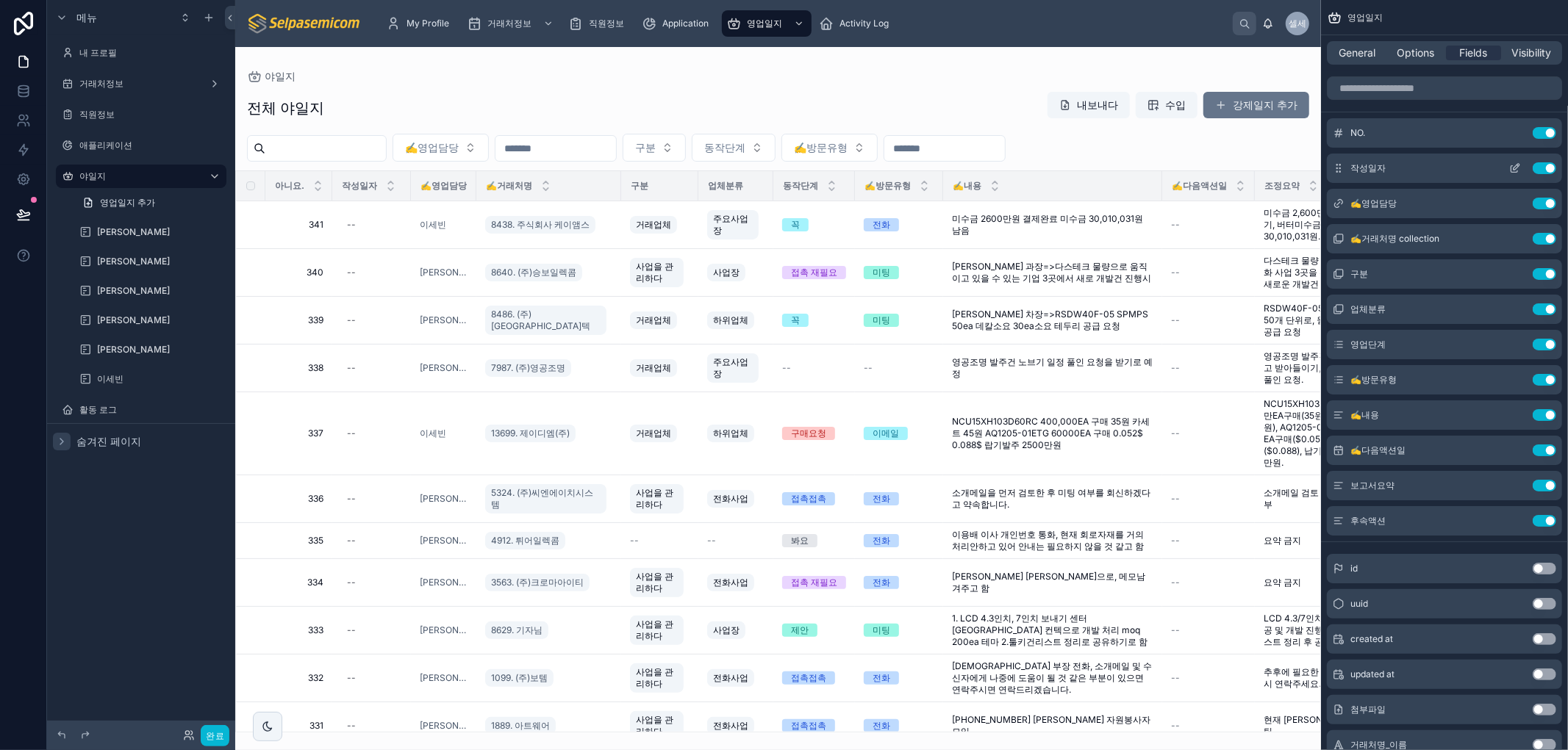
click at [1515, 169] on icon "스크롤 가능한 콘텐츠" at bounding box center [1517, 166] width 6 height 6
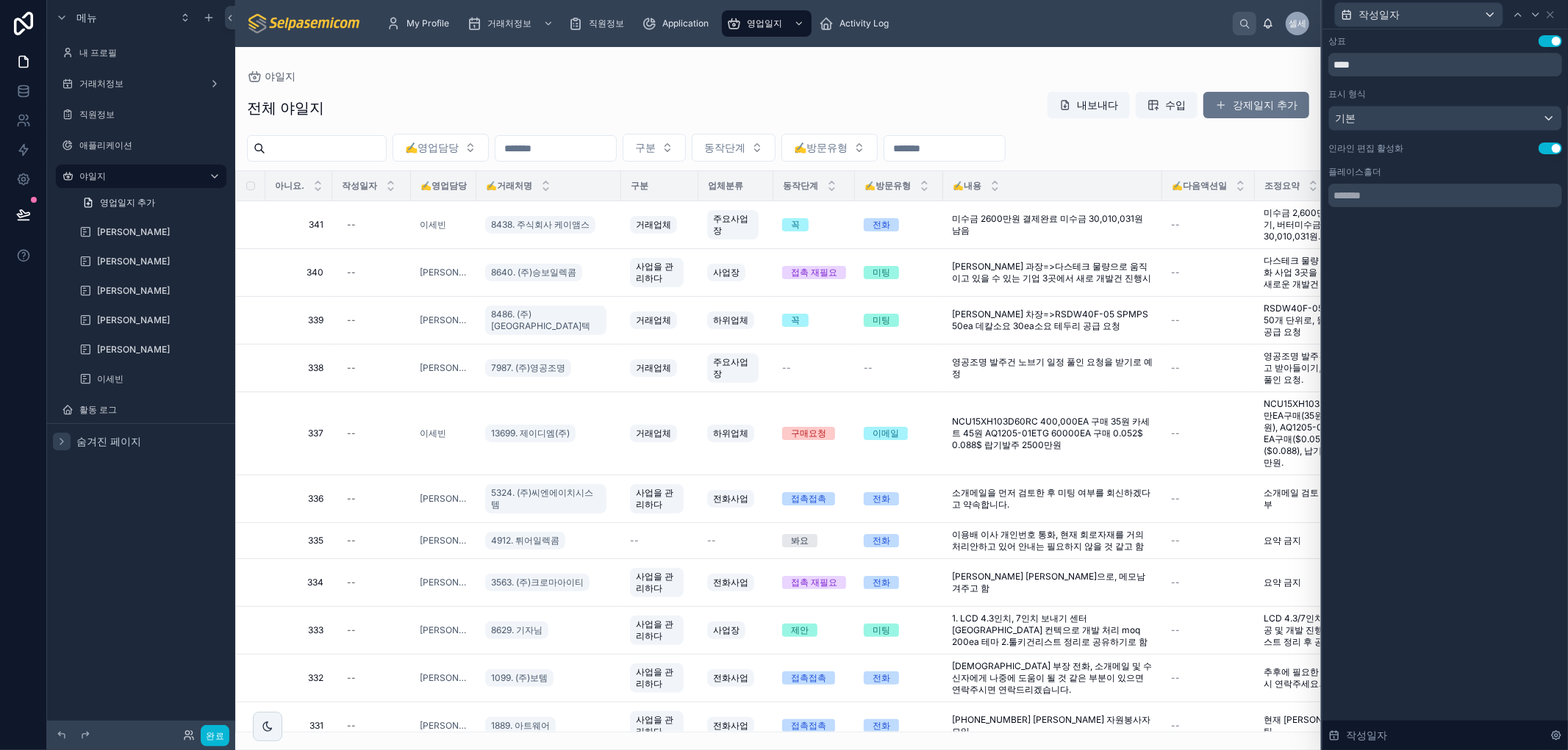
click at [1556, 17] on div "작성일자" at bounding box center [1445, 14] width 234 height 28
click at [1555, 16] on icon at bounding box center [1550, 14] width 12 height 11
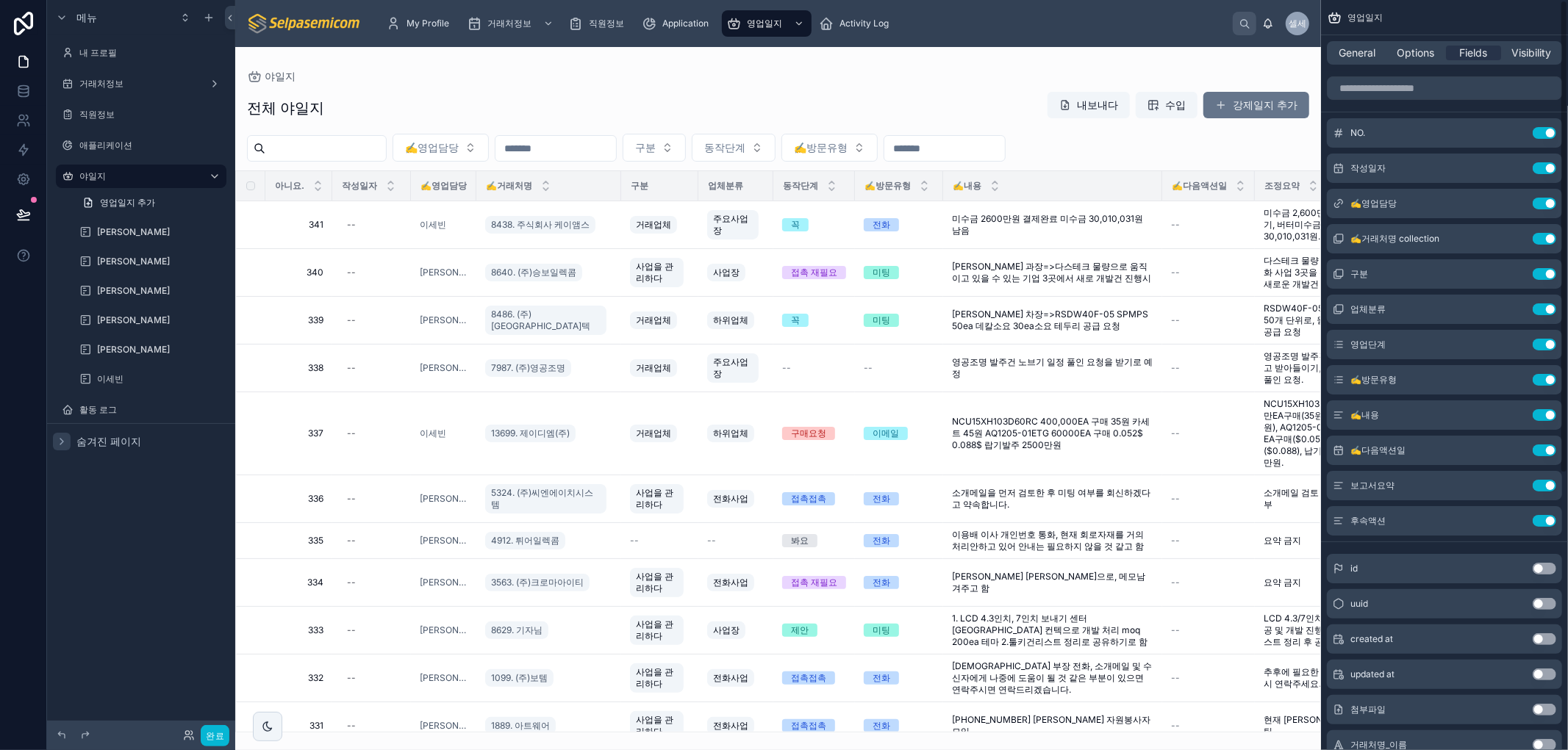
click at [542, 80] on div "야일지" at bounding box center [778, 76] width 1063 height 11
click at [281, 23] on img at bounding box center [304, 23] width 115 height 24
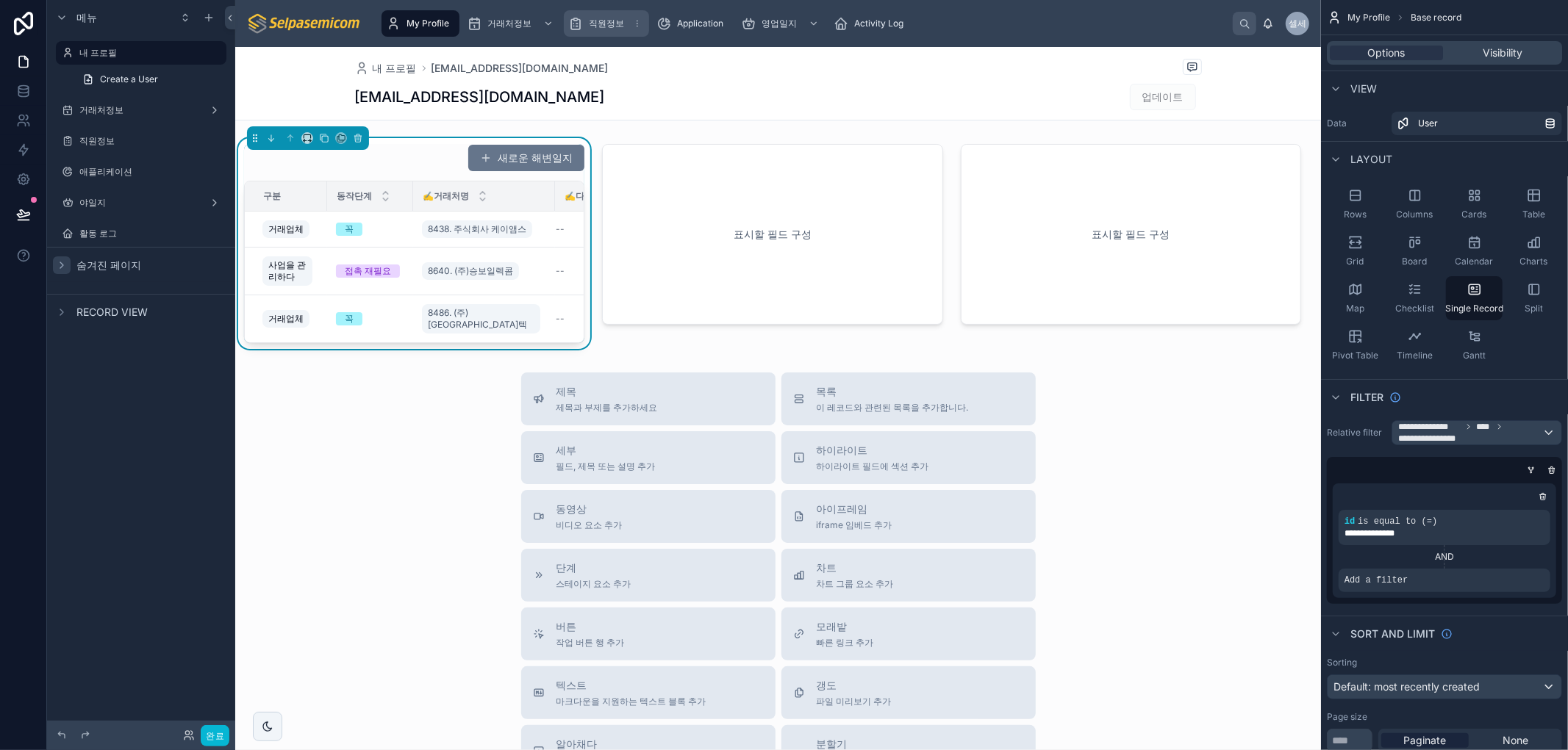
drag, startPoint x: 692, startPoint y: 91, endPoint x: 559, endPoint y: 20, distance: 150.8
click at [692, 91] on div "[EMAIL_ADDRESS][DOMAIN_NAME] 업데이트" at bounding box center [778, 97] width 847 height 28
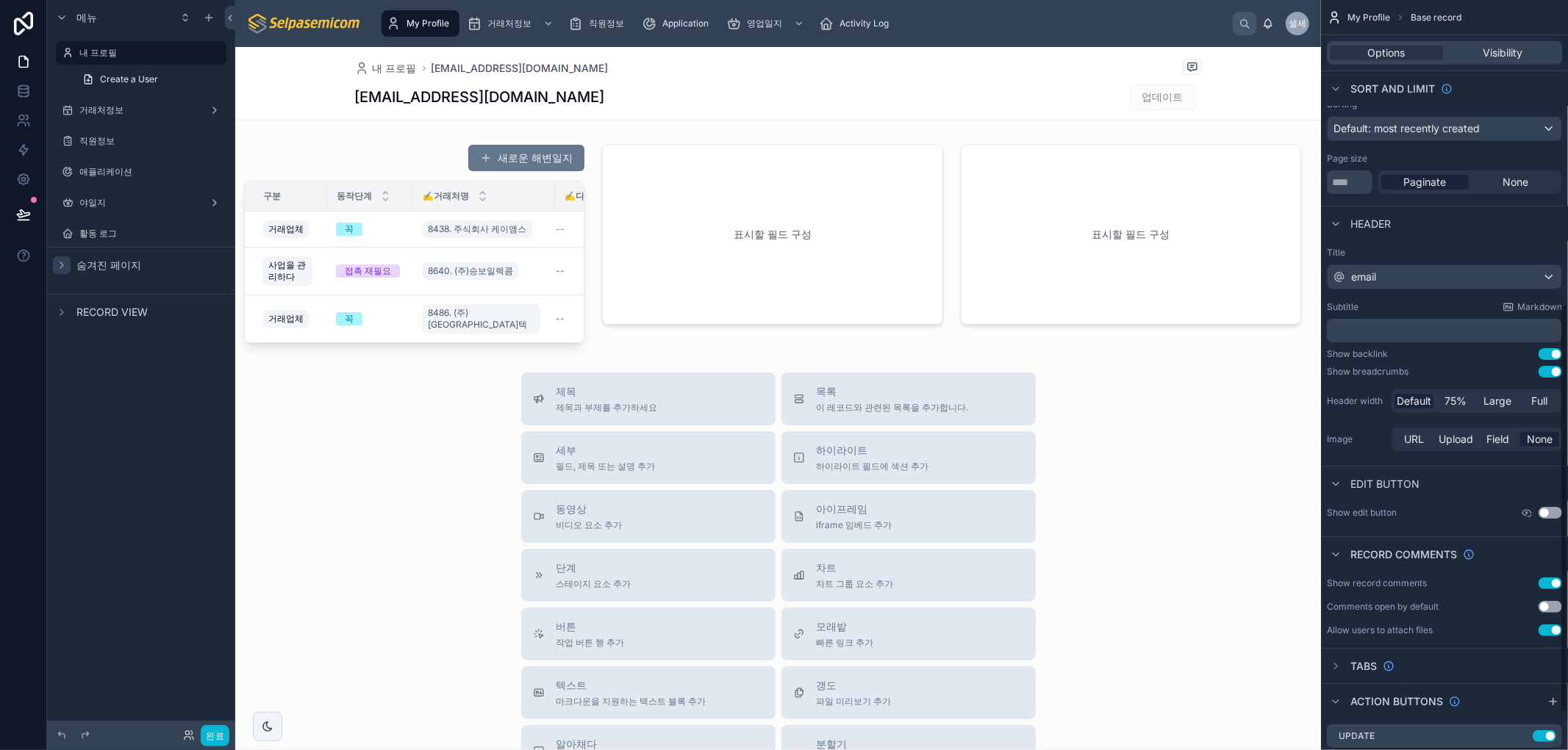
scroll to position [626, 0]
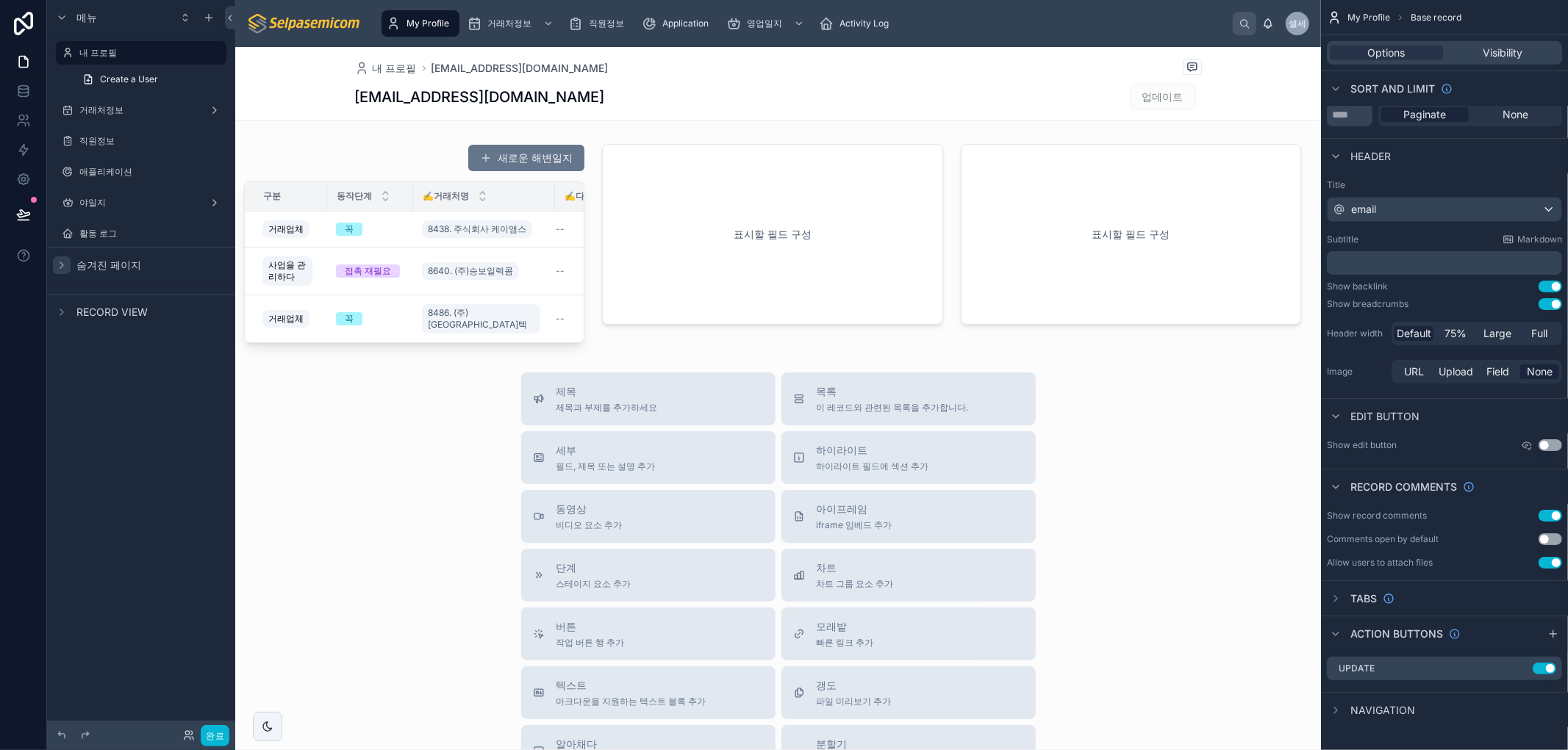
click at [319, 611] on div "제목 제목과 부제를 추가하세요 목록 이 레코드와 관련된 목록을 추가합니다. 세부 필드, 제목 또는 설명 추가 하이라이트 하이라이트 필드에 섹션…" at bounding box center [778, 634] width 1086 height 524
click at [63, 269] on icon "스크롤 가능한 콘텐츠" at bounding box center [61, 264] width 12 height 11
click at [63, 263] on icon "스크롤 가능한 콘텐츠" at bounding box center [61, 264] width 12 height 11
click at [931, 19] on div "My Profile 거래처정보 직원정보 Application 영업일지 Activity Log" at bounding box center [803, 23] width 859 height 33
drag, startPoint x: 931, startPoint y: 19, endPoint x: 917, endPoint y: 26, distance: 15.7
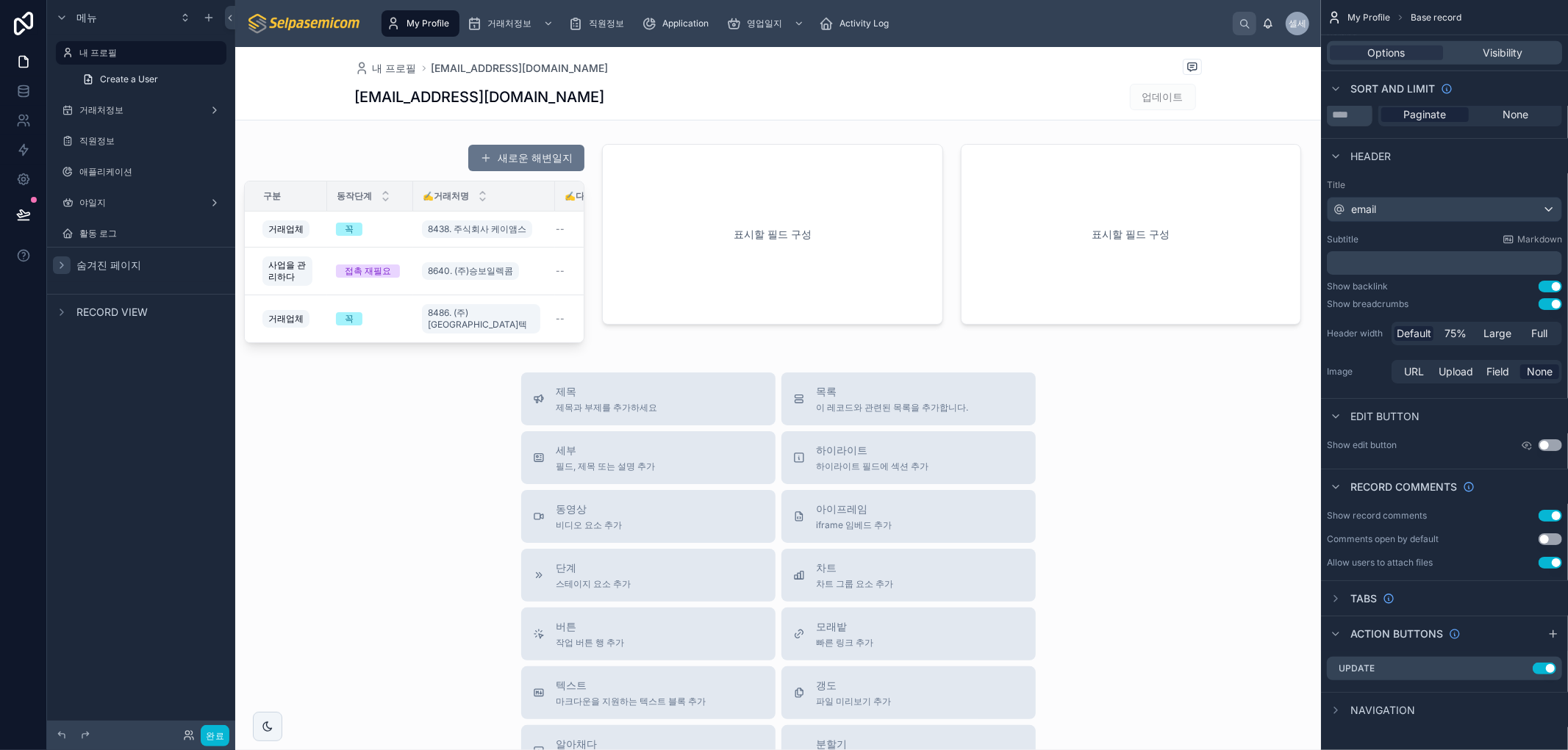
click at [917, 26] on div "My Profile 거래처정보 직원정보 Application 영업일지 Activity Log" at bounding box center [803, 23] width 859 height 33
click at [685, 104] on div "[EMAIL_ADDRESS][DOMAIN_NAME] 업데이트" at bounding box center [778, 97] width 847 height 28
drag, startPoint x: 363, startPoint y: 539, endPoint x: 362, endPoint y: 566, distance: 27.0
click at [362, 539] on div "제목 제목과 부제를 추가하세요 목록 이 레코드와 관련된 목록을 추가합니다. 세부 필드, 제목 또는 설명 추가 하이라이트 하이라이트 필드에 섹션…" at bounding box center [778, 634] width 1086 height 524
click at [19, 89] on icon at bounding box center [23, 91] width 15 height 15
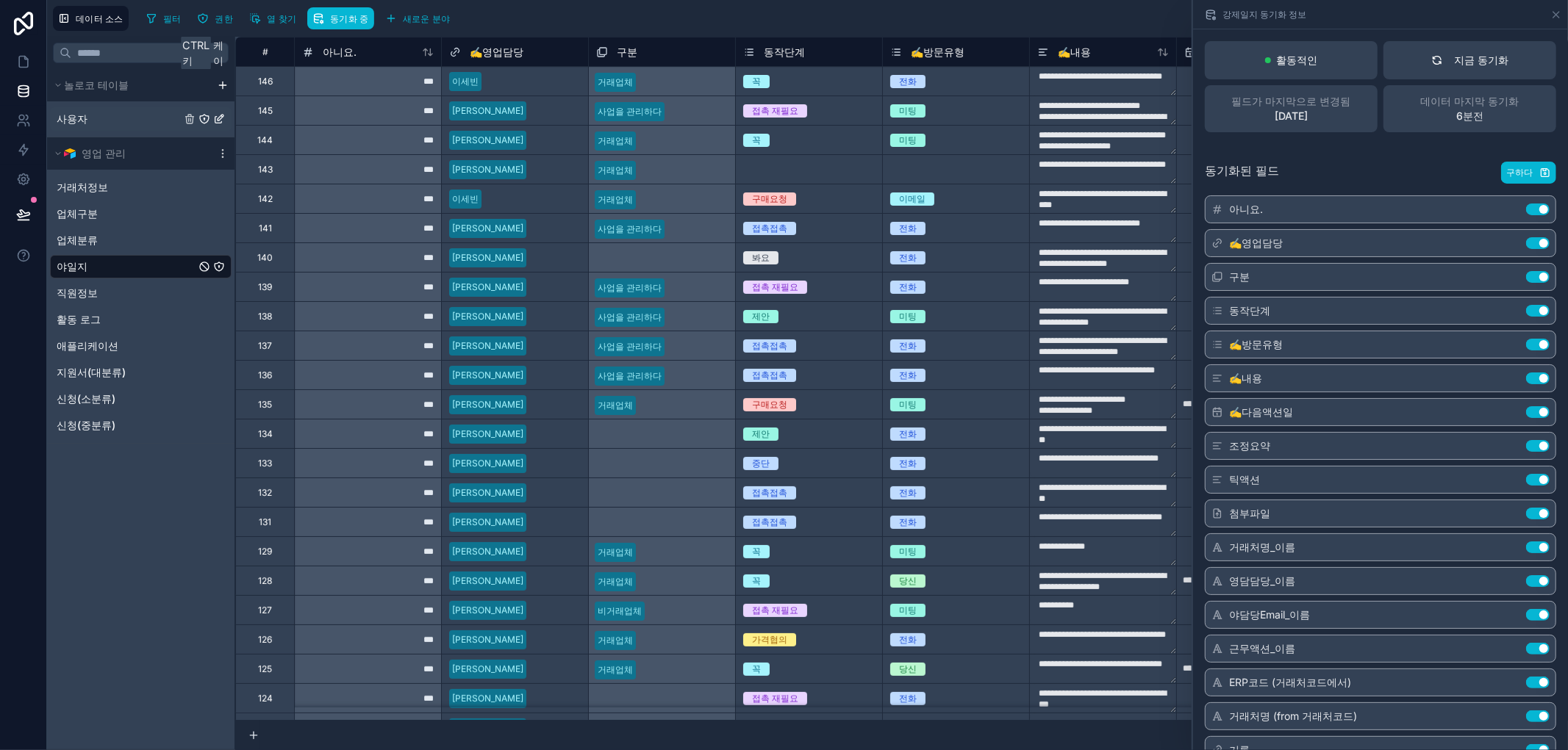
click at [74, 115] on font "사용자" at bounding box center [72, 119] width 31 height 12
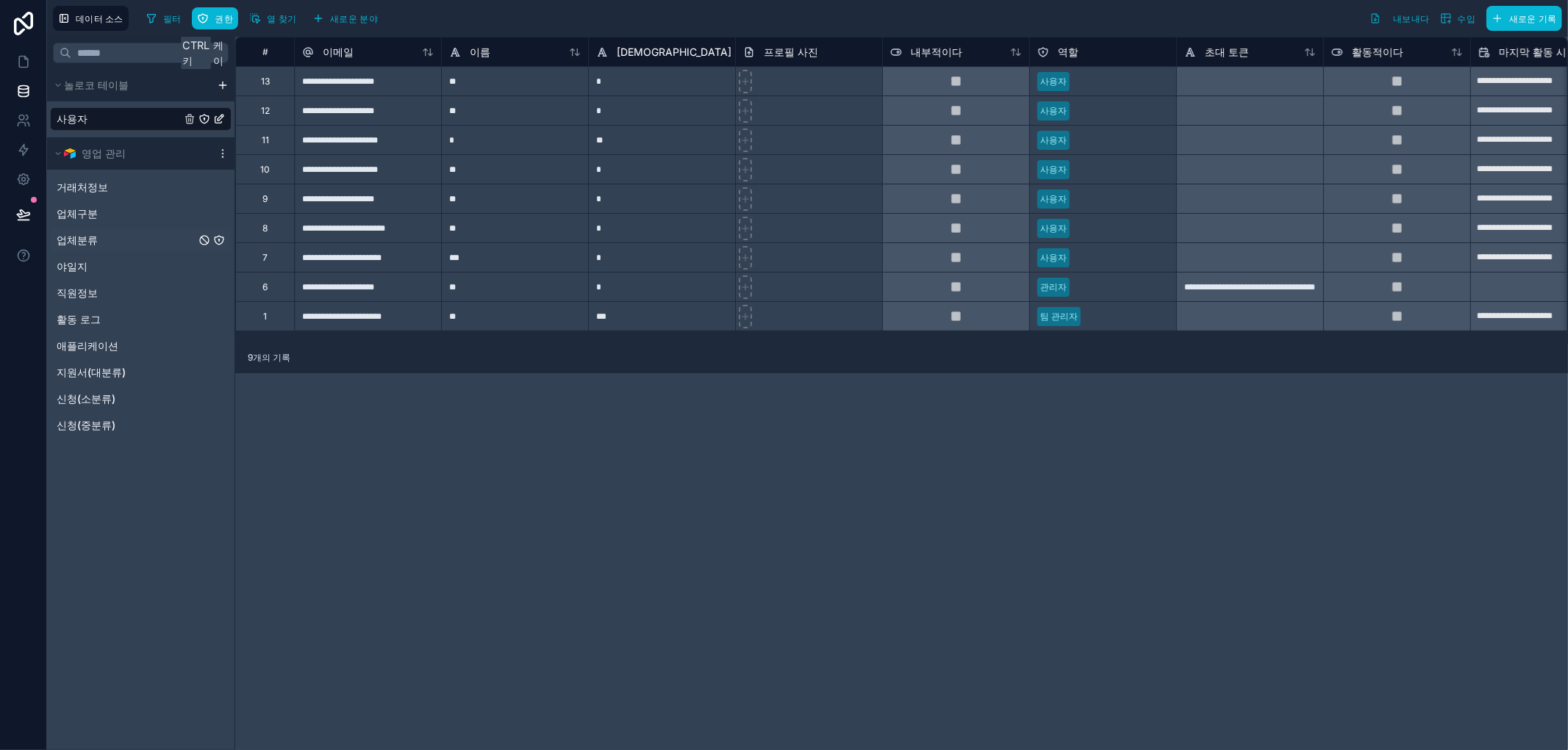
click at [85, 246] on span "업체분류" at bounding box center [77, 240] width 42 height 15
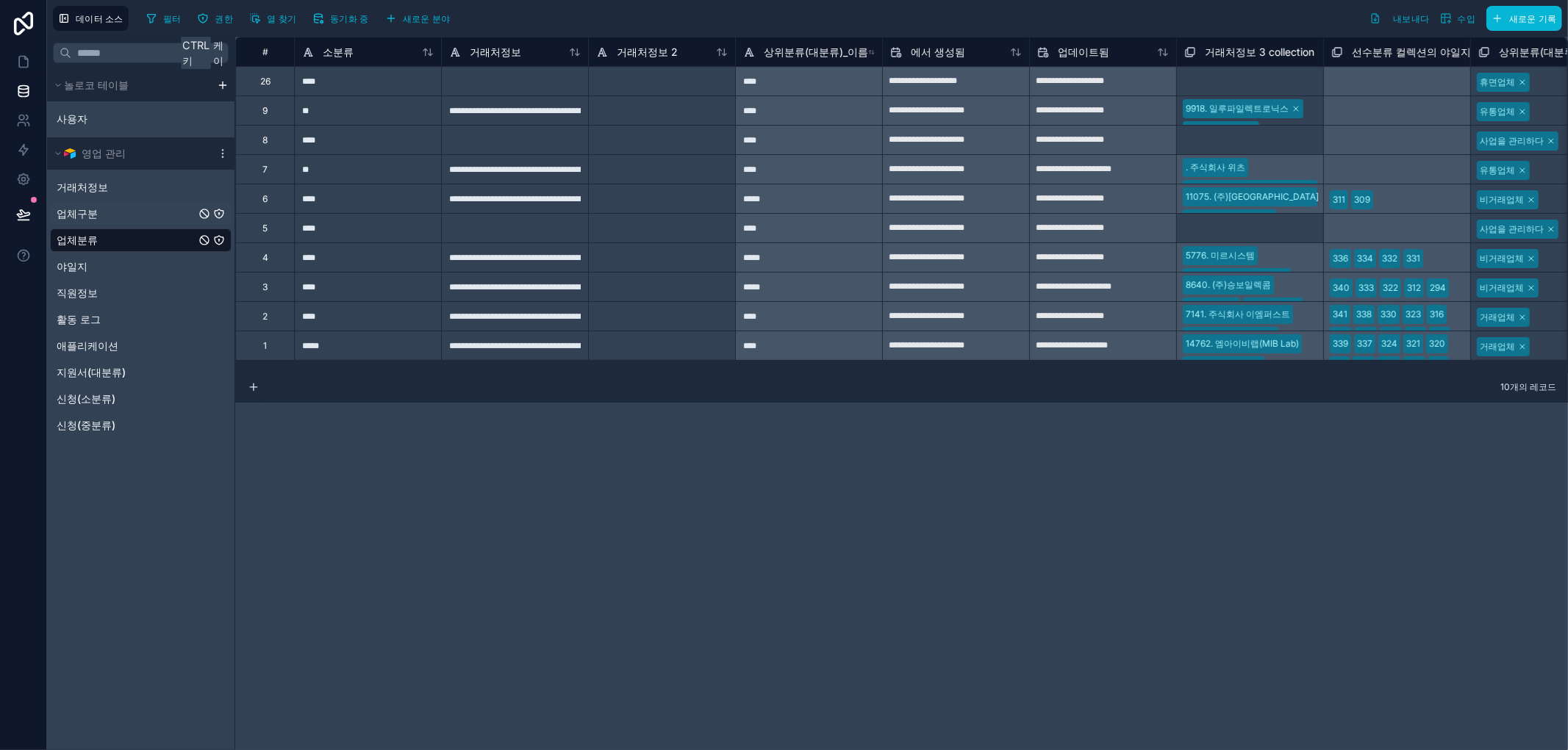
click at [85, 210] on font "업체구분" at bounding box center [77, 213] width 42 height 12
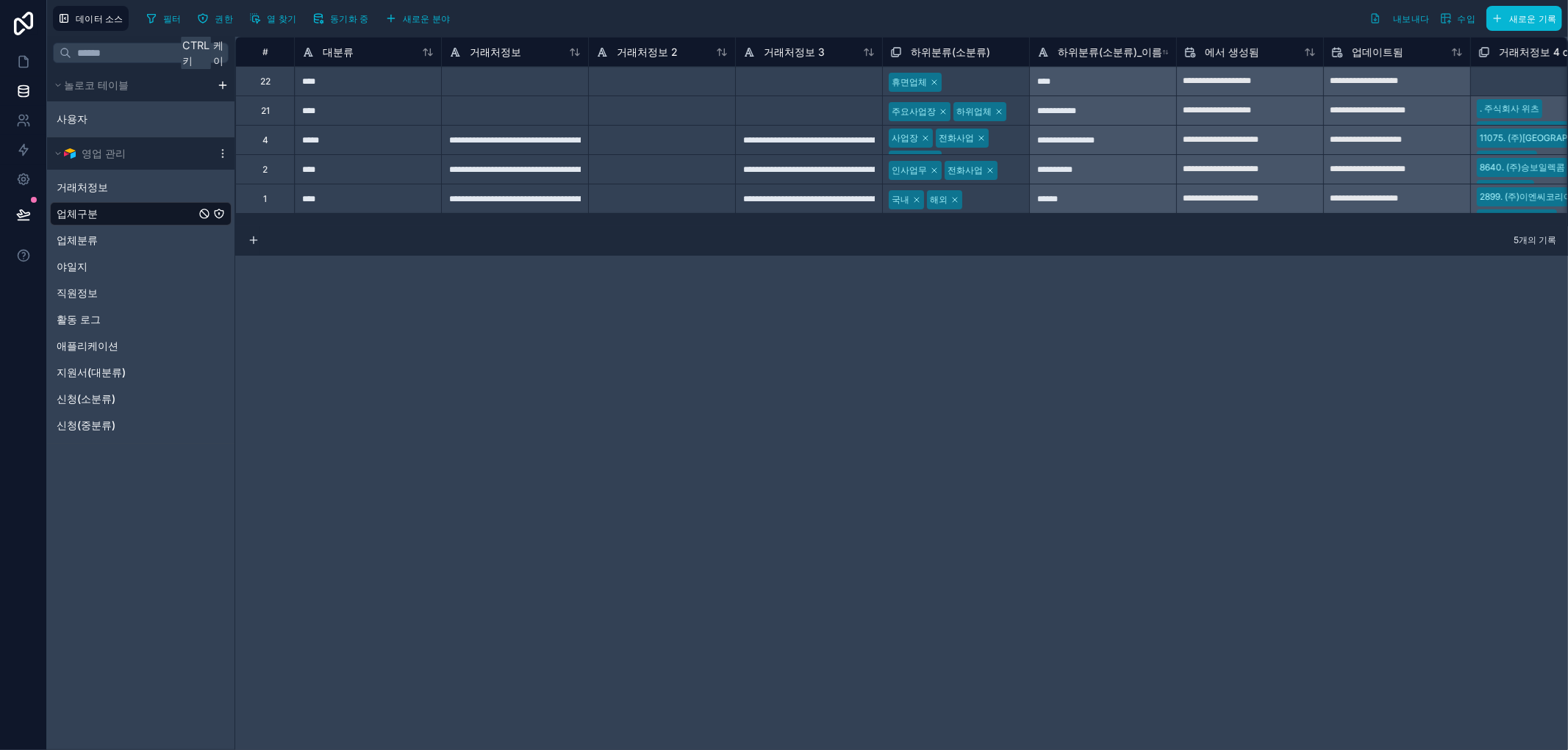
drag, startPoint x: 158, startPoint y: 513, endPoint x: 0, endPoint y: 299, distance: 266.0
click at [158, 513] on div "Ctrl 키 케이 놀로코 테이블 사용자 영업 관리 거래처정보 업체구분 업체분류 야일지 직원정보 활동 로그 애플리케이션 지원서(대분류) 신청(소…" at bounding box center [141, 394] width 188 height 714
click at [30, 116] on icon at bounding box center [23, 120] width 15 height 15
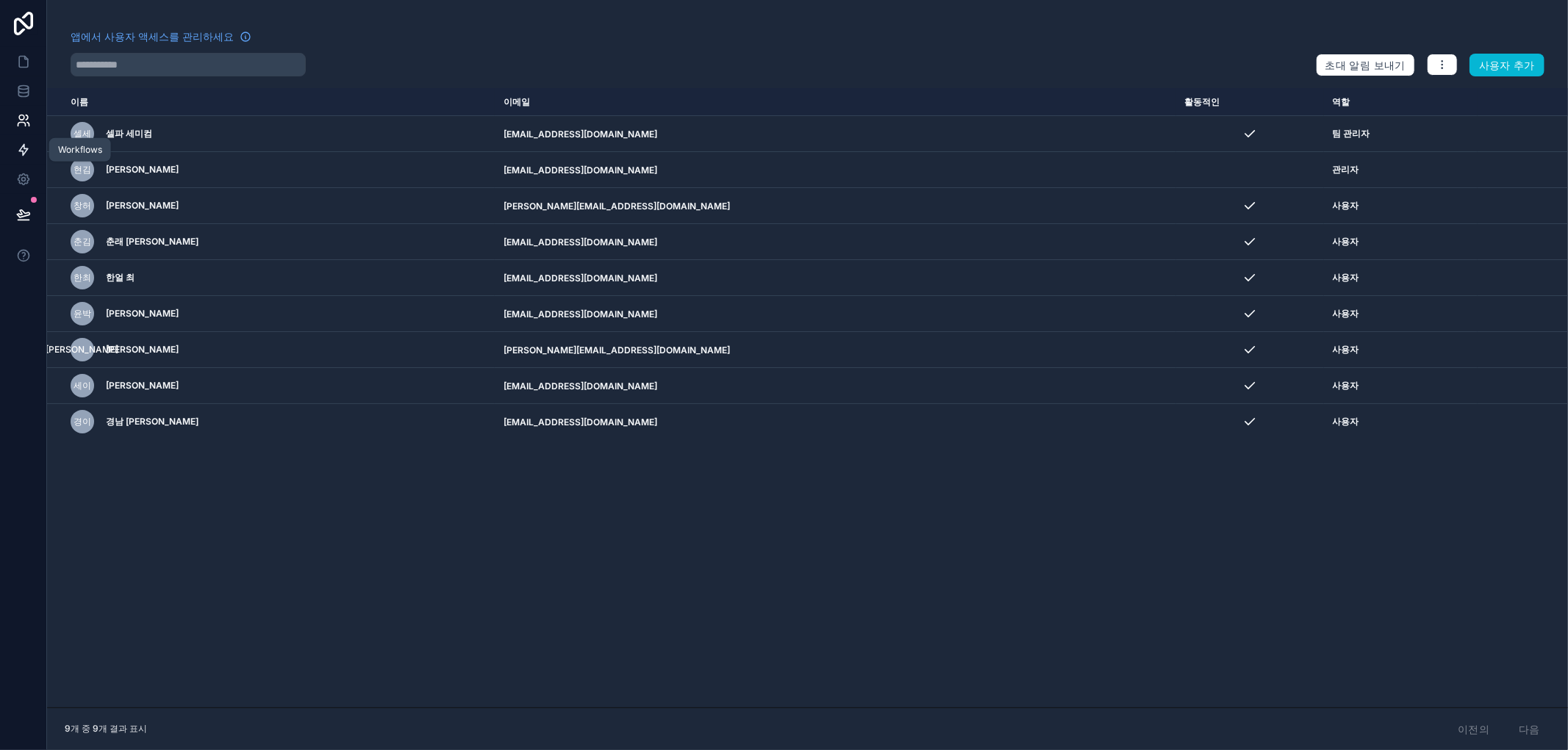
click at [30, 151] on icon at bounding box center [23, 149] width 15 height 15
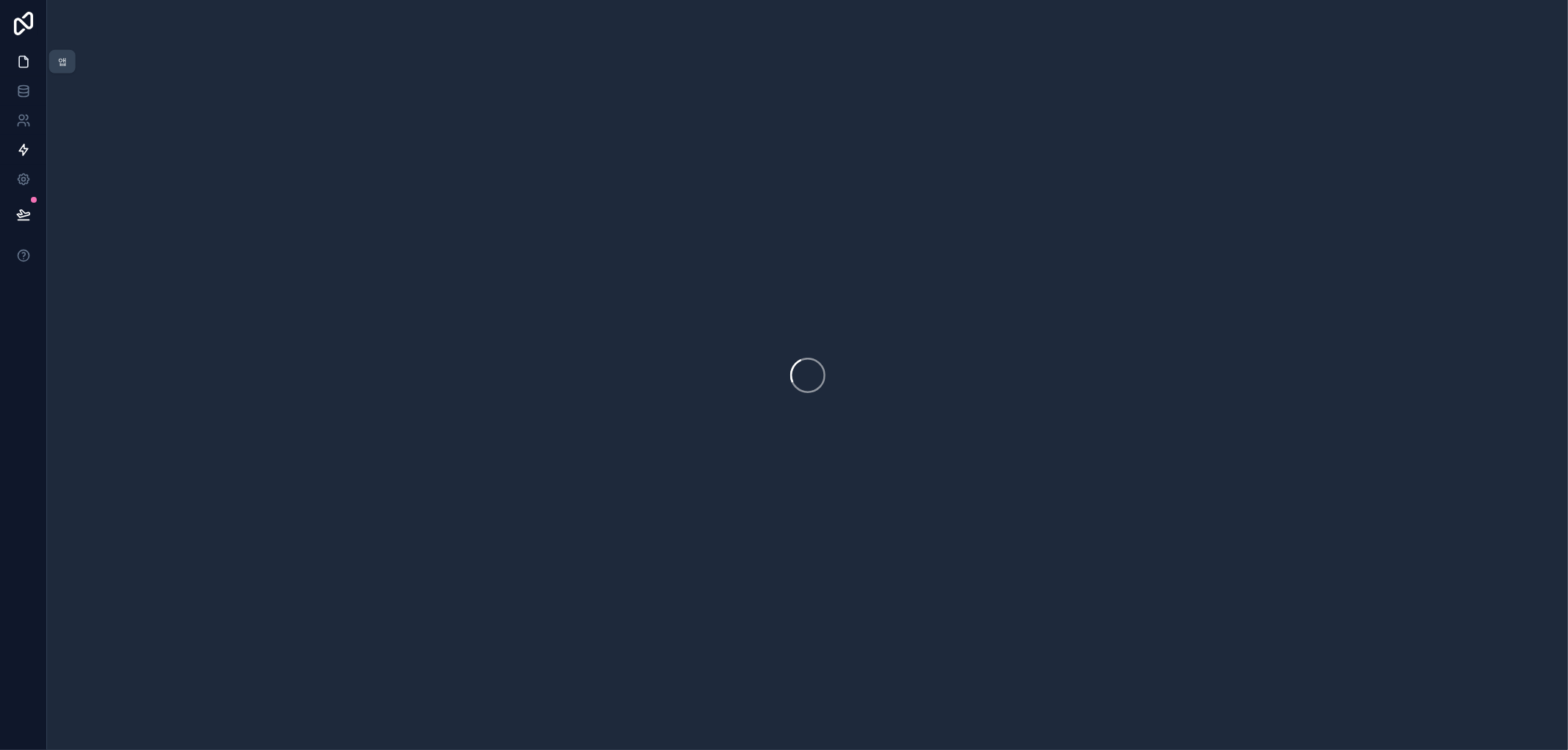
click at [24, 64] on icon at bounding box center [23, 61] width 15 height 15
